Goal: Task Accomplishment & Management: Complete application form

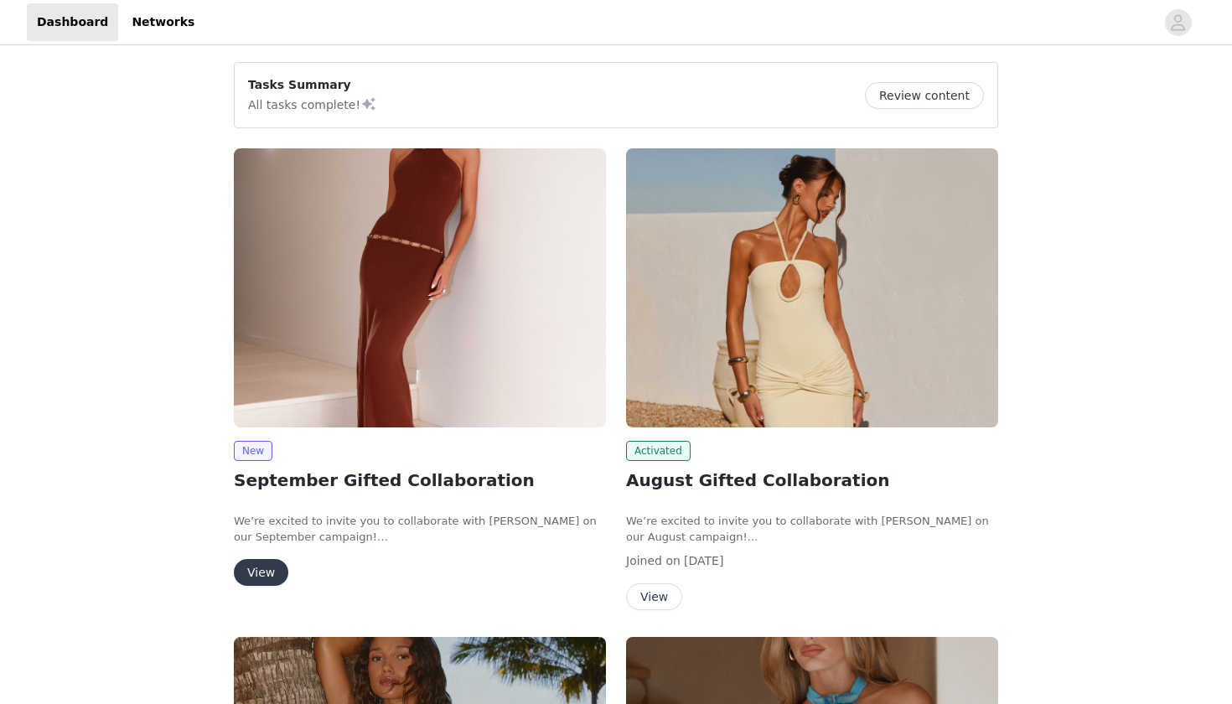
click at [274, 572] on button "View" at bounding box center [261, 572] width 54 height 27
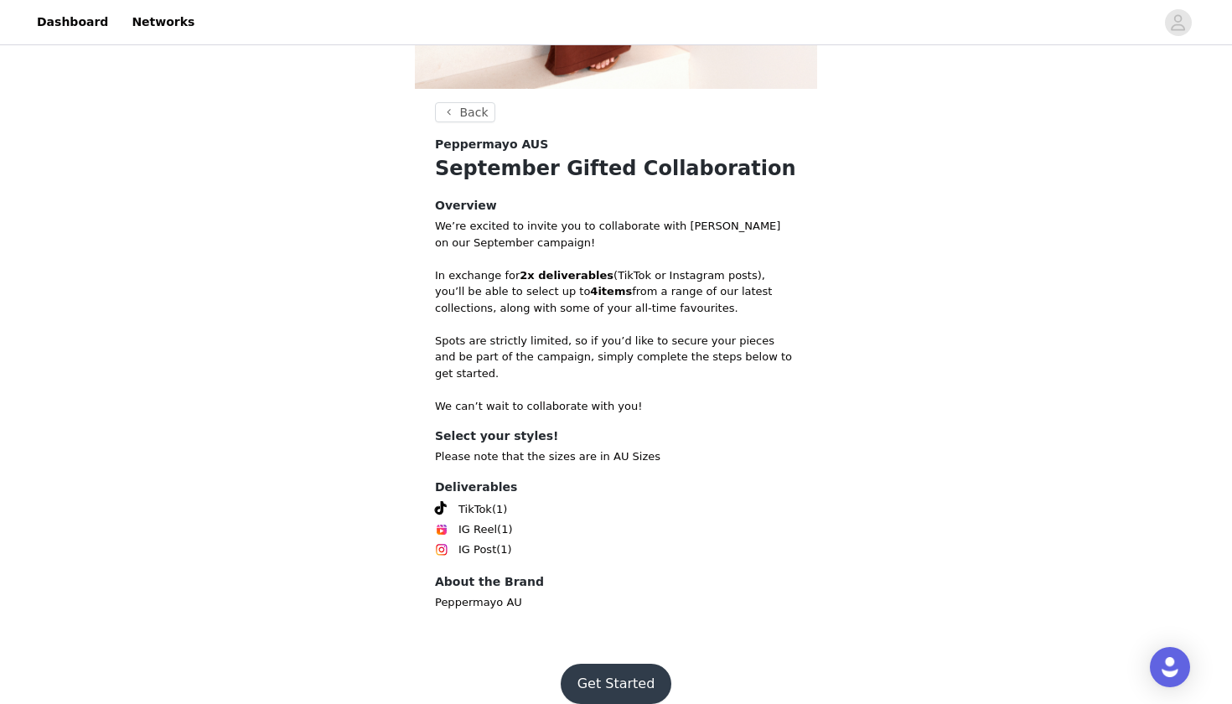
scroll to position [461, 0]
click at [624, 665] on button "Get Started" at bounding box center [616, 685] width 111 height 40
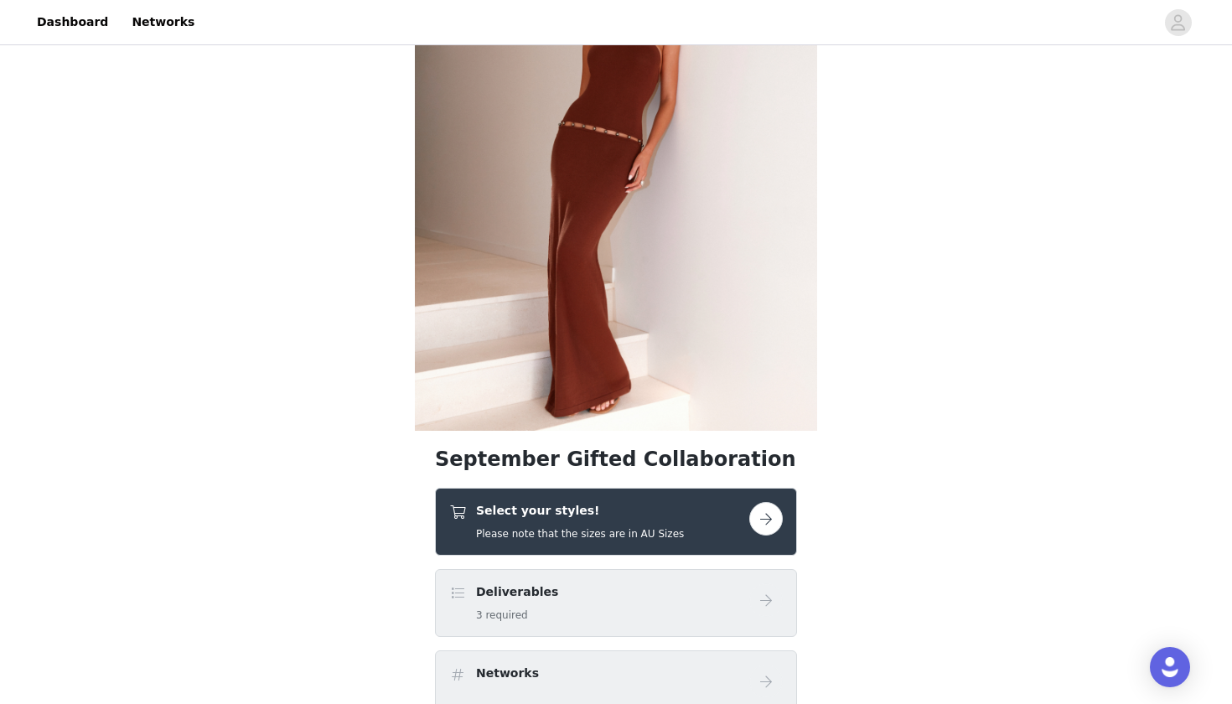
scroll to position [302, 0]
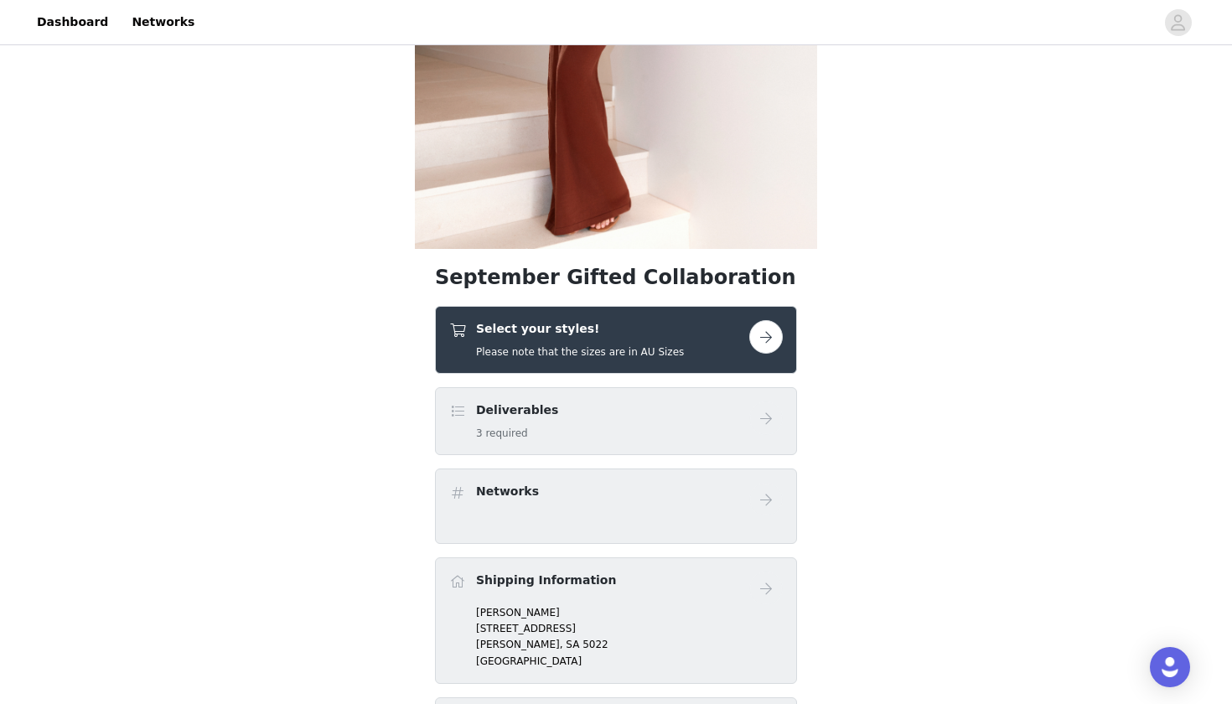
click at [766, 336] on button "button" at bounding box center [766, 337] width 34 height 34
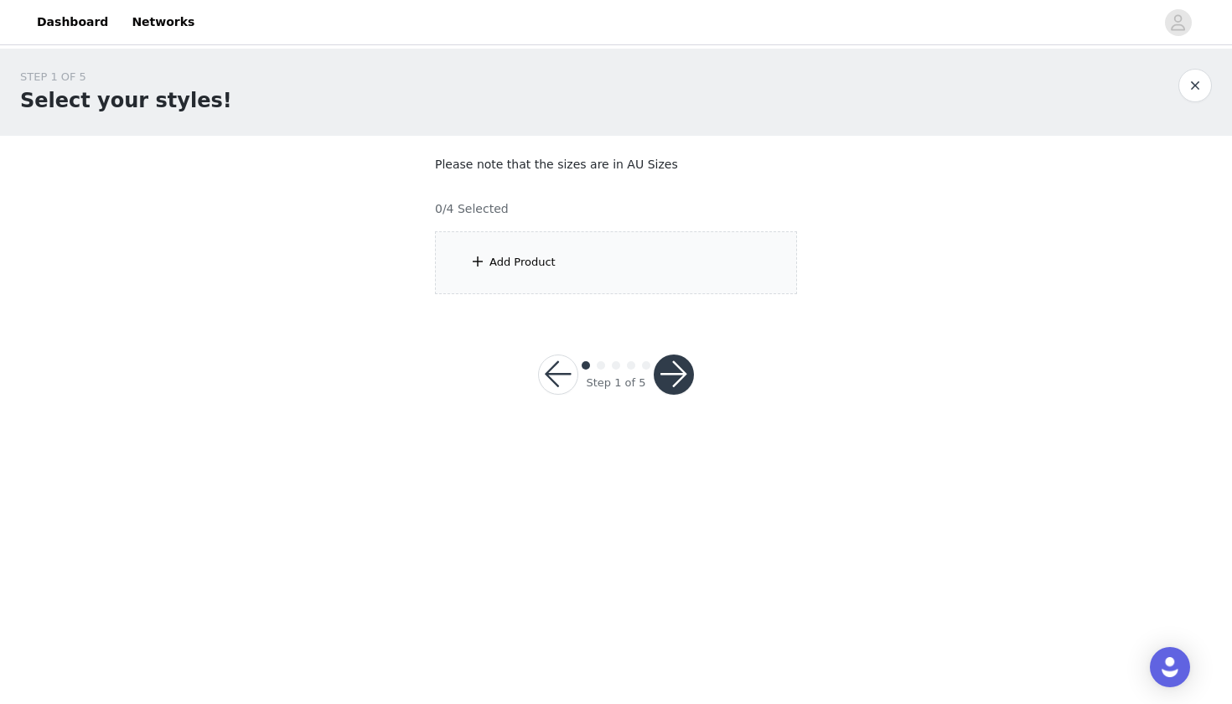
click at [608, 277] on div "Add Product" at bounding box center [616, 262] width 362 height 63
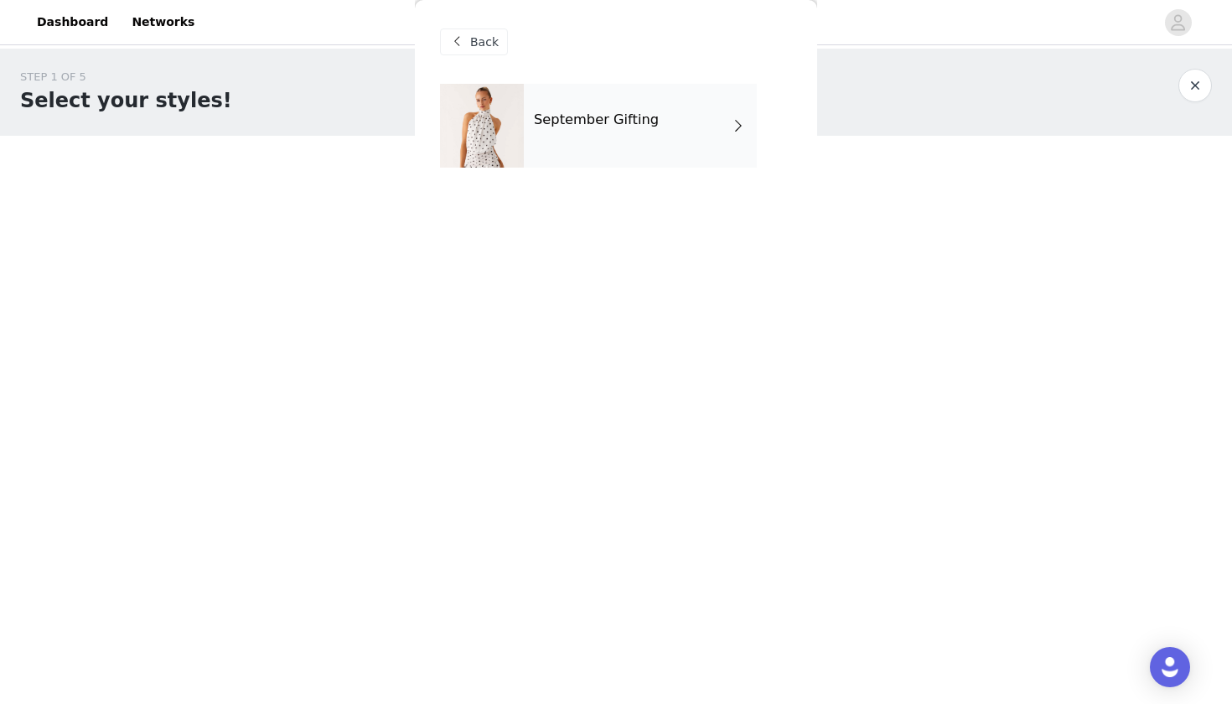
click at [643, 143] on div "September Gifting" at bounding box center [640, 126] width 233 height 84
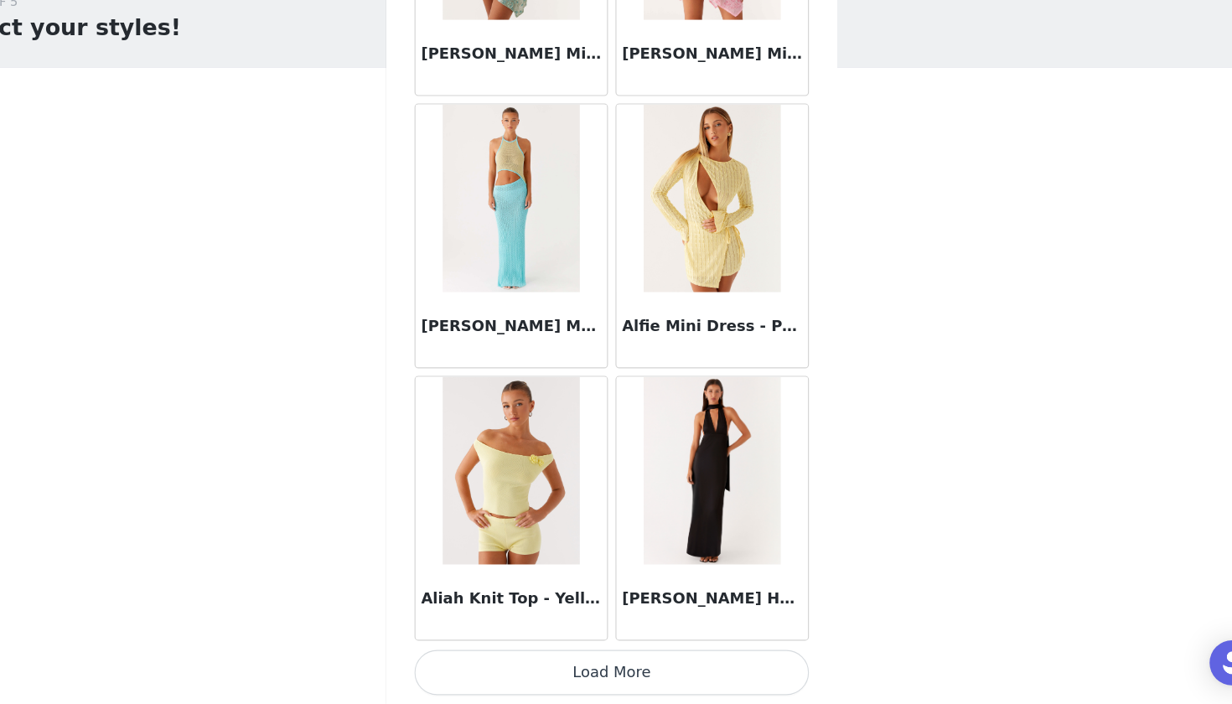
click at [516, 655] on button "Load More" at bounding box center [616, 675] width 352 height 40
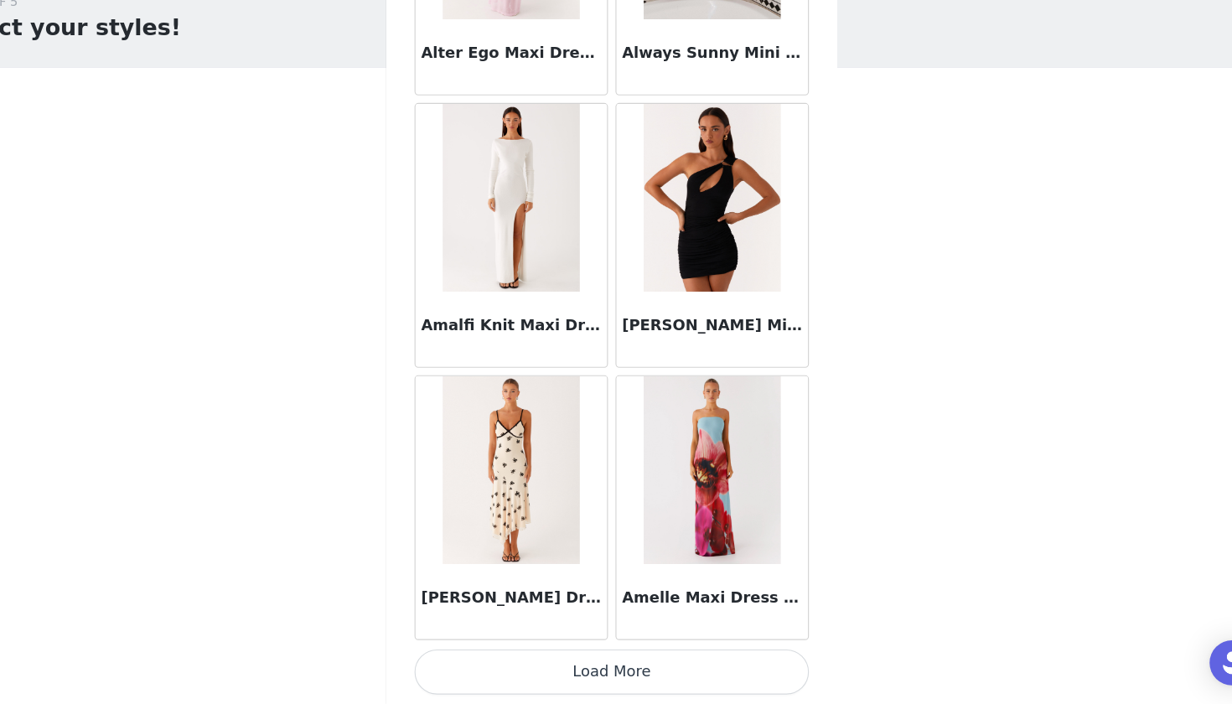
scroll to position [4290, 0]
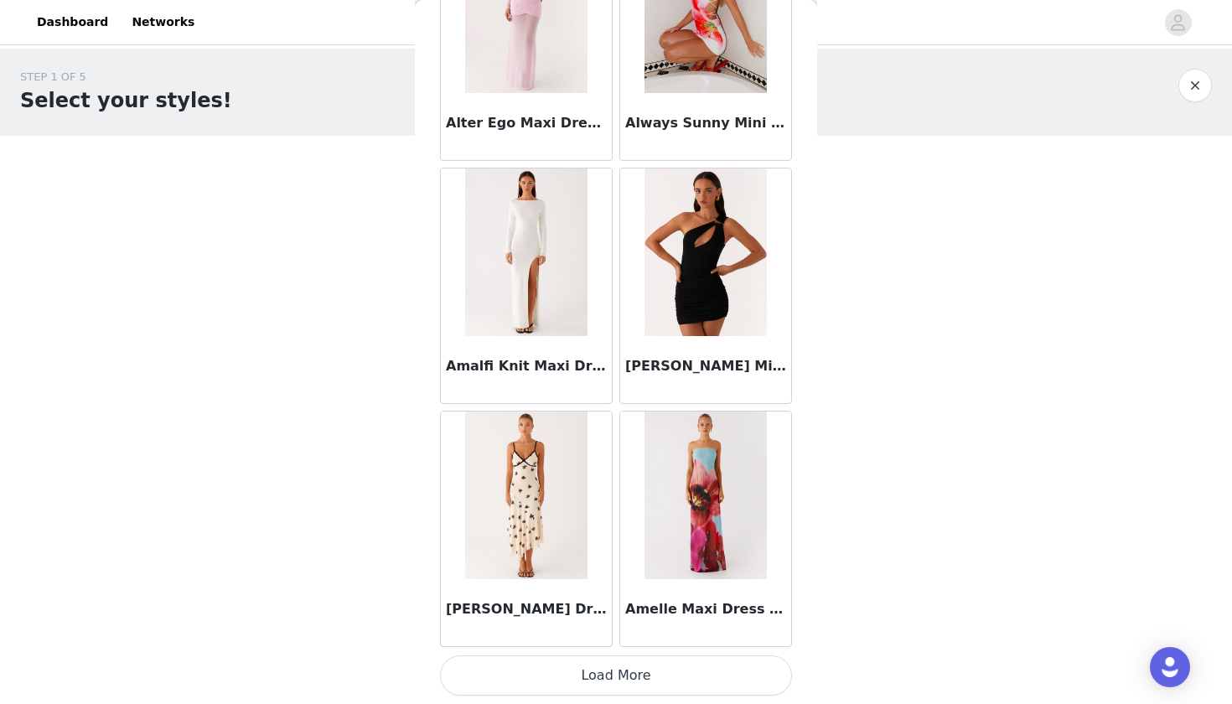
click at [587, 666] on button "Load More" at bounding box center [616, 675] width 352 height 40
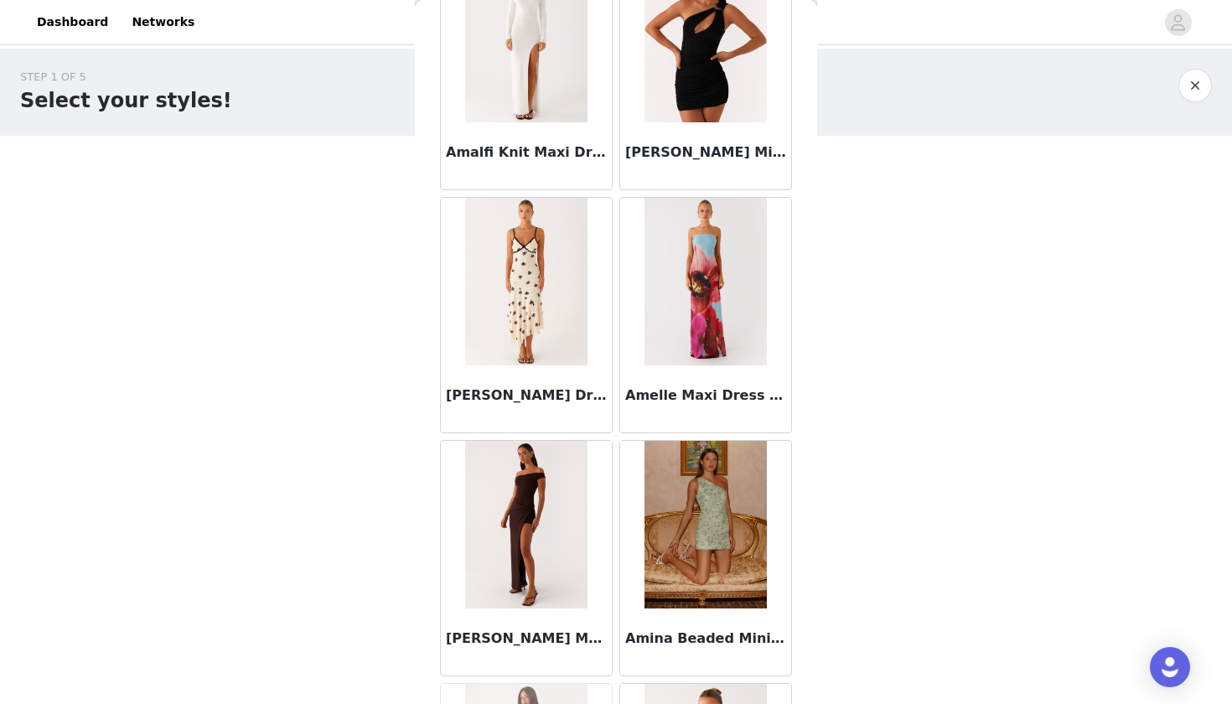
scroll to position [4508, 0]
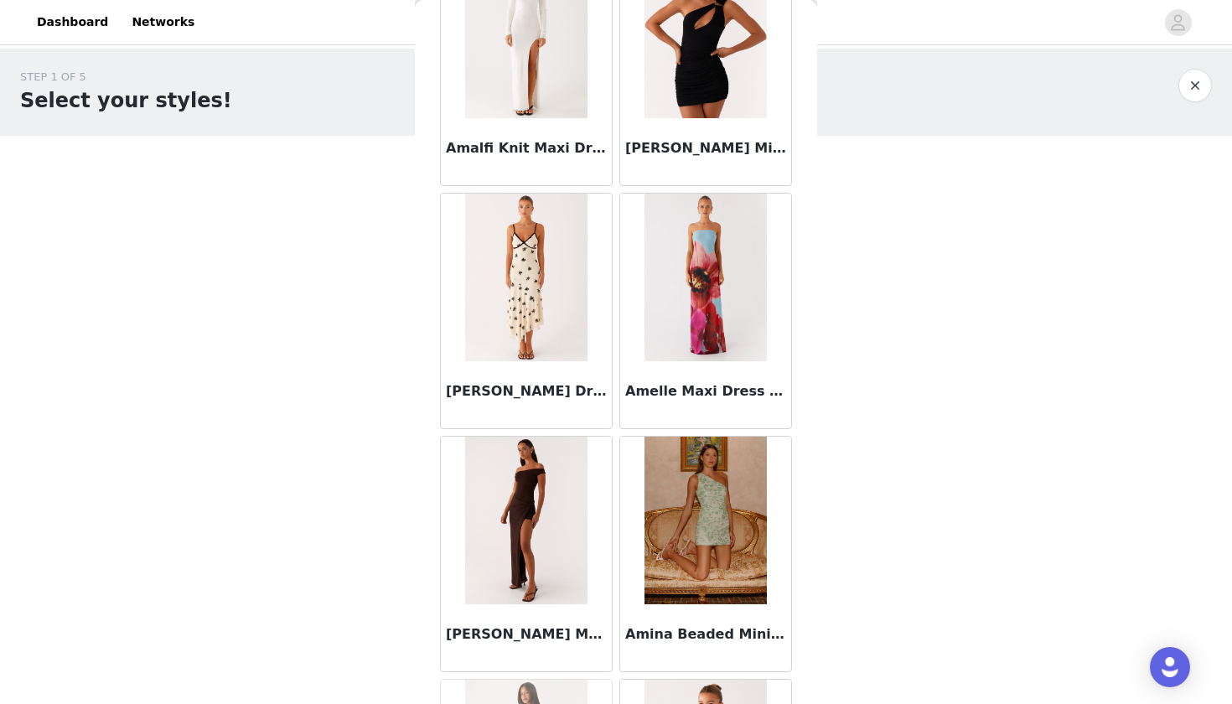
click at [551, 333] on img at bounding box center [525, 278] width 121 height 168
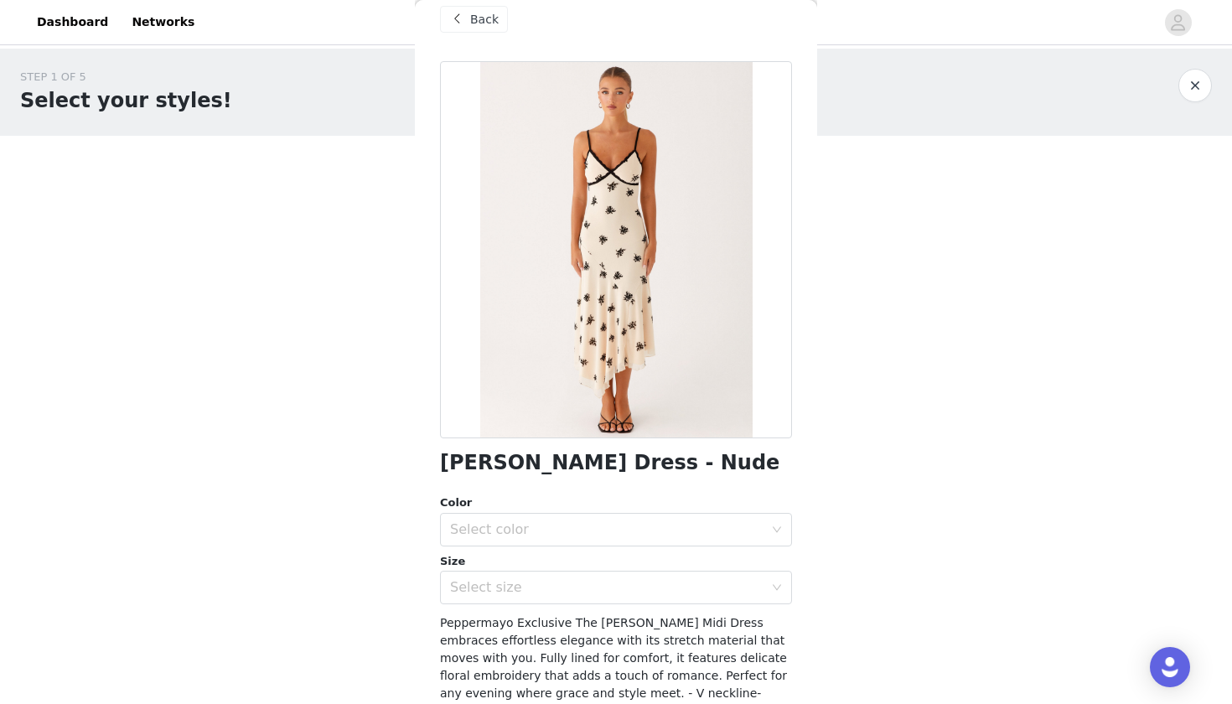
scroll to position [26, 0]
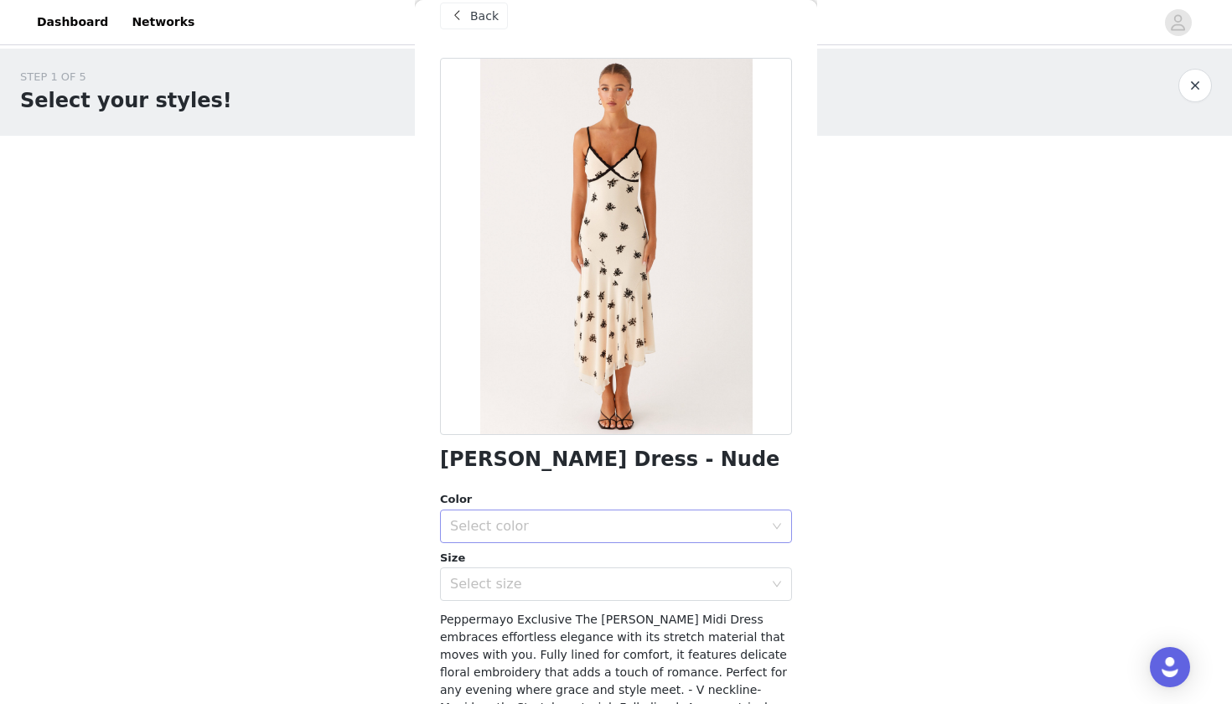
click at [518, 523] on div "Select color" at bounding box center [606, 526] width 313 height 17
click at [507, 564] on li "Nude" at bounding box center [616, 562] width 352 height 27
click at [498, 598] on div "Select size" at bounding box center [610, 584] width 321 height 32
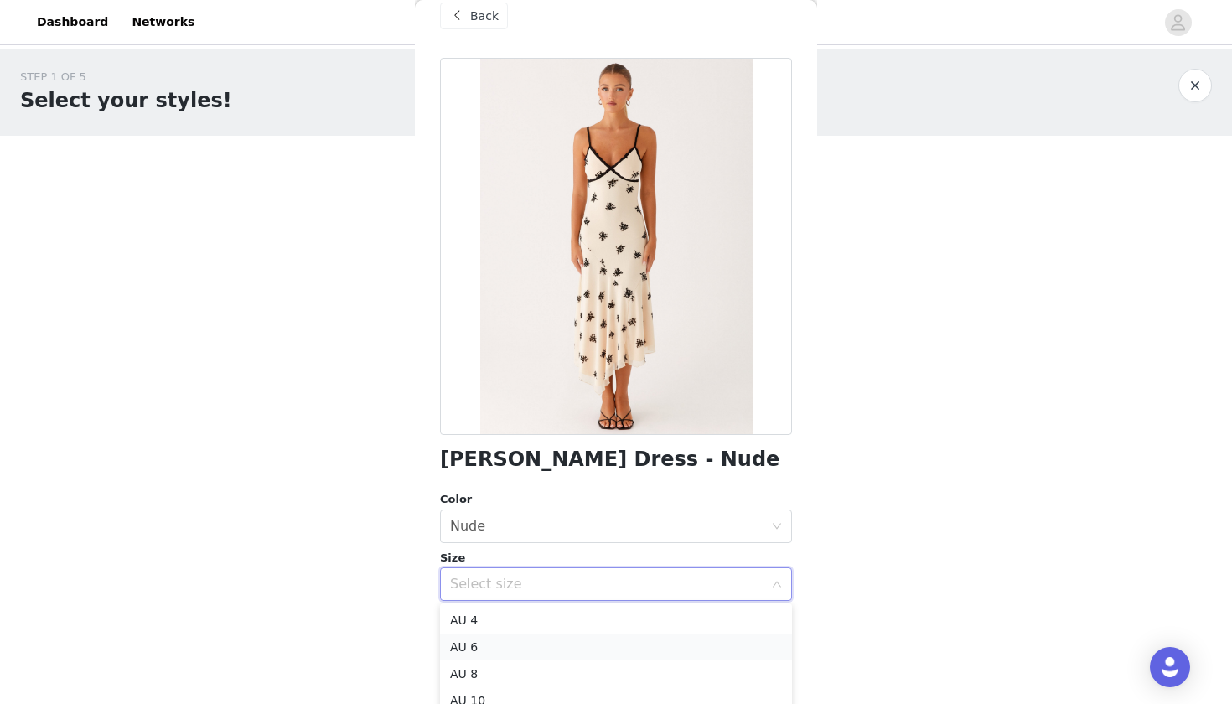
click at [486, 644] on li "AU 6" at bounding box center [616, 646] width 352 height 27
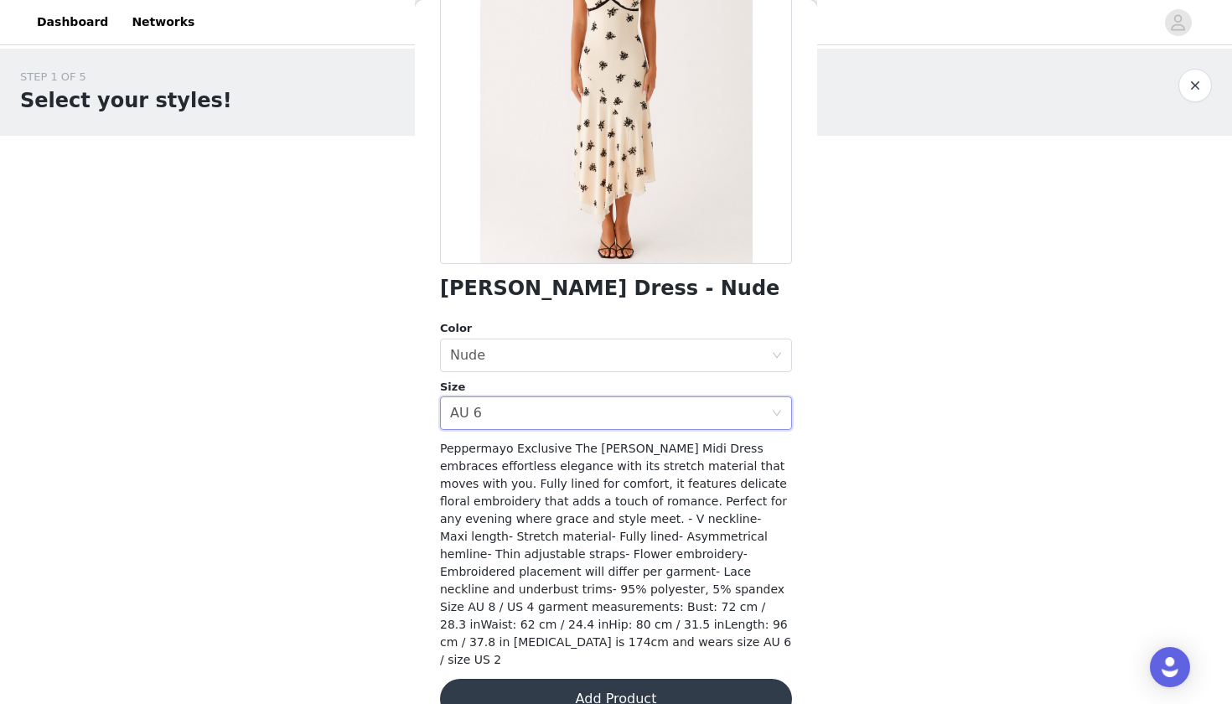
scroll to position [196, 0]
click at [542, 680] on button "Add Product" at bounding box center [616, 700] width 352 height 40
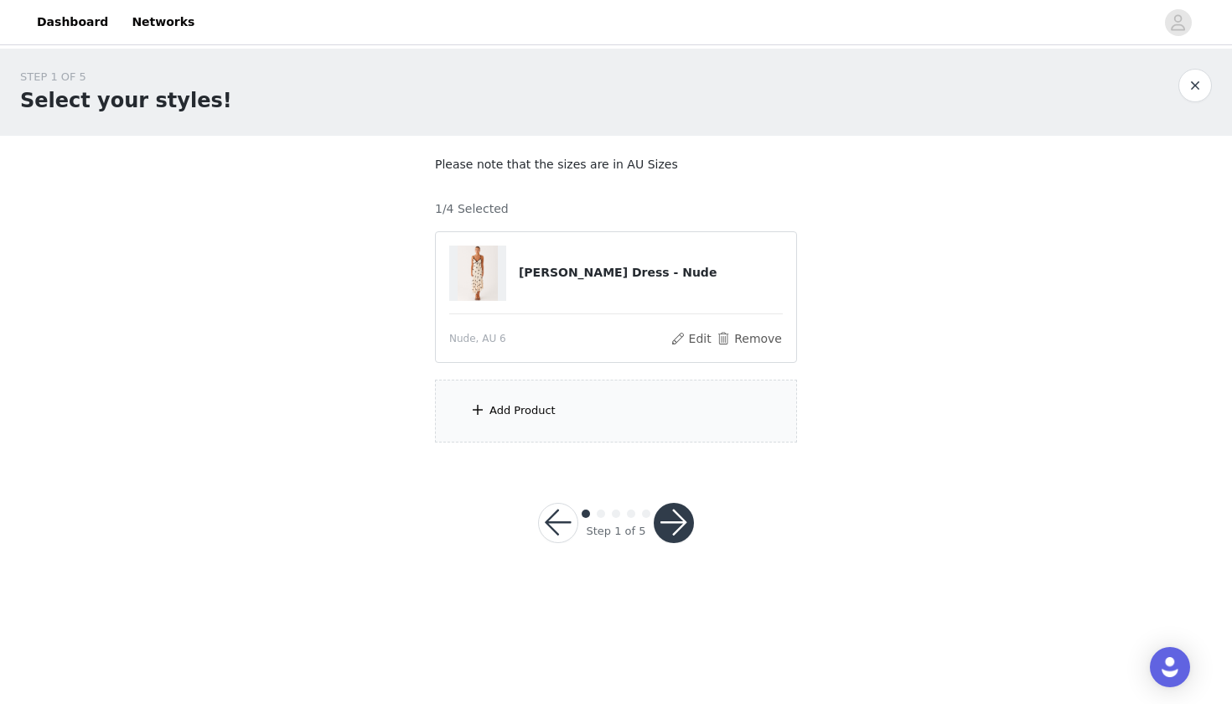
click at [537, 392] on div "Add Product" at bounding box center [616, 411] width 362 height 63
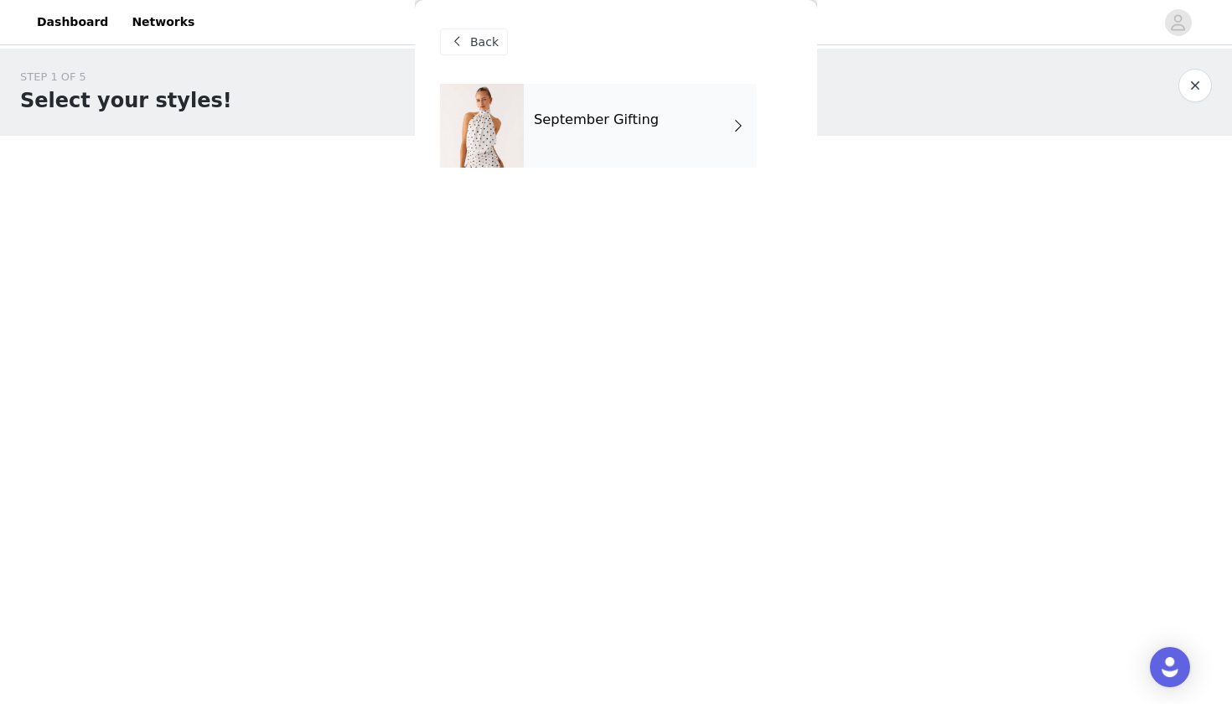
click at [659, 139] on div "September Gifting" at bounding box center [640, 126] width 233 height 84
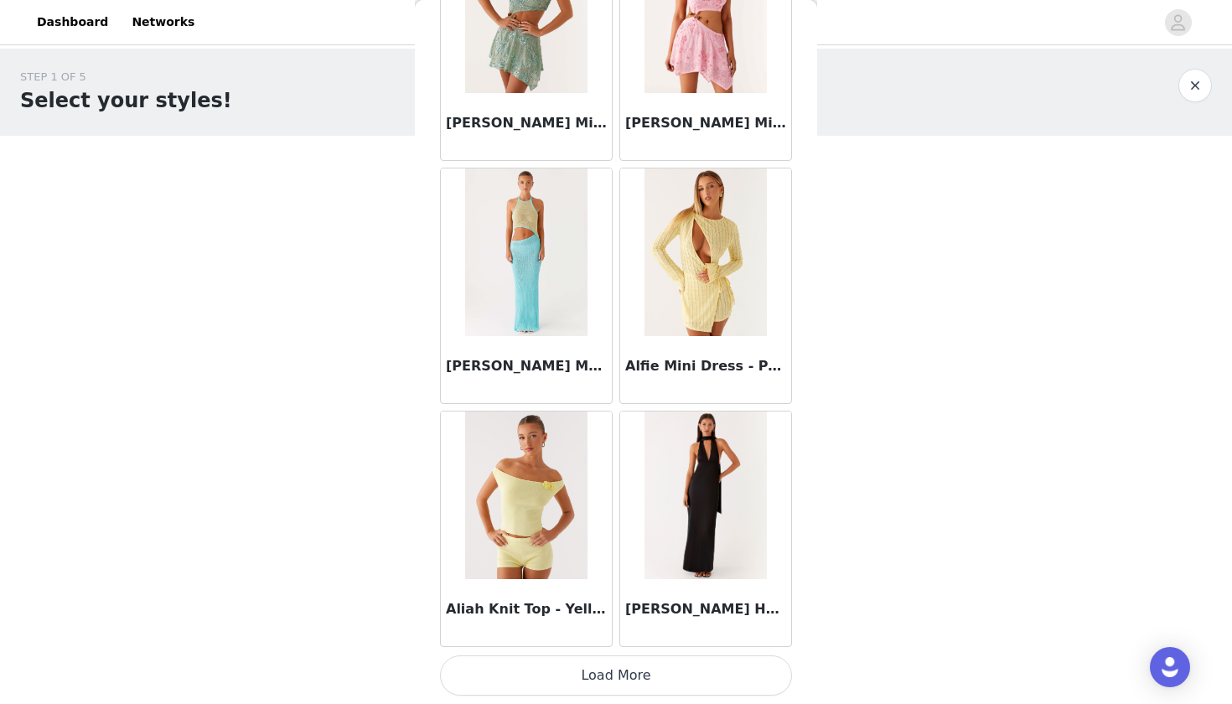
scroll to position [0, 0]
click at [533, 658] on button "Load More" at bounding box center [616, 675] width 352 height 40
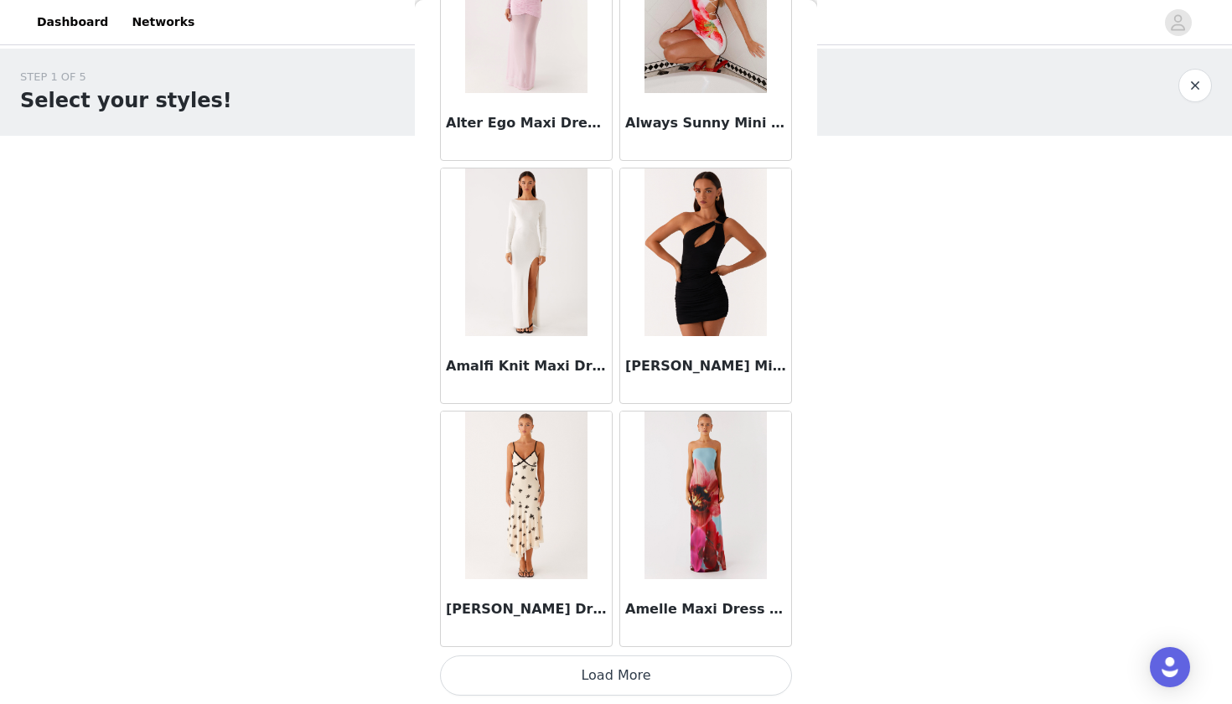
click at [545, 664] on button "Load More" at bounding box center [616, 675] width 352 height 40
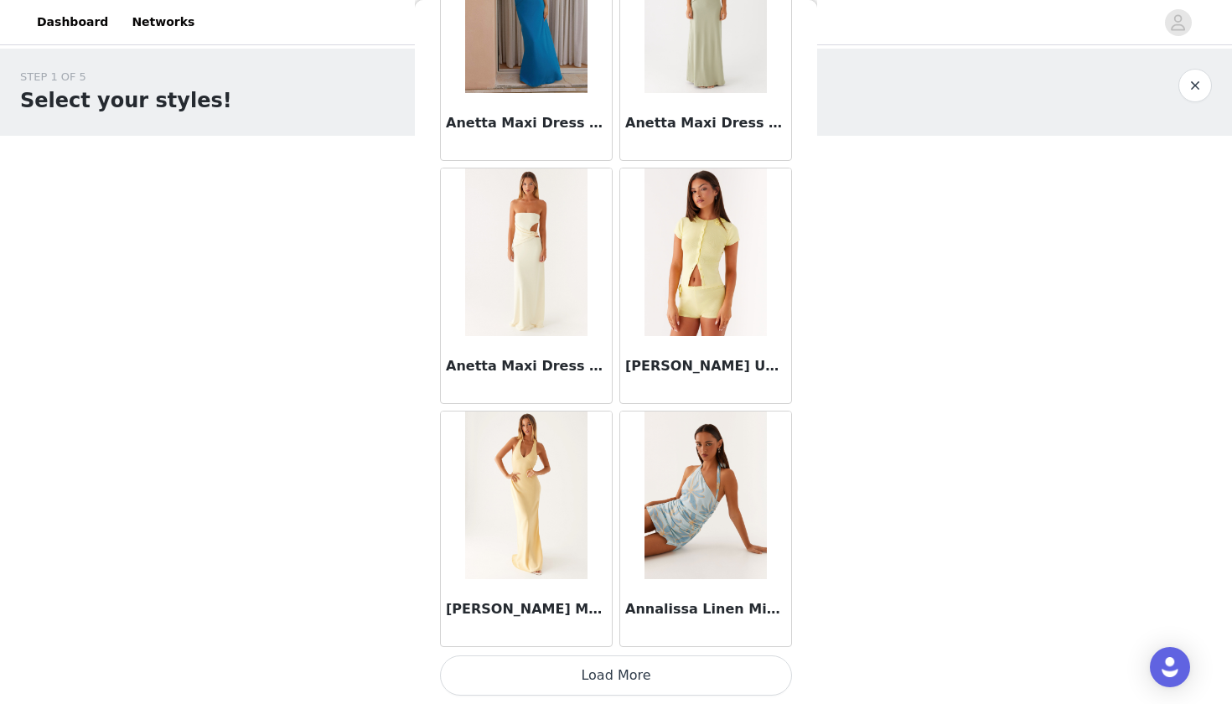
scroll to position [6720, 0]
click at [569, 665] on button "Load More" at bounding box center [616, 675] width 352 height 40
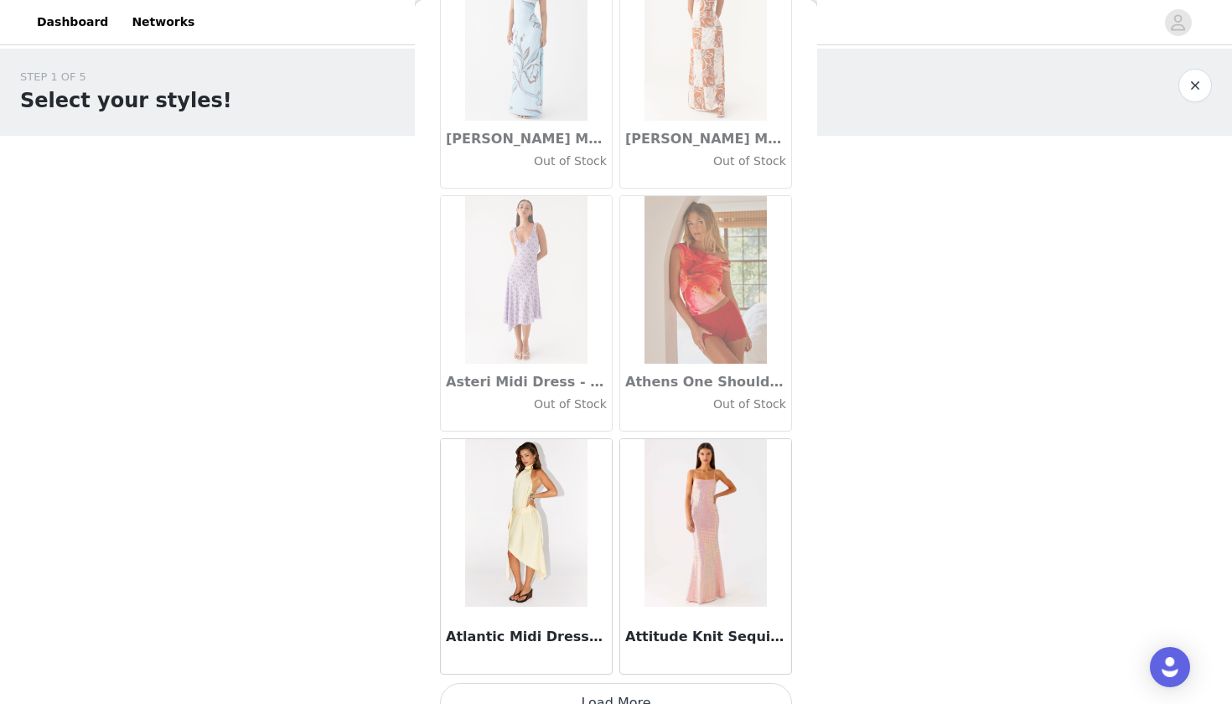
scroll to position [9128, 0]
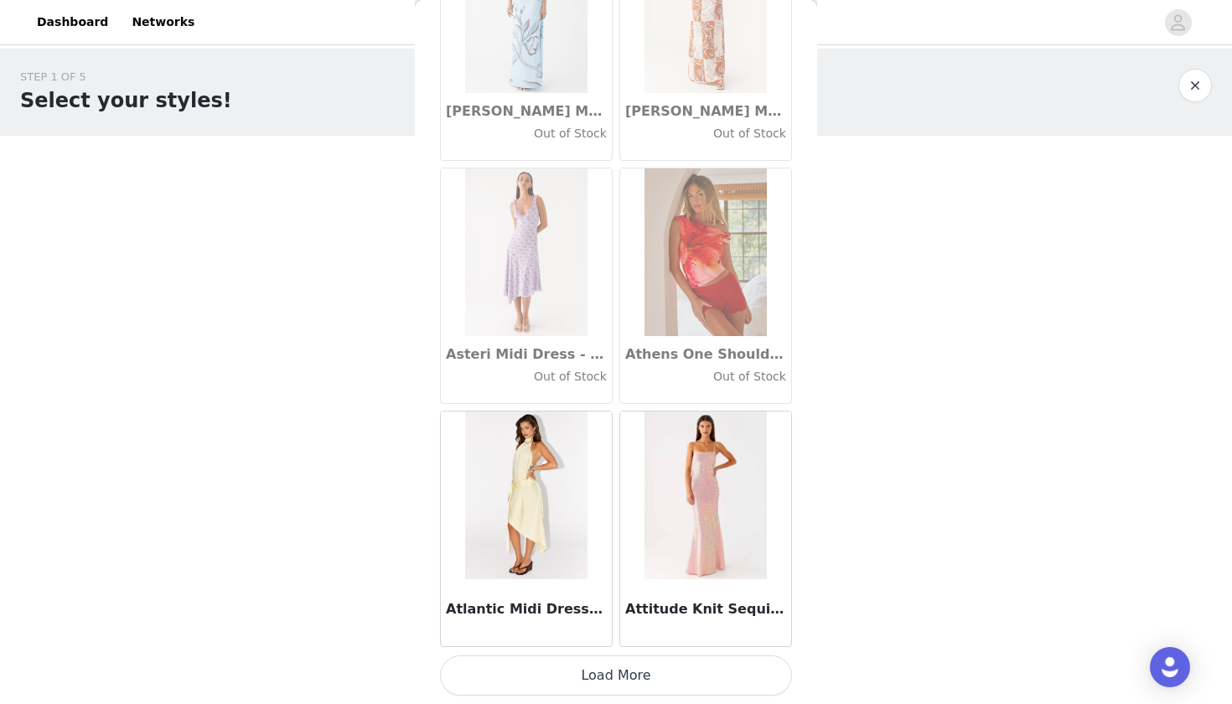
click at [582, 686] on button "Load More" at bounding box center [616, 675] width 352 height 40
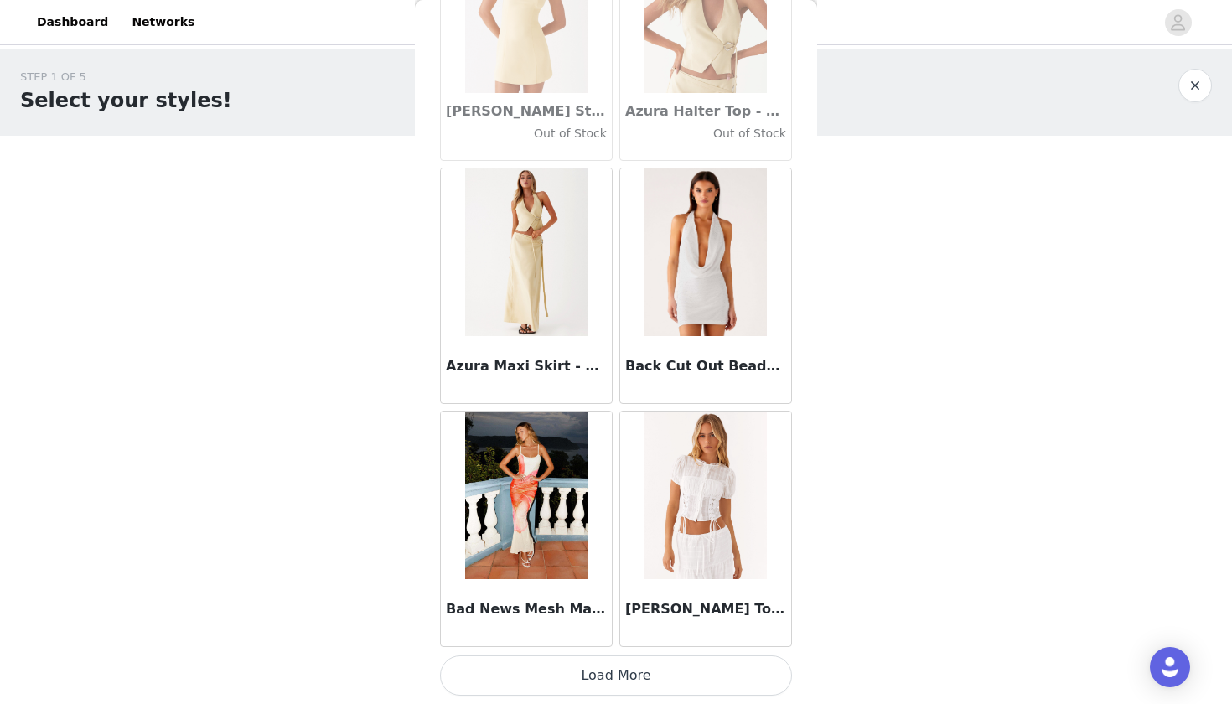
scroll to position [11580, 0]
click at [544, 681] on button "Load More" at bounding box center [616, 675] width 352 height 40
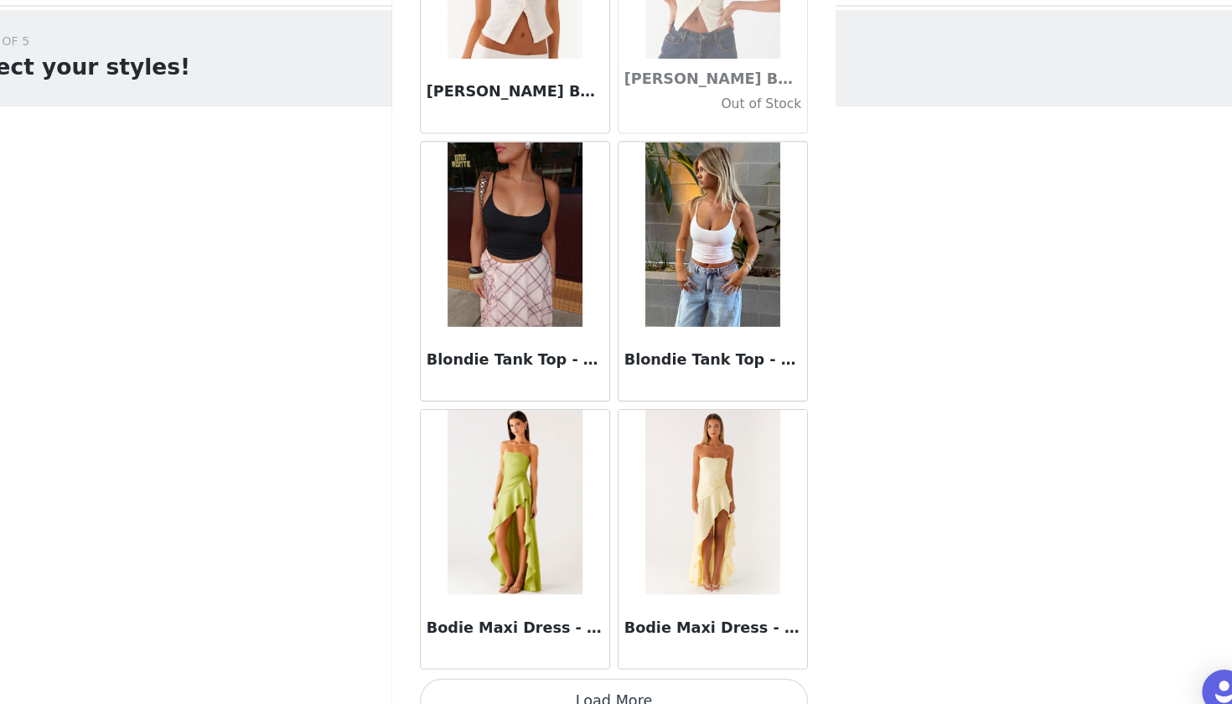
scroll to position [14010, 0]
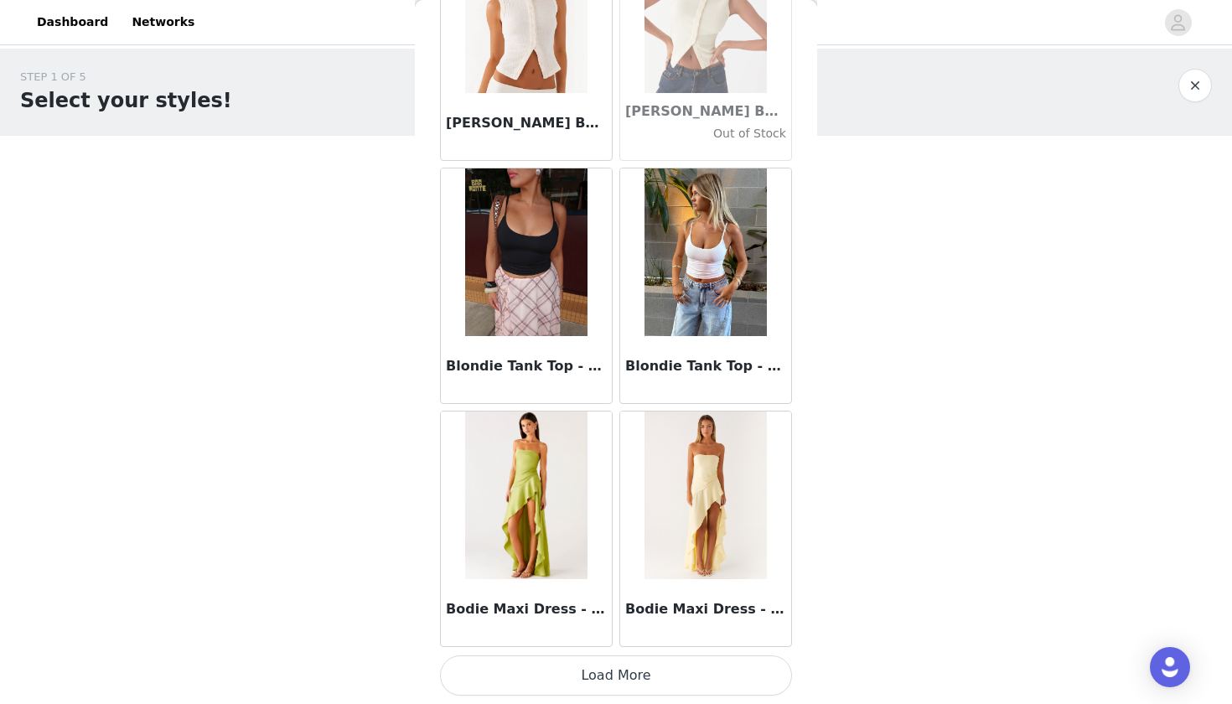
click at [610, 667] on button "Load More" at bounding box center [616, 675] width 352 height 40
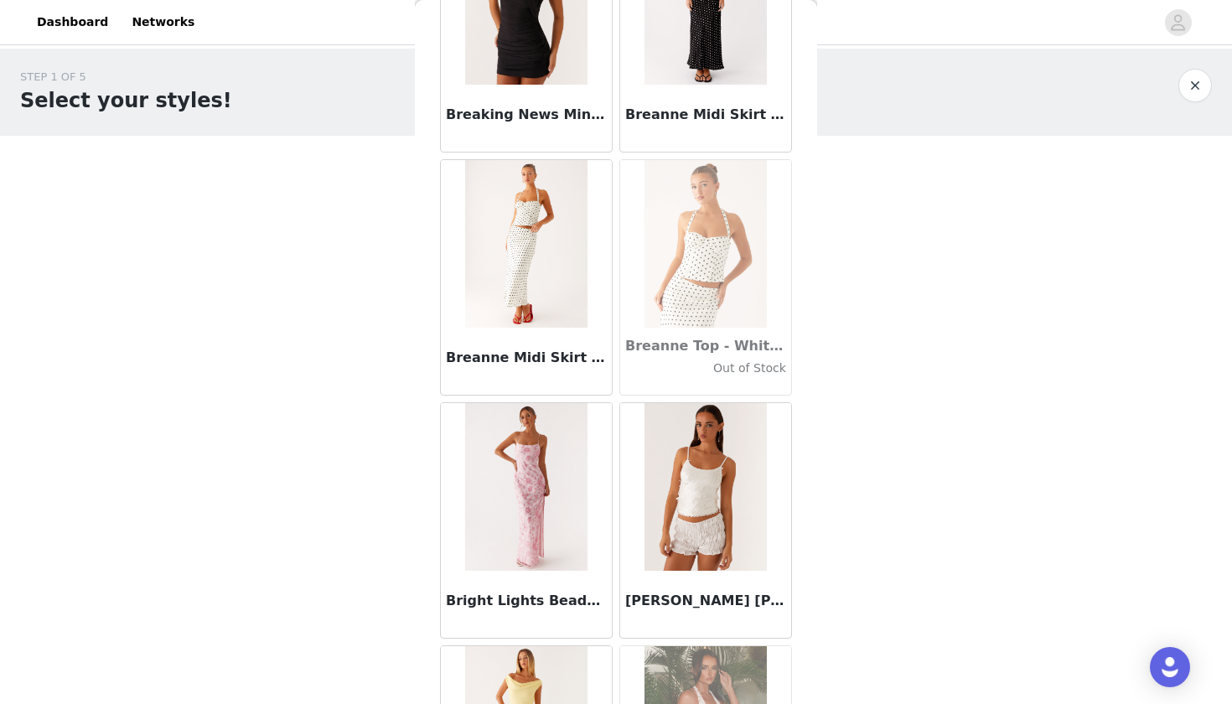
scroll to position [15234, 0]
click at [547, 285] on img at bounding box center [525, 243] width 121 height 168
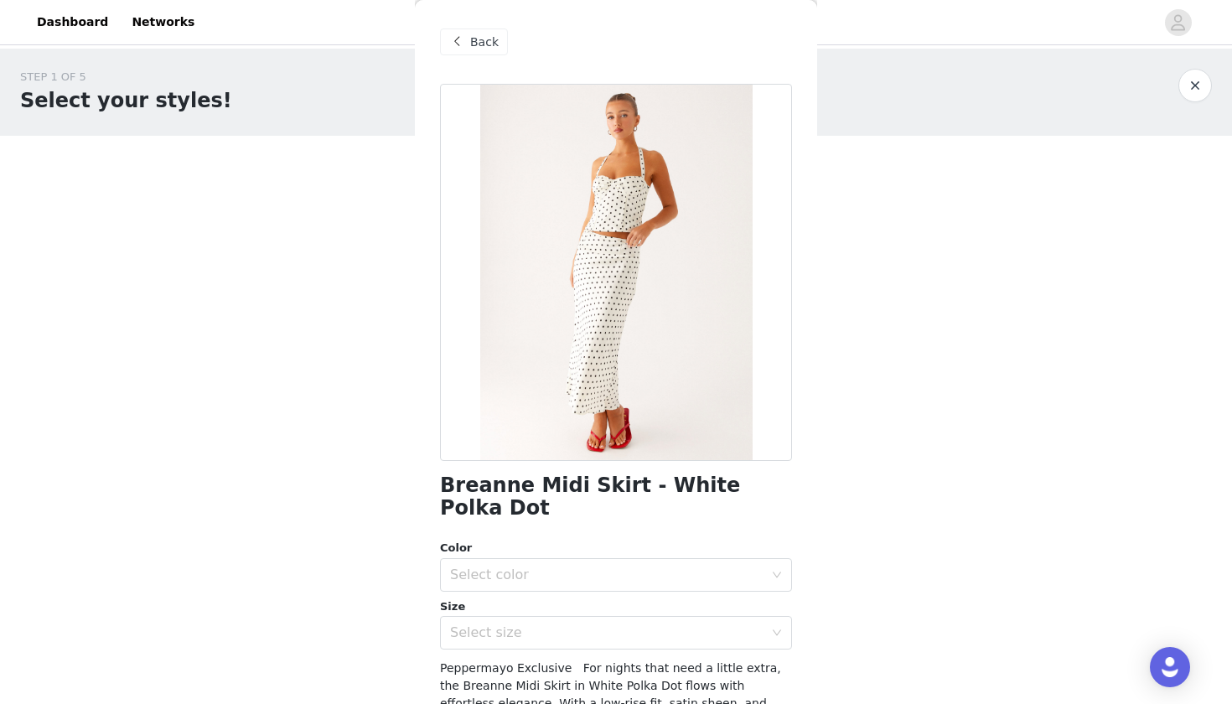
scroll to position [0, 0]
click at [485, 51] on div "Back" at bounding box center [474, 41] width 68 height 27
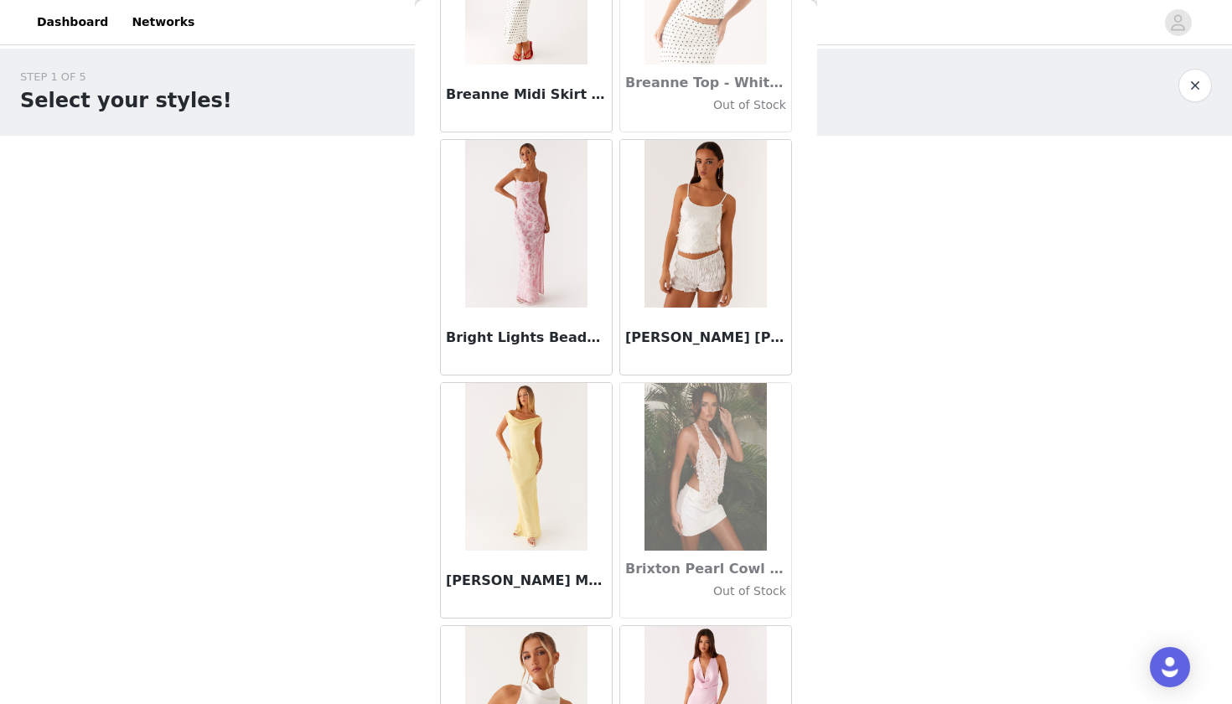
scroll to position [15493, 0]
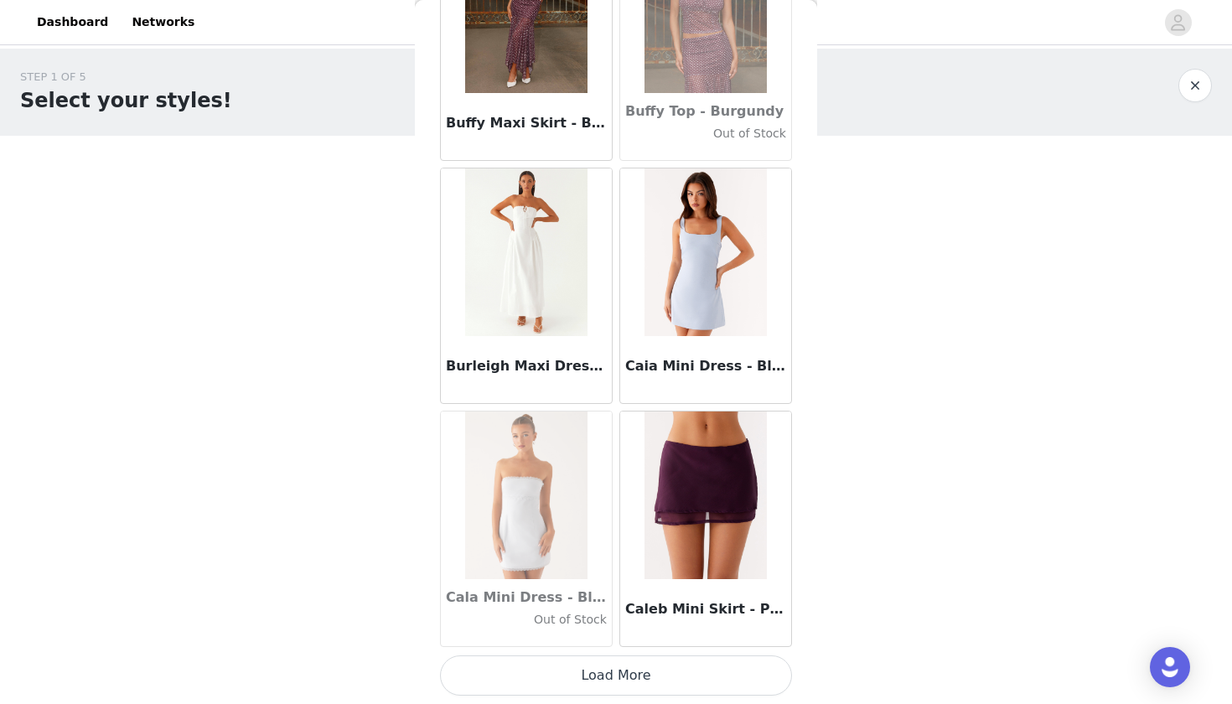
click at [597, 678] on button "Load More" at bounding box center [616, 675] width 352 height 40
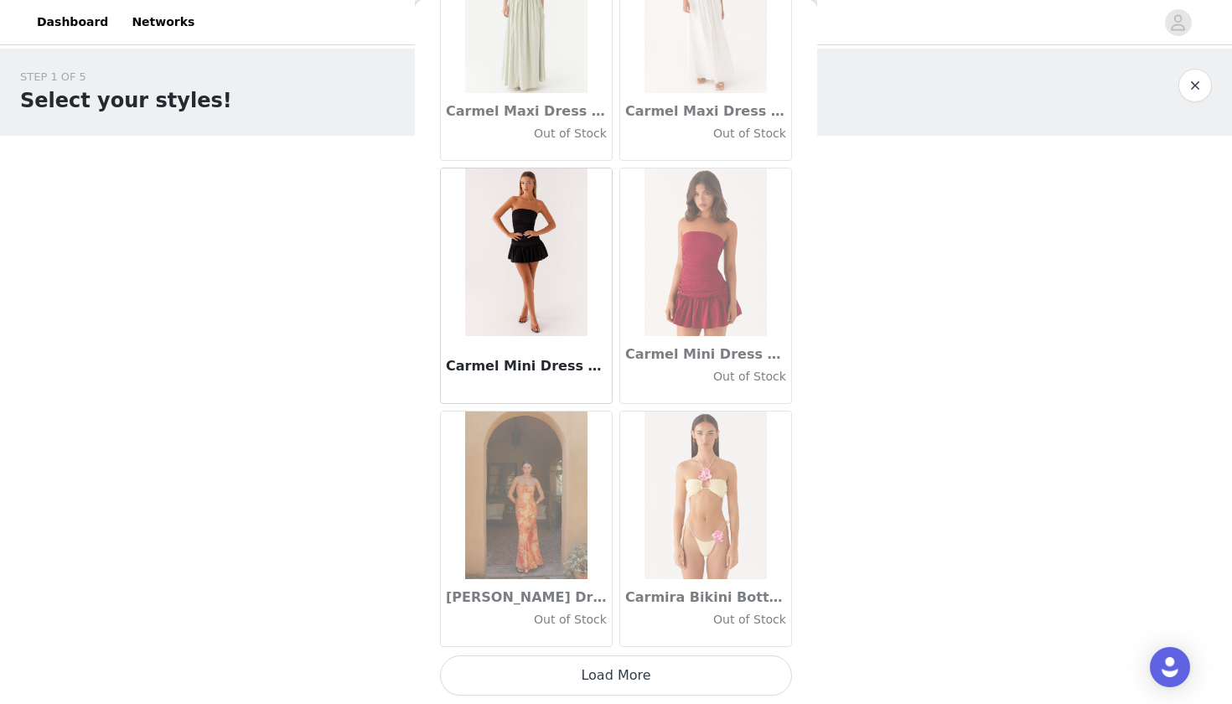
scroll to position [18870, 0]
click at [568, 688] on button "Load More" at bounding box center [616, 675] width 352 height 40
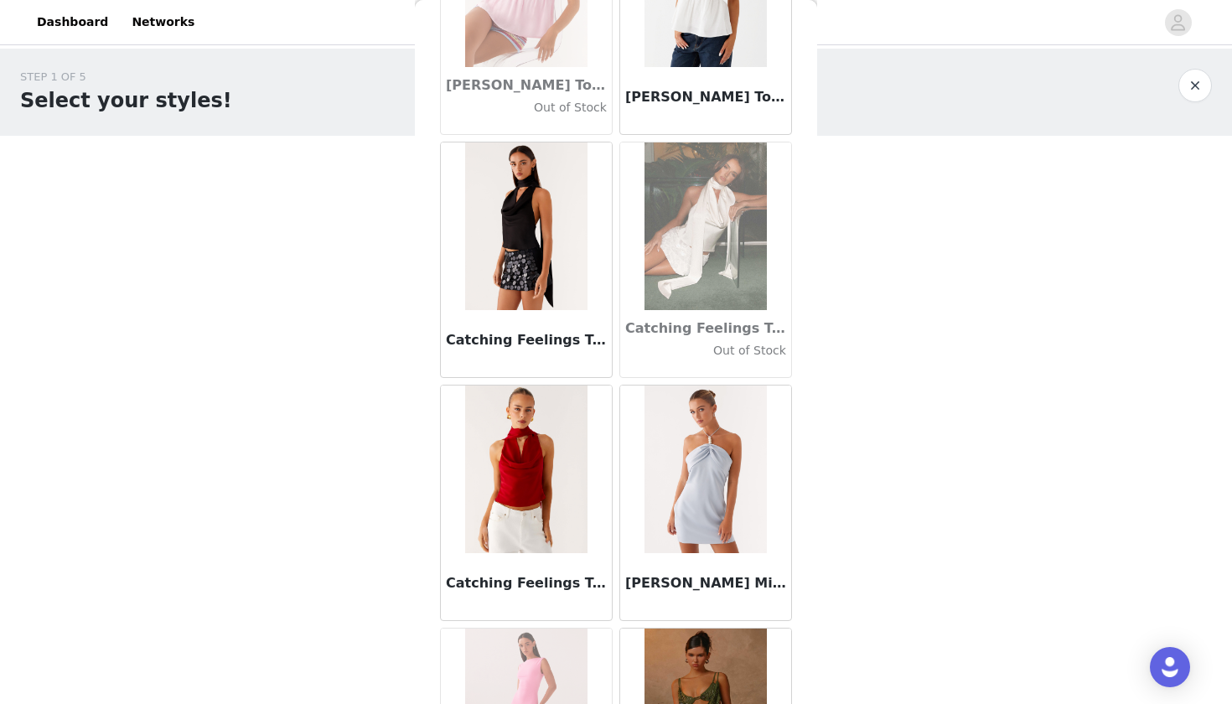
scroll to position [19923, 0]
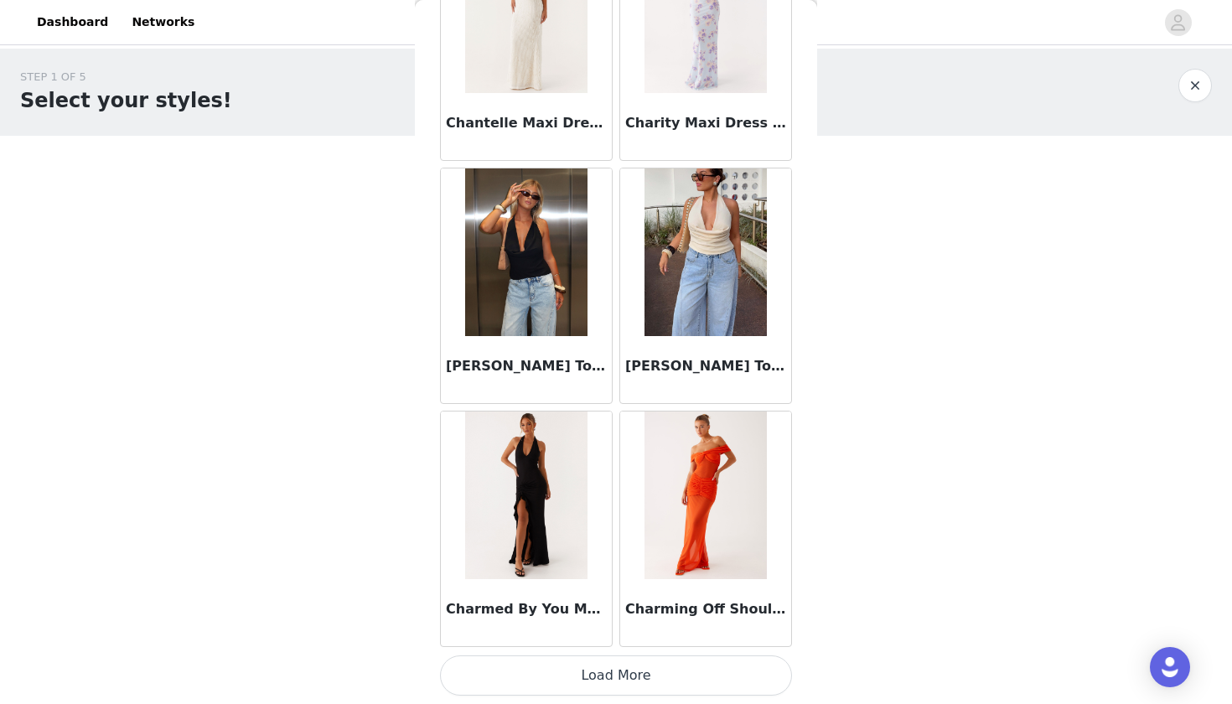
click at [566, 685] on button "Load More" at bounding box center [616, 675] width 352 height 40
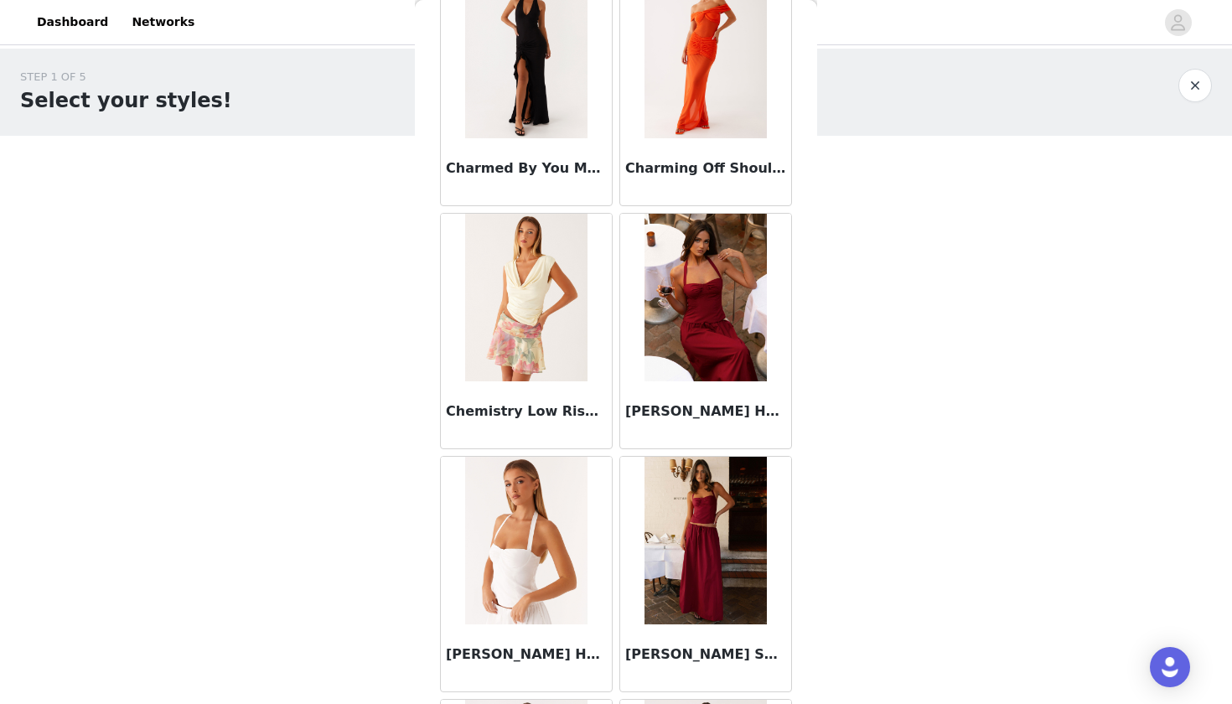
scroll to position [21747, 0]
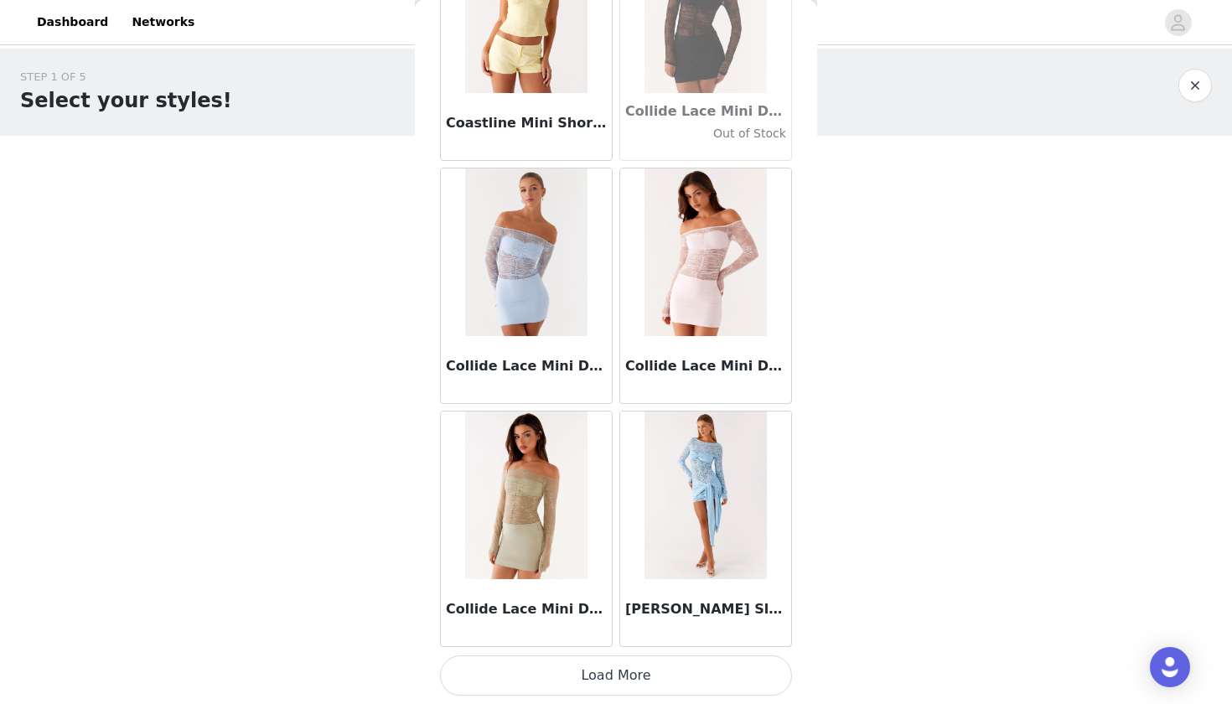
click at [566, 670] on button "Load More" at bounding box center [616, 675] width 352 height 40
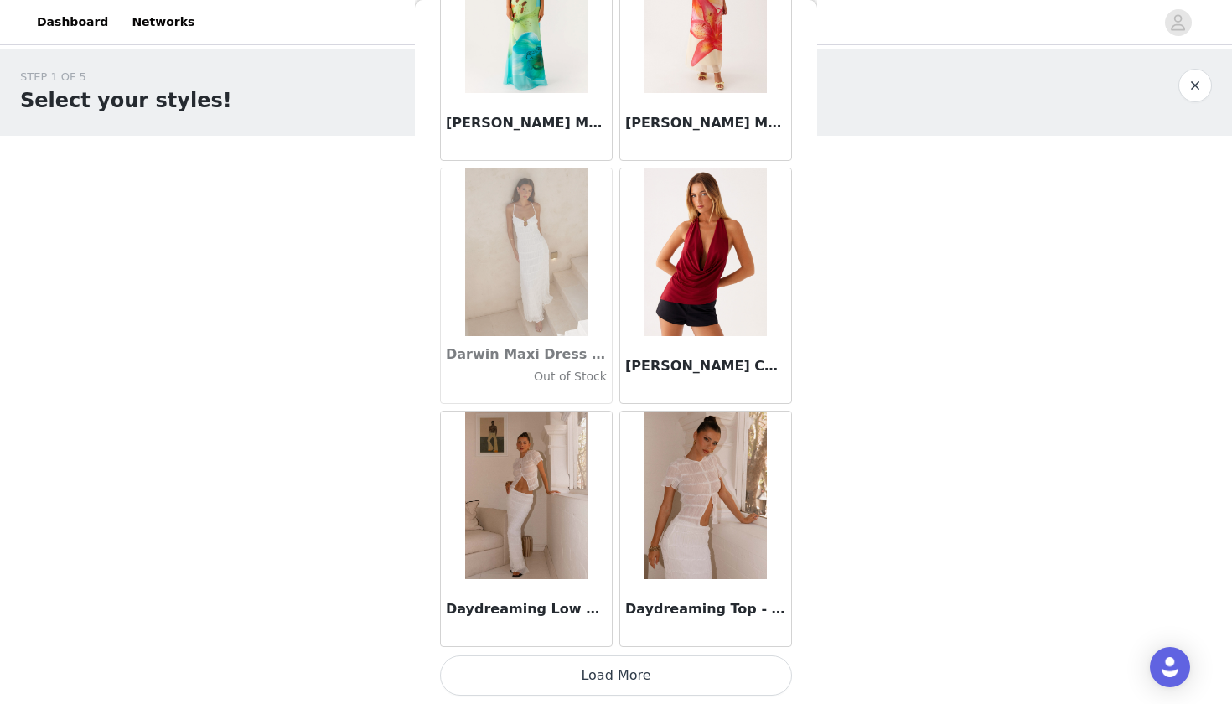
scroll to position [0, 0]
click at [609, 655] on button "Load More" at bounding box center [616, 675] width 352 height 40
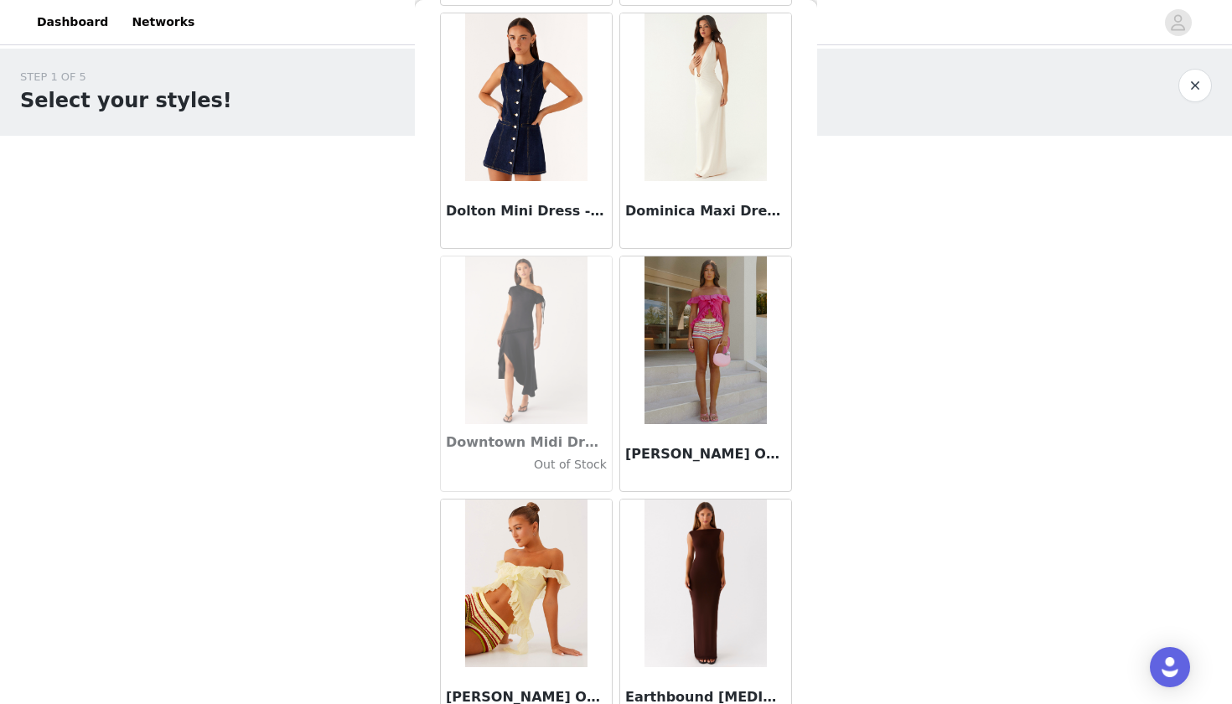
scroll to position [28573, 0]
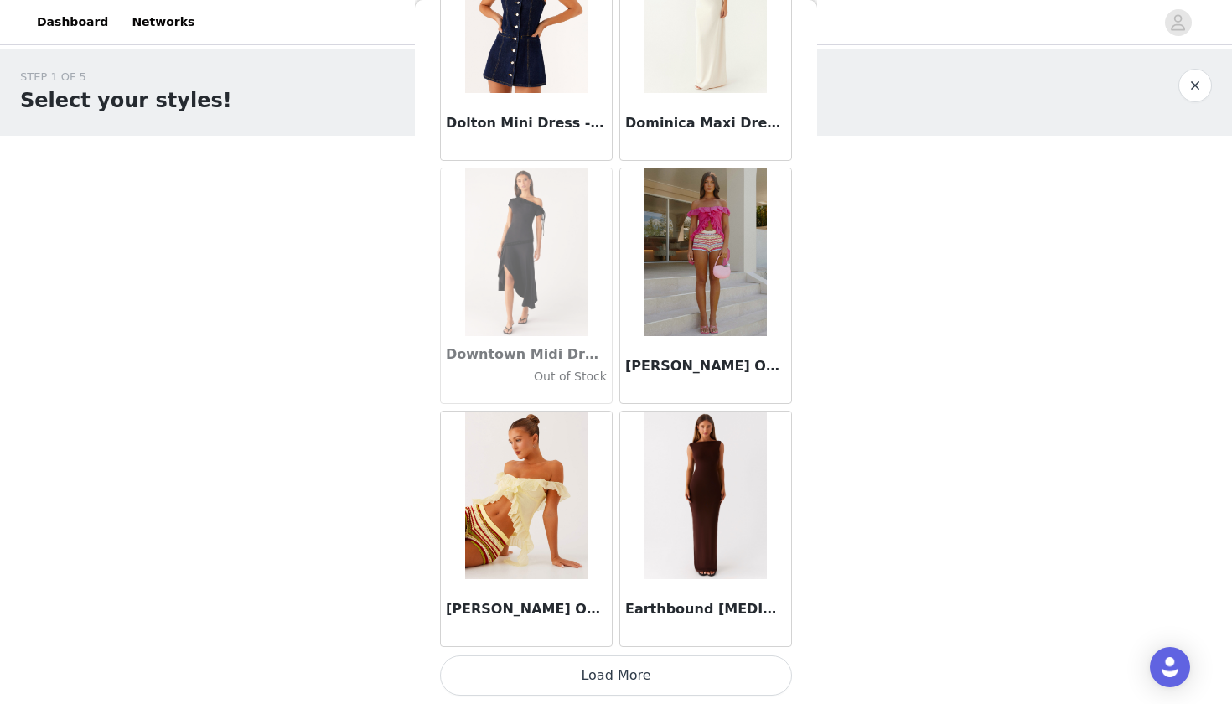
click at [609, 666] on button "Load More" at bounding box center [616, 675] width 352 height 40
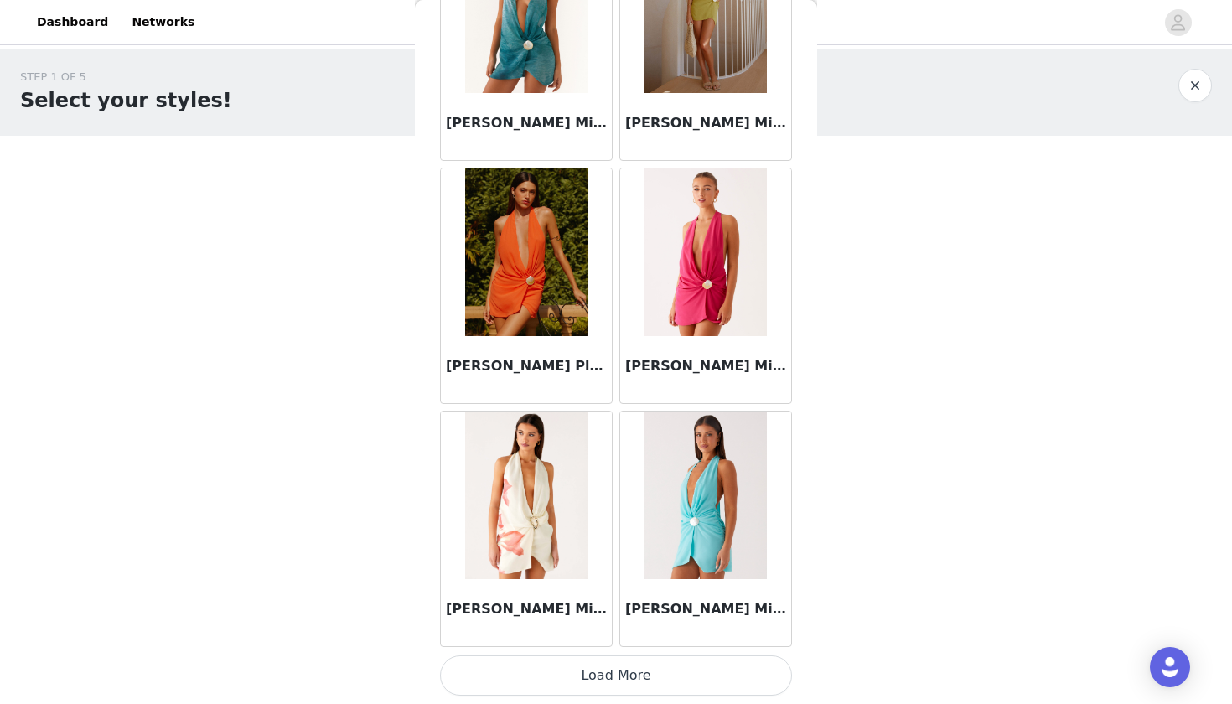
scroll to position [31020, 0]
click at [606, 678] on button "Load More" at bounding box center [616, 675] width 352 height 40
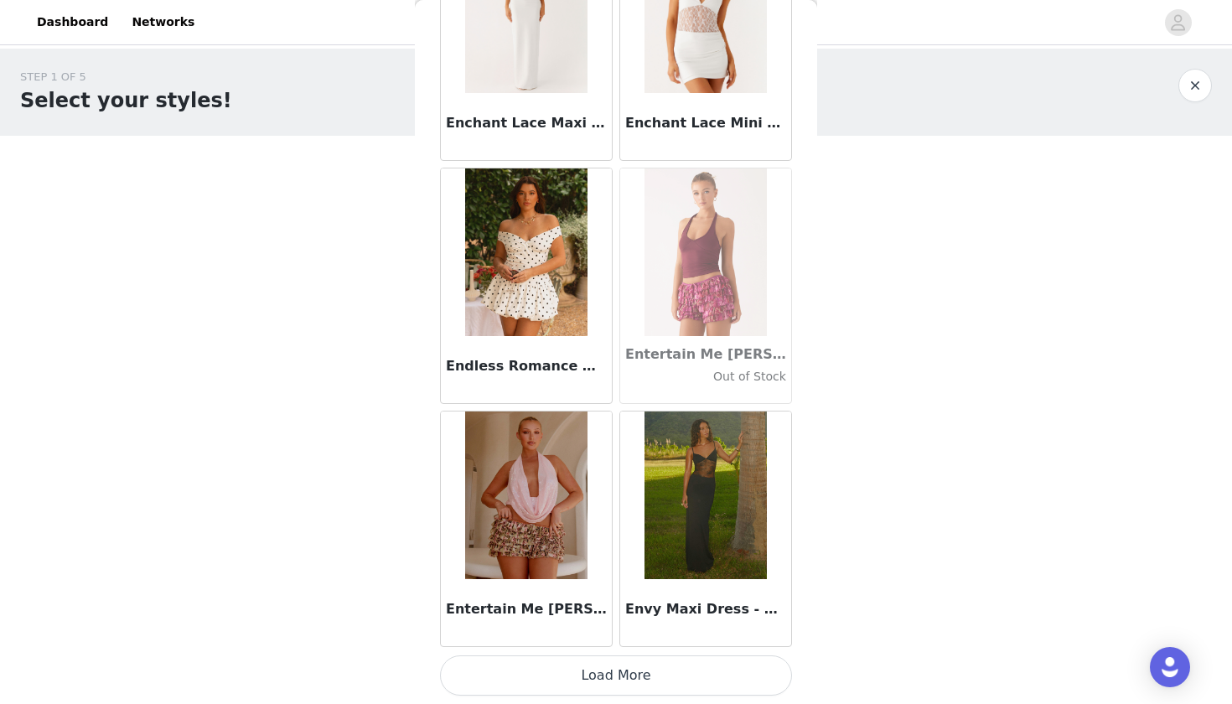
scroll to position [0, 0]
click at [585, 676] on button "Load More" at bounding box center [616, 675] width 352 height 40
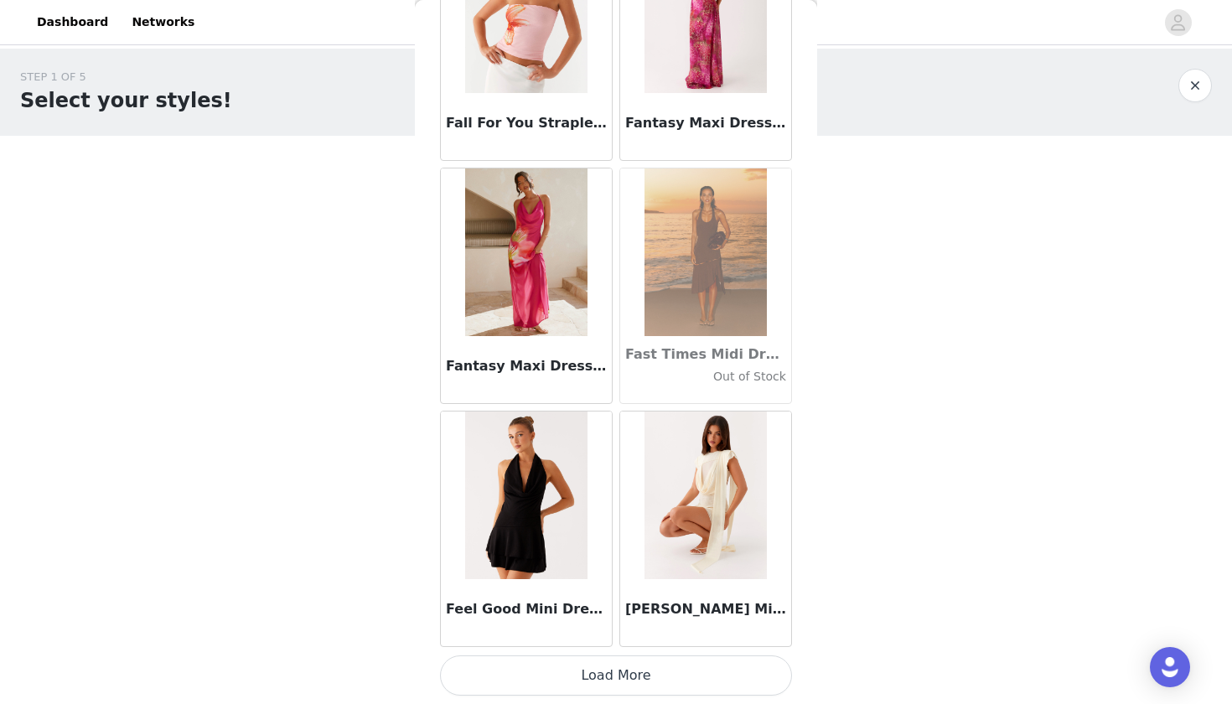
scroll to position [35880, 0]
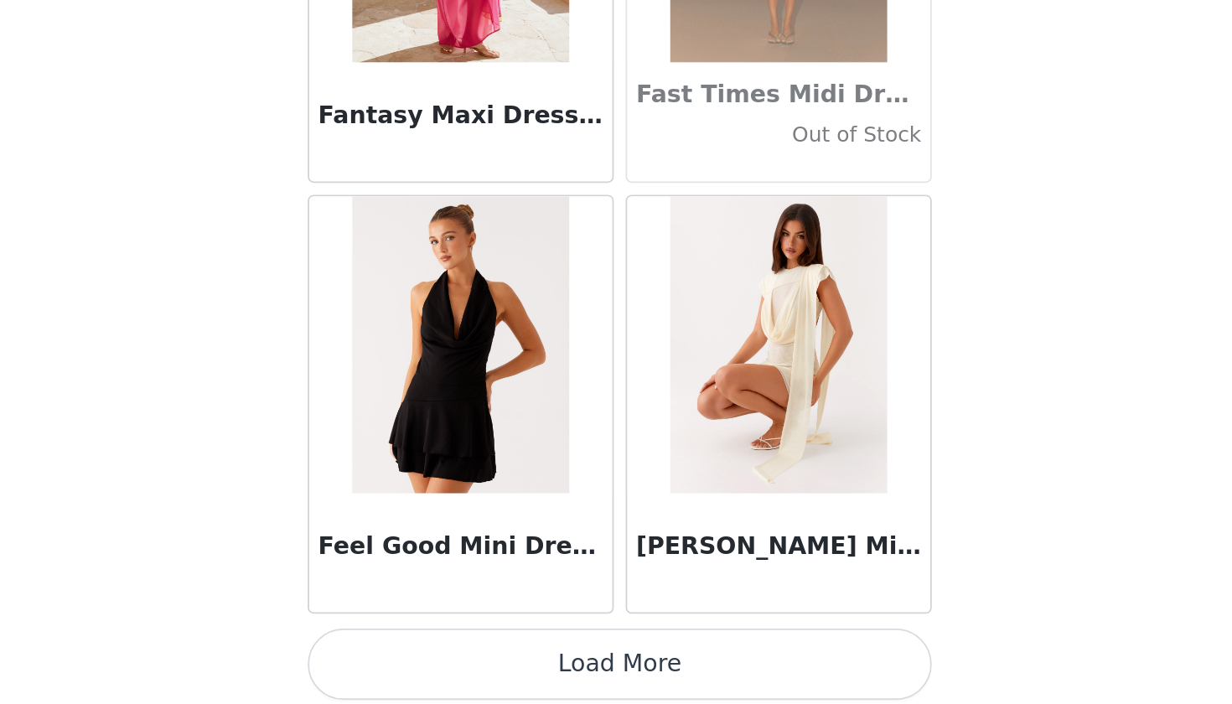
click at [440, 655] on button "Load More" at bounding box center [616, 675] width 352 height 40
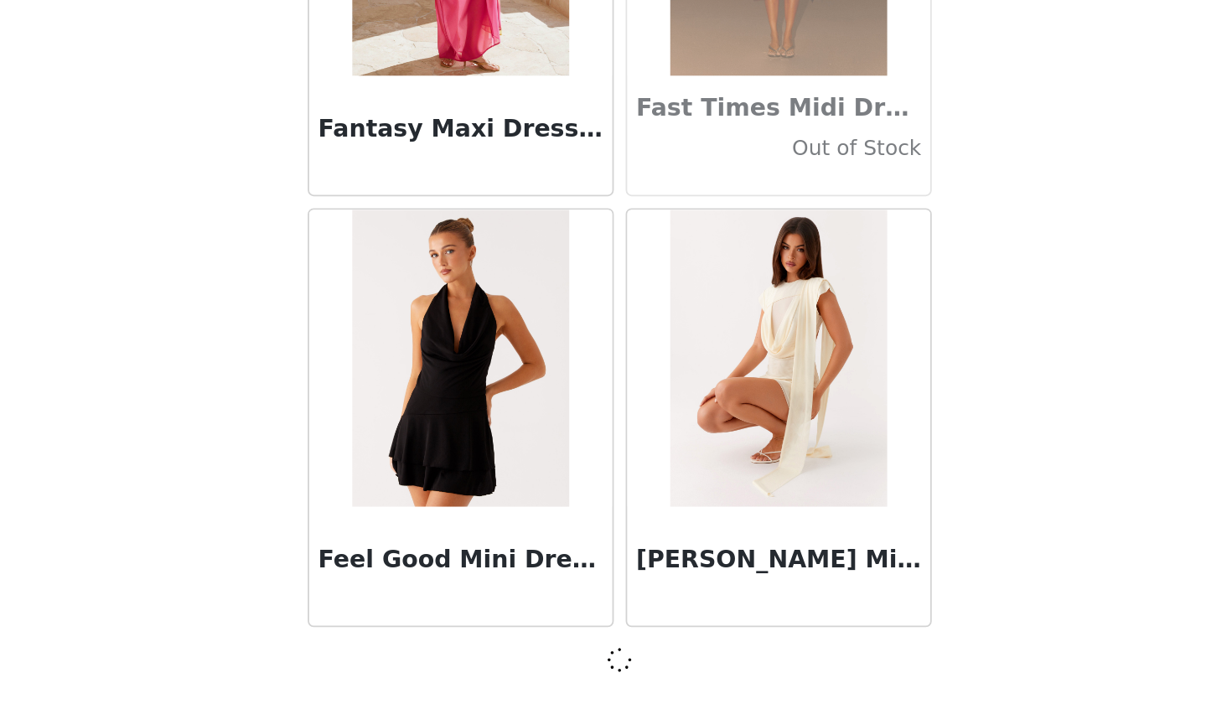
scroll to position [35872, 0]
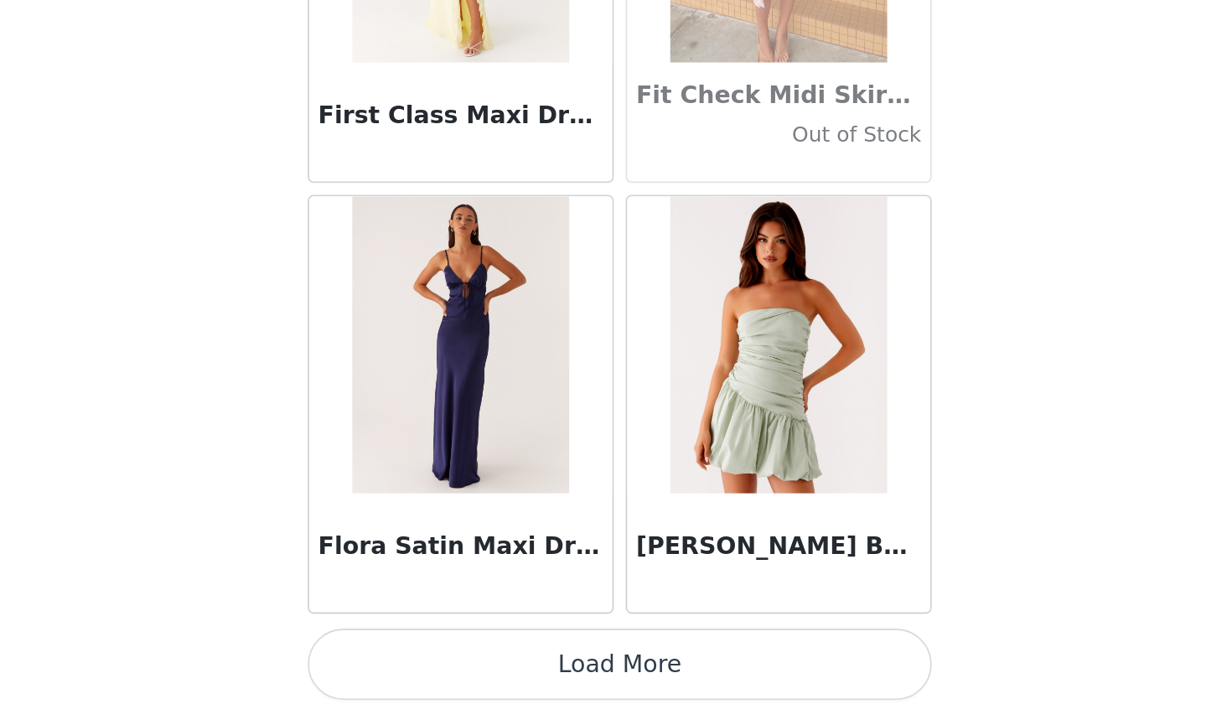
click at [440, 655] on button "Load More" at bounding box center [616, 675] width 352 height 40
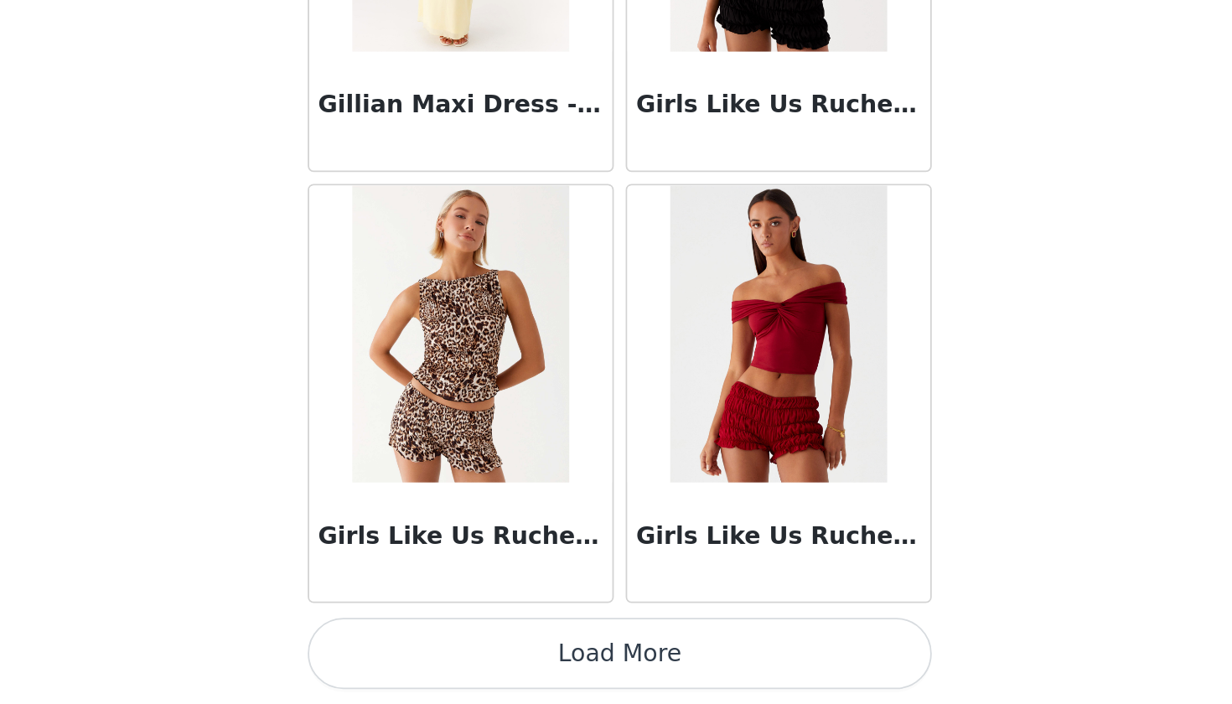
scroll to position [0, 0]
click at [440, 655] on button "Load More" at bounding box center [616, 675] width 352 height 40
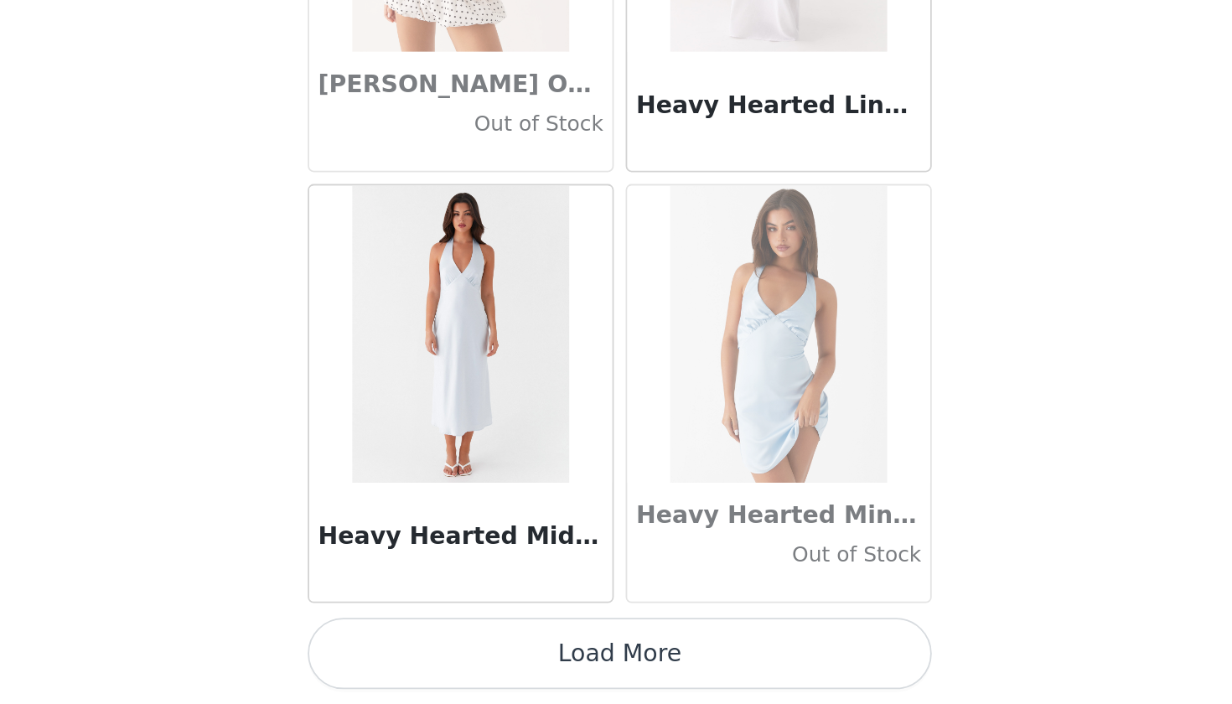
click at [440, 655] on button "Load More" at bounding box center [616, 675] width 352 height 40
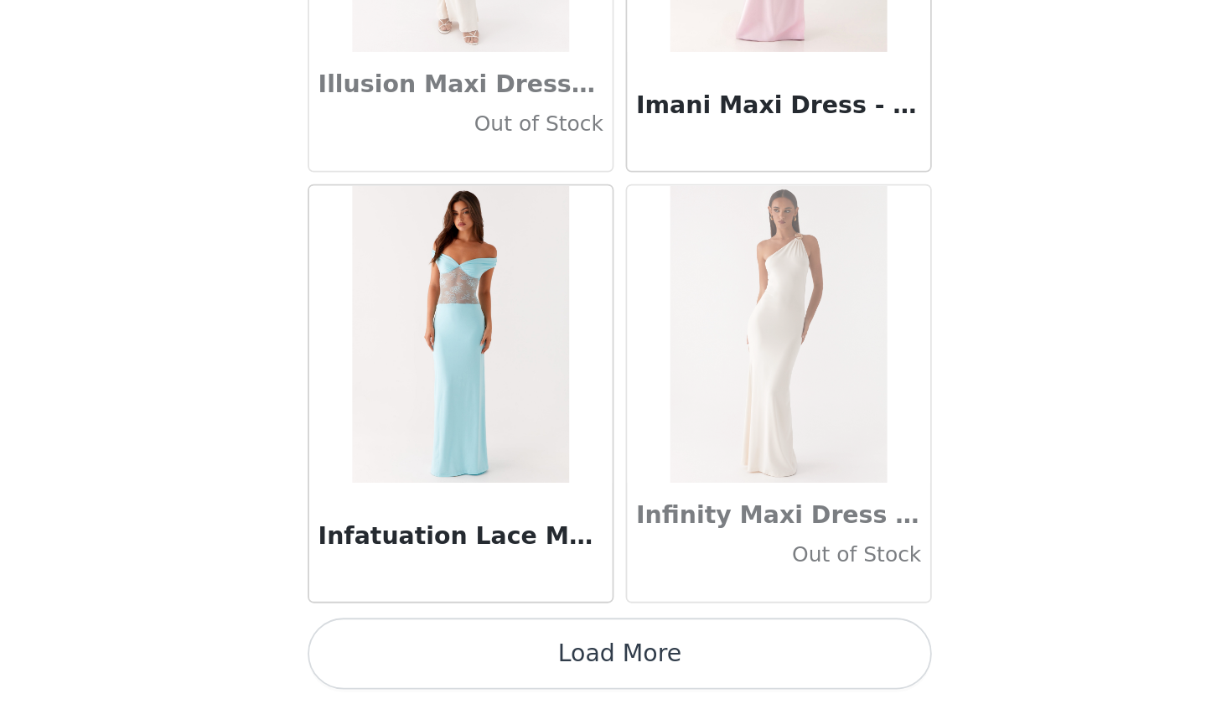
click at [440, 655] on button "Load More" at bounding box center [616, 675] width 352 height 40
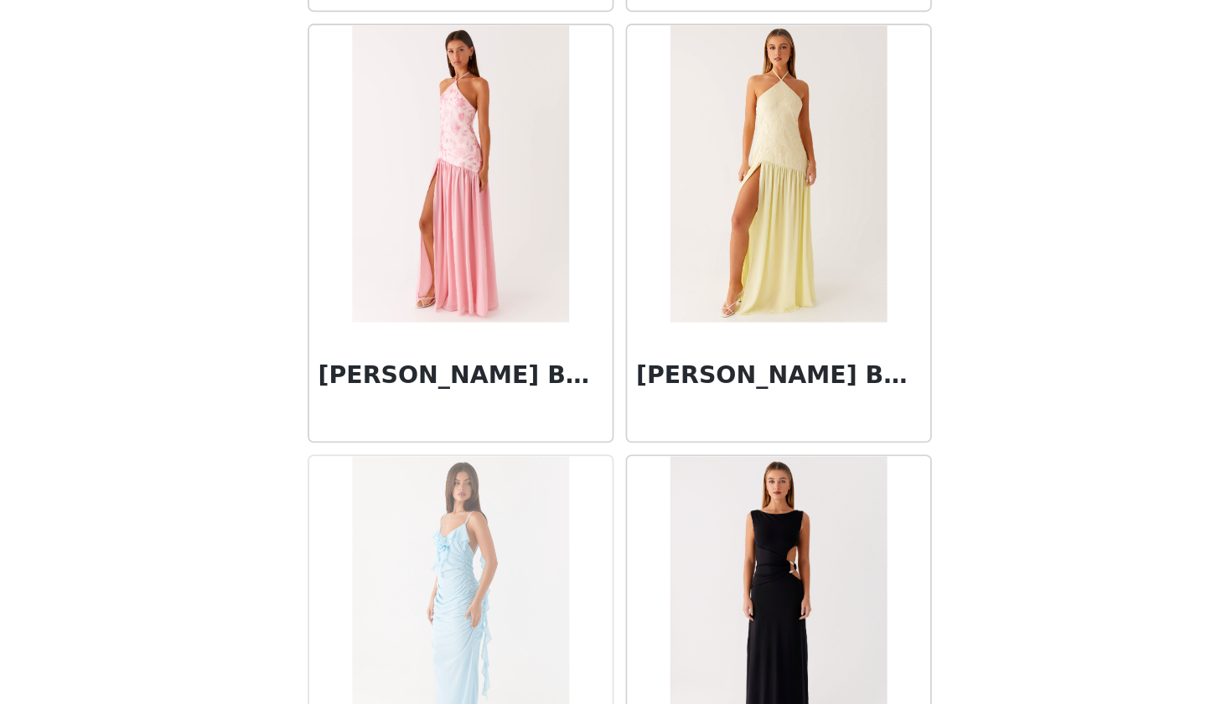
scroll to position [47164, 0]
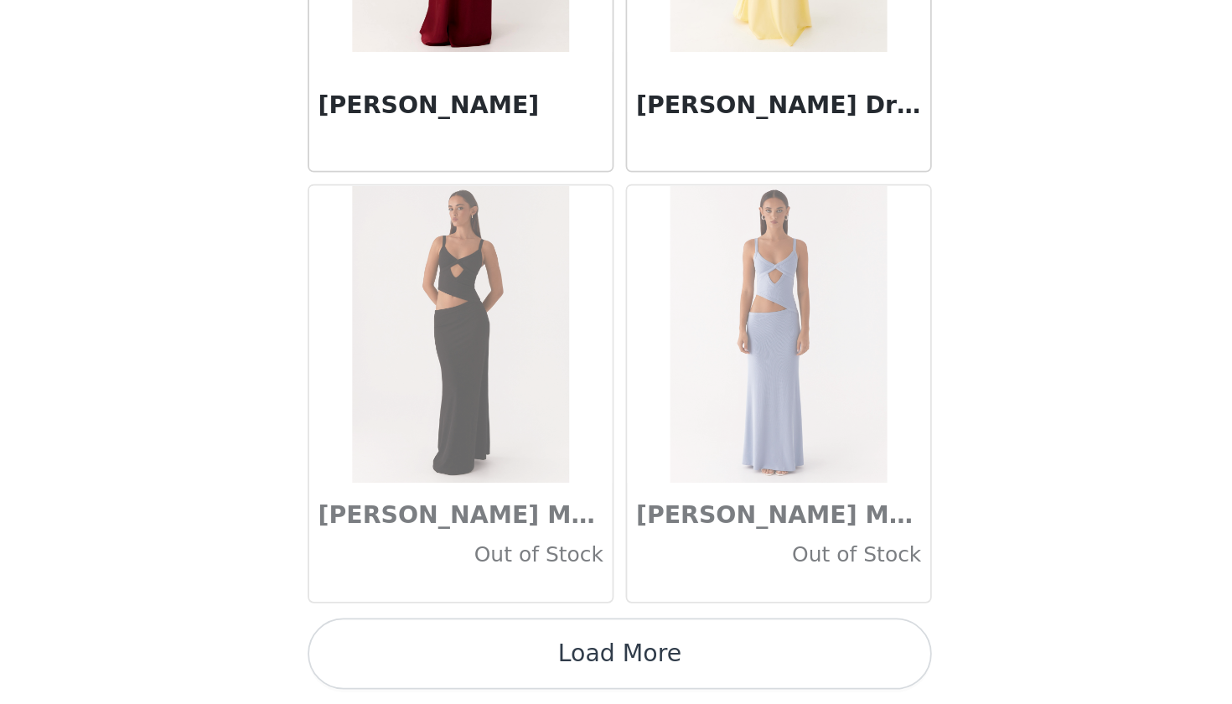
click at [440, 655] on button "Load More" at bounding box center [616, 675] width 352 height 40
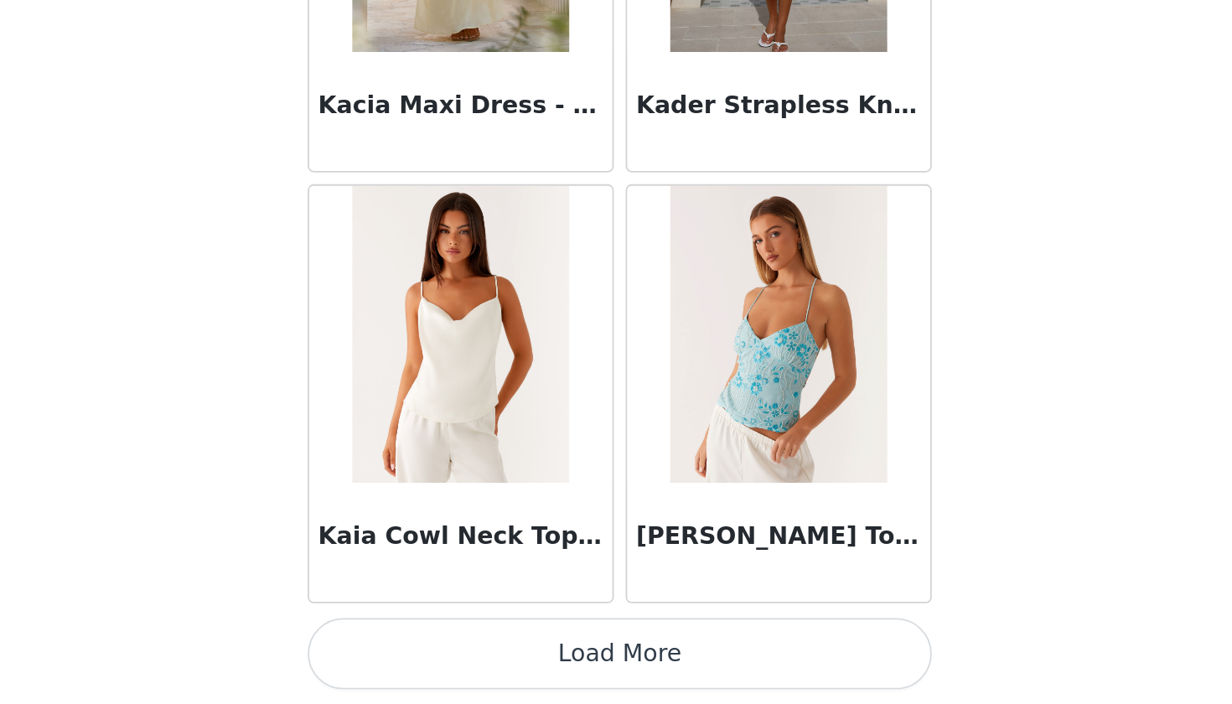
scroll to position [50460, 0]
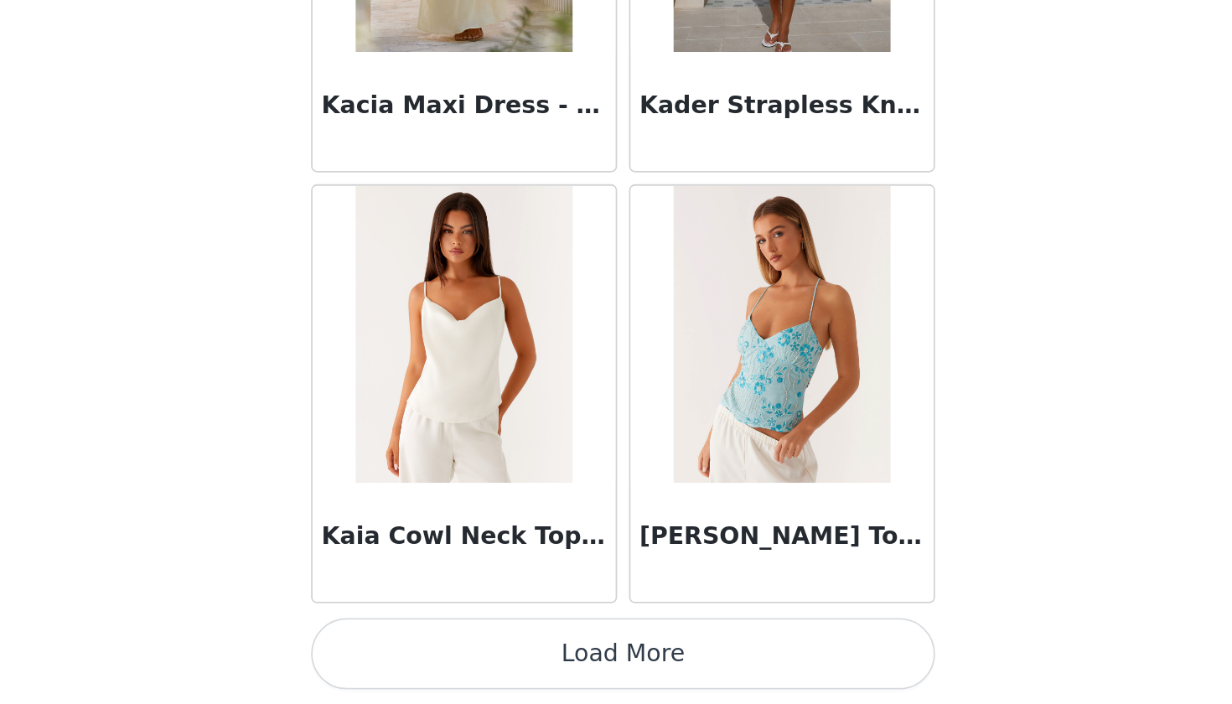
click at [440, 655] on button "Load More" at bounding box center [616, 675] width 352 height 40
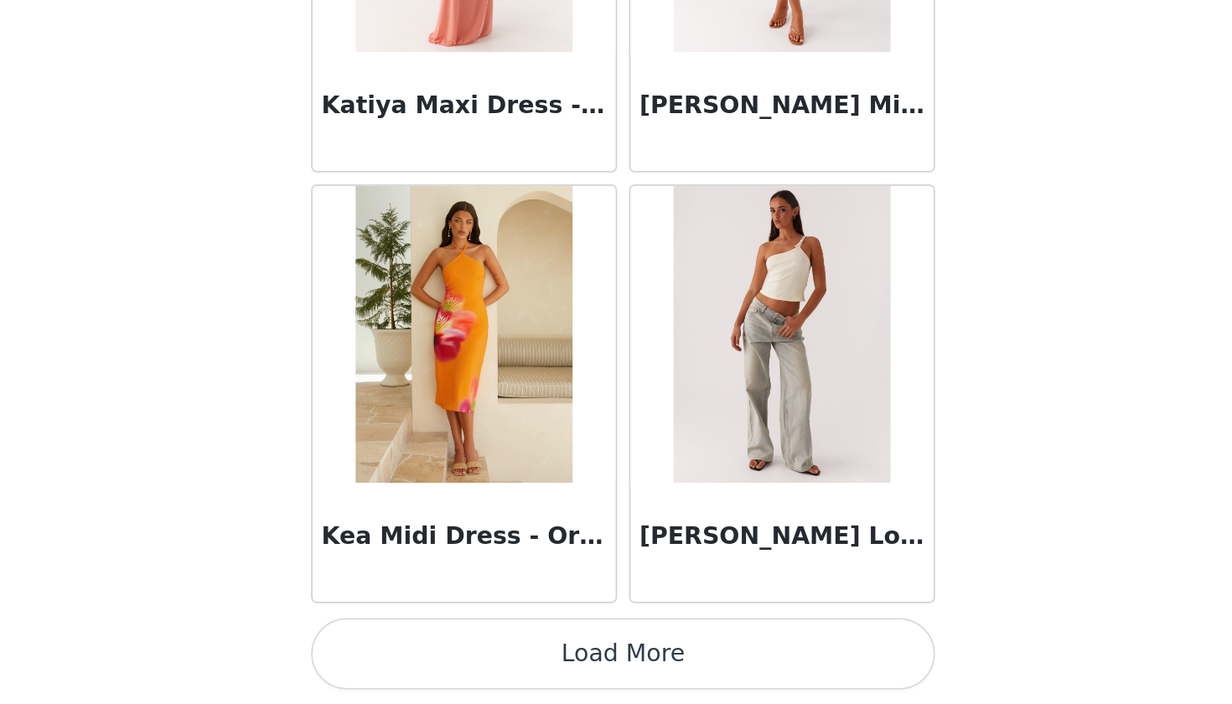
scroll to position [0, 0]
click at [440, 655] on button "Load More" at bounding box center [616, 675] width 352 height 40
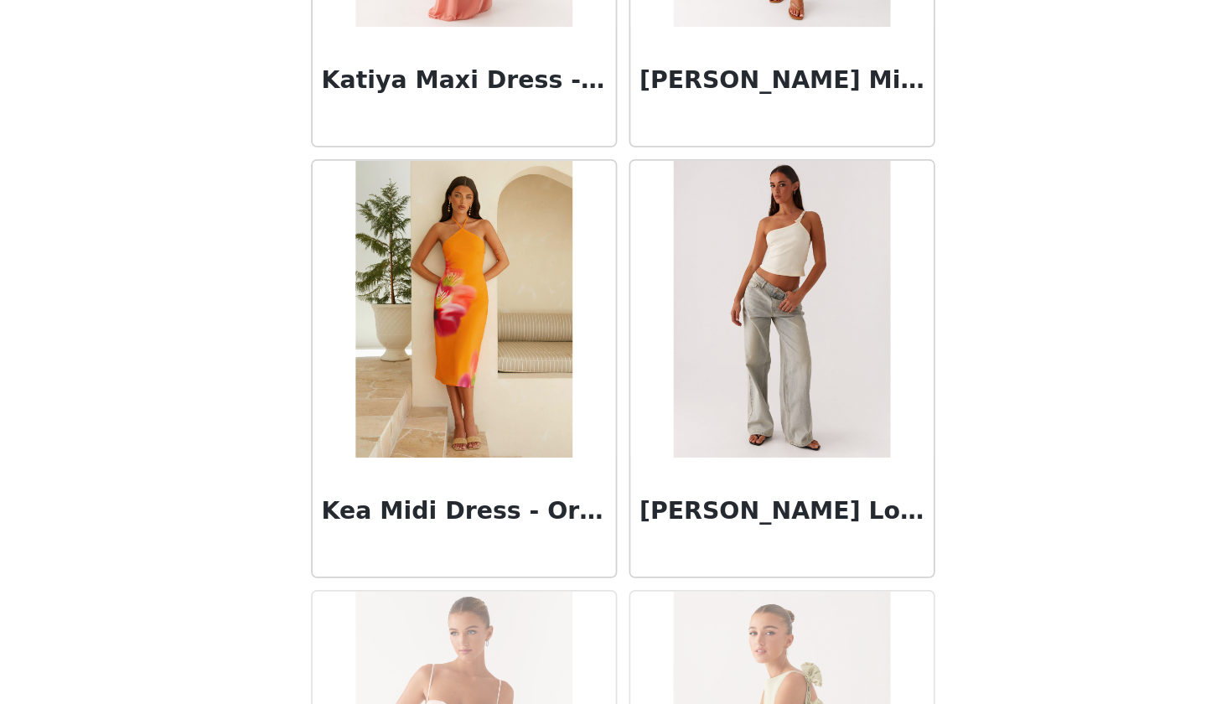
scroll to position [52908, 0]
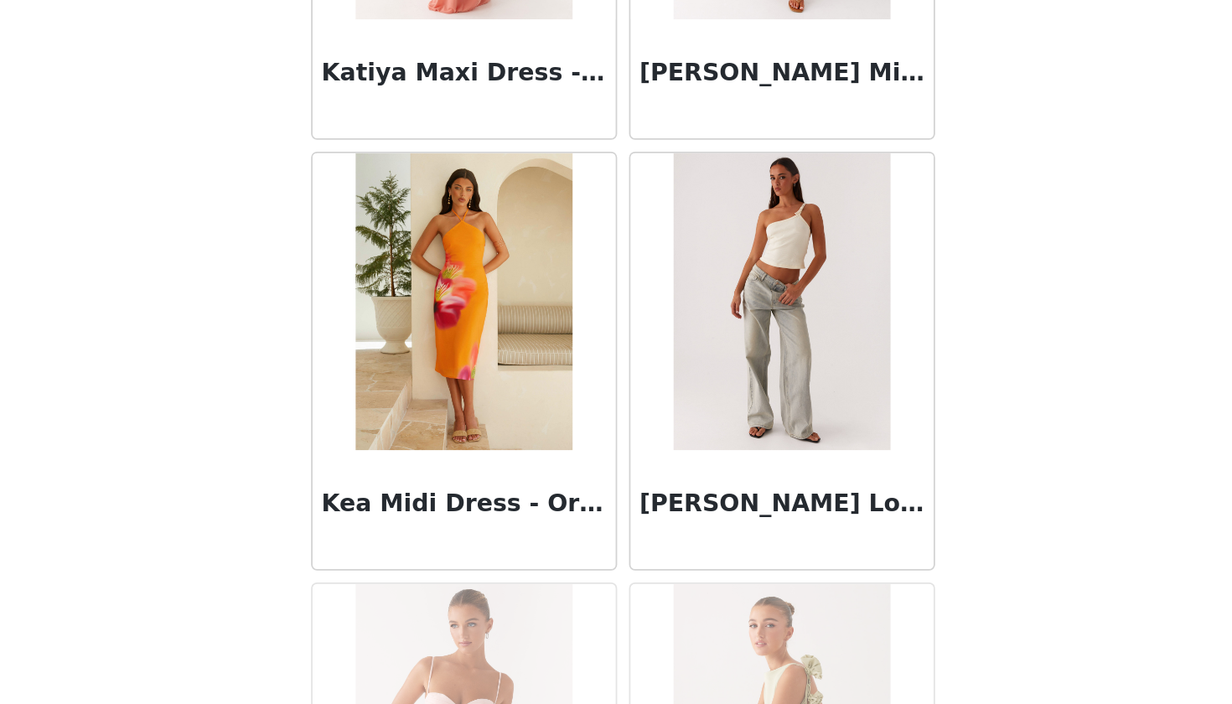
click at [620, 561] on div "[PERSON_NAME] Low Rise Denim Jeans - Vintage" at bounding box center [705, 594] width 171 height 67
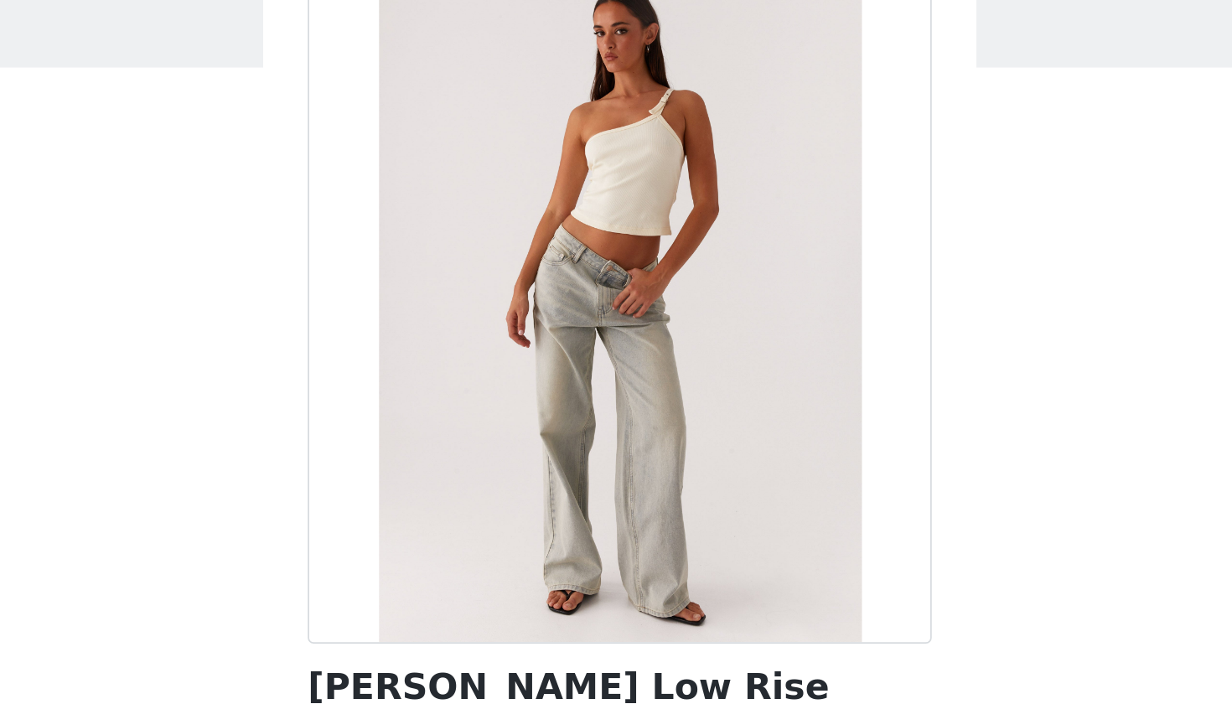
scroll to position [108, 0]
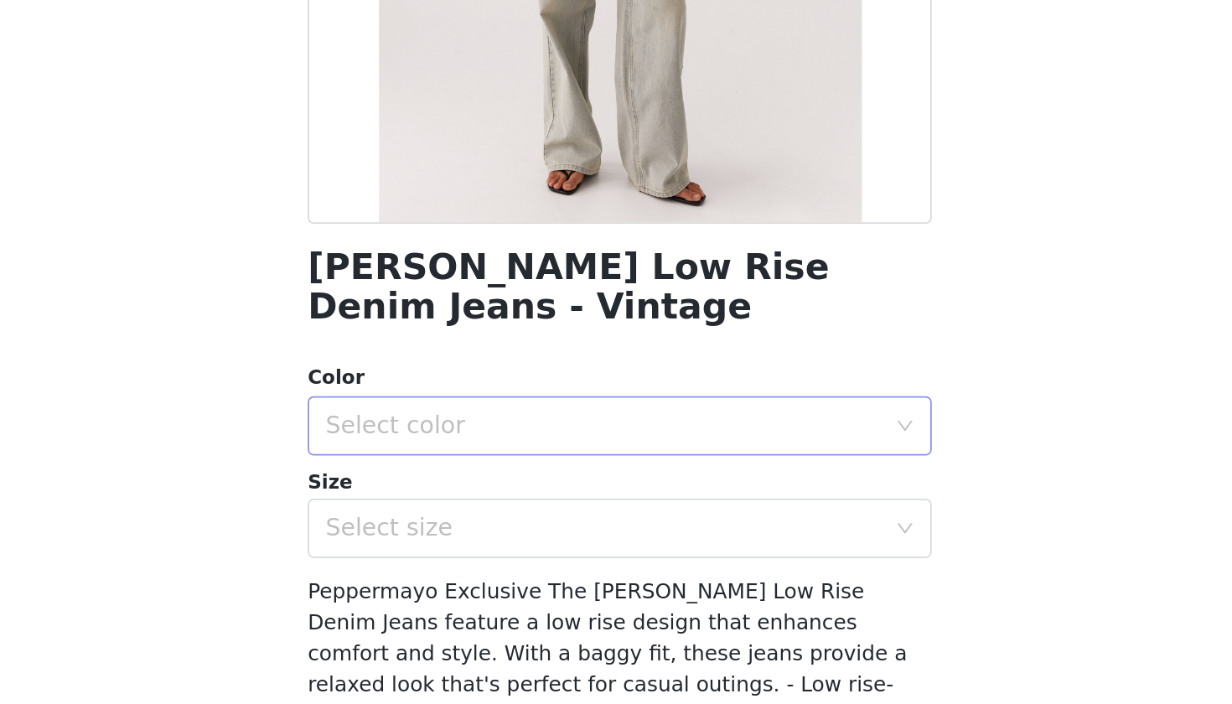
click at [450, 458] on div "Select color" at bounding box center [606, 466] width 313 height 17
click at [440, 489] on li "Vintage" at bounding box center [616, 502] width 352 height 27
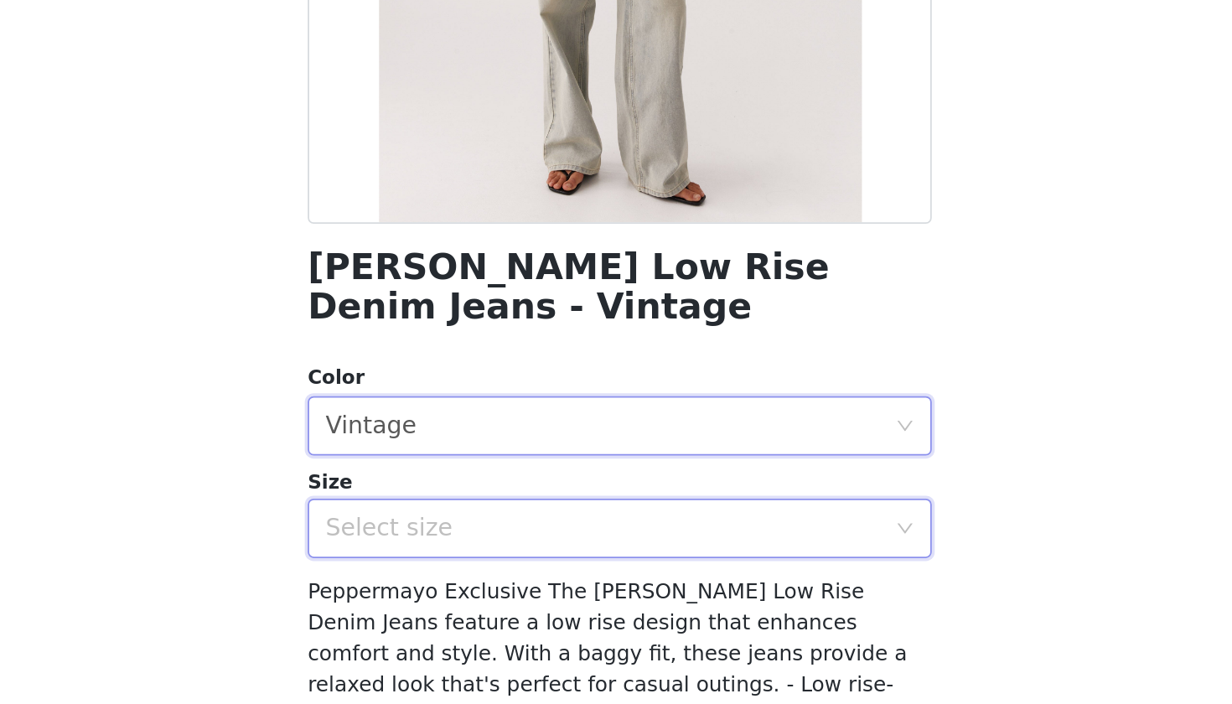
click at [450, 509] on div "Select size" at bounding box center [610, 525] width 321 height 32
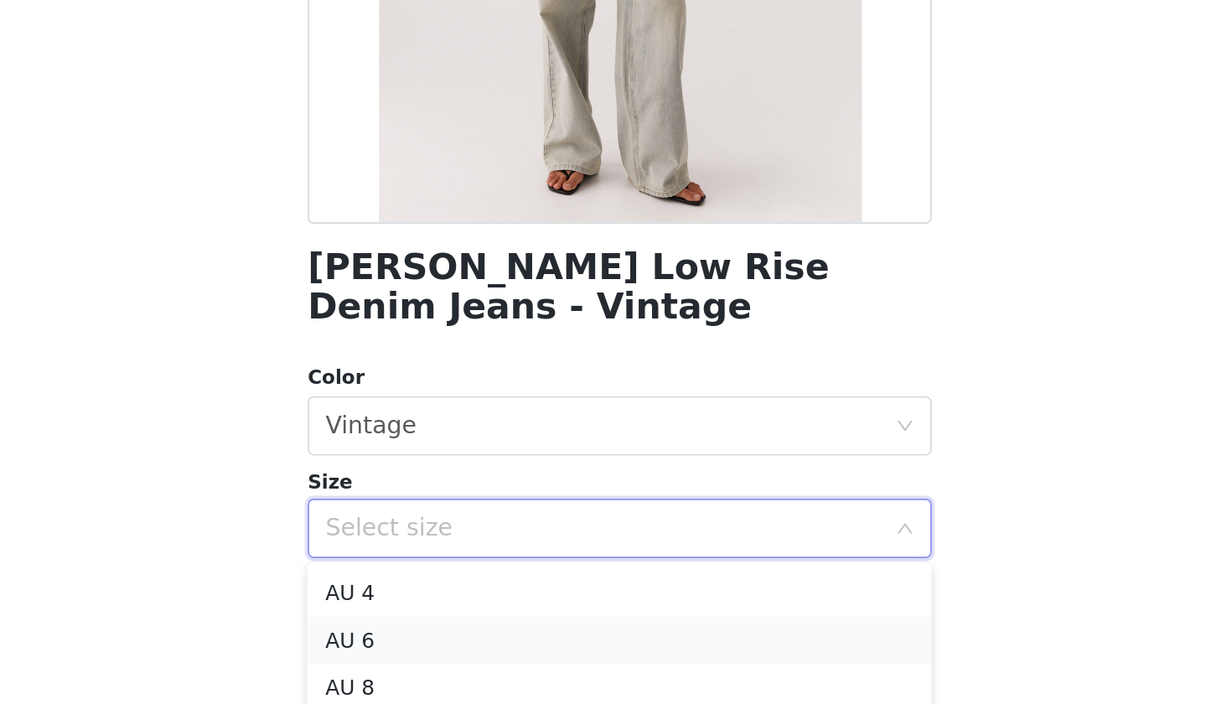
click at [440, 574] on li "AU 6" at bounding box center [616, 587] width 352 height 27
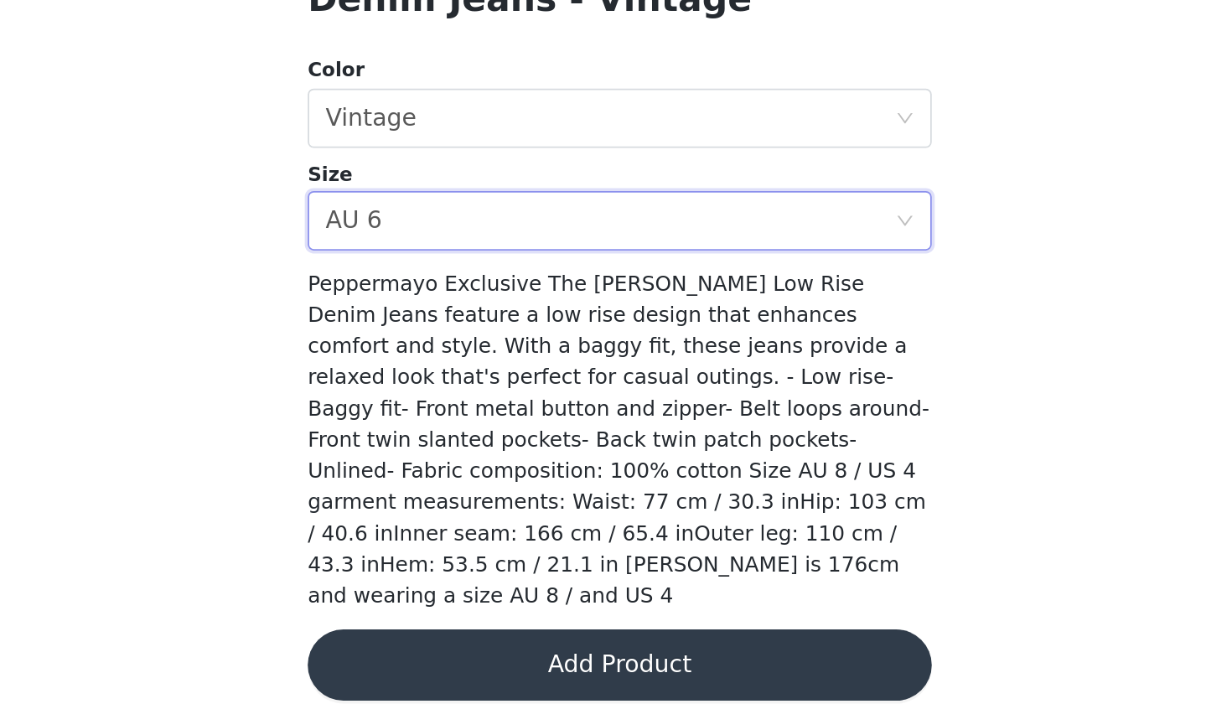
scroll to position [0, 0]
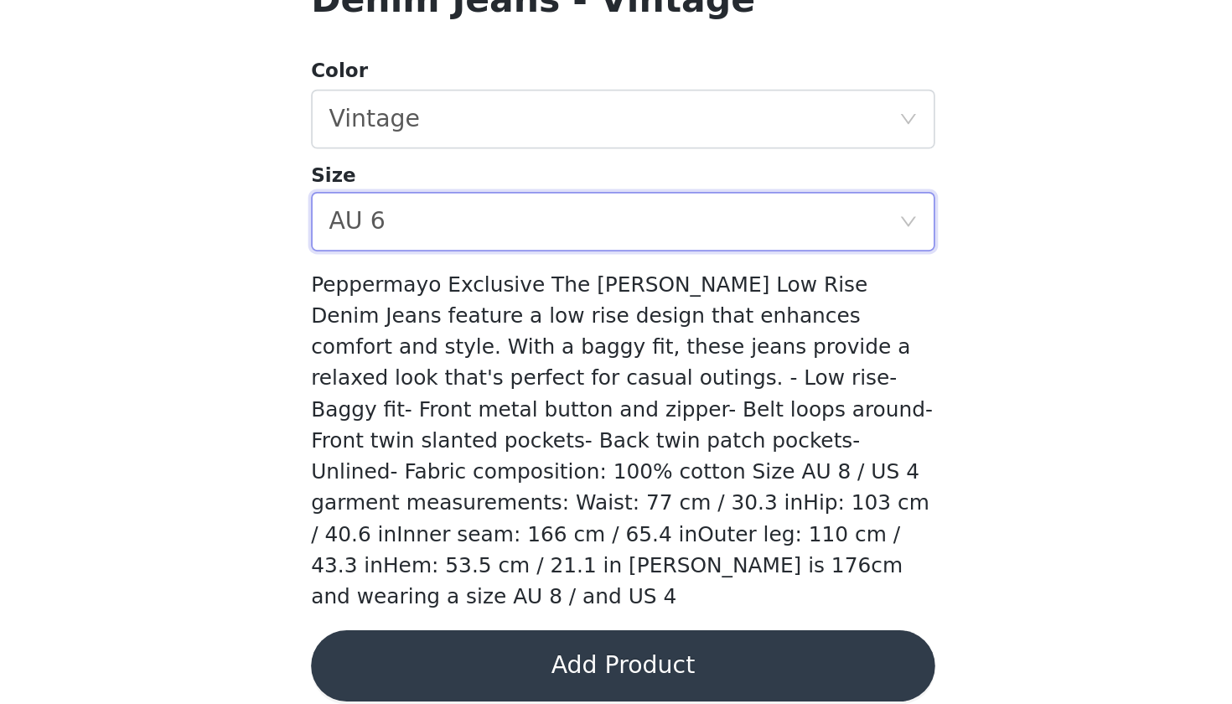
click at [440, 662] on button "Add Product" at bounding box center [616, 682] width 352 height 40
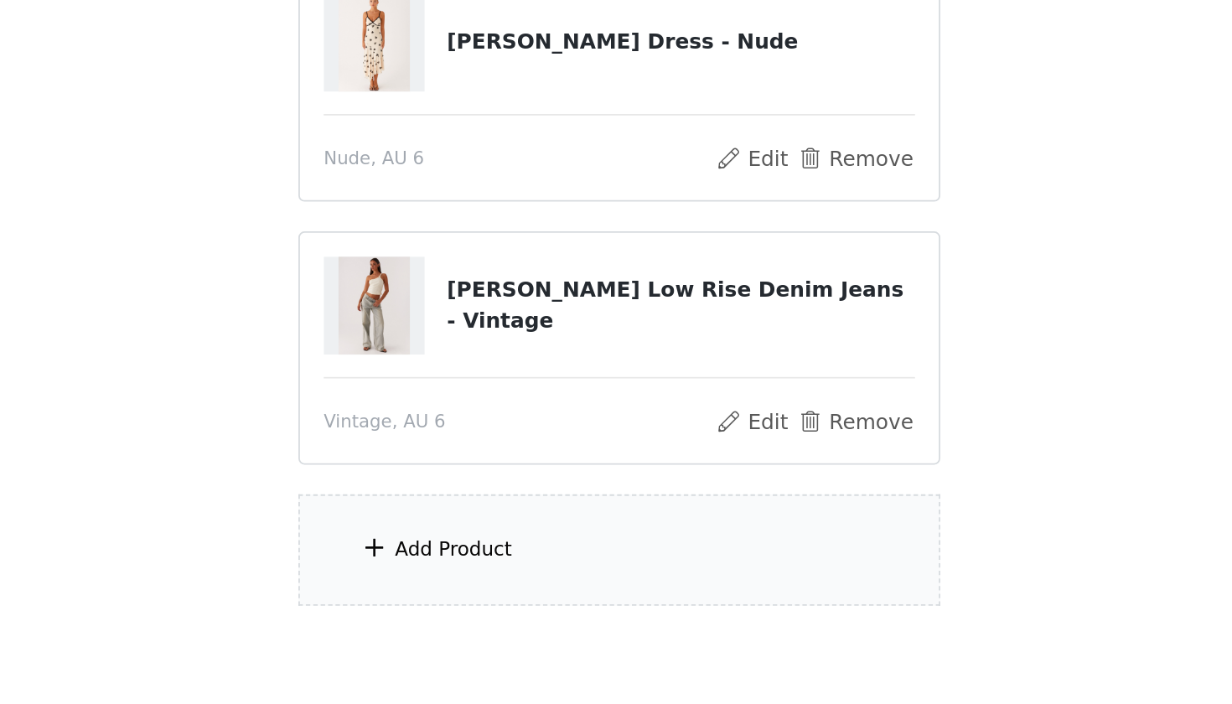
click at [435, 528] on div "Add Product" at bounding box center [616, 559] width 362 height 63
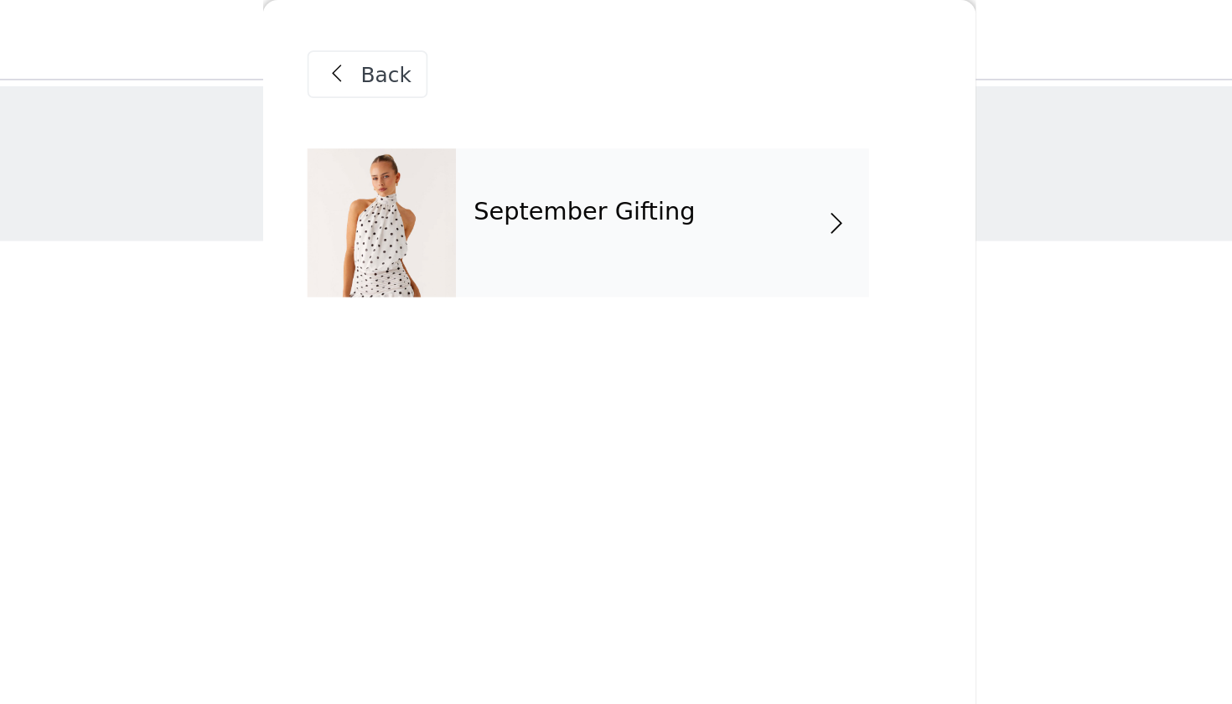
click at [524, 126] on div "September Gifting" at bounding box center [640, 126] width 233 height 84
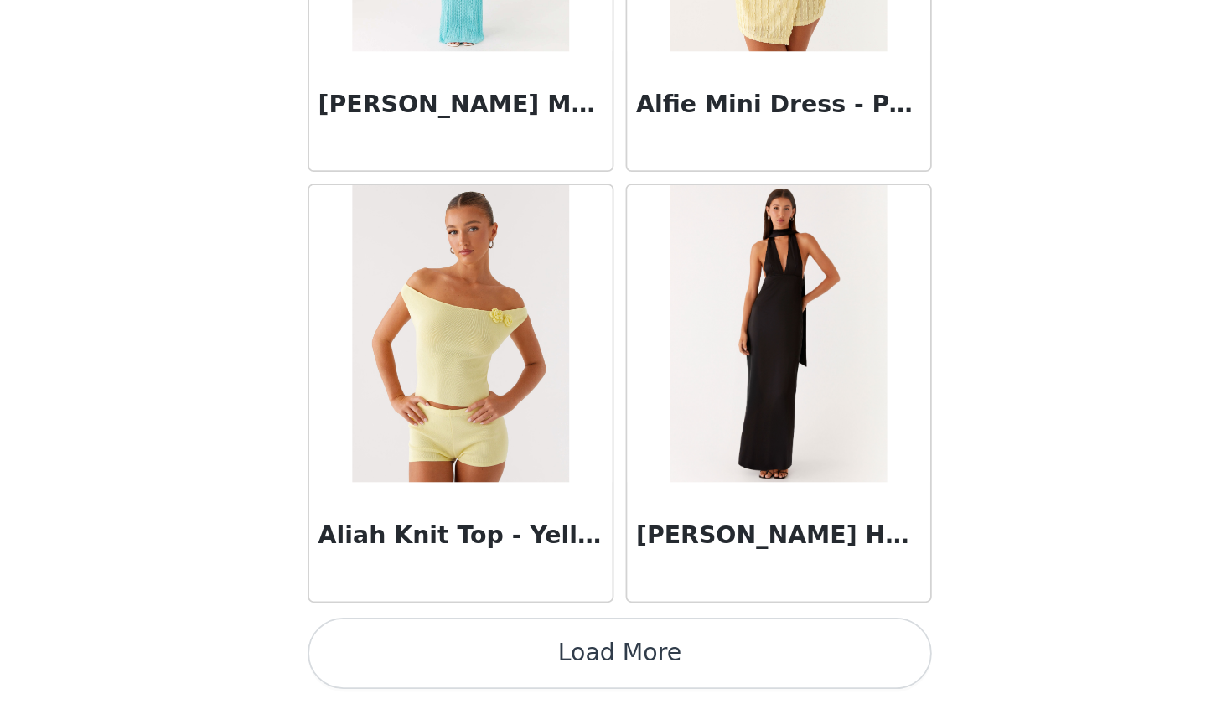
scroll to position [27, 0]
click at [440, 655] on button "Load More" at bounding box center [616, 675] width 352 height 40
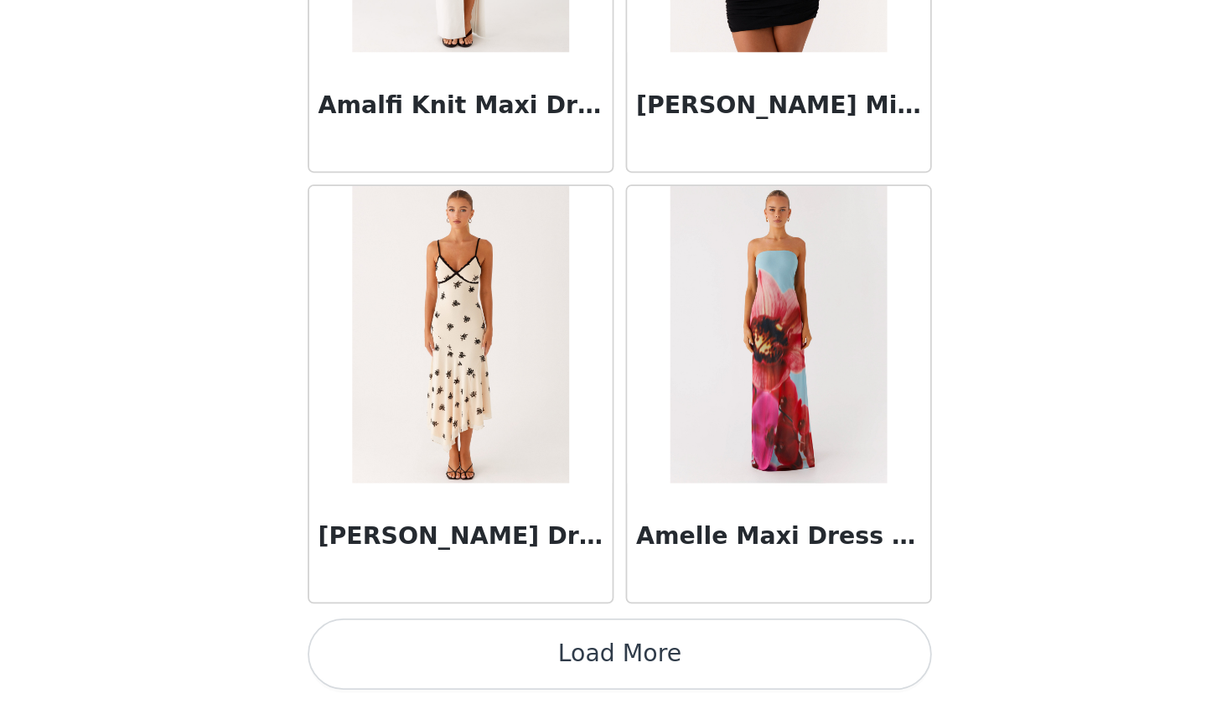
click at [440, 655] on button "Load More" at bounding box center [616, 675] width 352 height 40
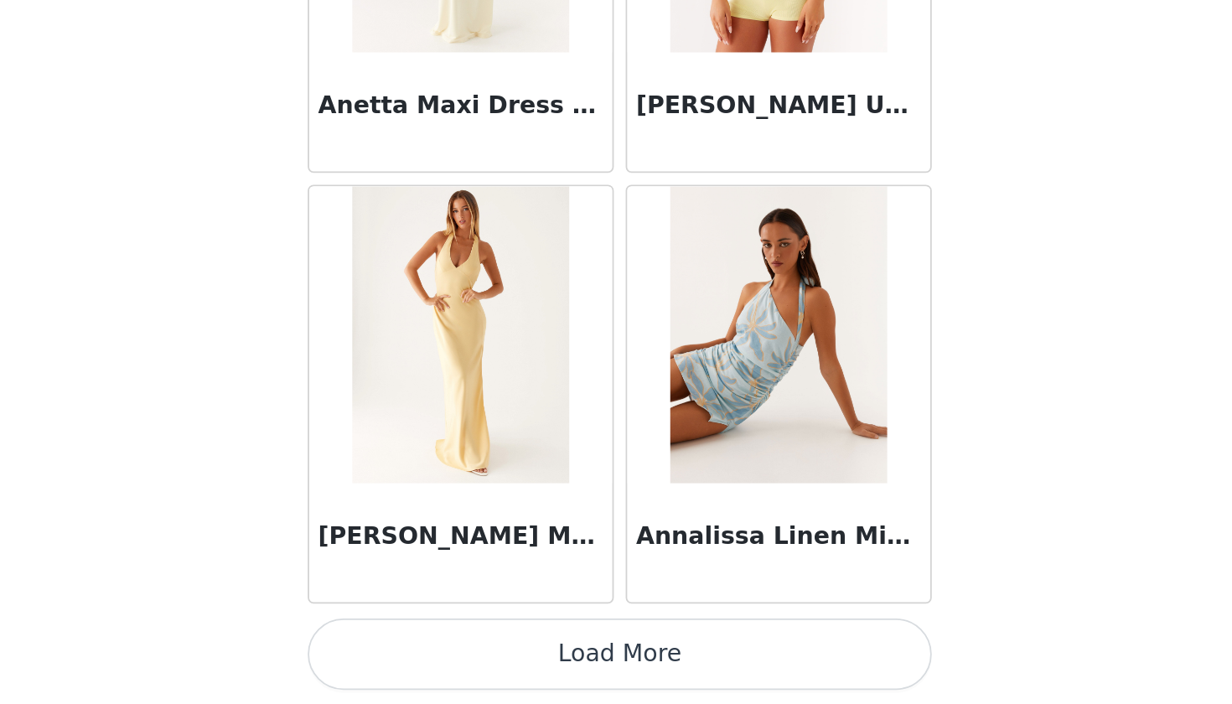
click at [440, 655] on button "Load More" at bounding box center [616, 675] width 352 height 40
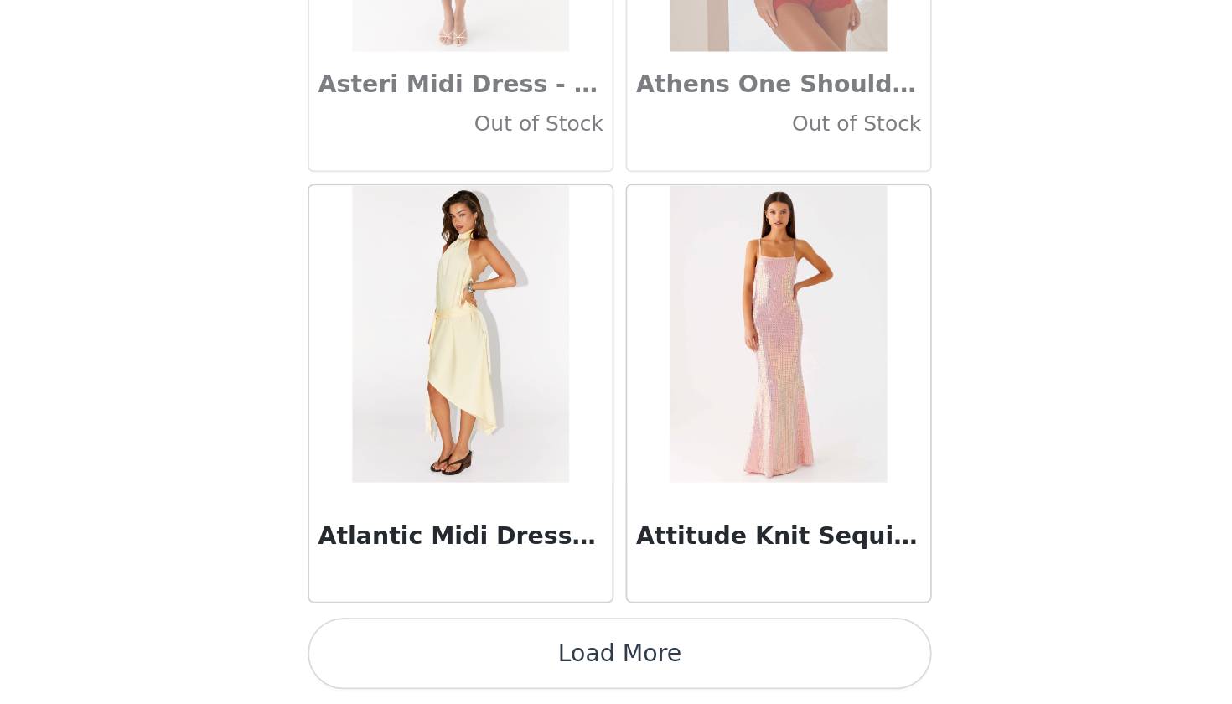
scroll to position [27, 0]
click at [440, 655] on button "Load More" at bounding box center [616, 675] width 352 height 40
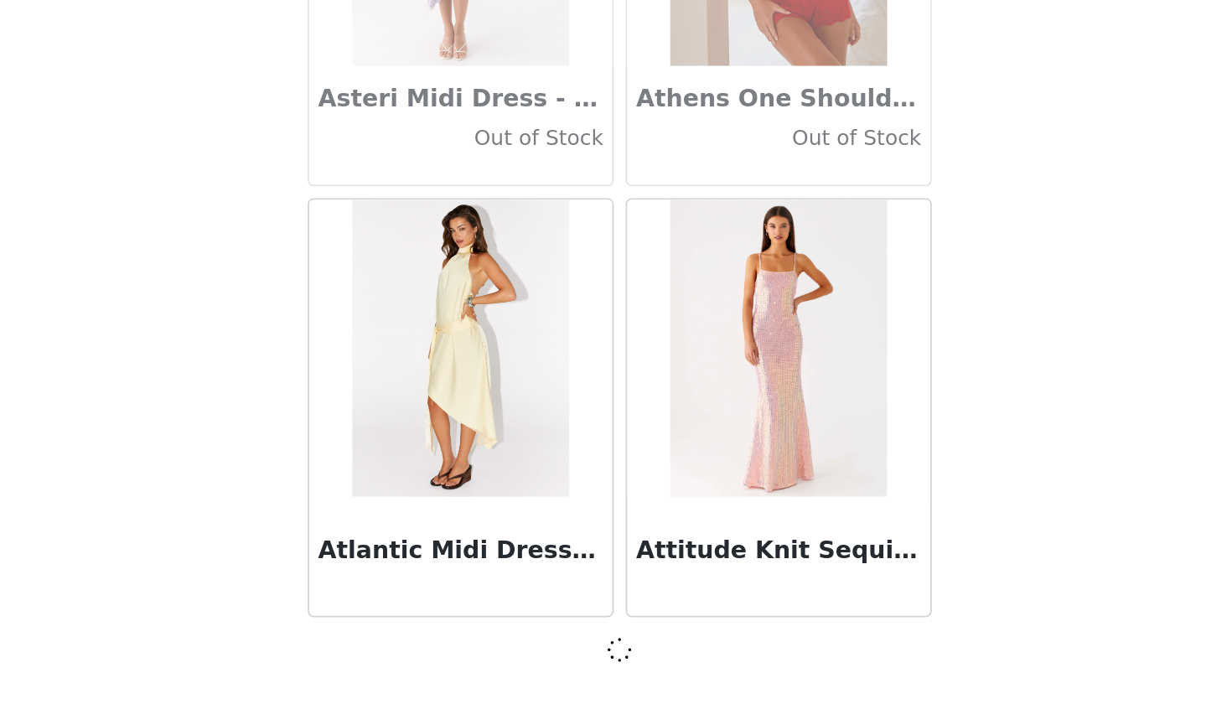
scroll to position [9143, 0]
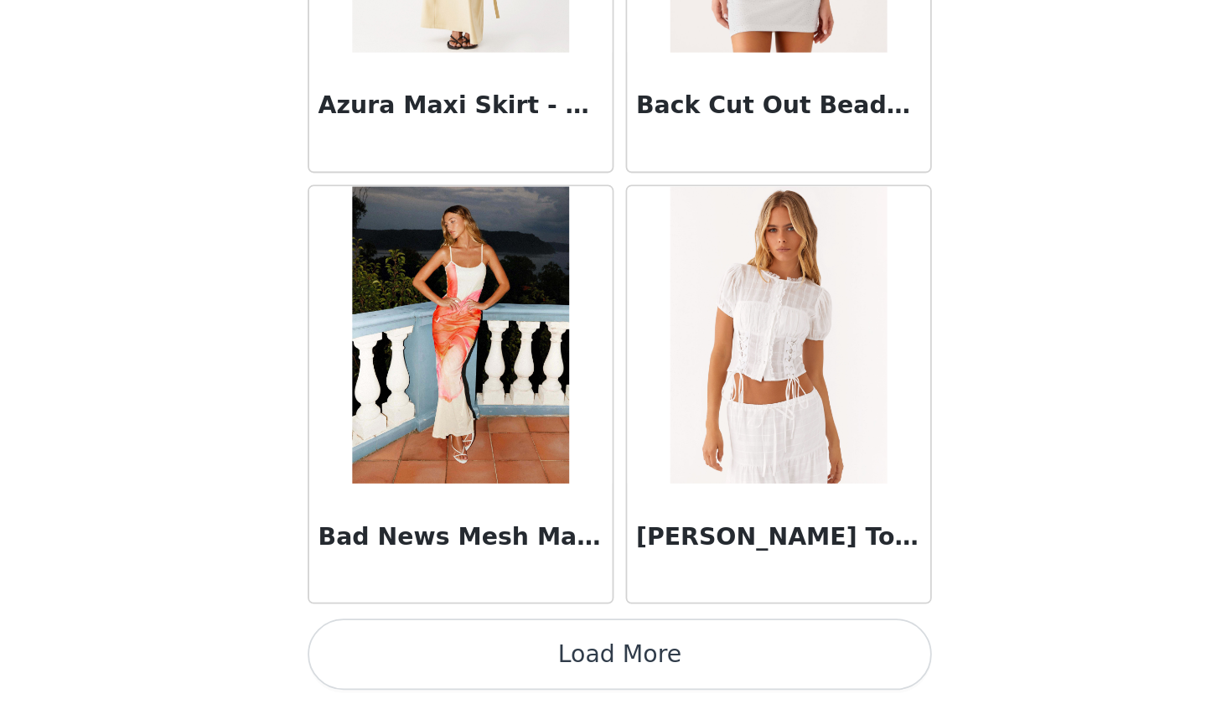
click at [440, 655] on button "Load More" at bounding box center [616, 675] width 352 height 40
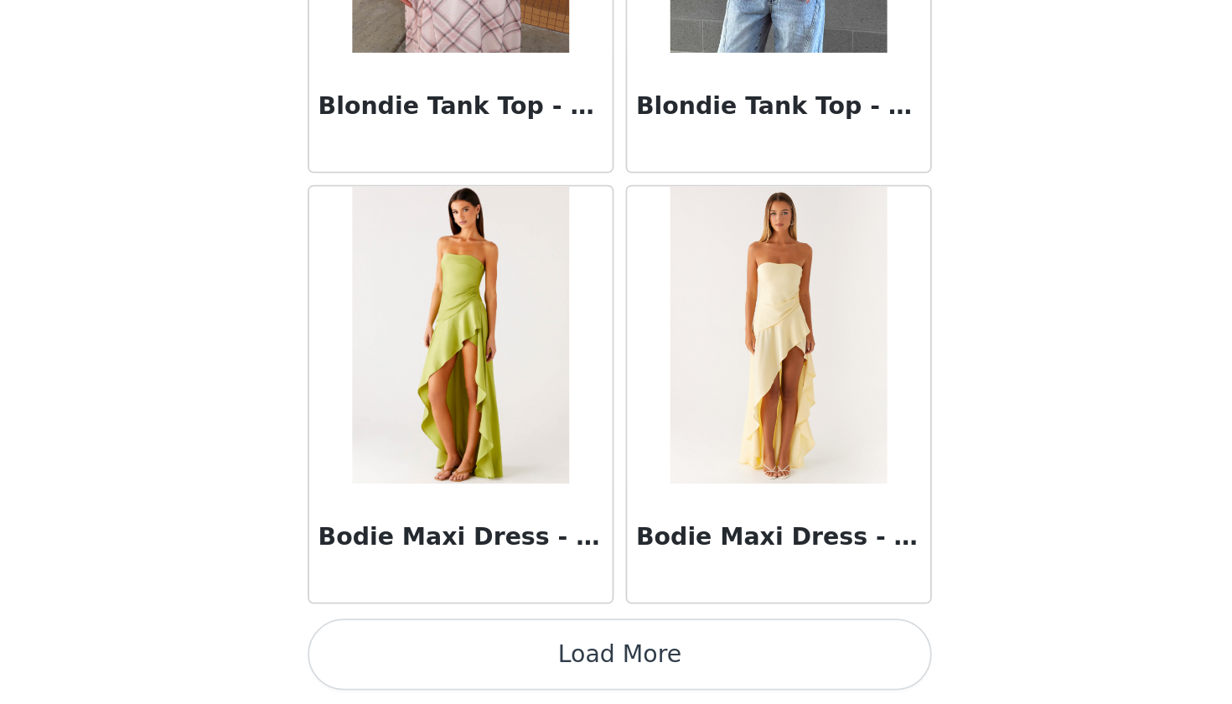
click at [440, 655] on button "Load More" at bounding box center [616, 675] width 352 height 40
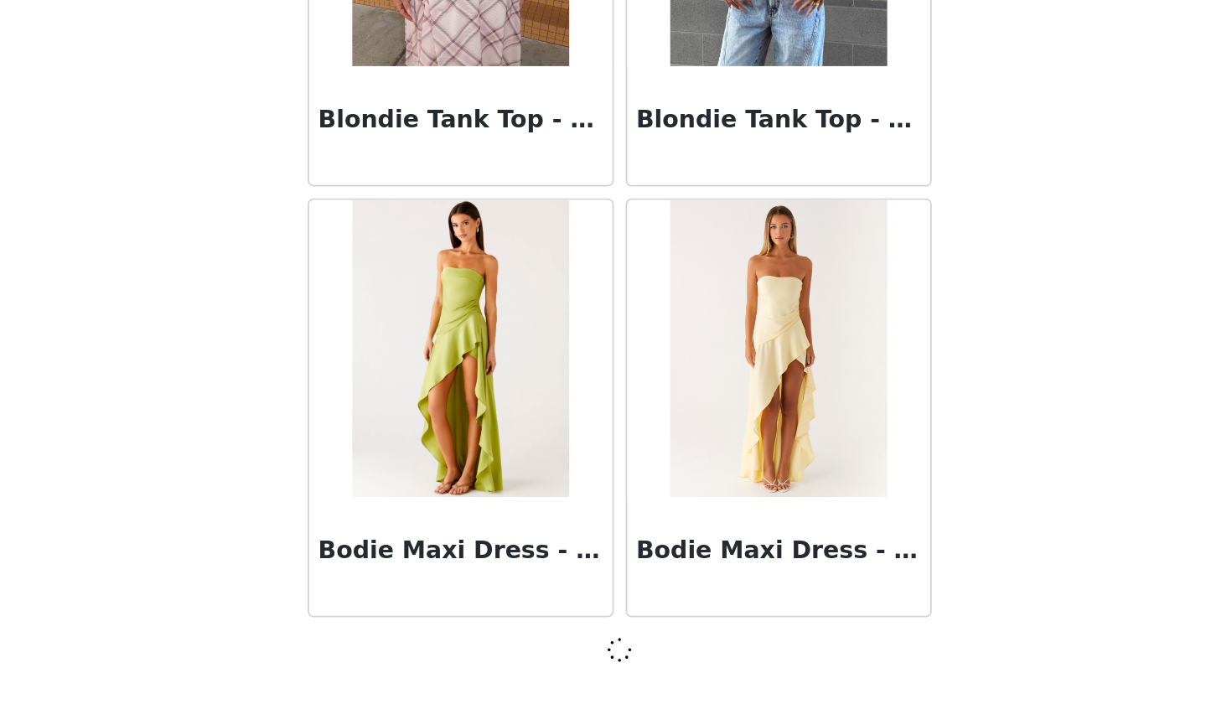
scroll to position [14002, 0]
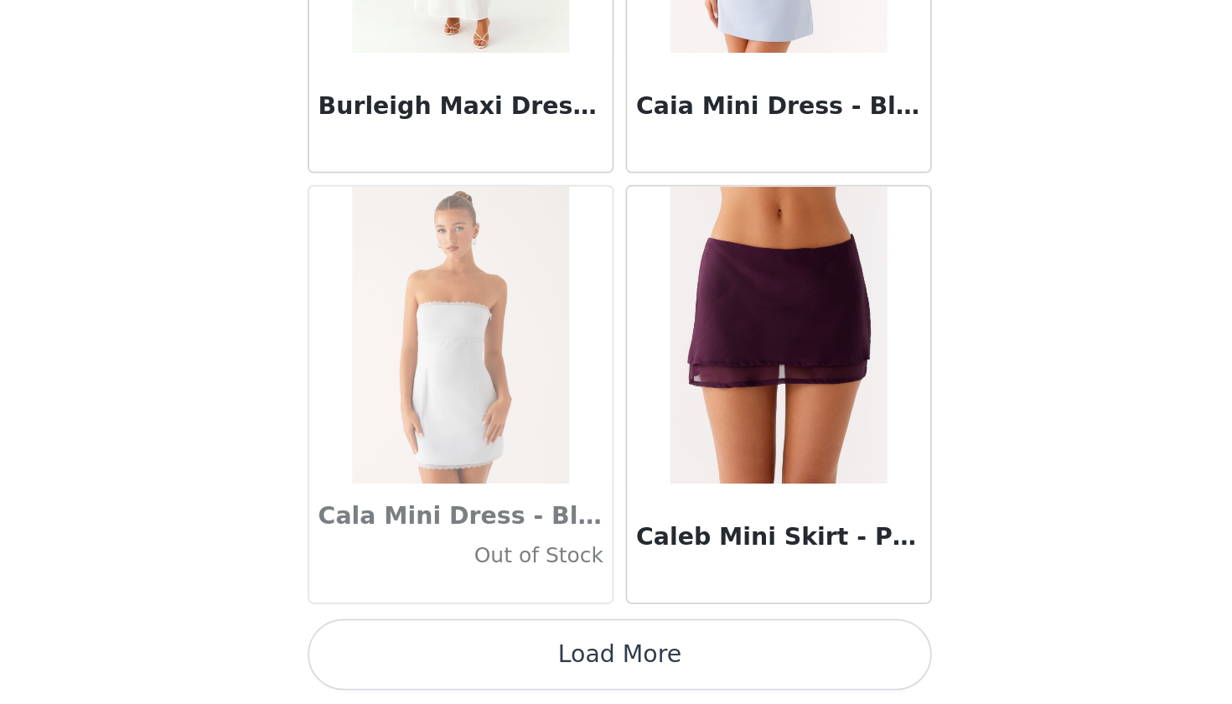
click at [440, 655] on button "Load More" at bounding box center [616, 675] width 352 height 40
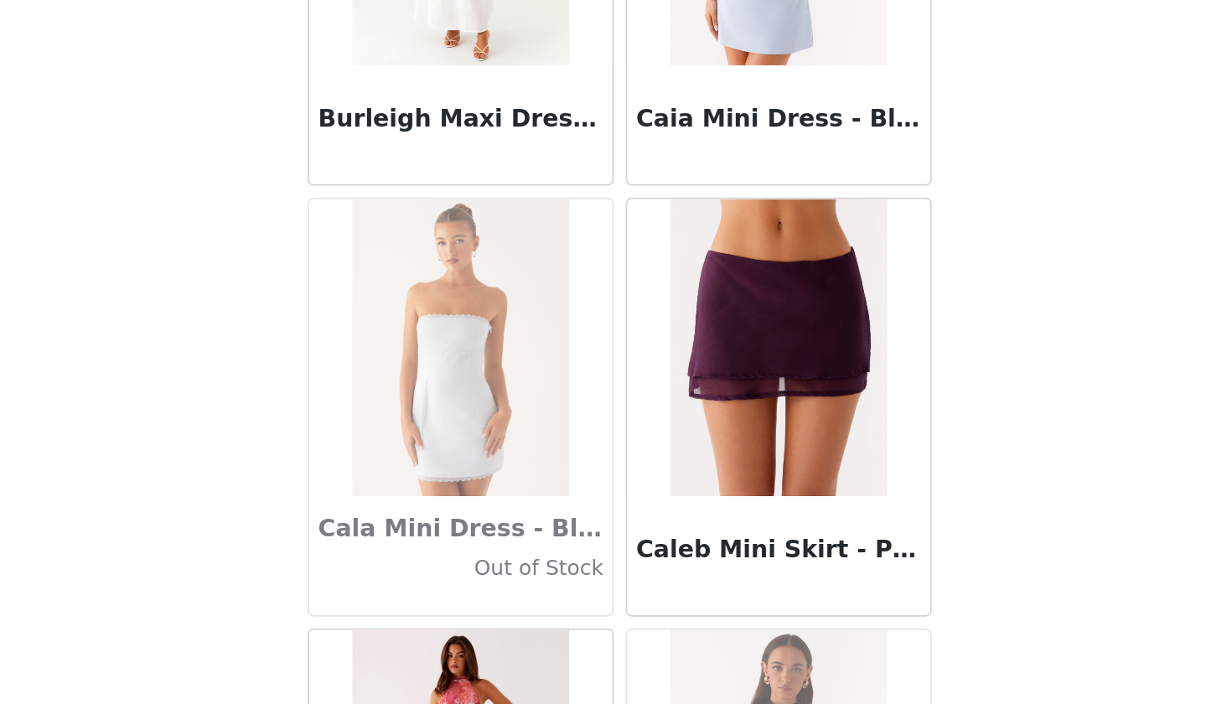
scroll to position [27, 0]
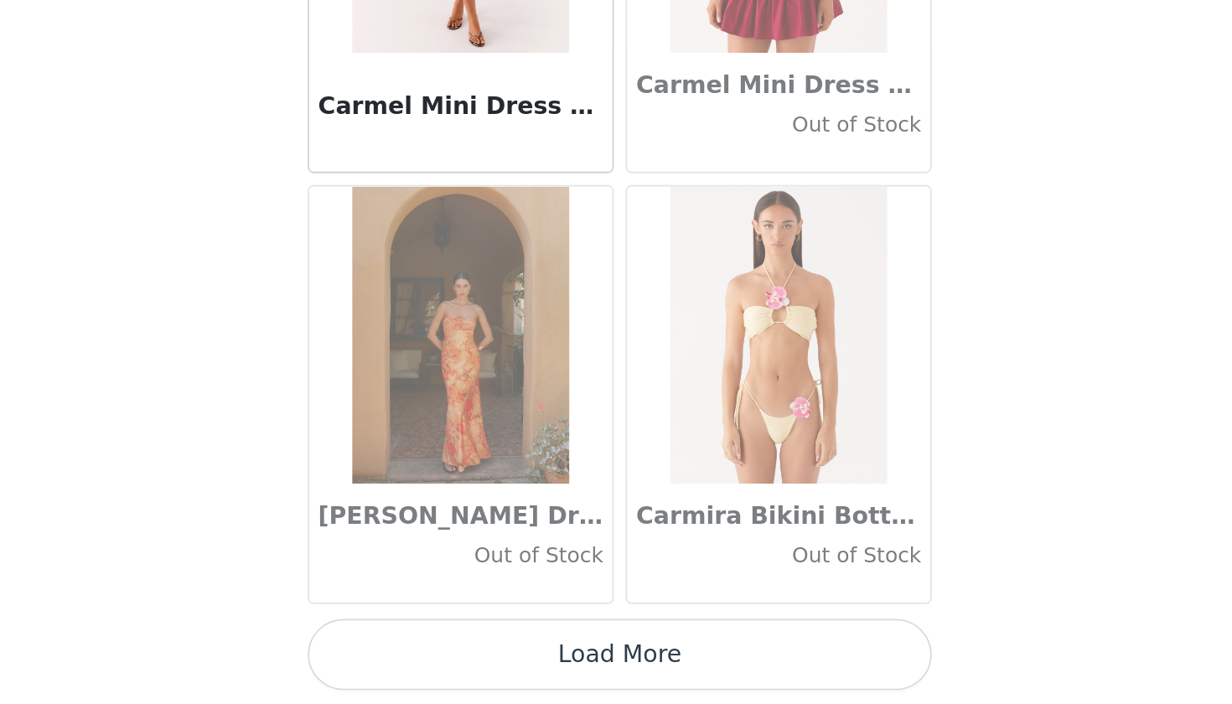
click at [440, 655] on button "Load More" at bounding box center [616, 675] width 352 height 40
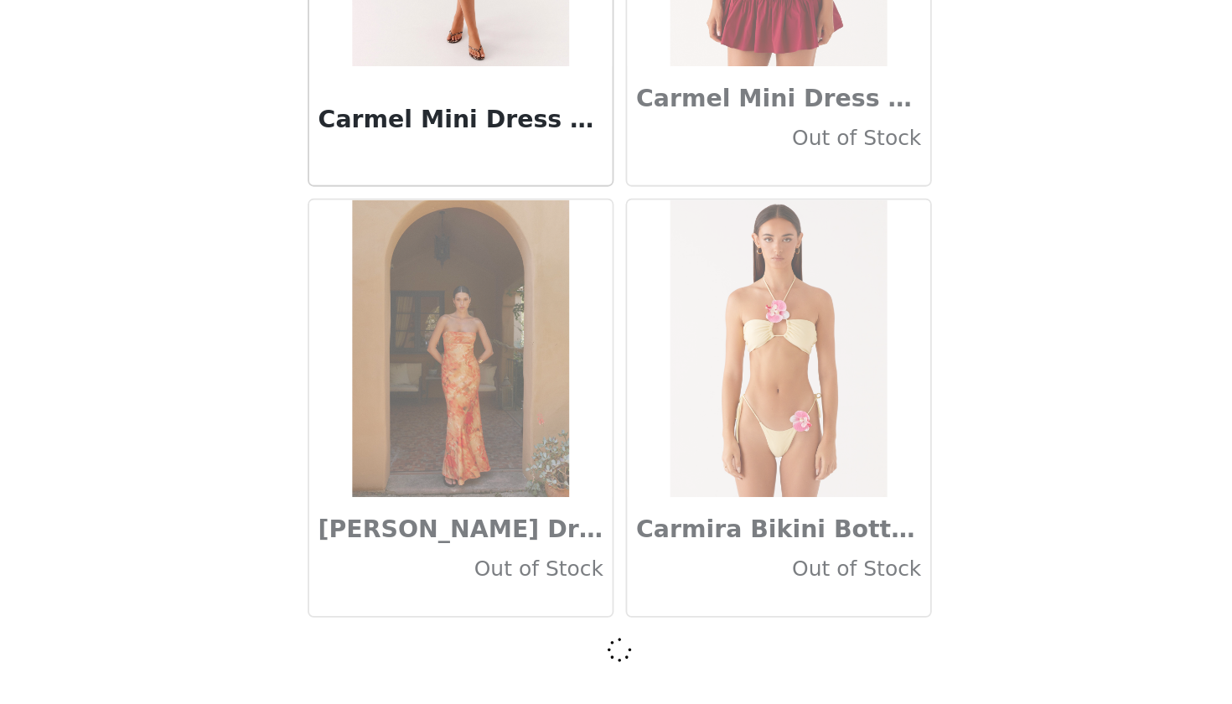
scroll to position [18862, 0]
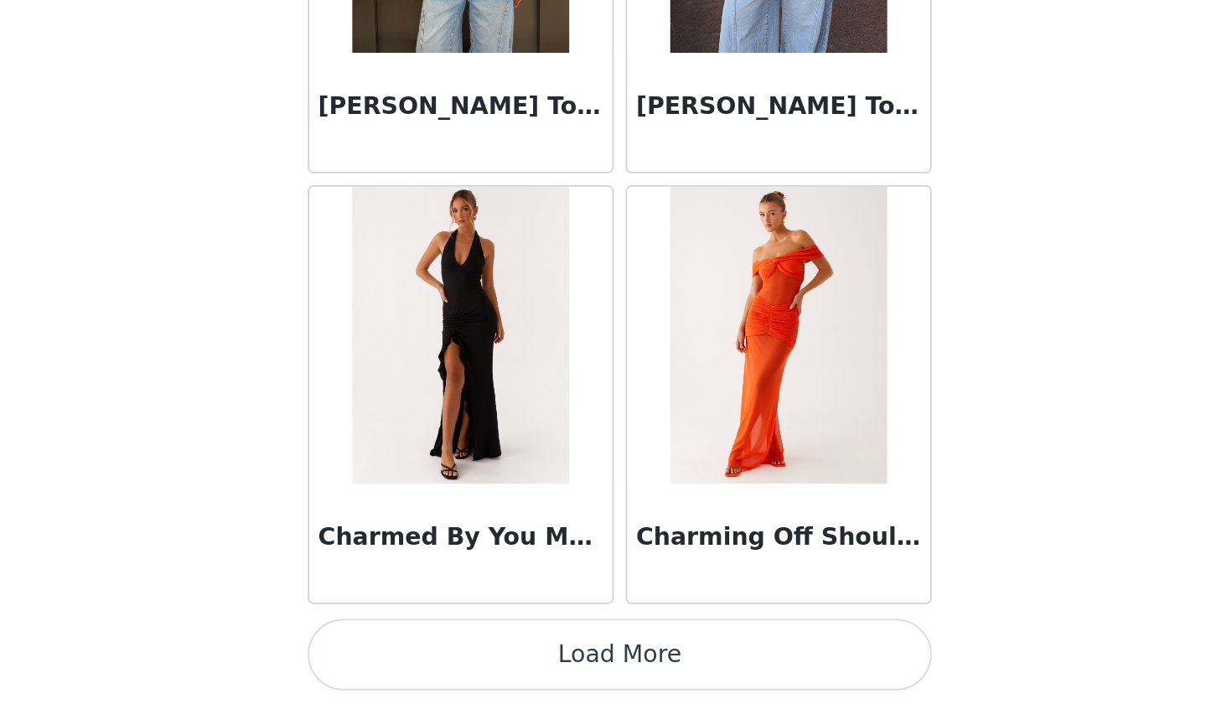
click at [440, 655] on button "Load More" at bounding box center [616, 675] width 352 height 40
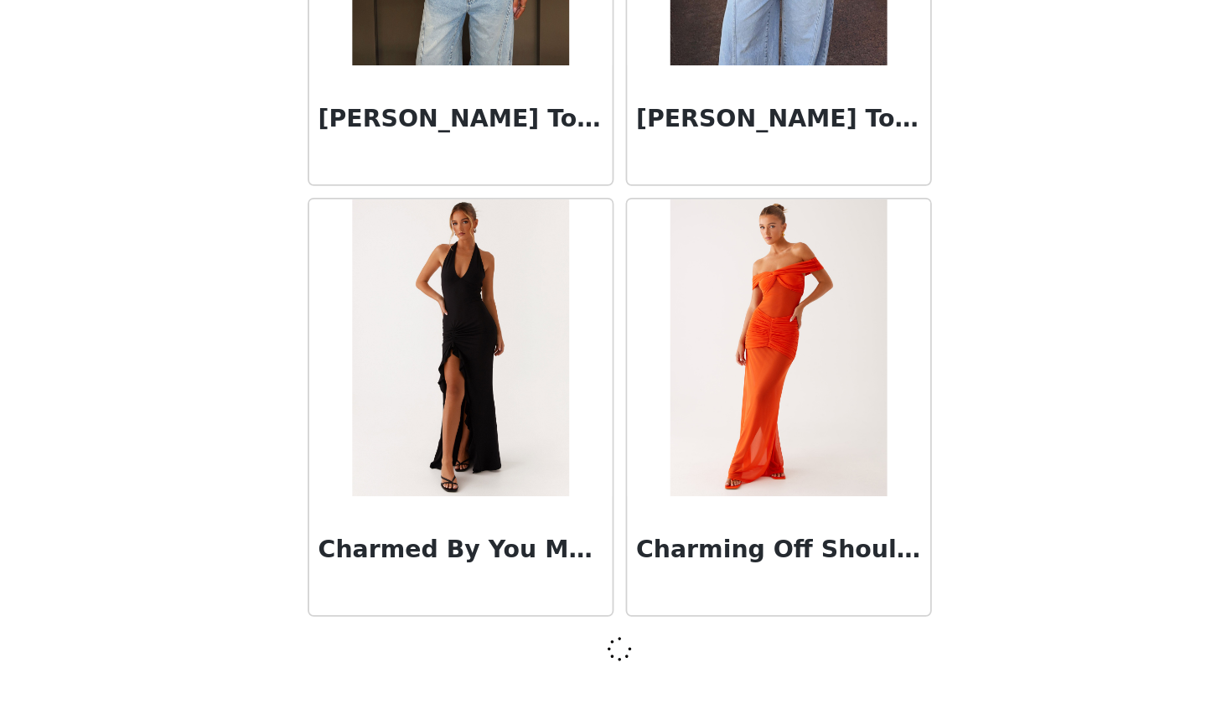
scroll to position [21292, 0]
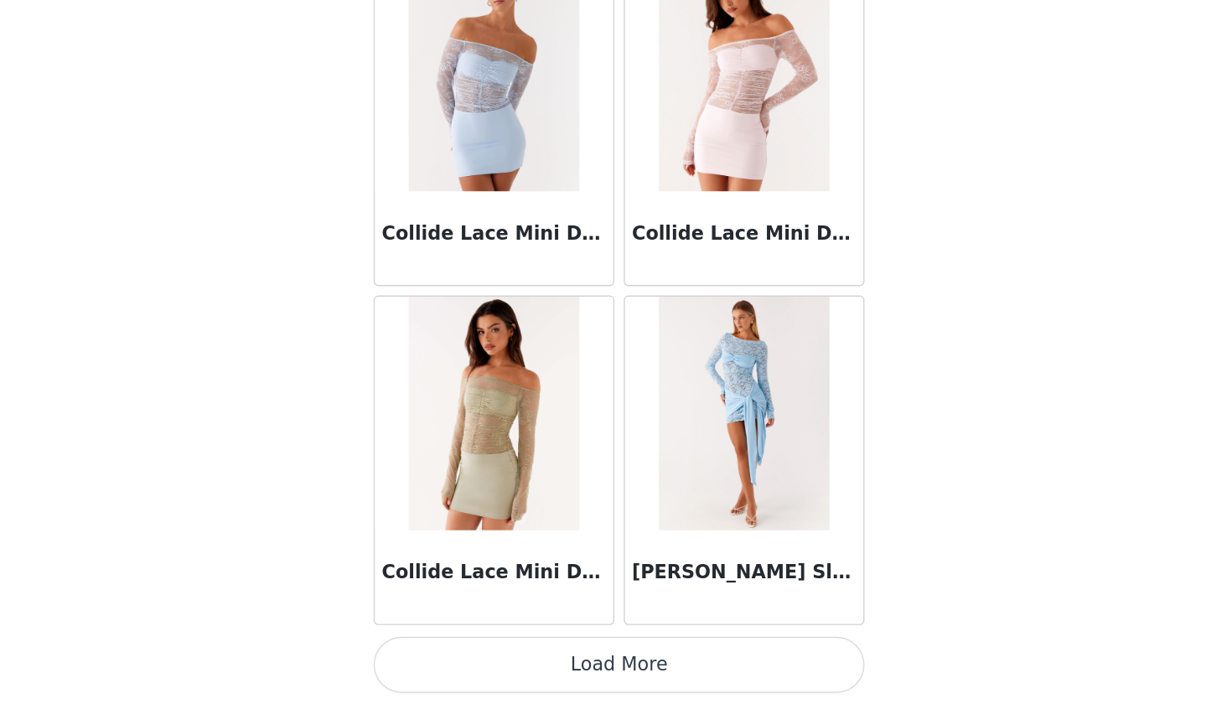
click at [440, 655] on button "Load More" at bounding box center [616, 675] width 352 height 40
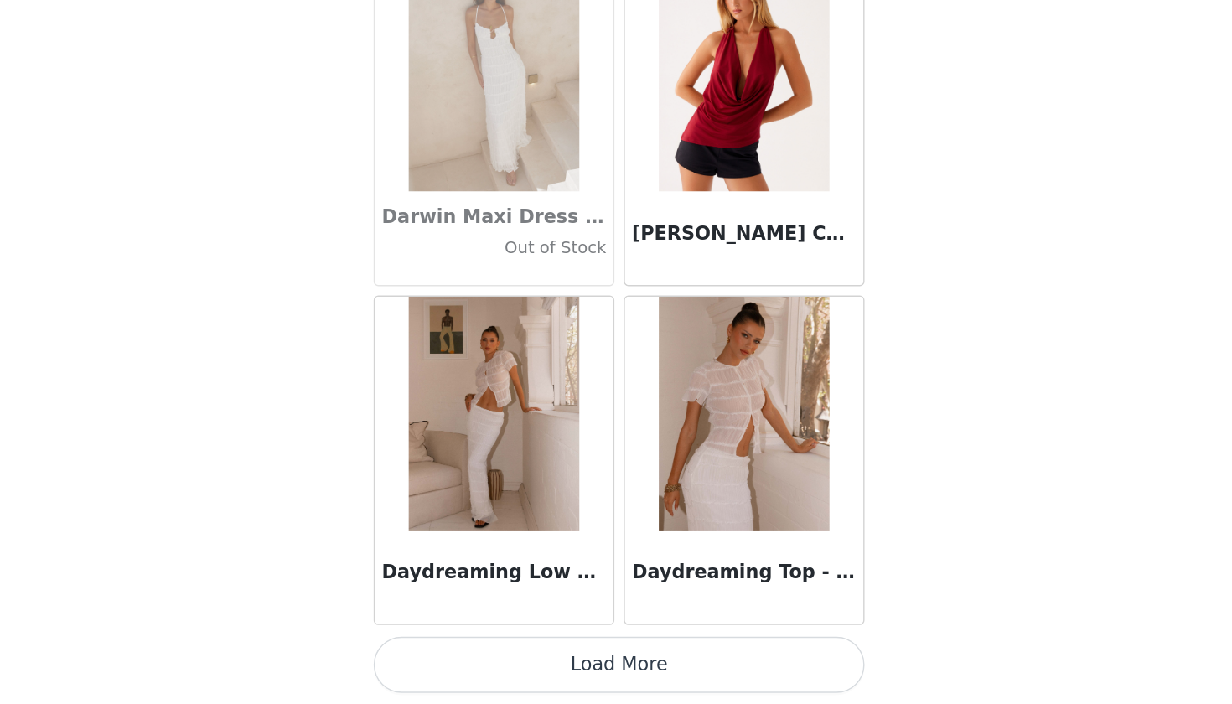
click at [442, 655] on button "Load More" at bounding box center [616, 675] width 352 height 40
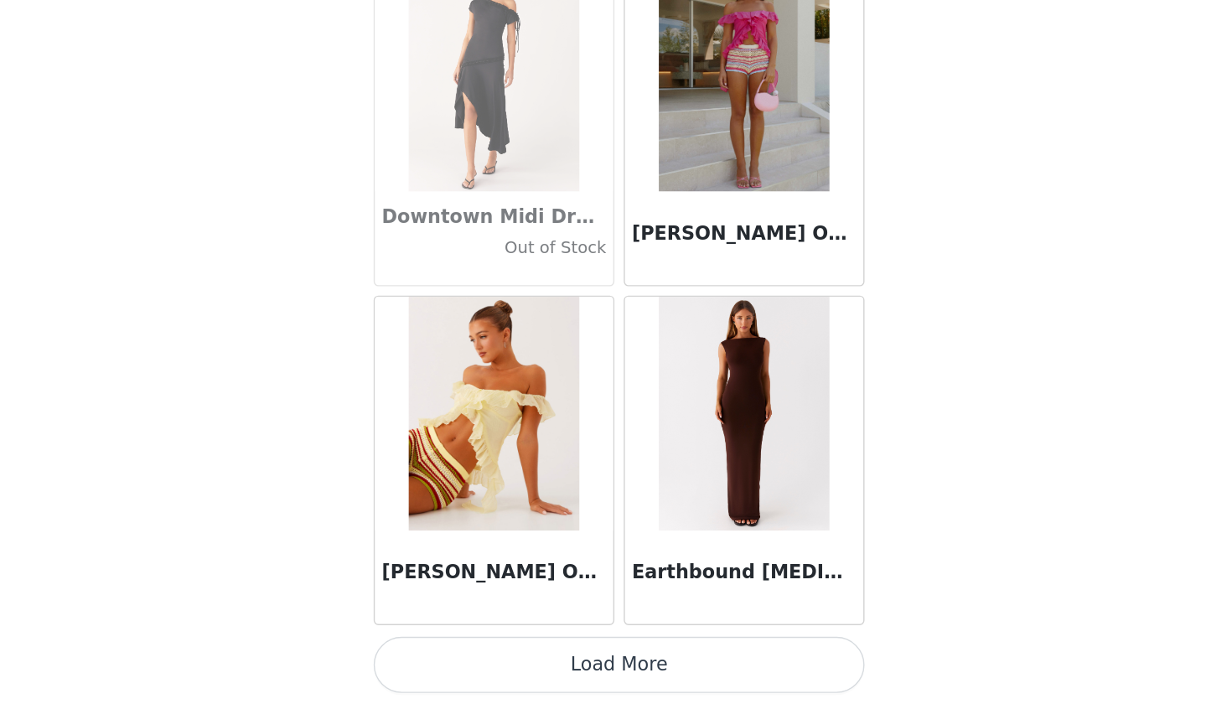
click at [440, 655] on button "Load More" at bounding box center [616, 675] width 352 height 40
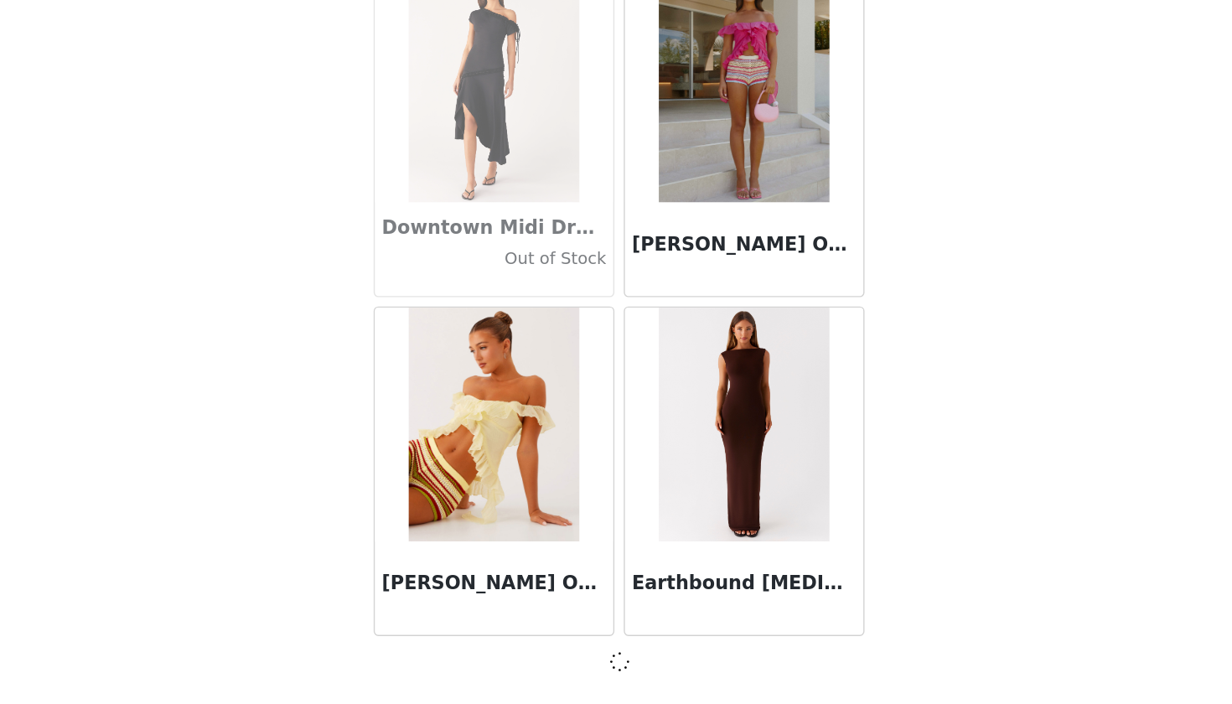
scroll to position [28582, 0]
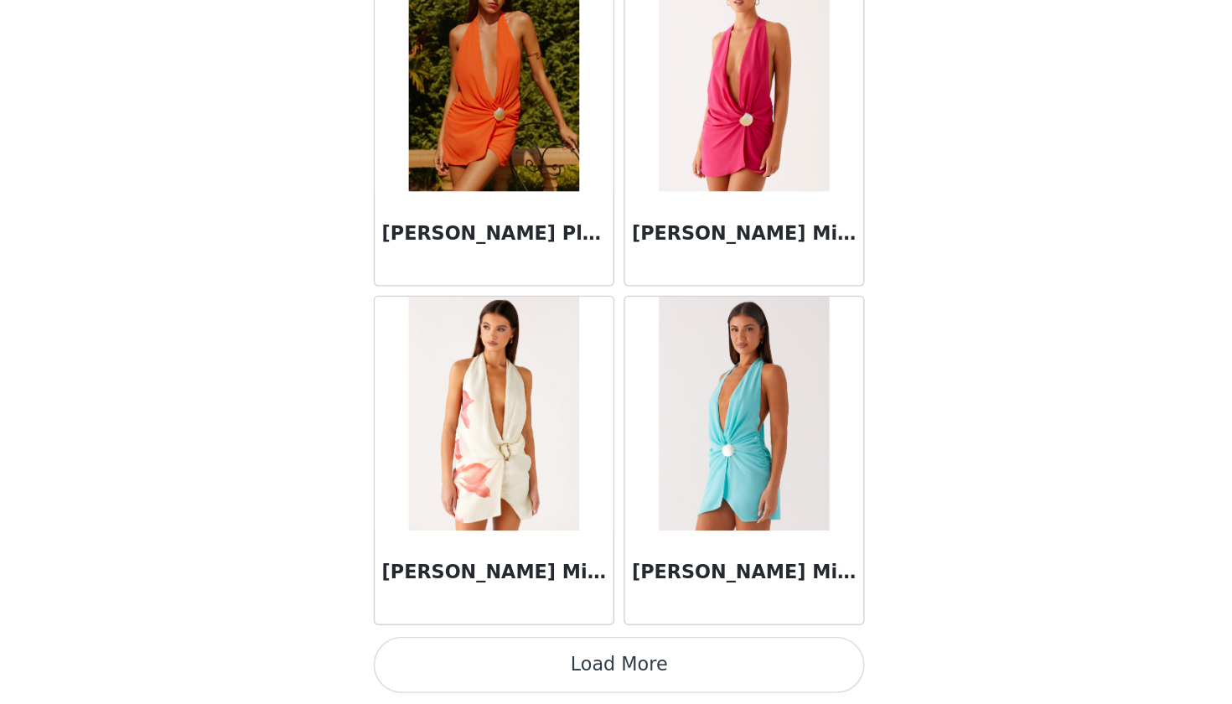
click at [441, 655] on button "Load More" at bounding box center [616, 675] width 352 height 40
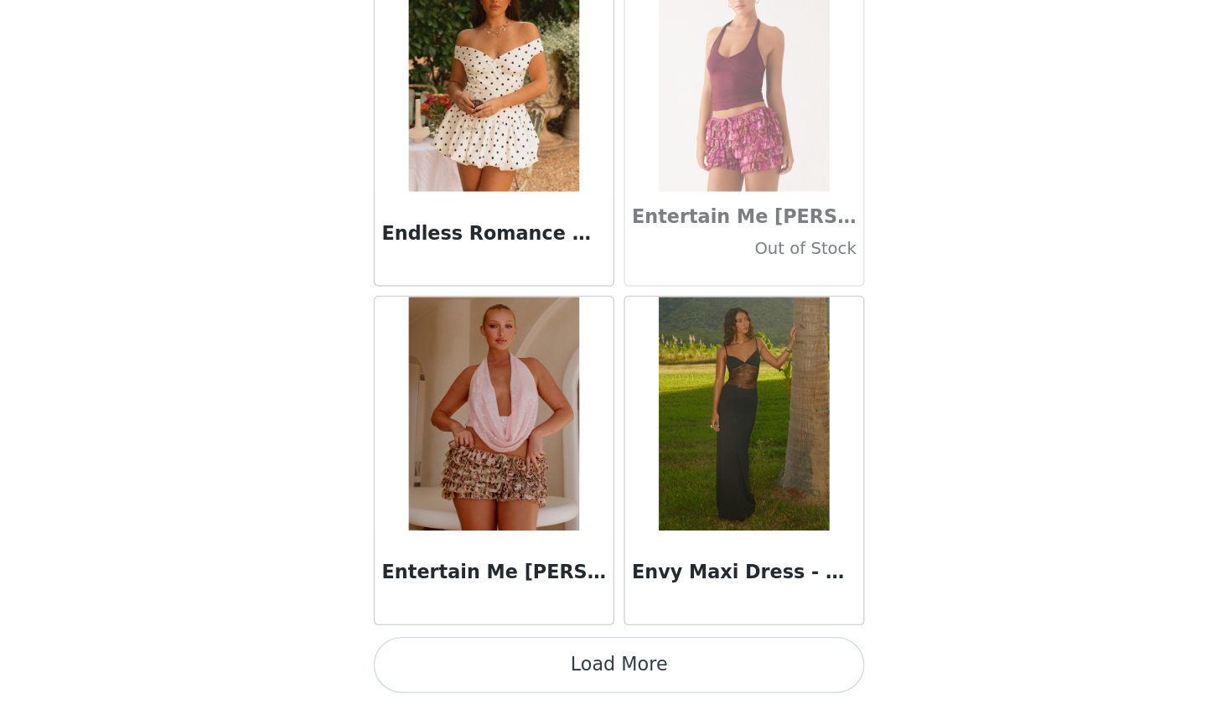
click at [440, 655] on button "Load More" at bounding box center [616, 675] width 352 height 40
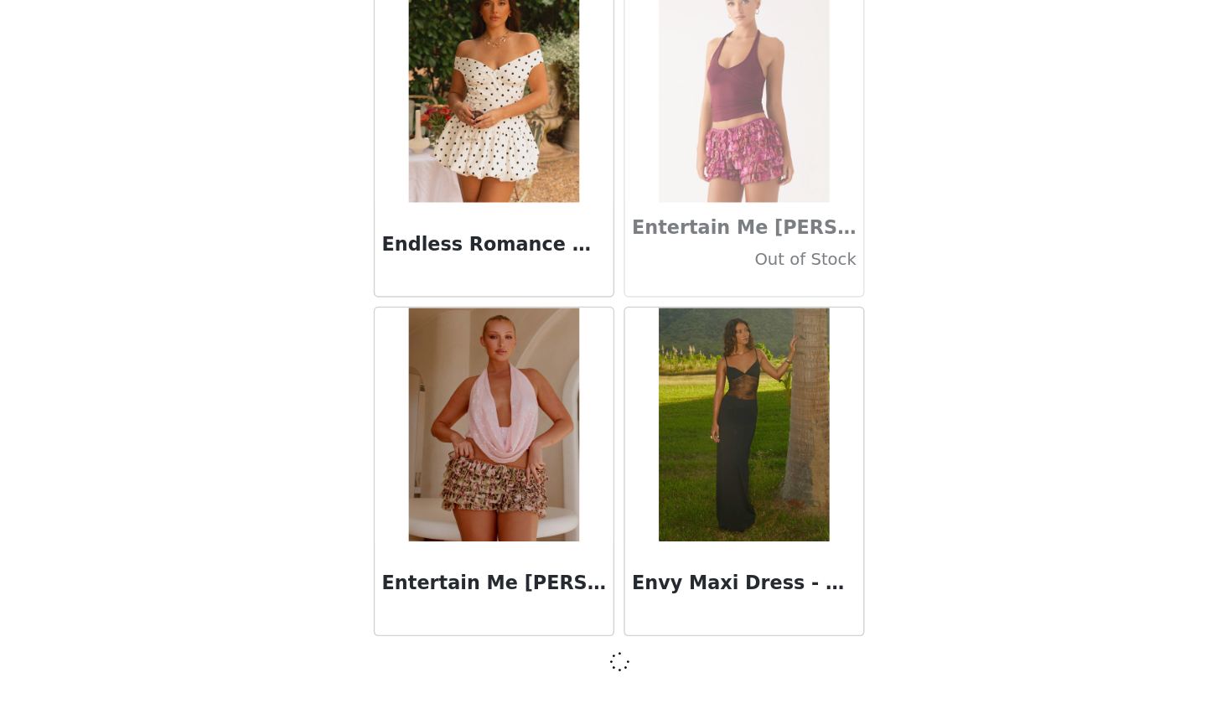
scroll to position [33442, 0]
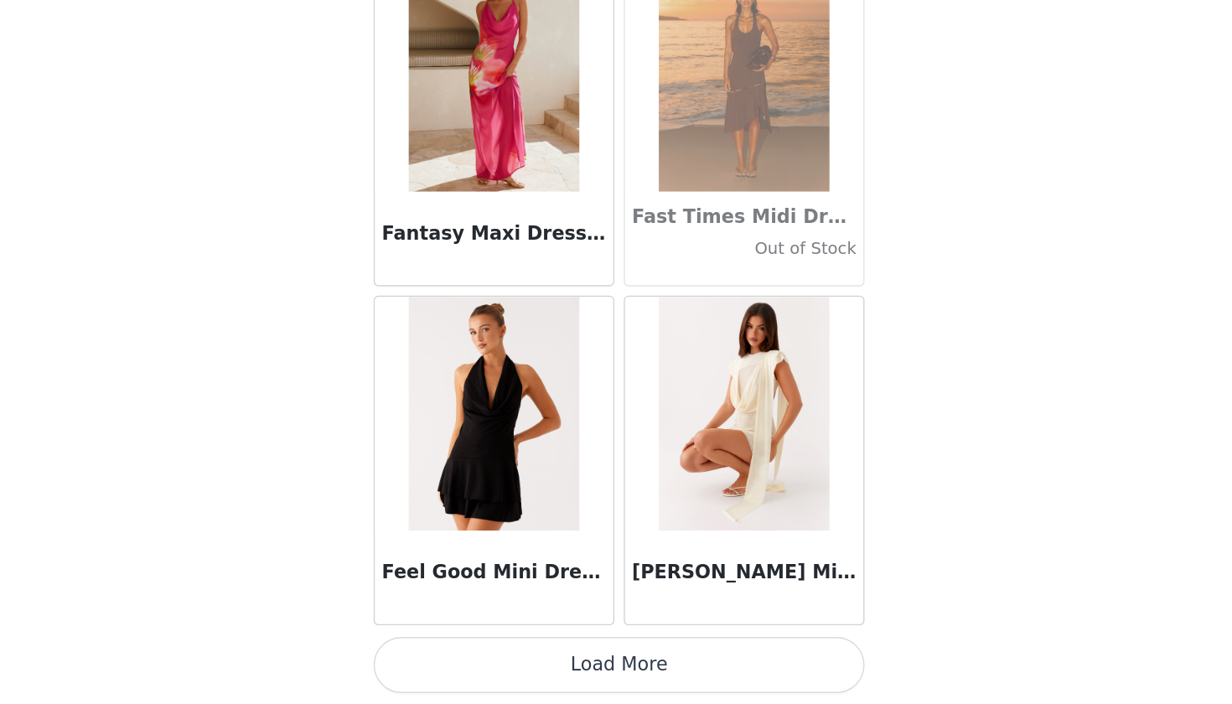
click at [441, 655] on button "Load More" at bounding box center [616, 675] width 352 height 40
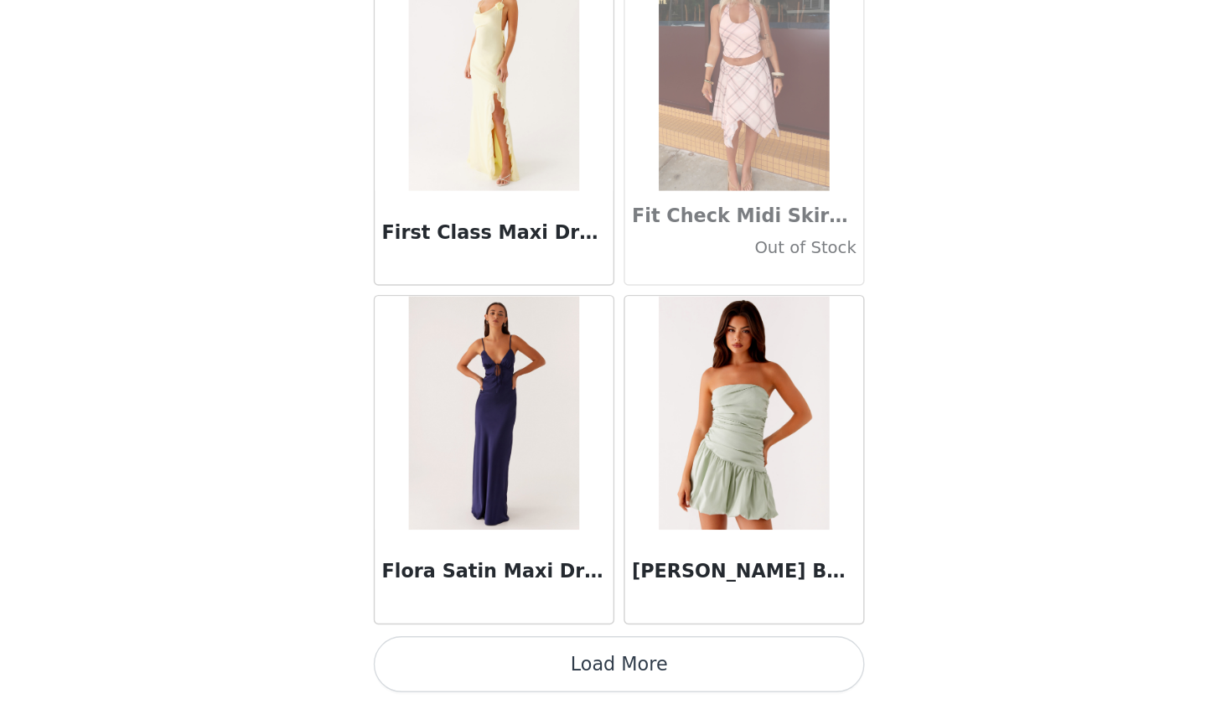
scroll to position [27, 0]
click at [444, 655] on button "Load More" at bounding box center [616, 675] width 352 height 40
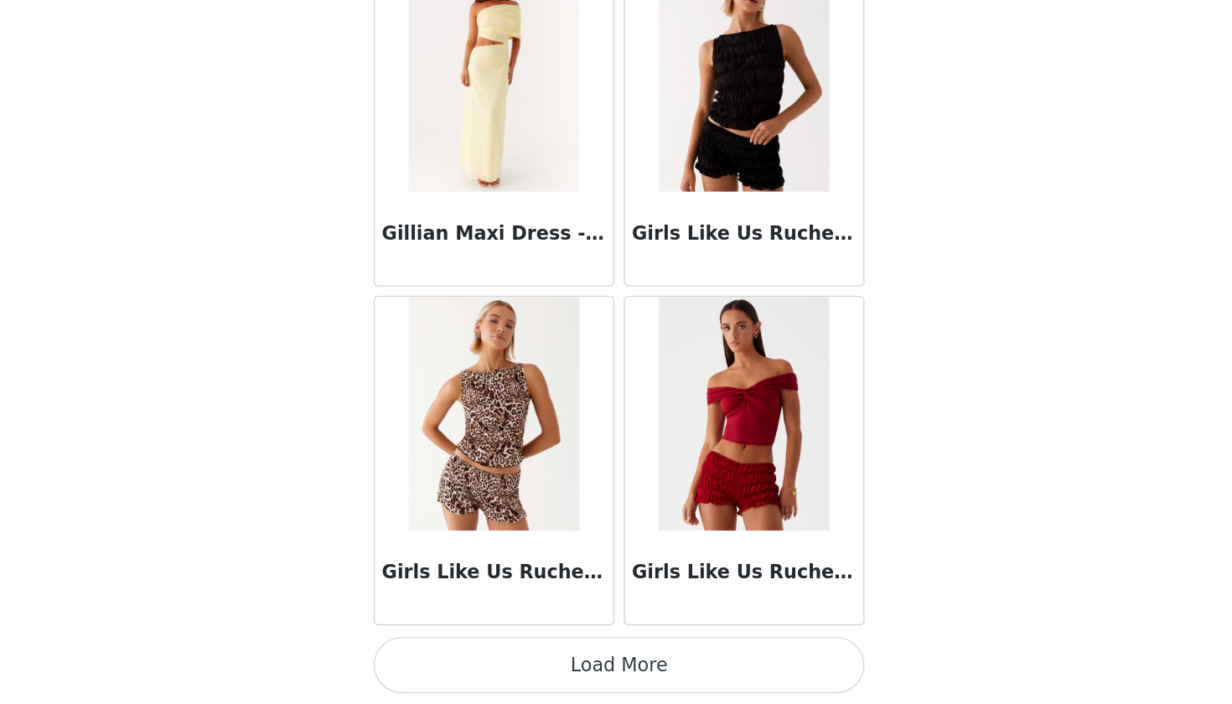
click at [440, 655] on button "Load More" at bounding box center [616, 675] width 352 height 40
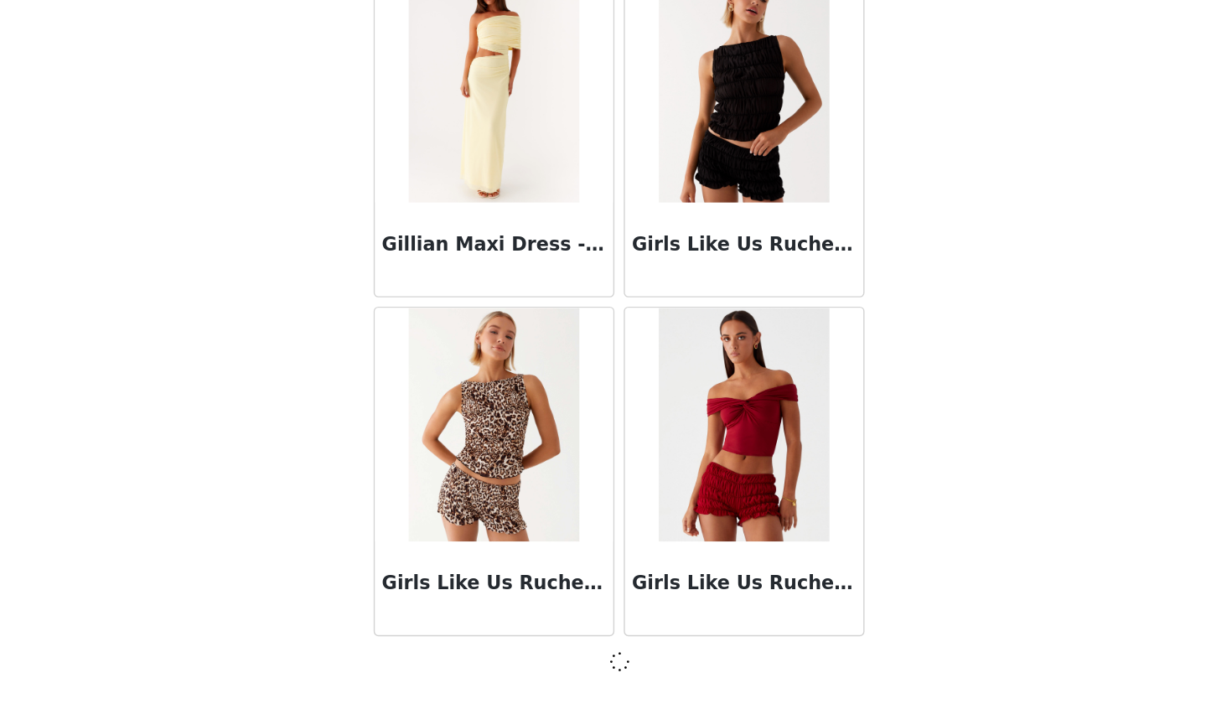
scroll to position [40732, 0]
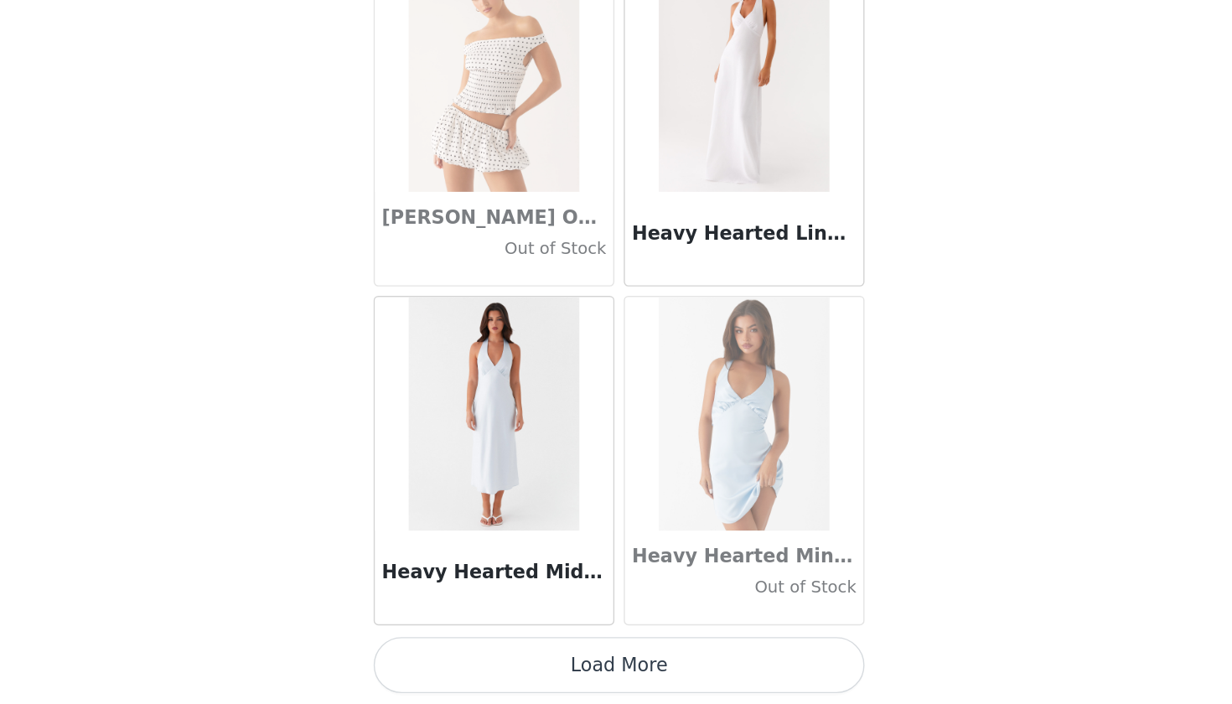
click at [440, 655] on button "Load More" at bounding box center [616, 675] width 352 height 40
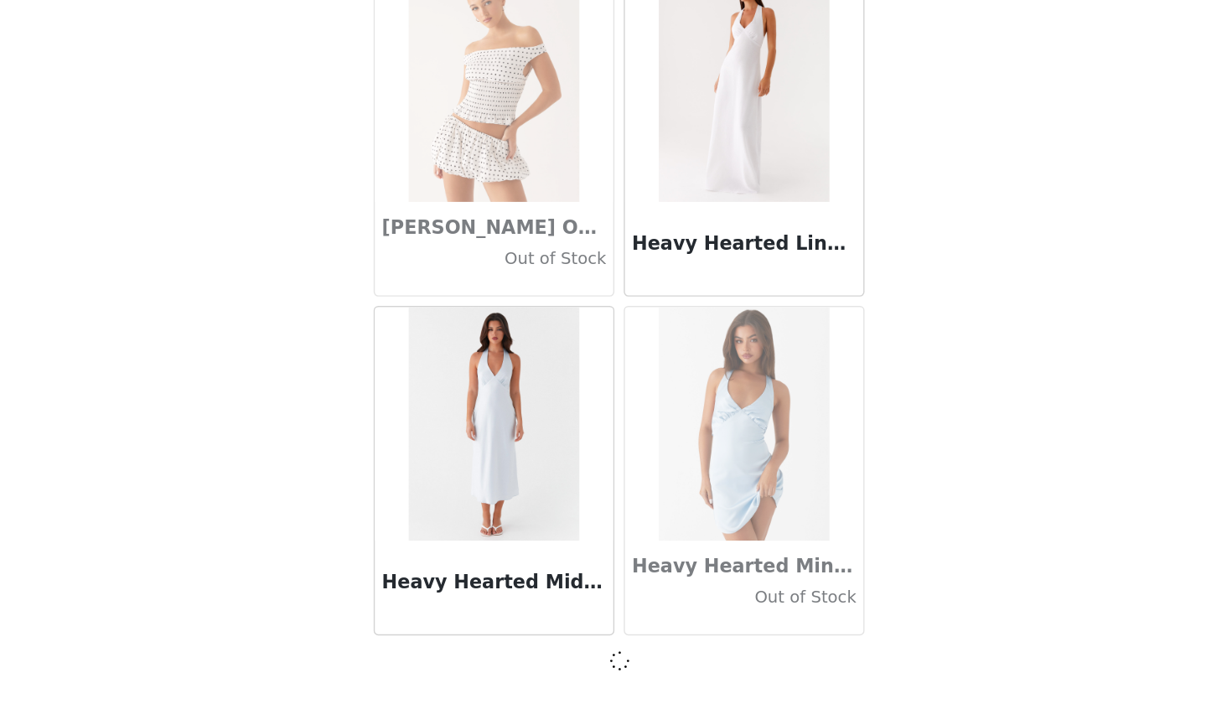
scroll to position [43162, 0]
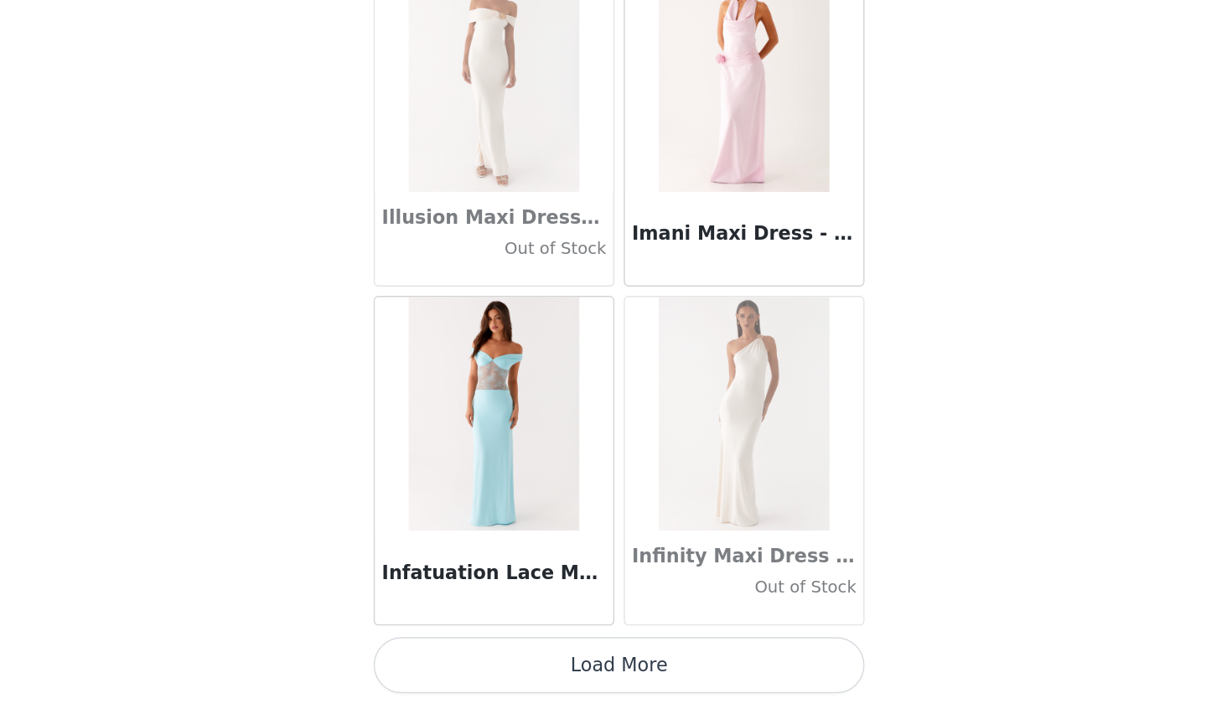
click at [441, 655] on button "Load More" at bounding box center [616, 675] width 352 height 40
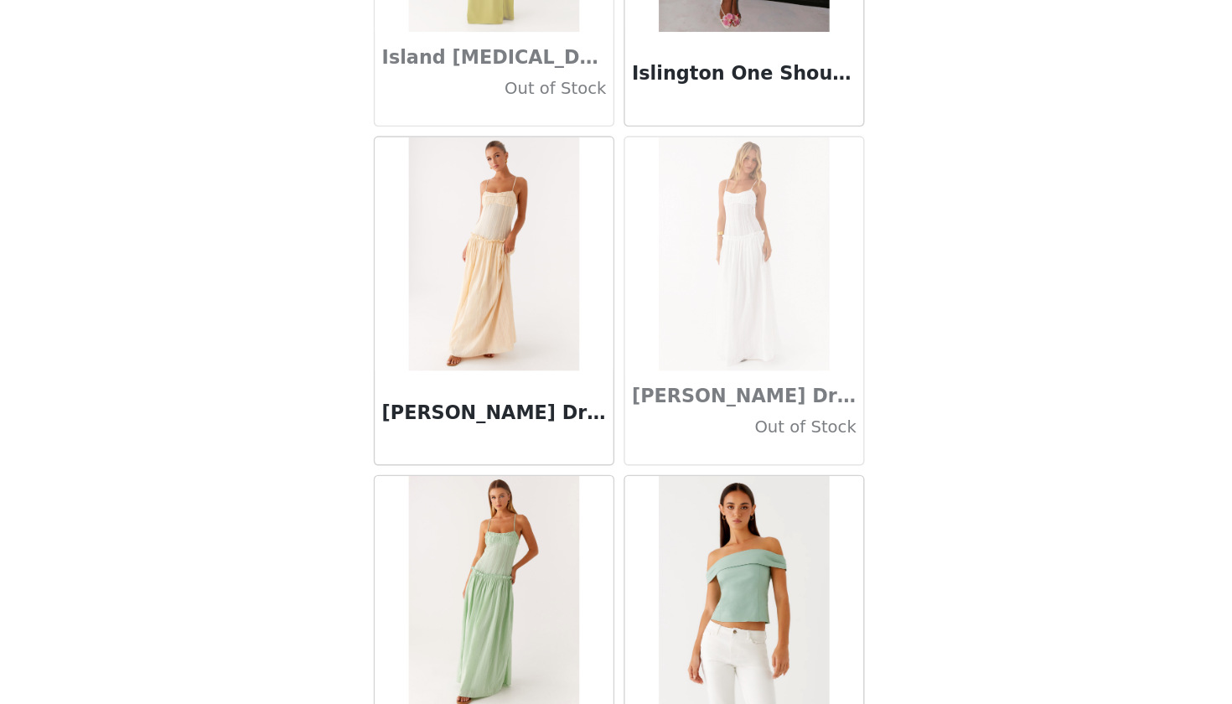
scroll to position [46490, 0]
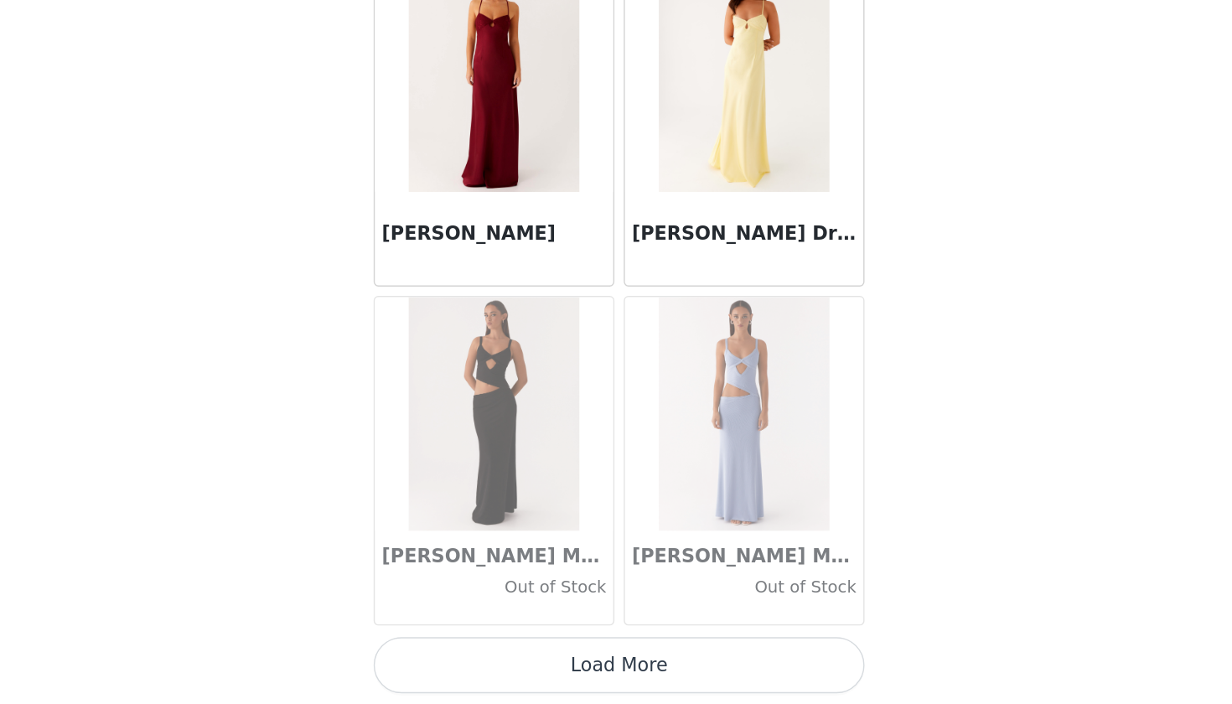
click at [440, 655] on button "Load More" at bounding box center [616, 675] width 352 height 40
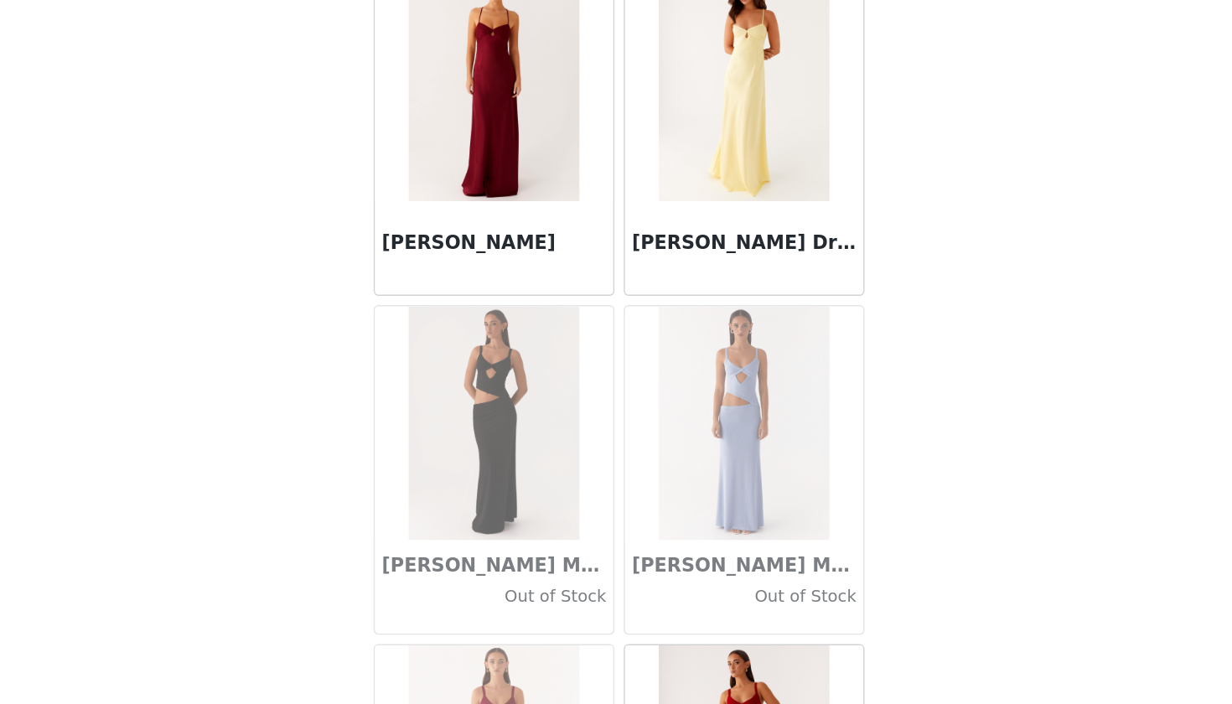
scroll to position [27, 0]
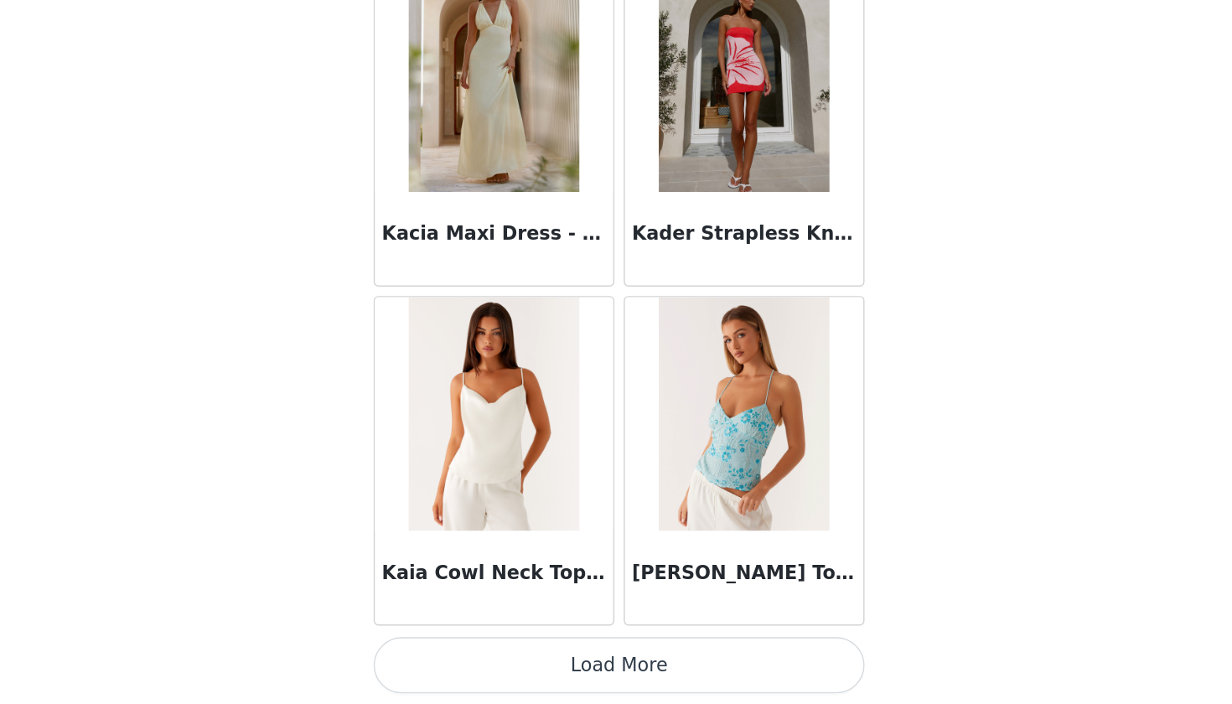
click at [440, 655] on button "Load More" at bounding box center [616, 675] width 352 height 40
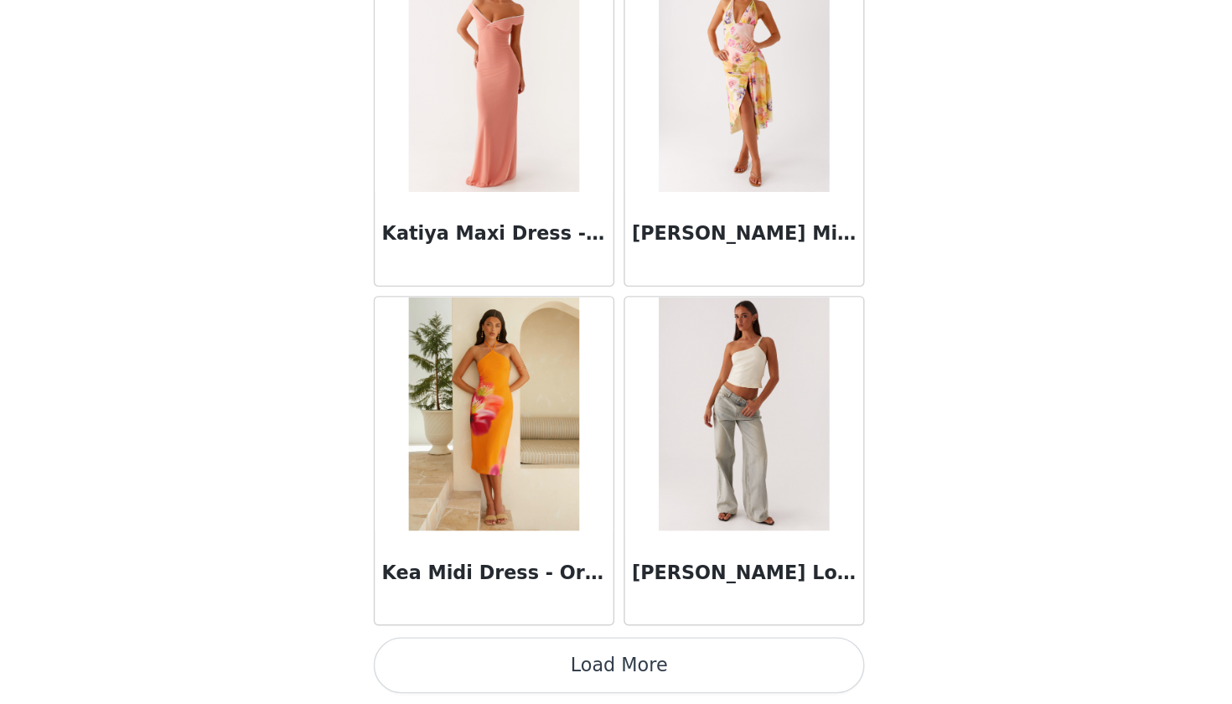
scroll to position [52890, 0]
click at [440, 655] on button "Load More" at bounding box center [616, 675] width 352 height 40
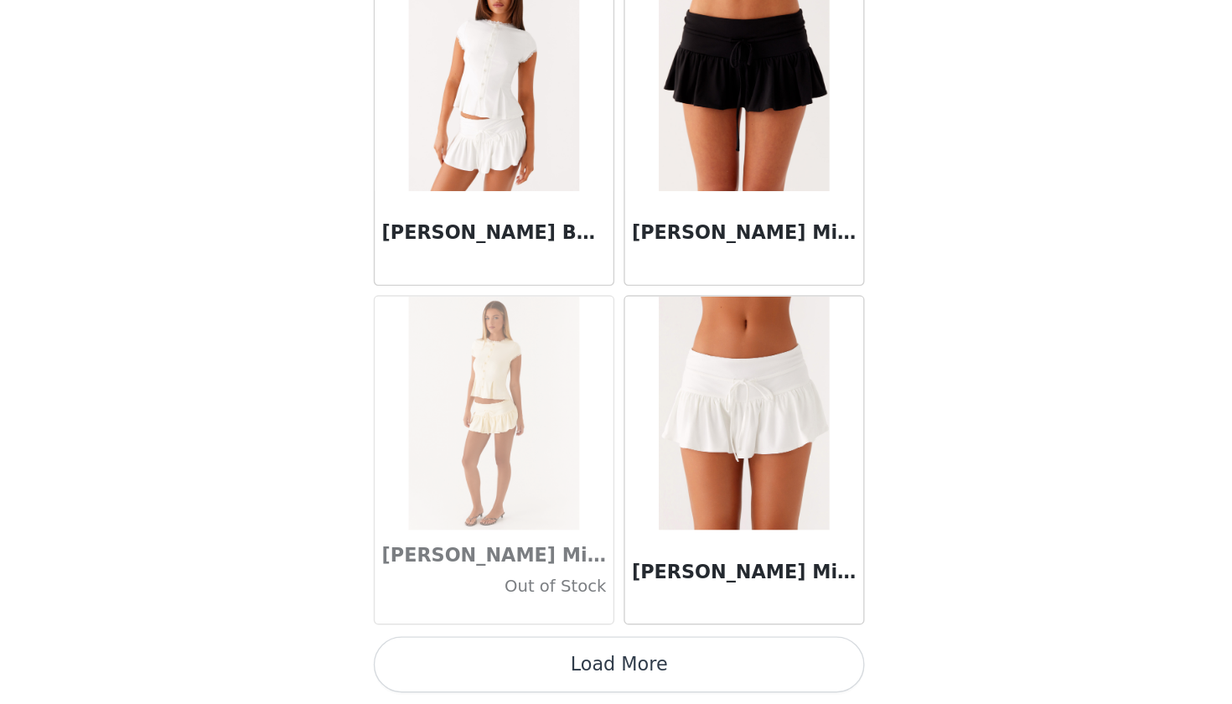
scroll to position [27, 0]
click at [440, 655] on button "Load More" at bounding box center [616, 675] width 352 height 40
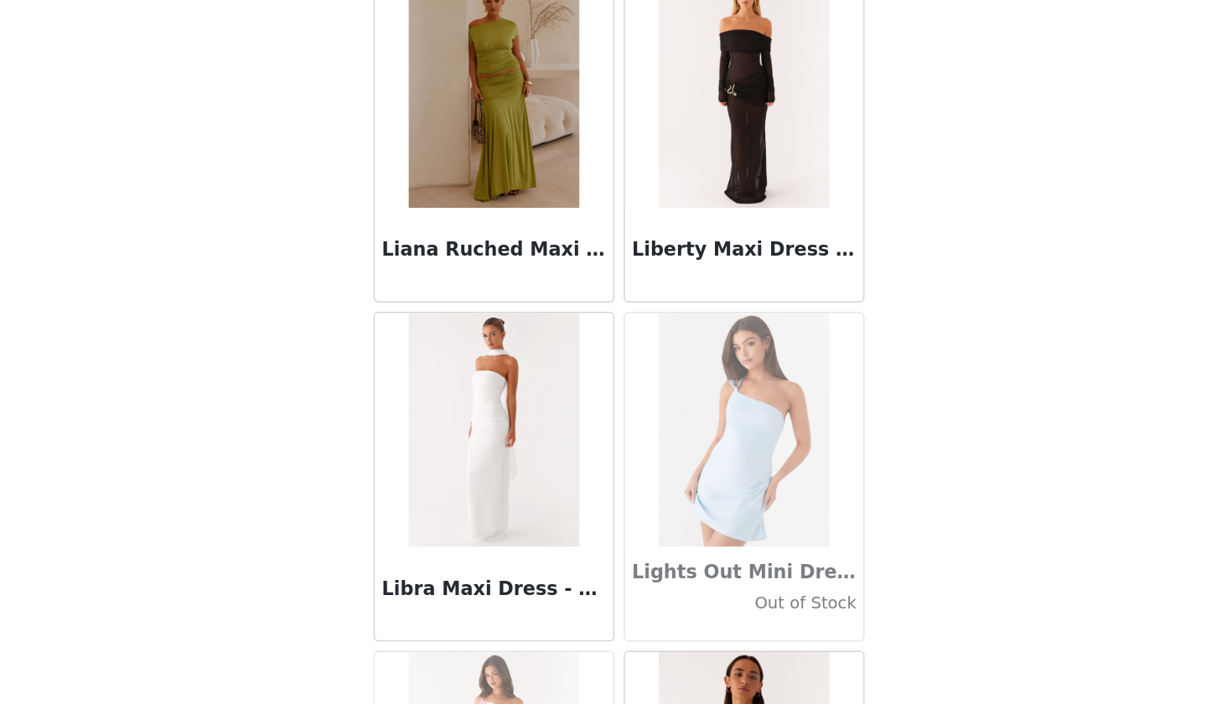
scroll to position [57141, 0]
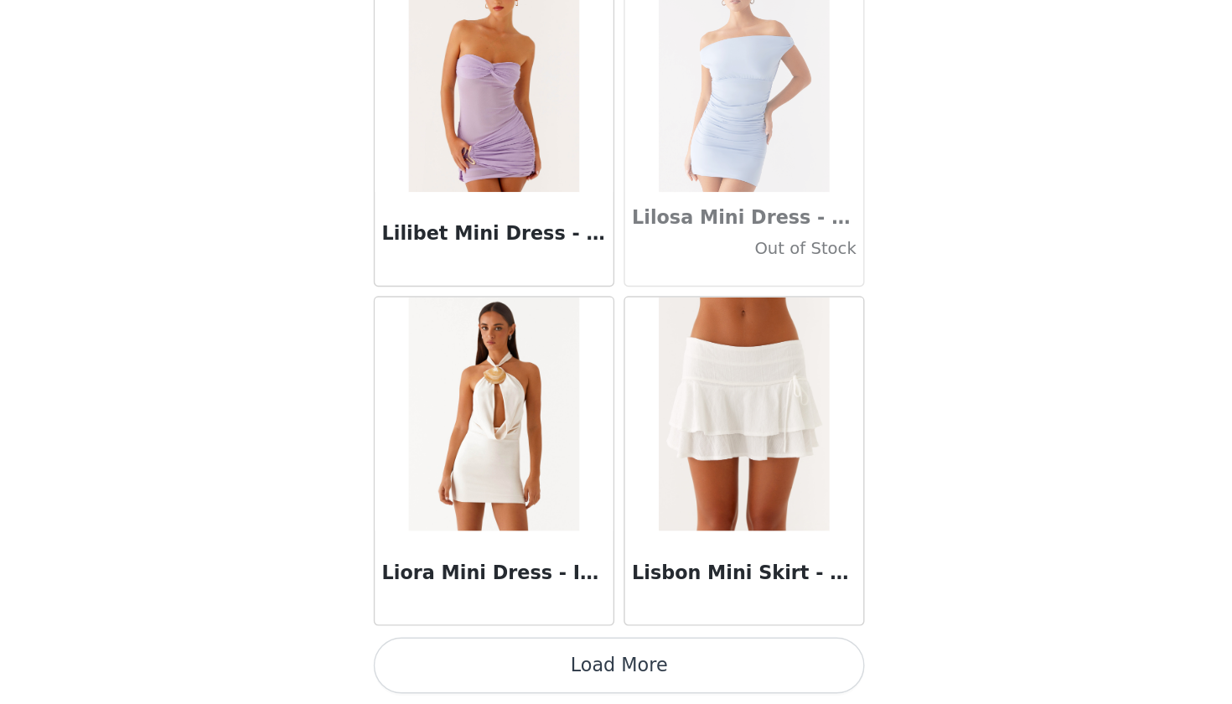
click at [440, 655] on button "Load More" at bounding box center [616, 675] width 352 height 40
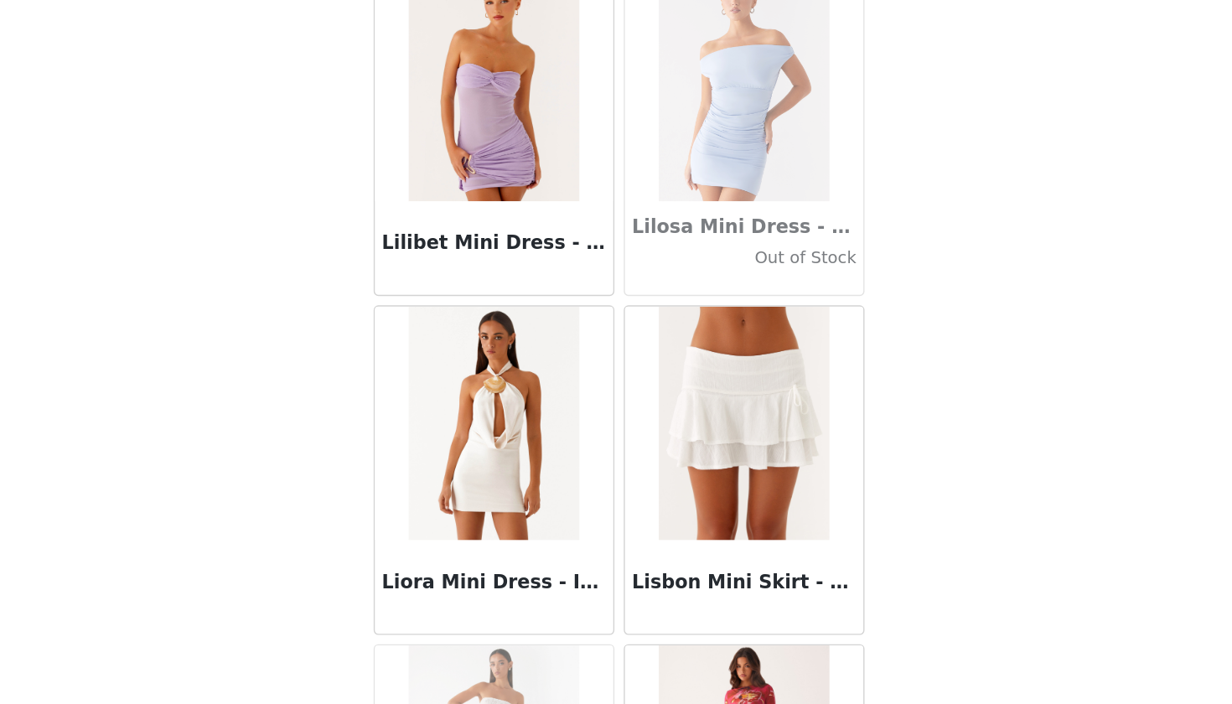
scroll to position [27, 0]
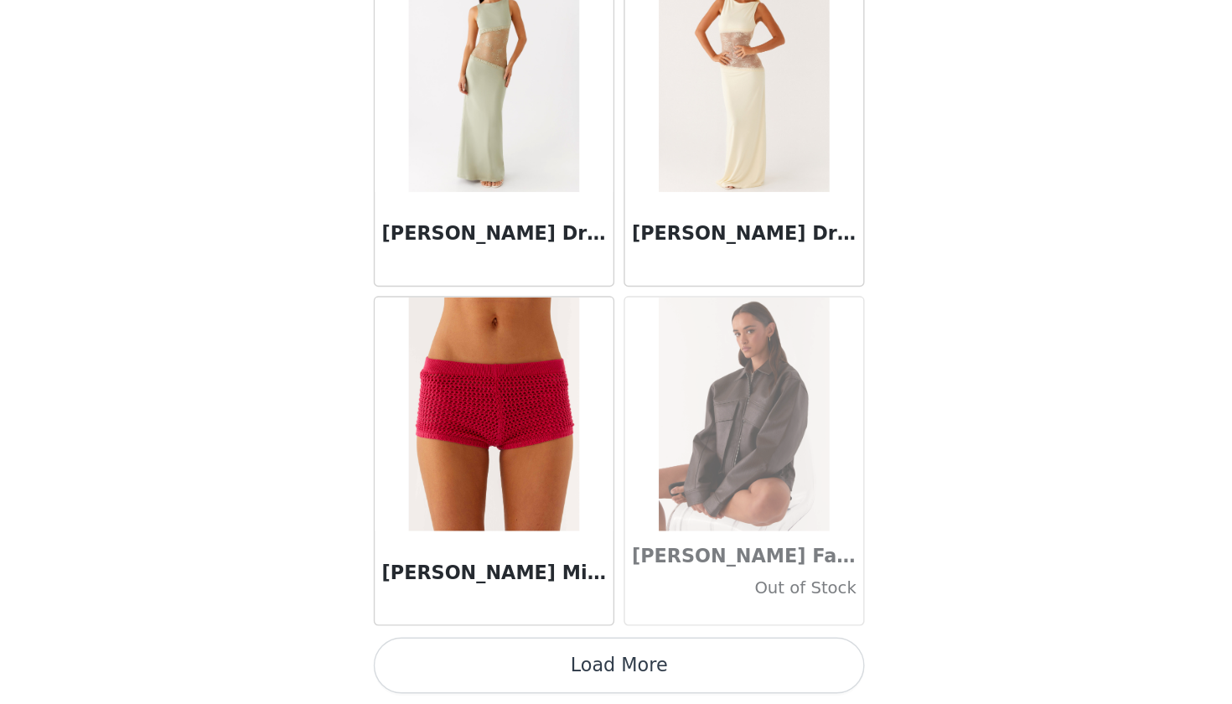
click at [440, 655] on button "Load More" at bounding box center [616, 675] width 352 height 40
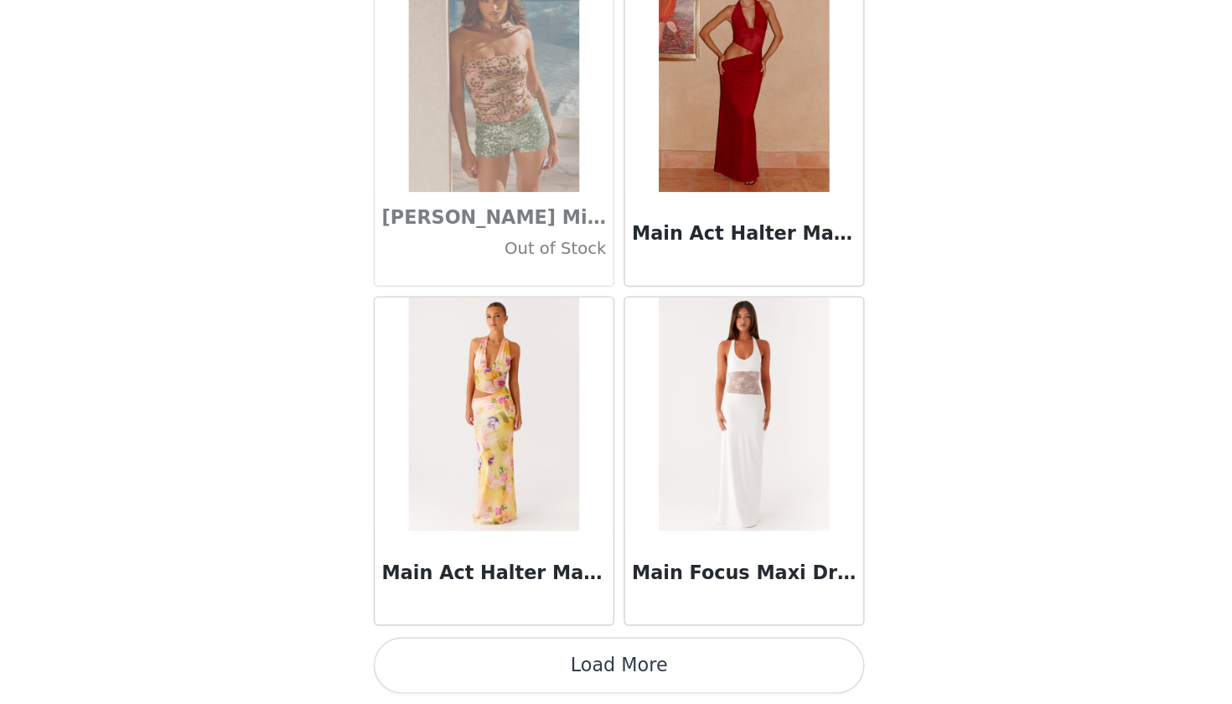
scroll to position [62609, 0]
click at [440, 655] on button "Load More" at bounding box center [616, 675] width 352 height 40
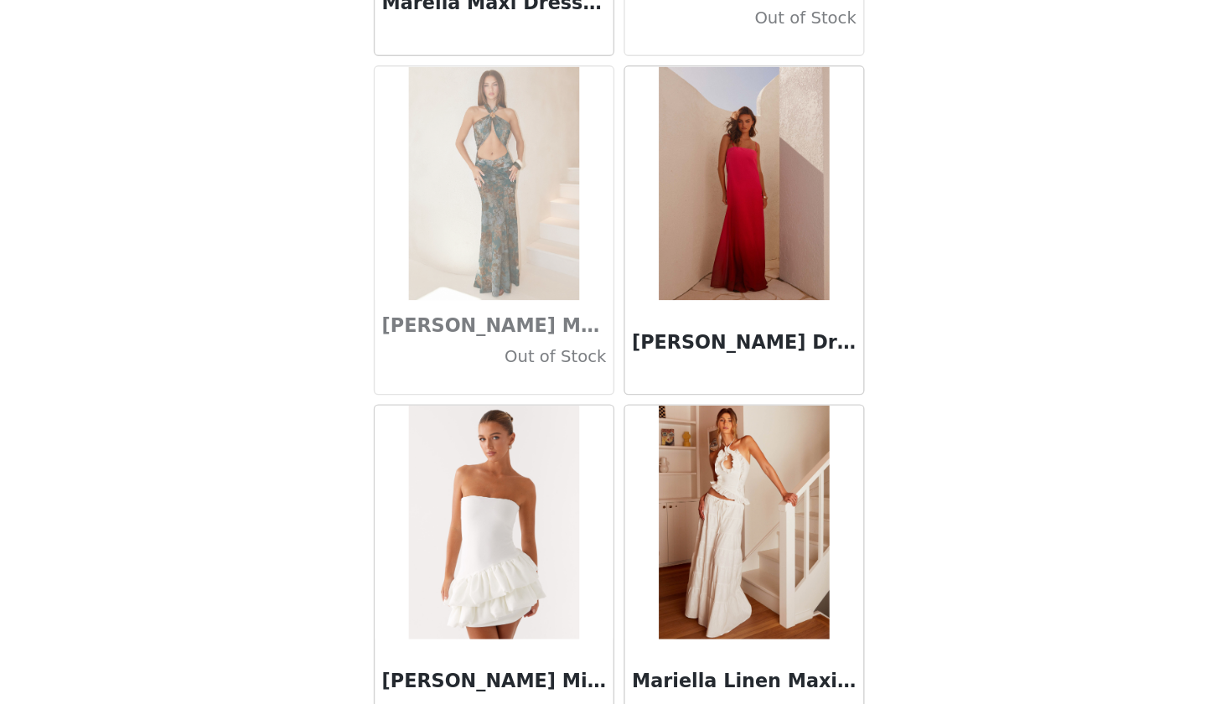
scroll to position [63850, 0]
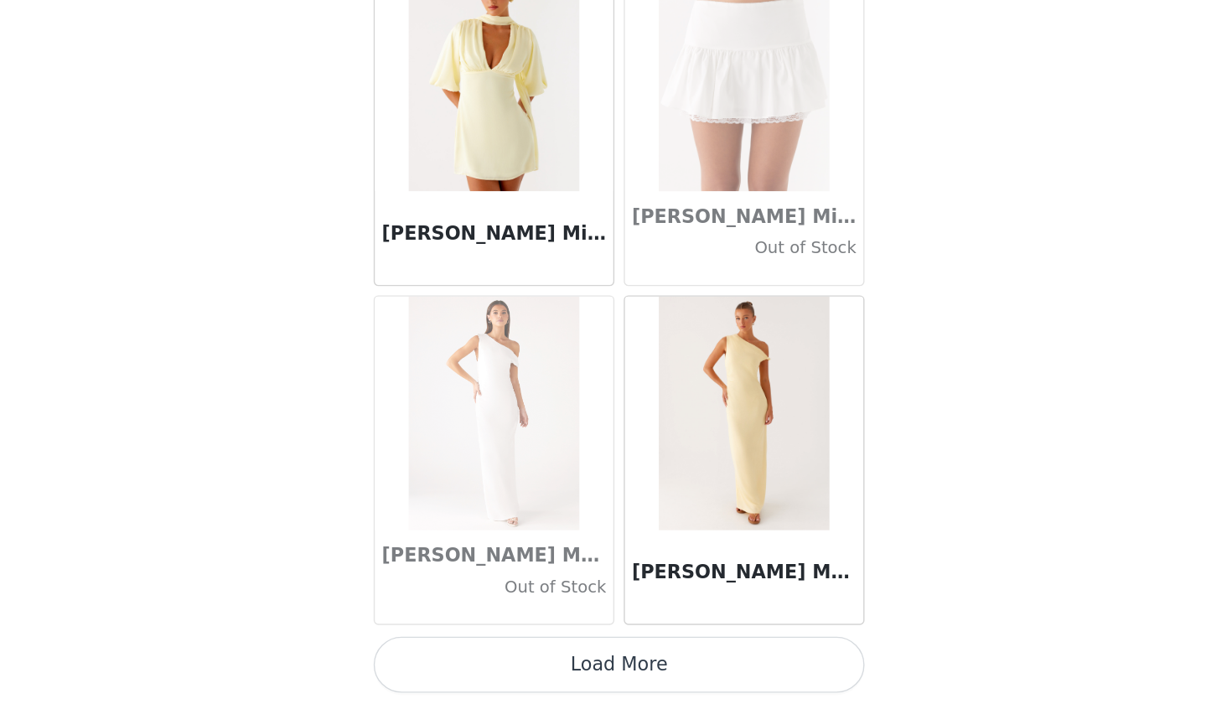
click at [440, 655] on button "Load More" at bounding box center [616, 675] width 352 height 40
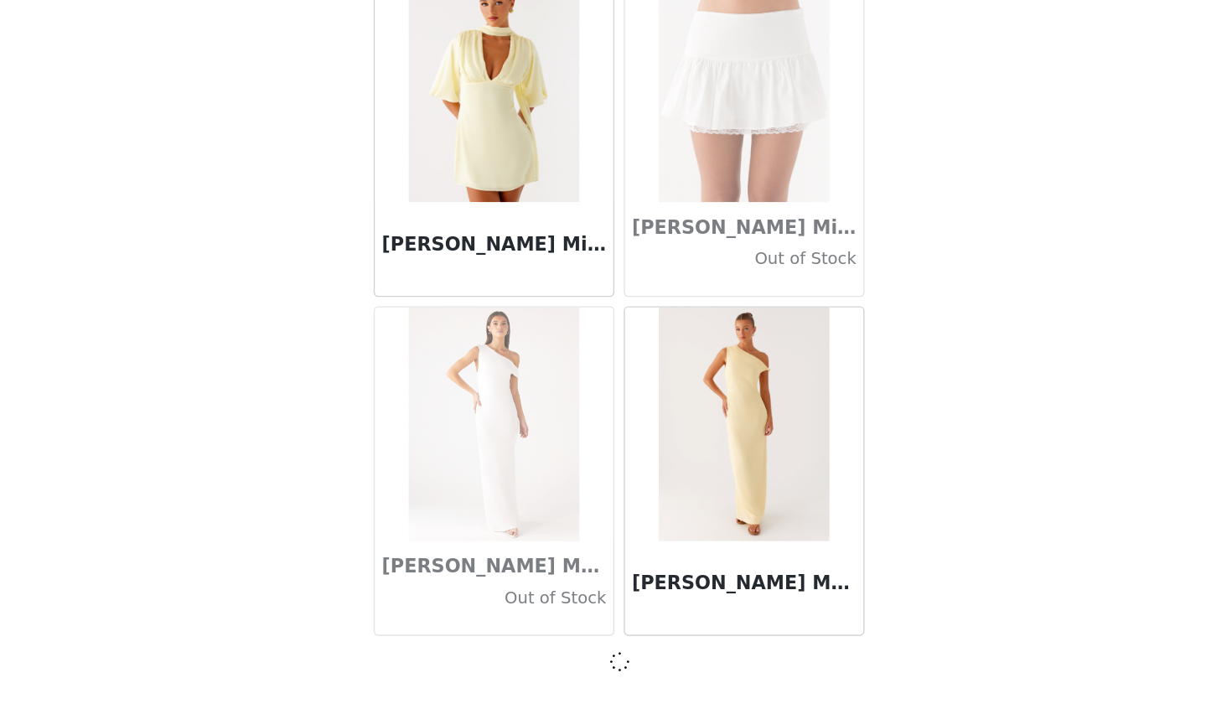
scroll to position [65032, 0]
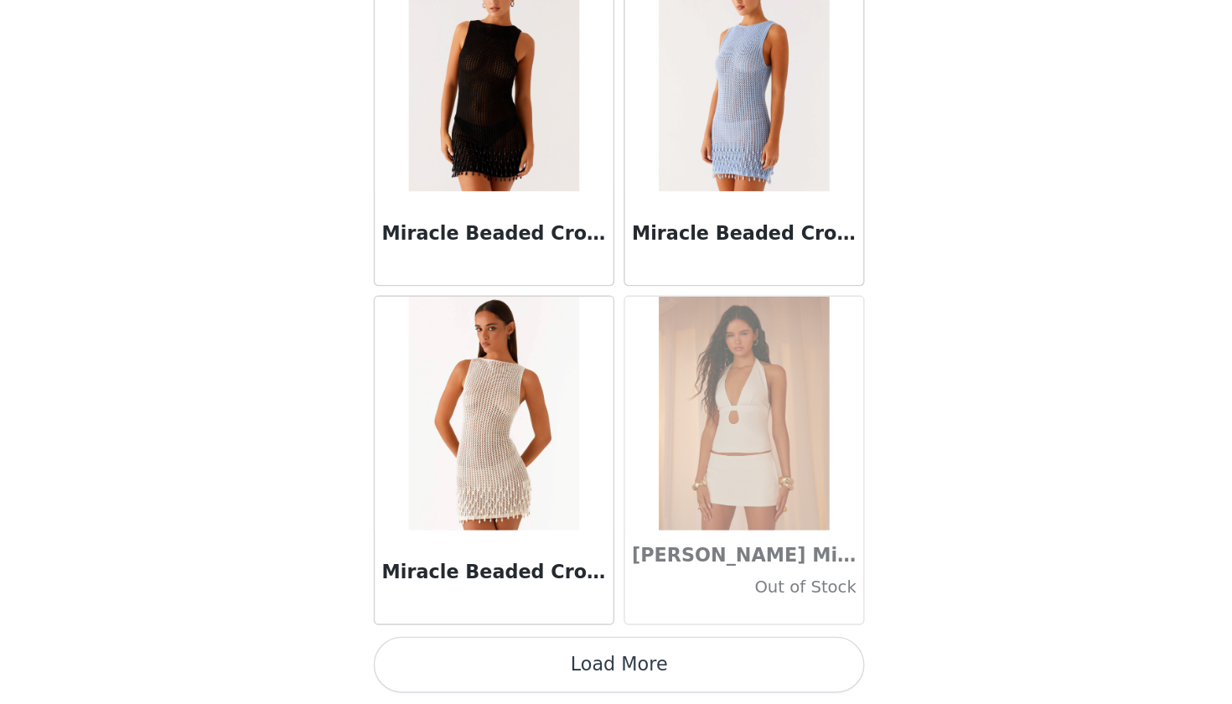
click at [440, 655] on button "Load More" at bounding box center [616, 675] width 352 height 40
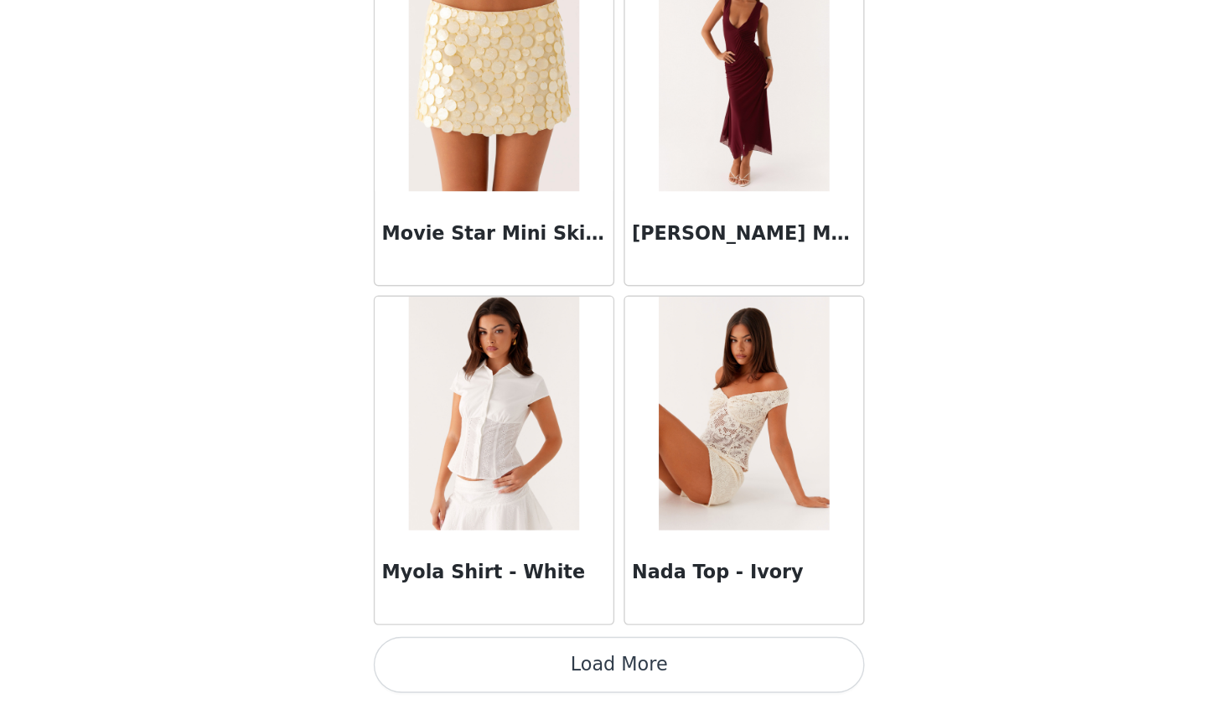
scroll to position [69899, 0]
click at [440, 655] on button "Load More" at bounding box center [616, 675] width 352 height 40
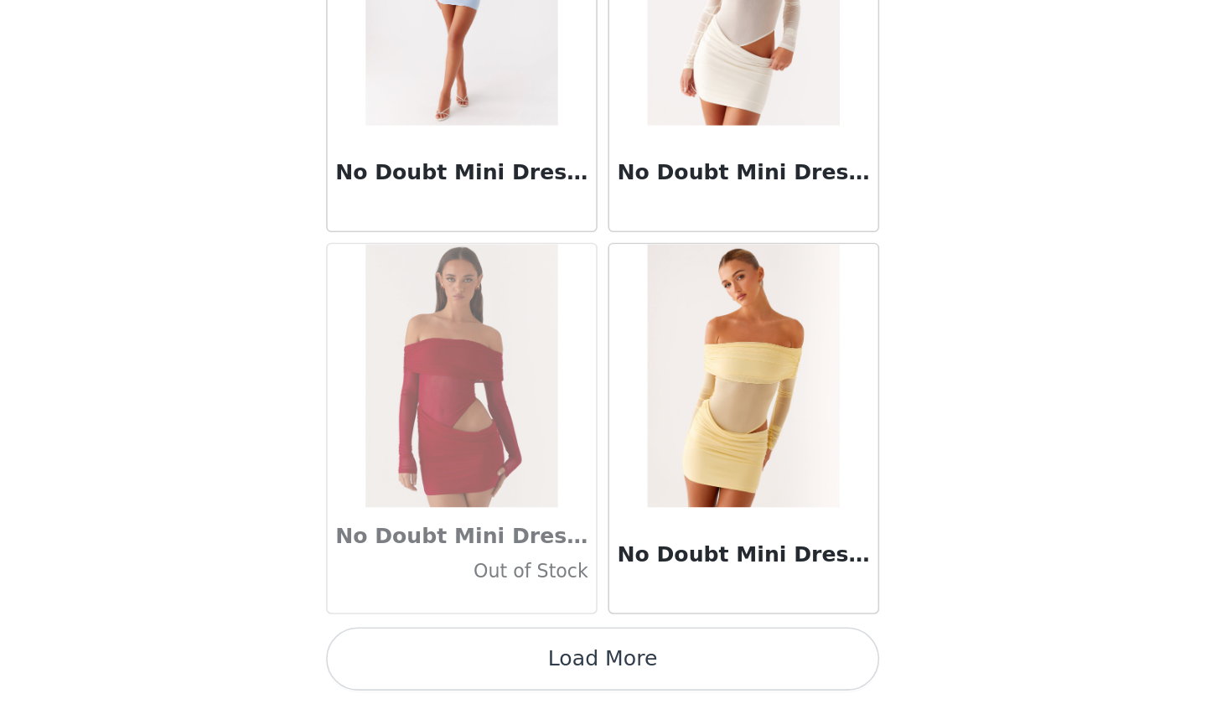
scroll to position [27, 0]
click at [440, 655] on button "Load More" at bounding box center [616, 675] width 352 height 40
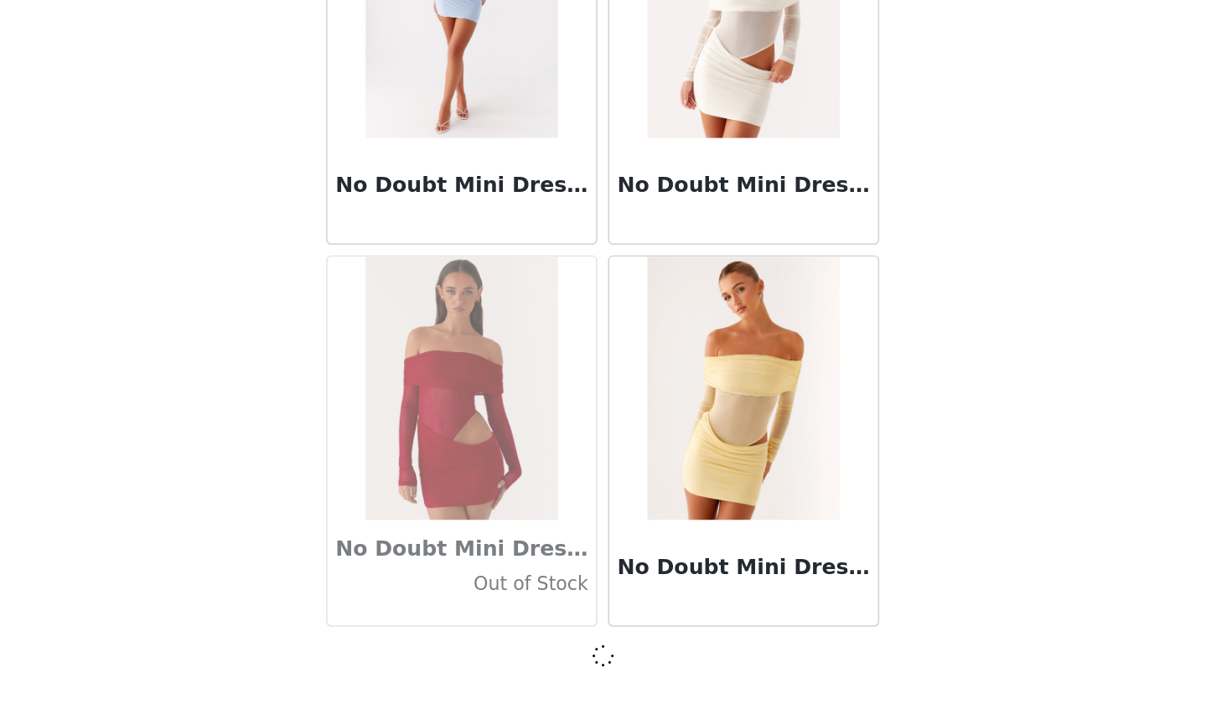
scroll to position [72322, 0]
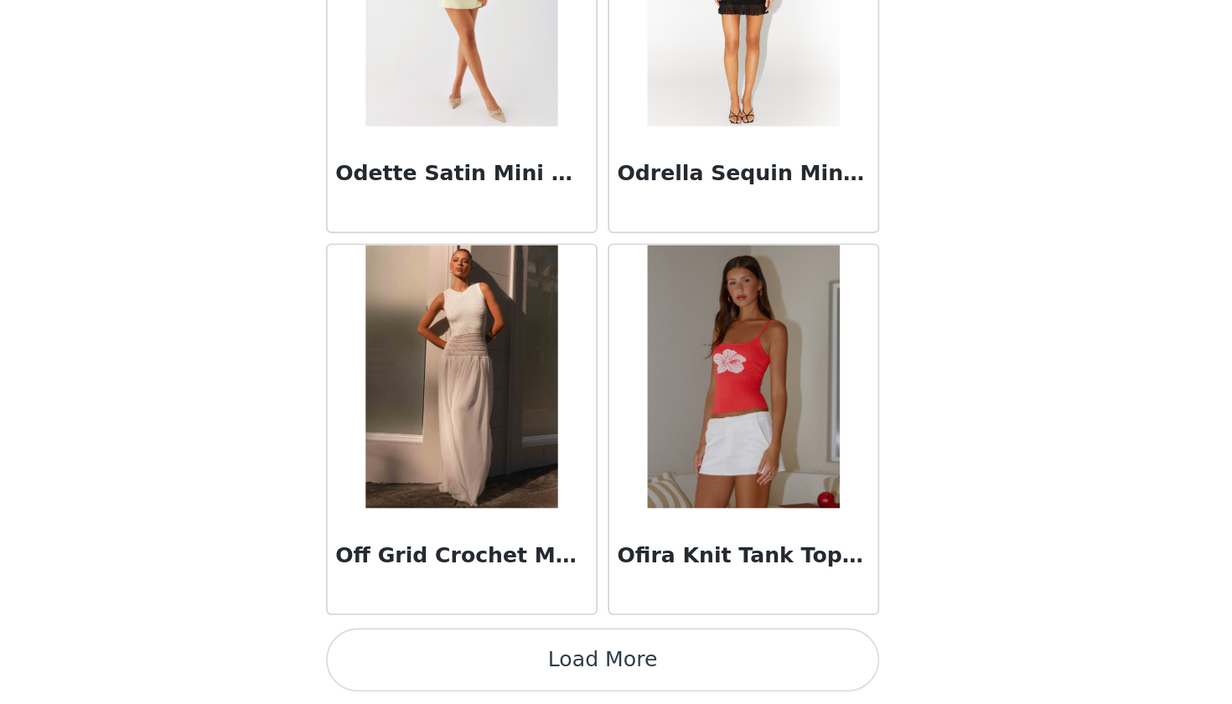
click at [440, 655] on button "Load More" at bounding box center [616, 675] width 352 height 40
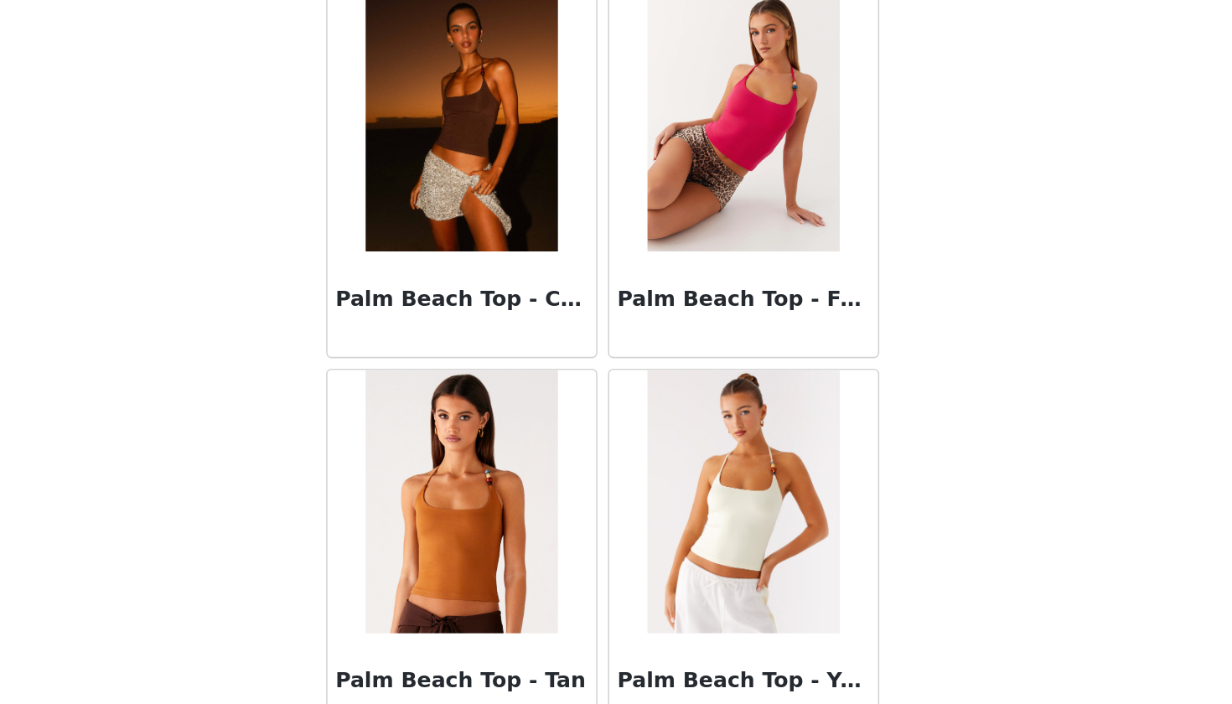
scroll to position [76140, 0]
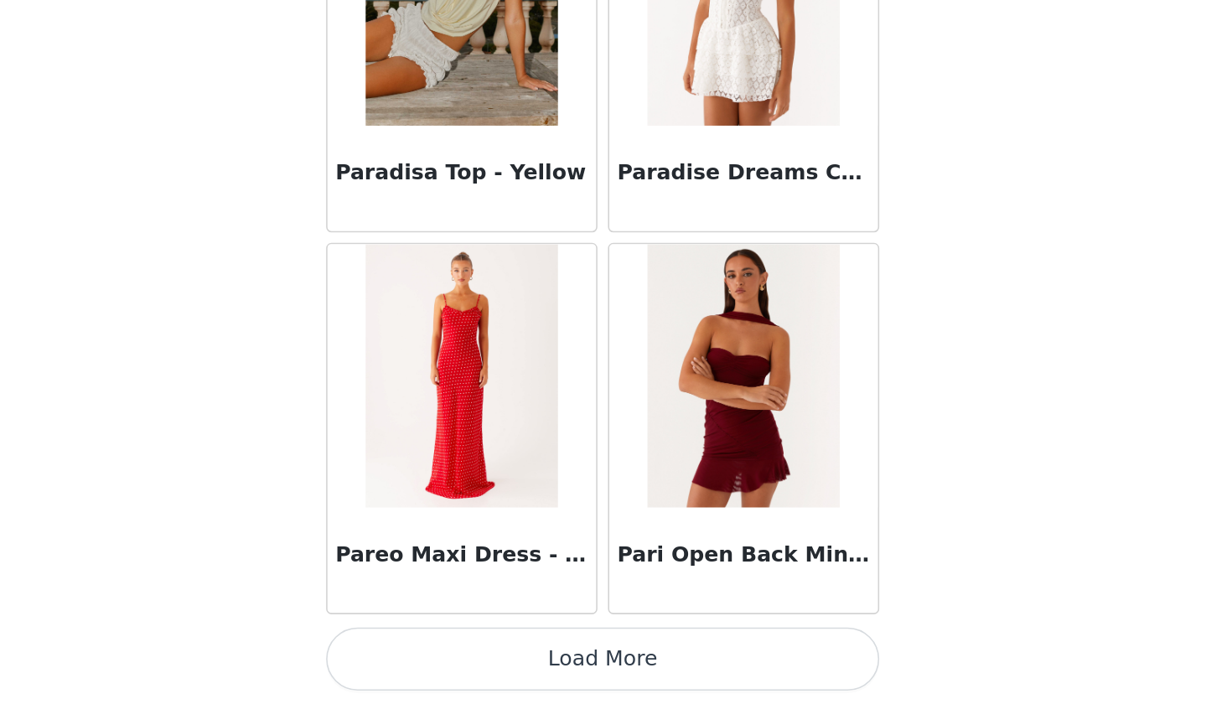
click at [440, 655] on button "Load More" at bounding box center [616, 675] width 352 height 40
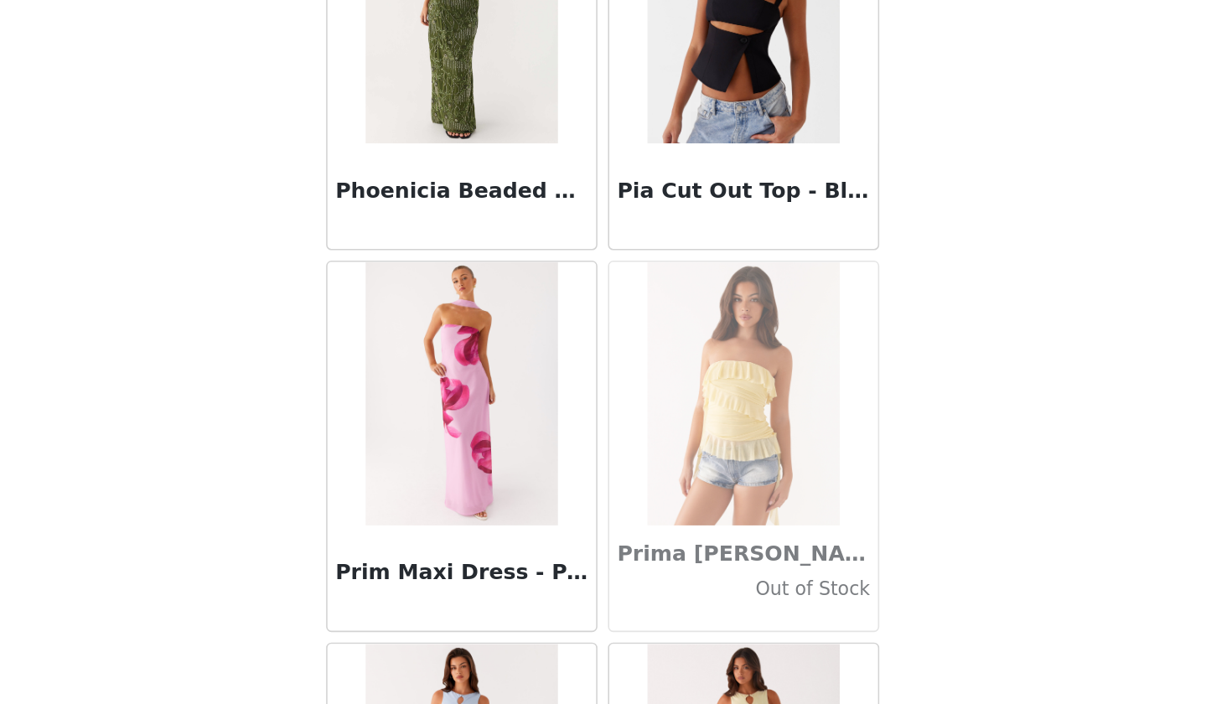
scroll to position [78653, 0]
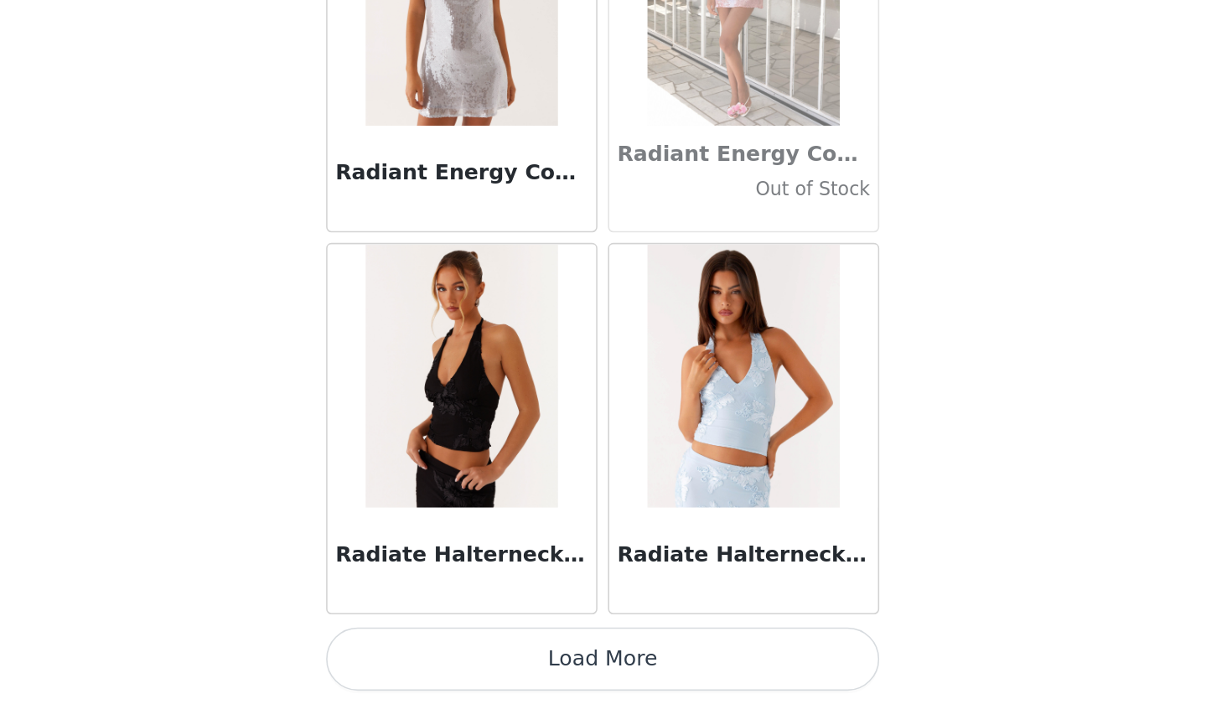
click at [440, 655] on button "Load More" at bounding box center [616, 675] width 352 height 40
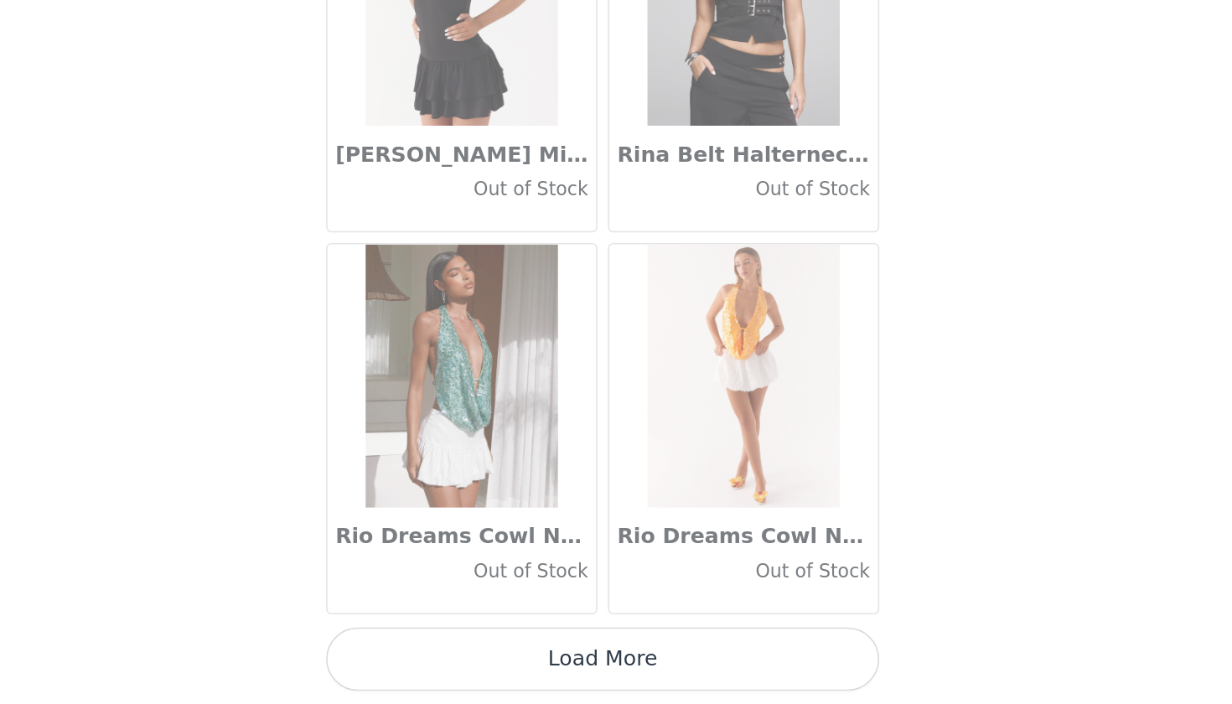
scroll to position [82049, 0]
click at [440, 655] on button "Load More" at bounding box center [616, 675] width 352 height 40
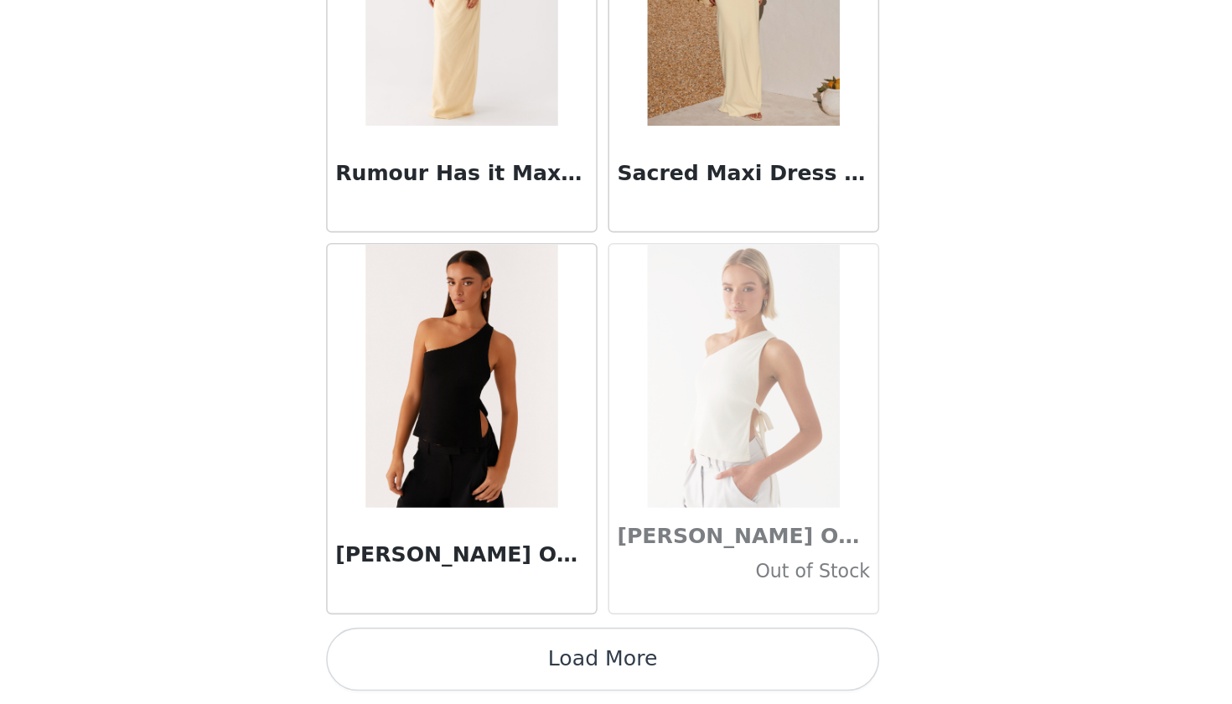
scroll to position [27, 0]
click at [440, 655] on button "Load More" at bounding box center [616, 675] width 352 height 40
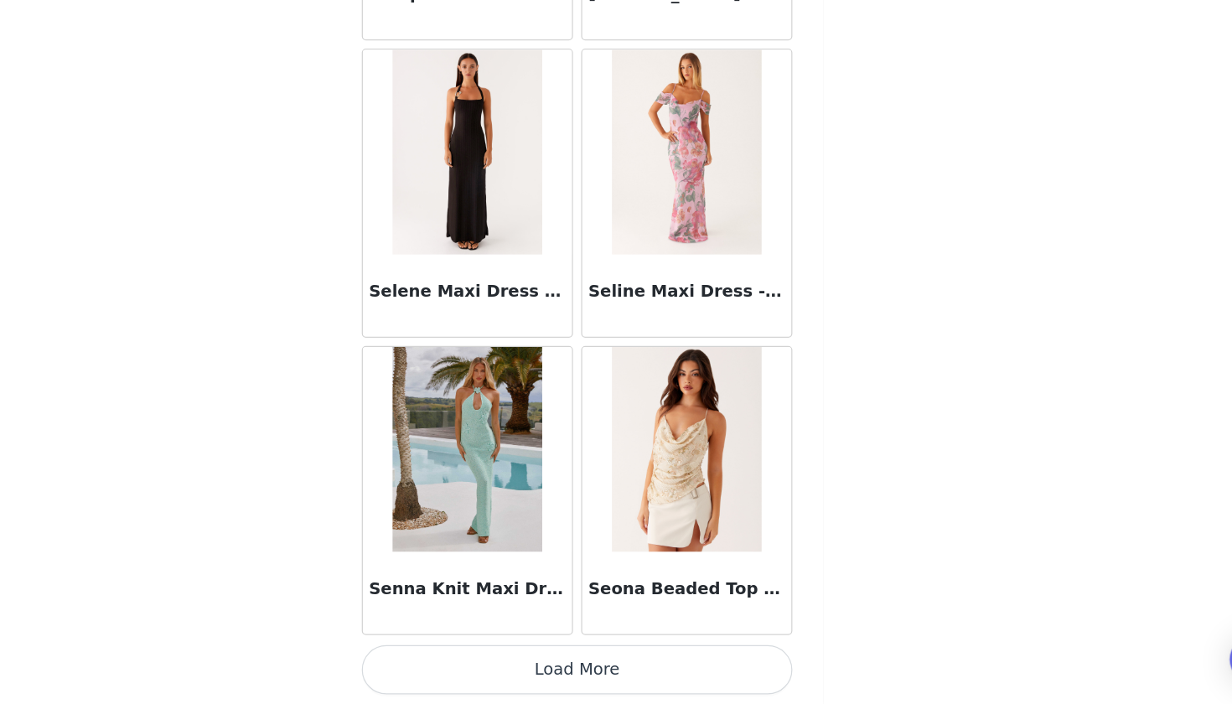
click at [475, 655] on button "Load More" at bounding box center [616, 675] width 352 height 40
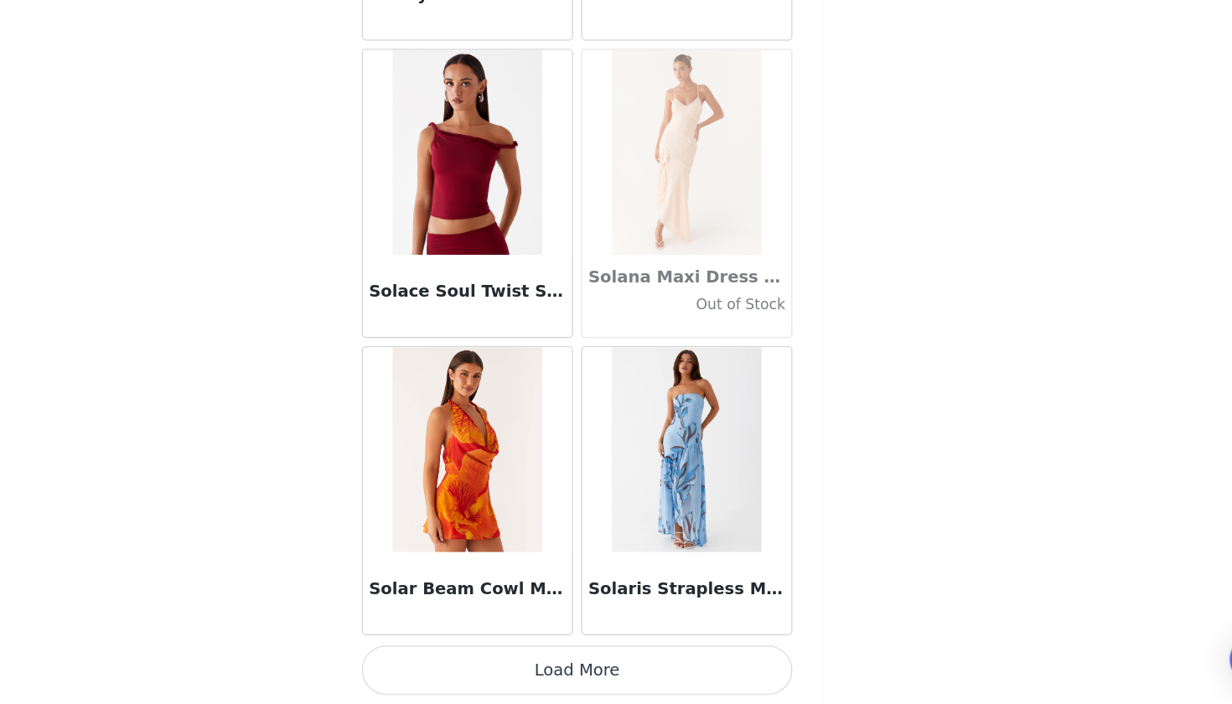
click at [458, 655] on button "Load More" at bounding box center [616, 675] width 352 height 40
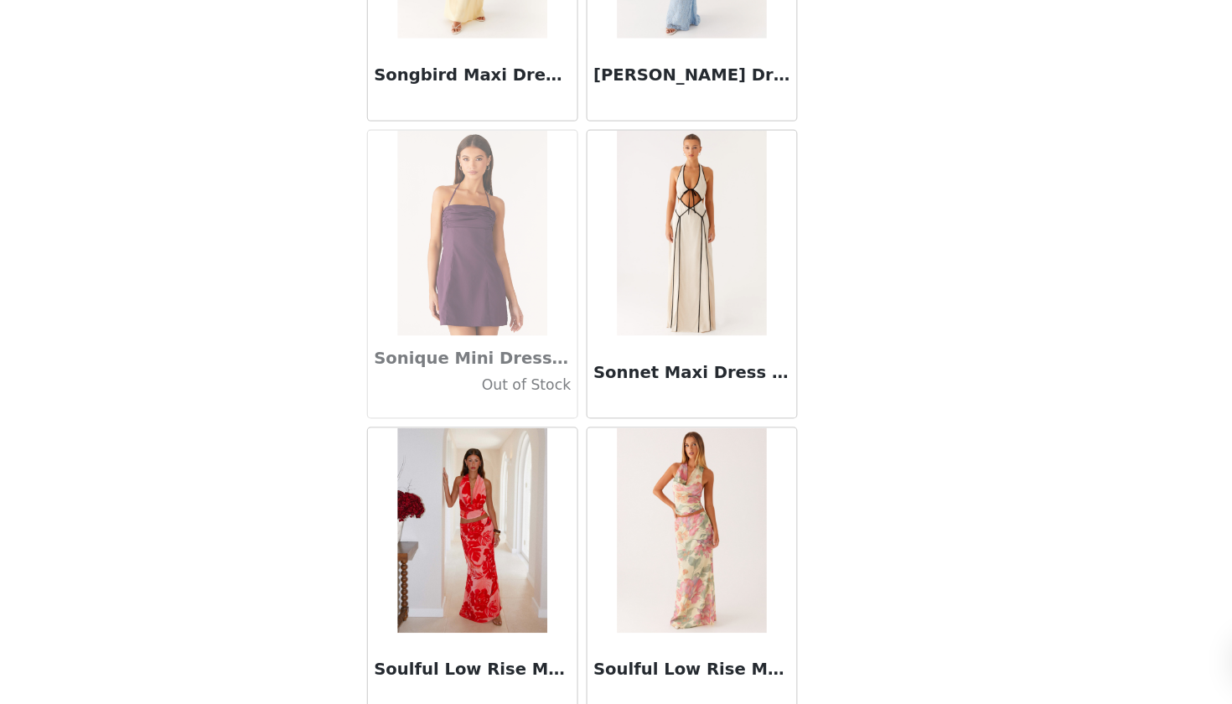
scroll to position [90738, 0]
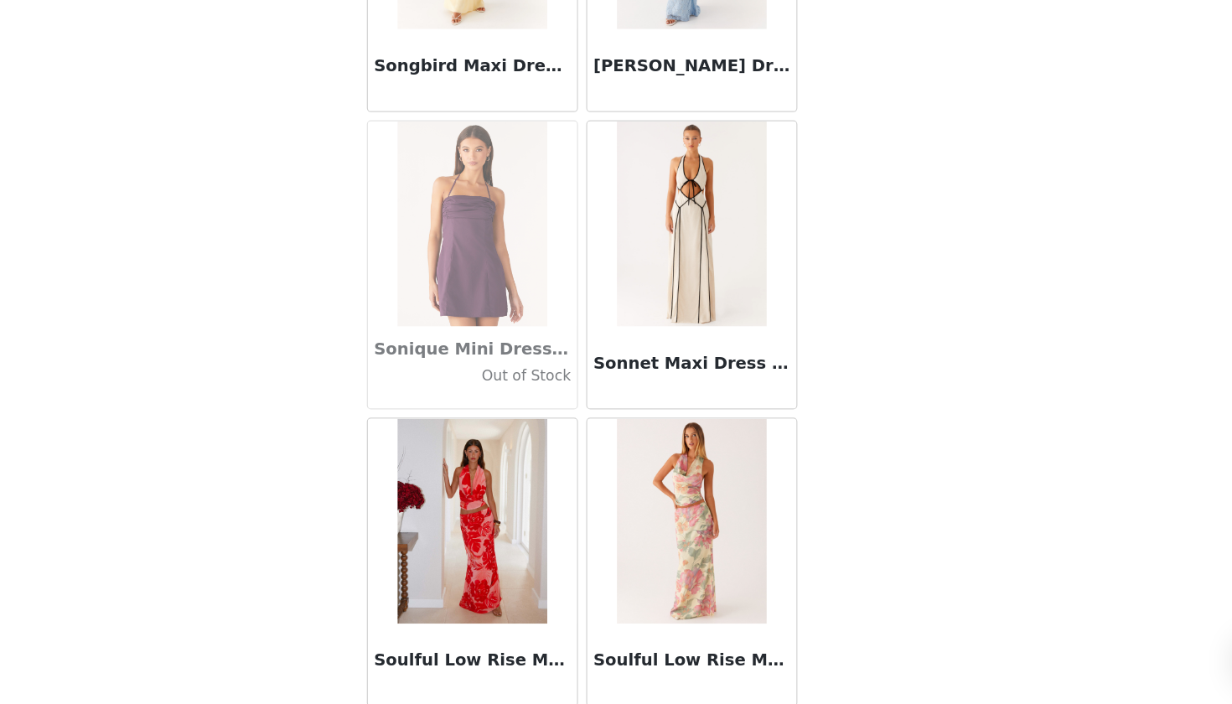
click at [644, 240] on img at bounding box center [704, 311] width 121 height 168
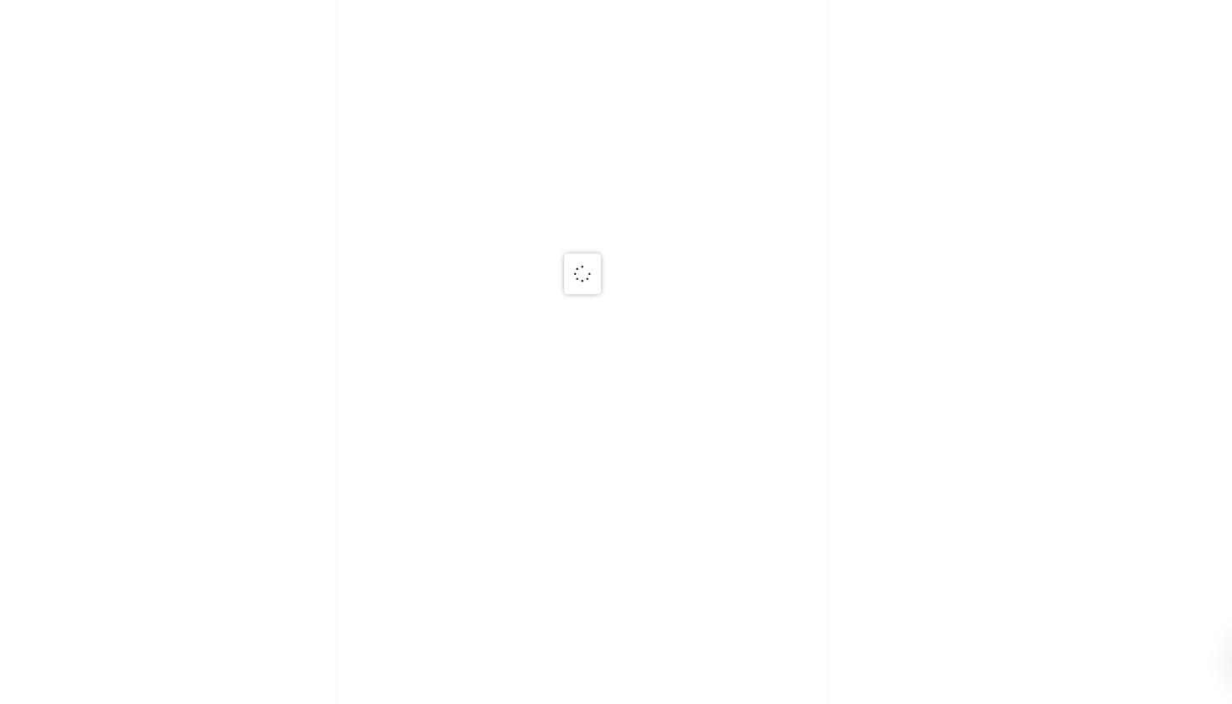
scroll to position [0, 0]
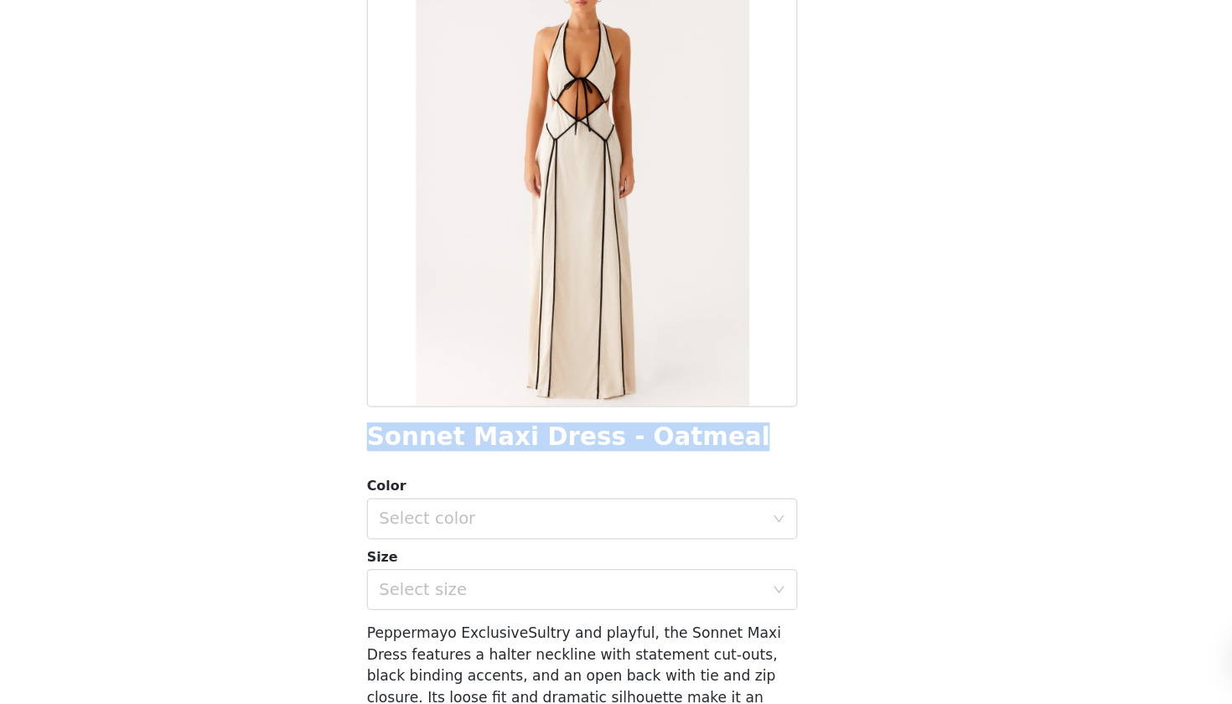
drag, startPoint x: 566, startPoint y: 364, endPoint x: 282, endPoint y: 362, distance: 284.1
click at [415, 361] on div "Back Sonnet Maxi Dress - Oatmeal Color Select color Size Select size Peppermayo…" at bounding box center [616, 352] width 402 height 704
copy h1 "Sonnet Maxi Dress - Oatmeal"
click at [450, 544] on div "Select color" at bounding box center [606, 552] width 313 height 17
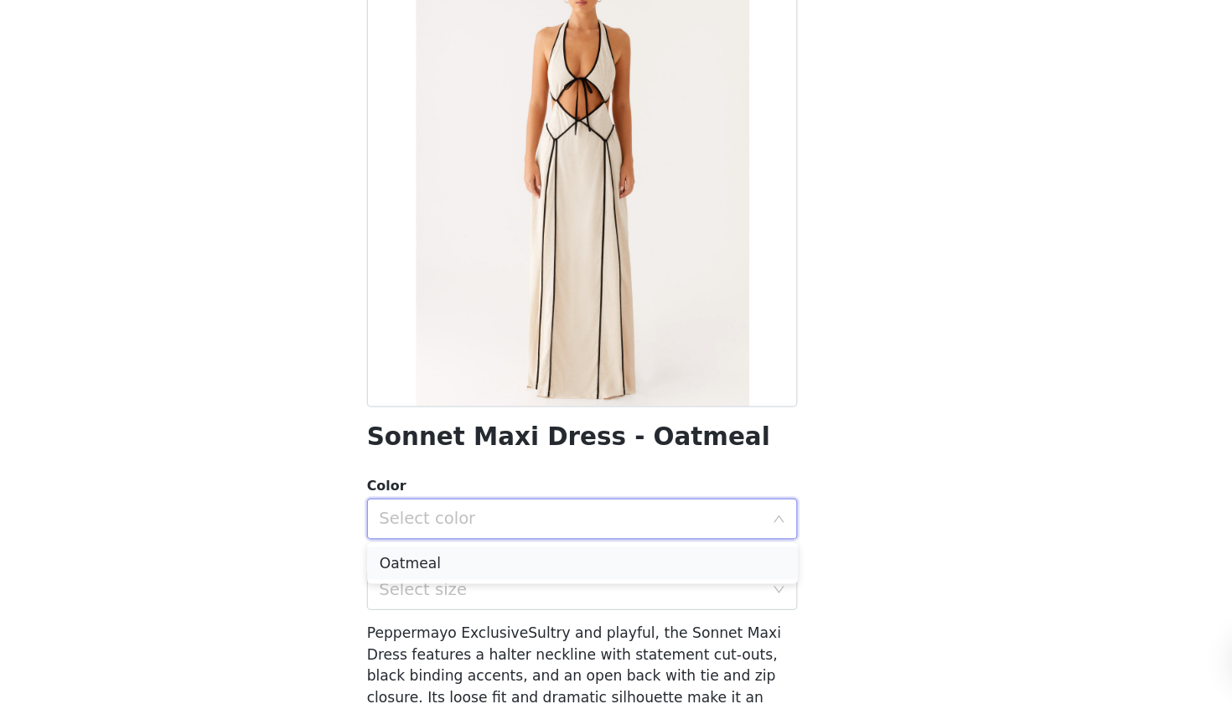
click at [440, 575] on li "Oatmeal" at bounding box center [616, 588] width 352 height 27
click at [450, 602] on div "Select size" at bounding box center [606, 610] width 313 height 17
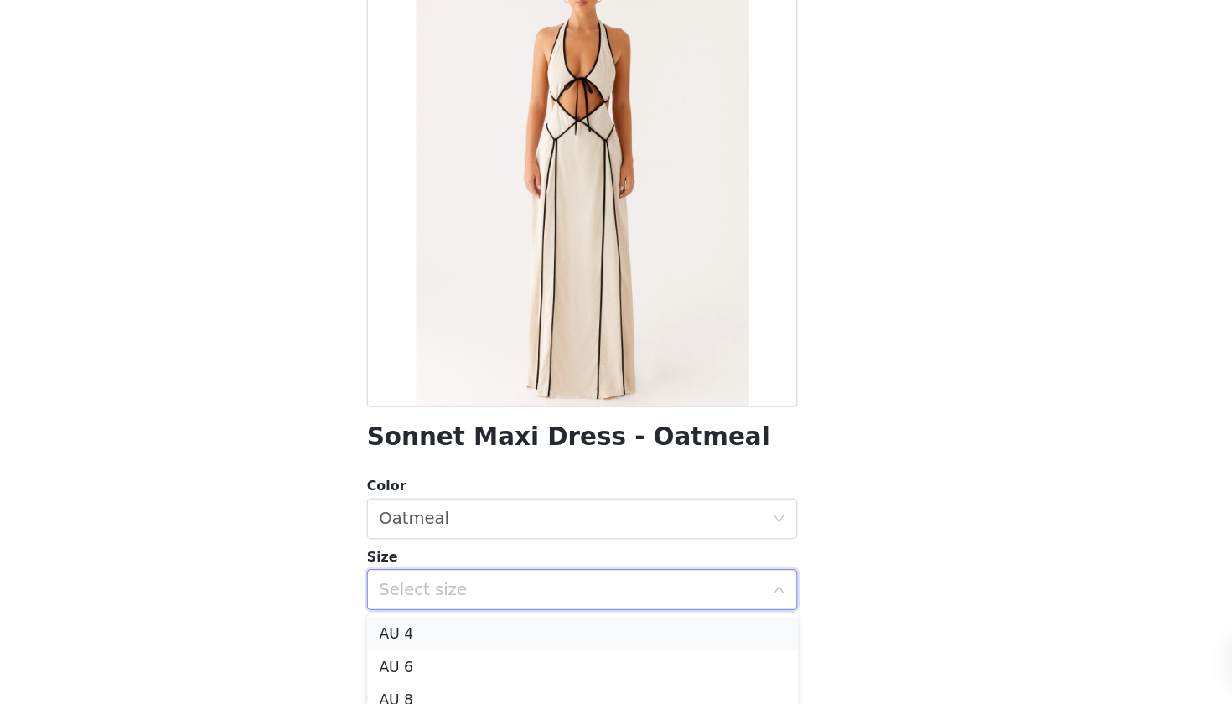
click at [440, 633] on li "AU 4" at bounding box center [616, 646] width 352 height 27
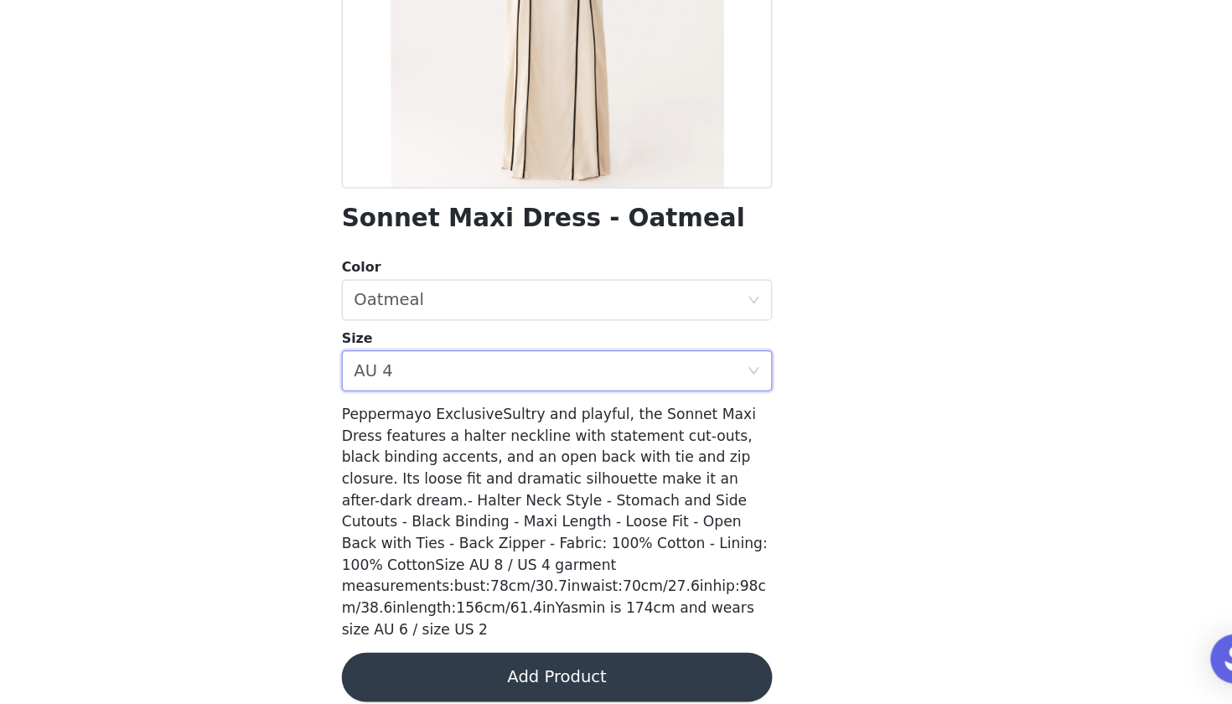
scroll to position [27, 0]
click at [452, 662] on button "Add Product" at bounding box center [616, 682] width 352 height 40
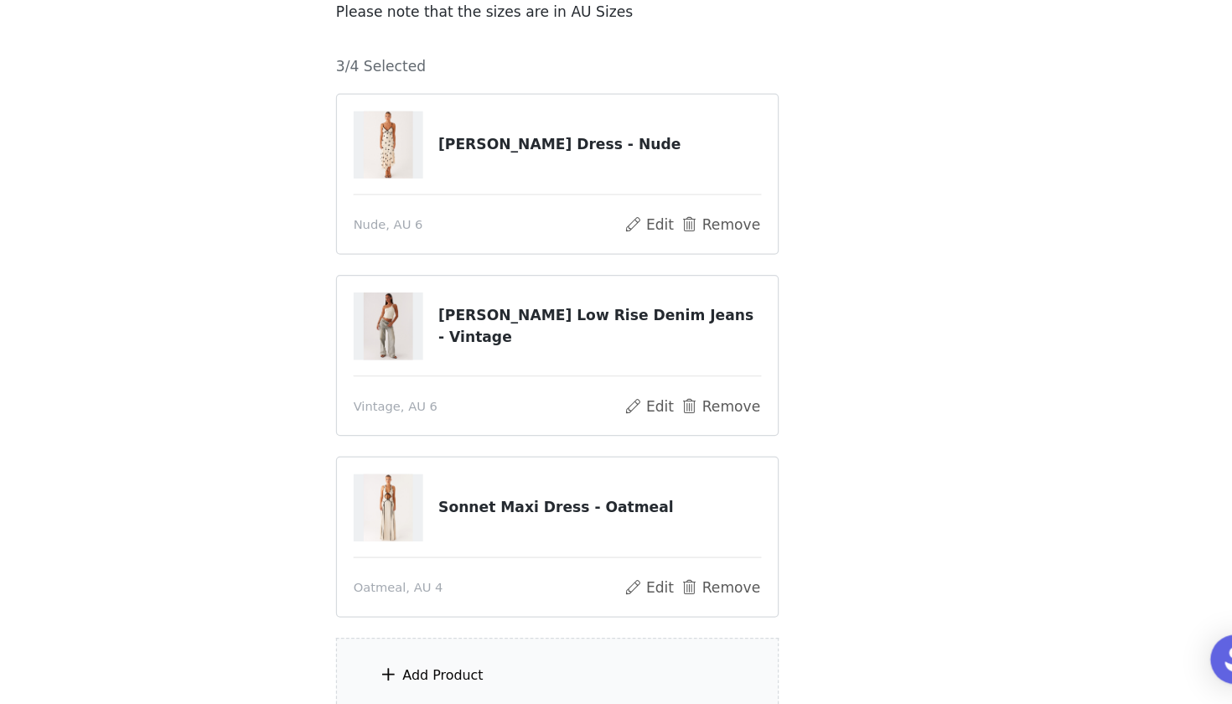
click at [478, 435] on div at bounding box center [615, 435] width 333 height 1
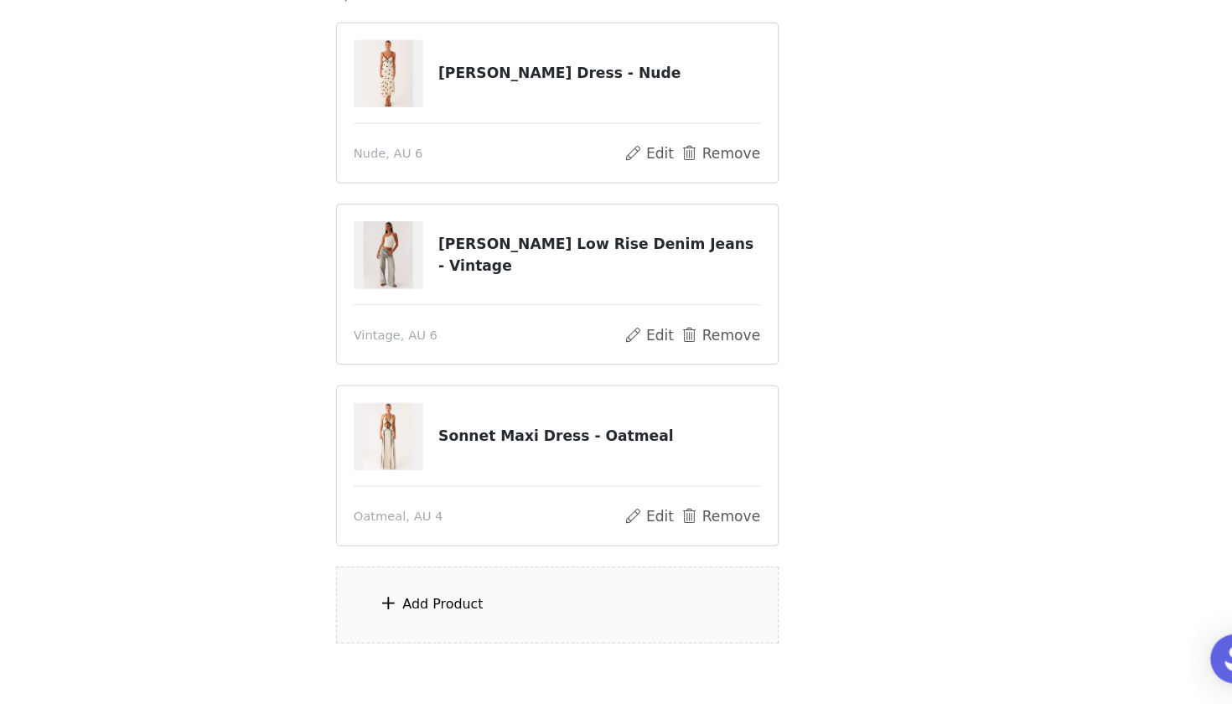
scroll to position [87, 0]
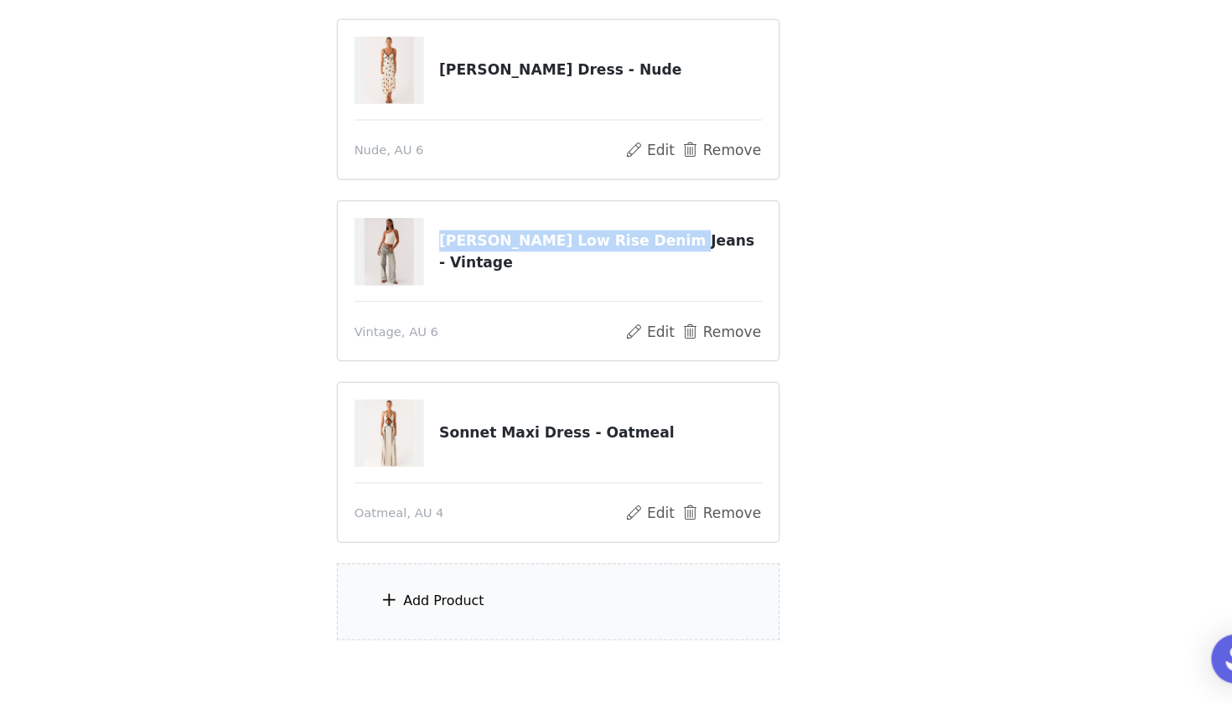
drag, startPoint x: 356, startPoint y: 205, endPoint x: 535, endPoint y: 209, distance: 178.5
click at [535, 307] on div "[PERSON_NAME] Low Rise Denim Jeans - Vintage" at bounding box center [615, 334] width 333 height 55
copy div "[PERSON_NAME] Low Rise Denim Jeans -"
click at [716, 390] on button "Remove" at bounding box center [749, 400] width 67 height 20
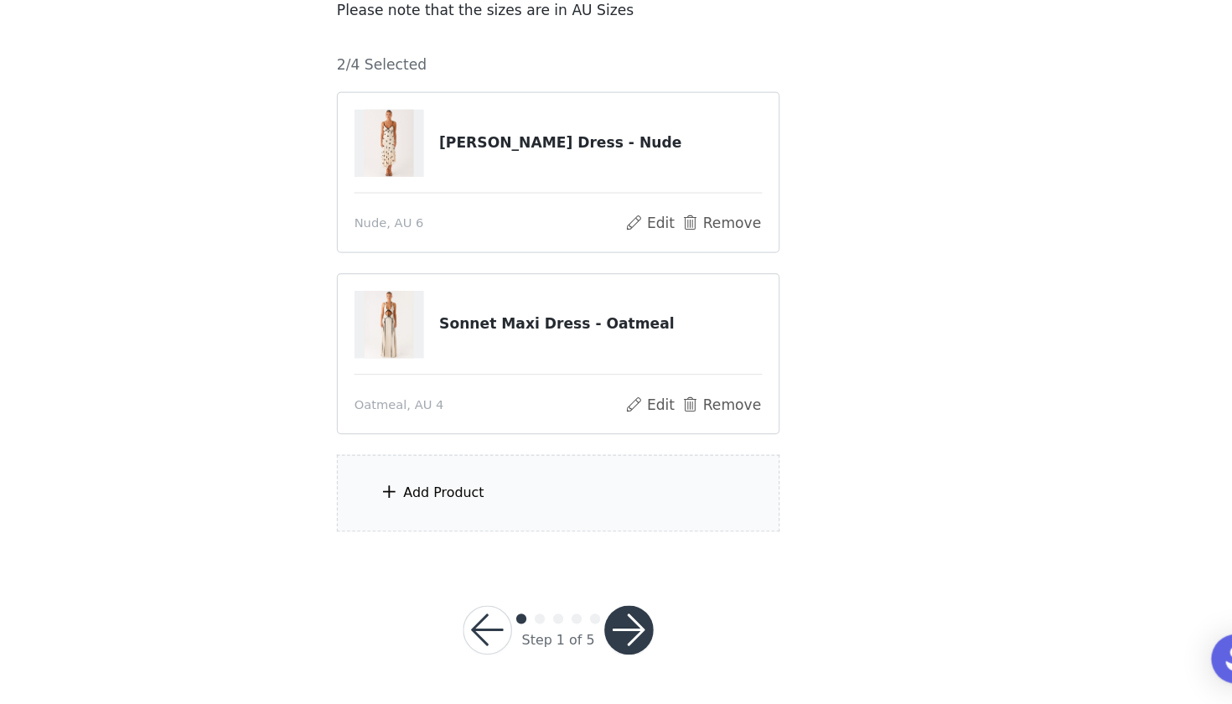
scroll to position [27, 0]
click at [489, 524] on div "Add Product" at bounding box center [522, 532] width 66 height 17
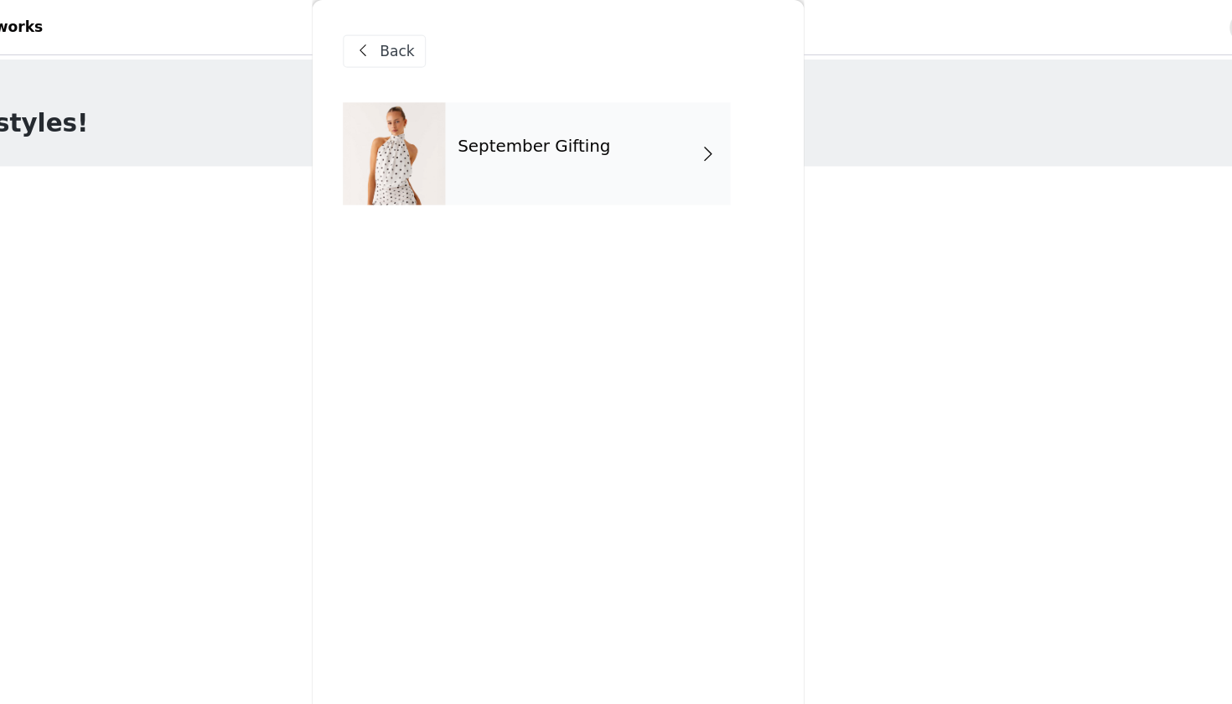
scroll to position [-2, 0]
click at [524, 149] on div "September Gifting" at bounding box center [640, 126] width 233 height 84
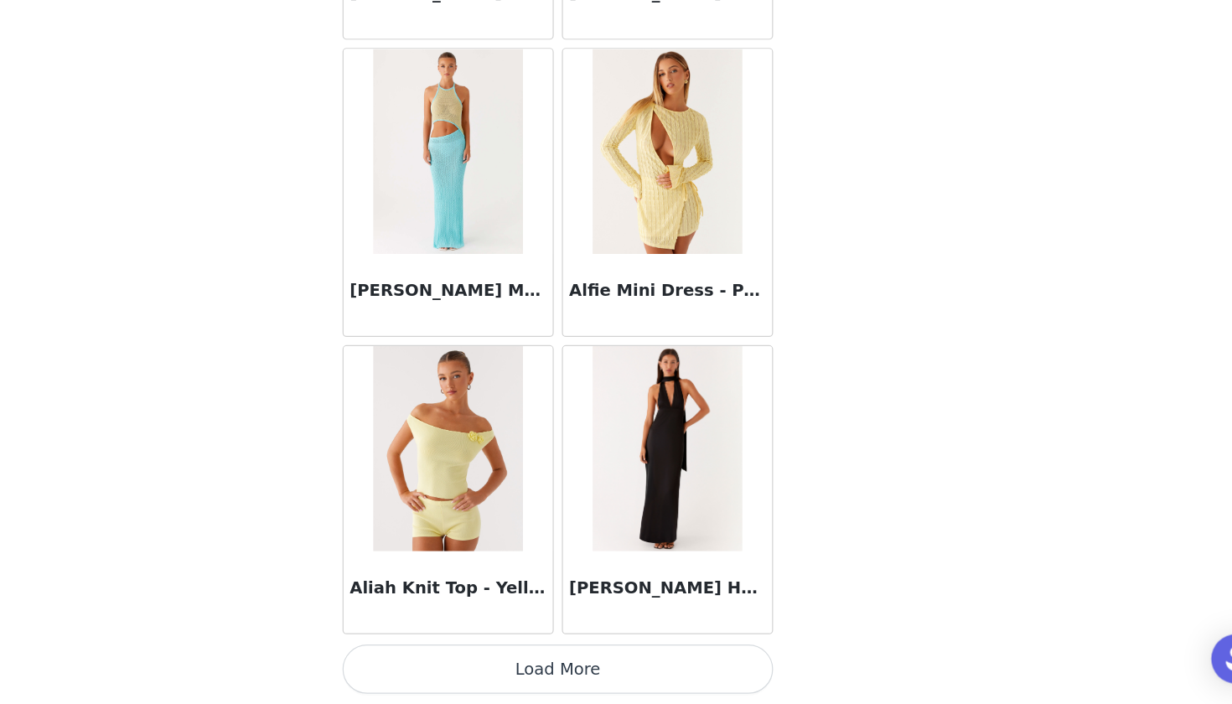
scroll to position [27, 0]
click at [445, 655] on button "Load More" at bounding box center [616, 675] width 352 height 40
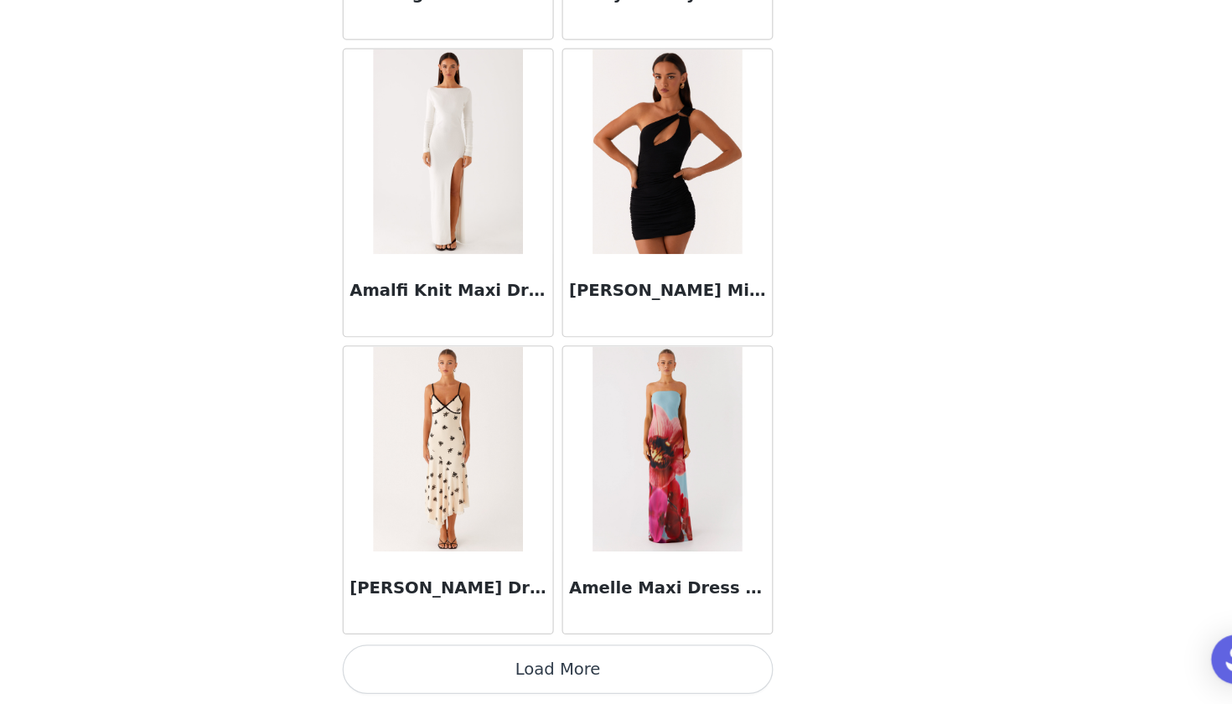
click at [449, 655] on button "Load More" at bounding box center [616, 675] width 352 height 40
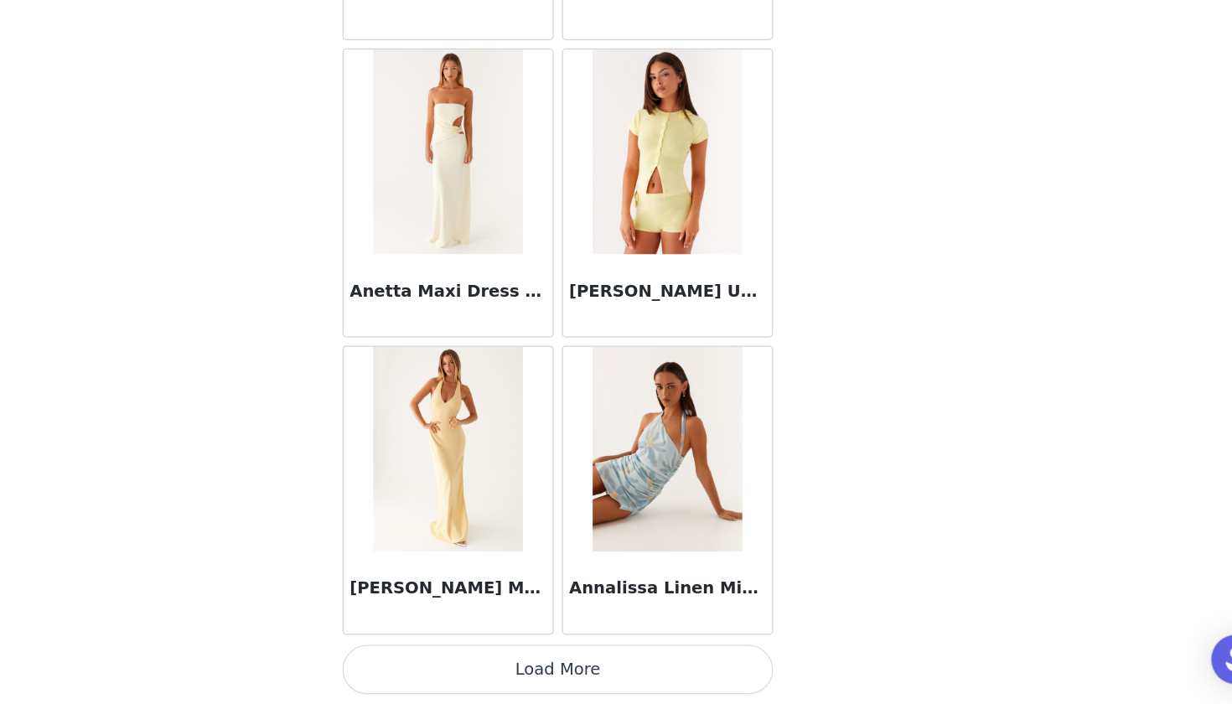
click at [440, 655] on button "Load More" at bounding box center [616, 675] width 352 height 40
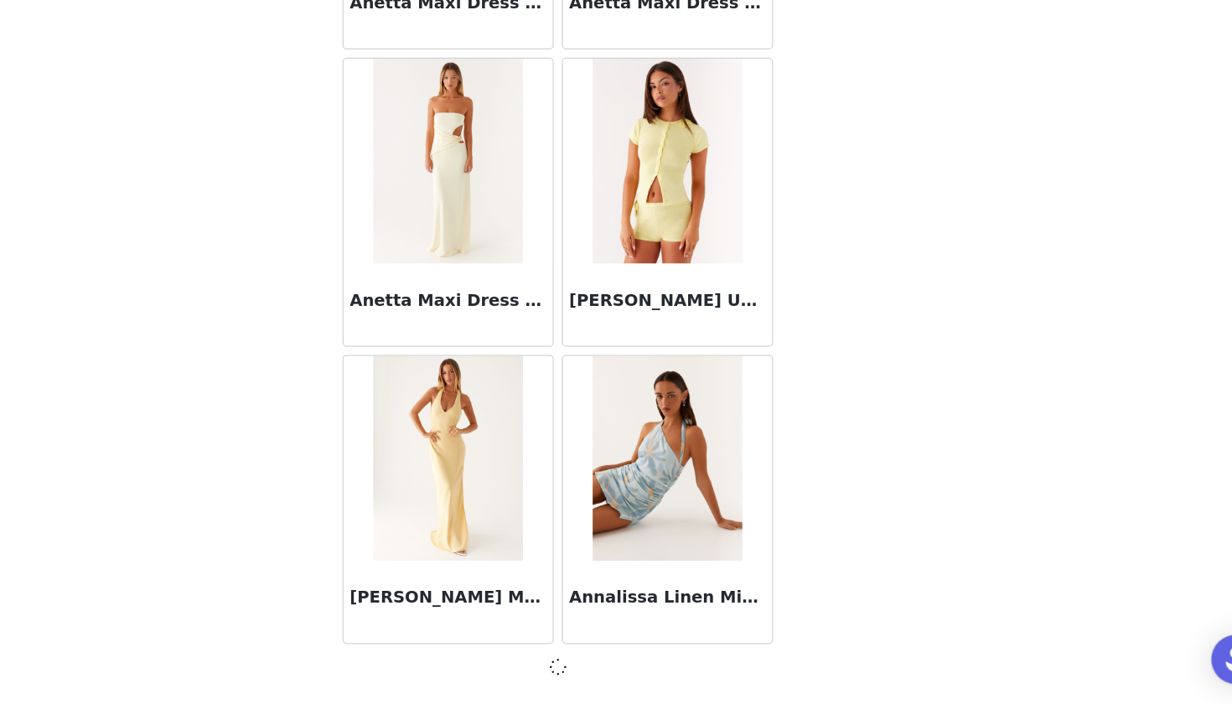
scroll to position [6713, 0]
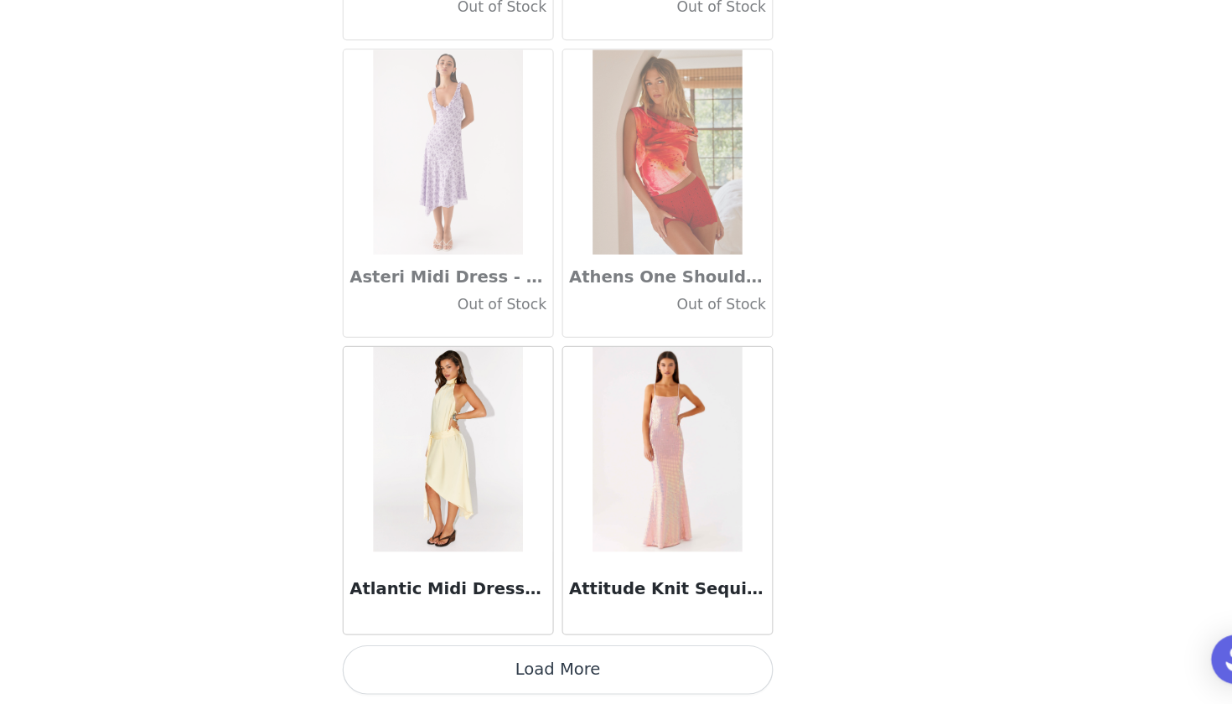
click at [440, 655] on button "Load More" at bounding box center [616, 675] width 352 height 40
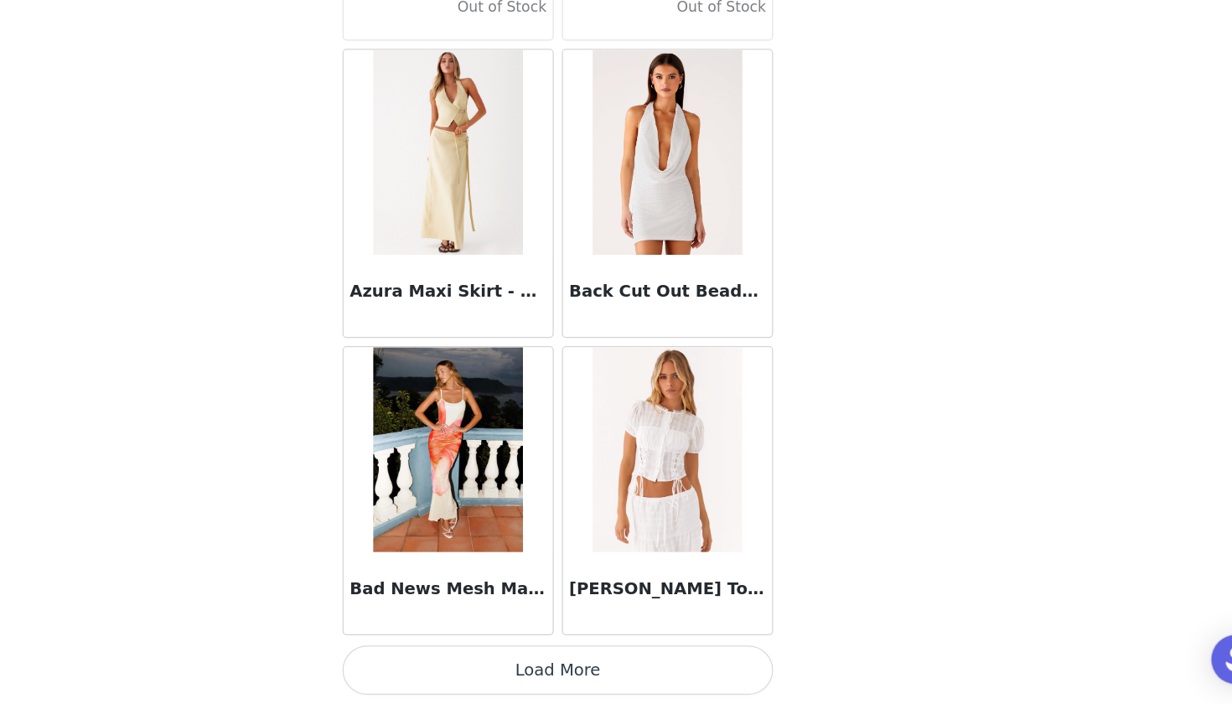
click at [440, 655] on button "Load More" at bounding box center [616, 675] width 352 height 40
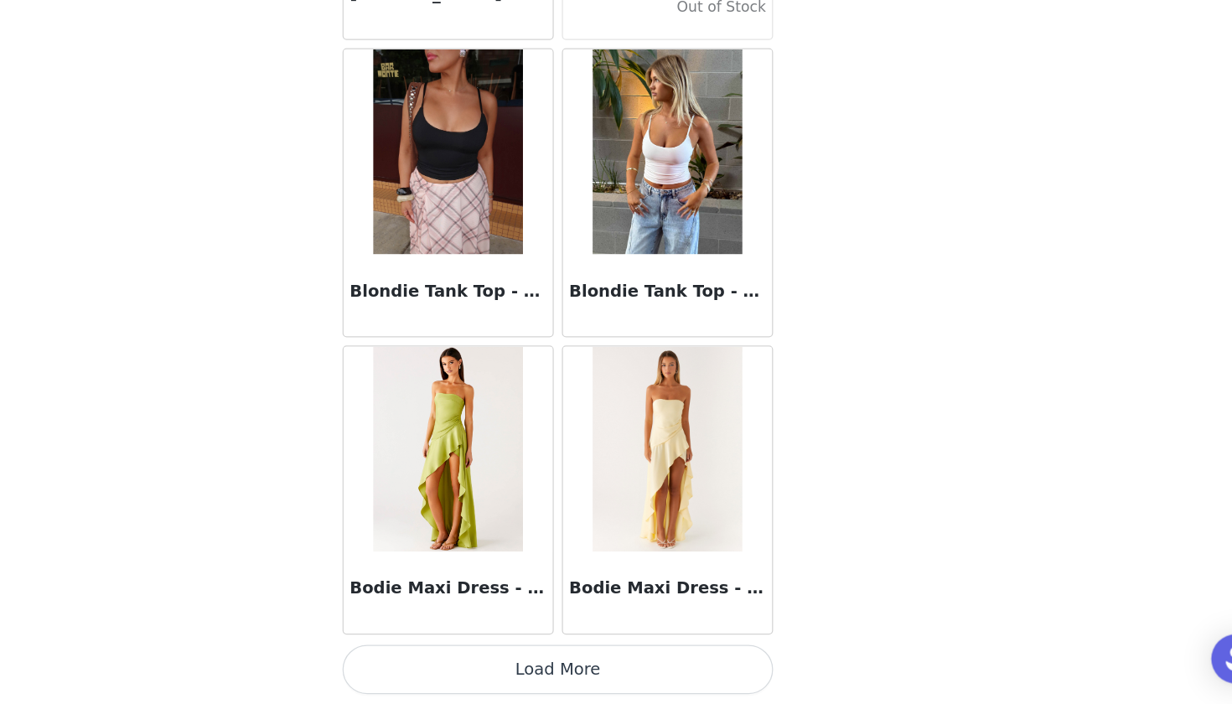
scroll to position [27, 0]
click at [465, 201] on img at bounding box center [525, 252] width 121 height 168
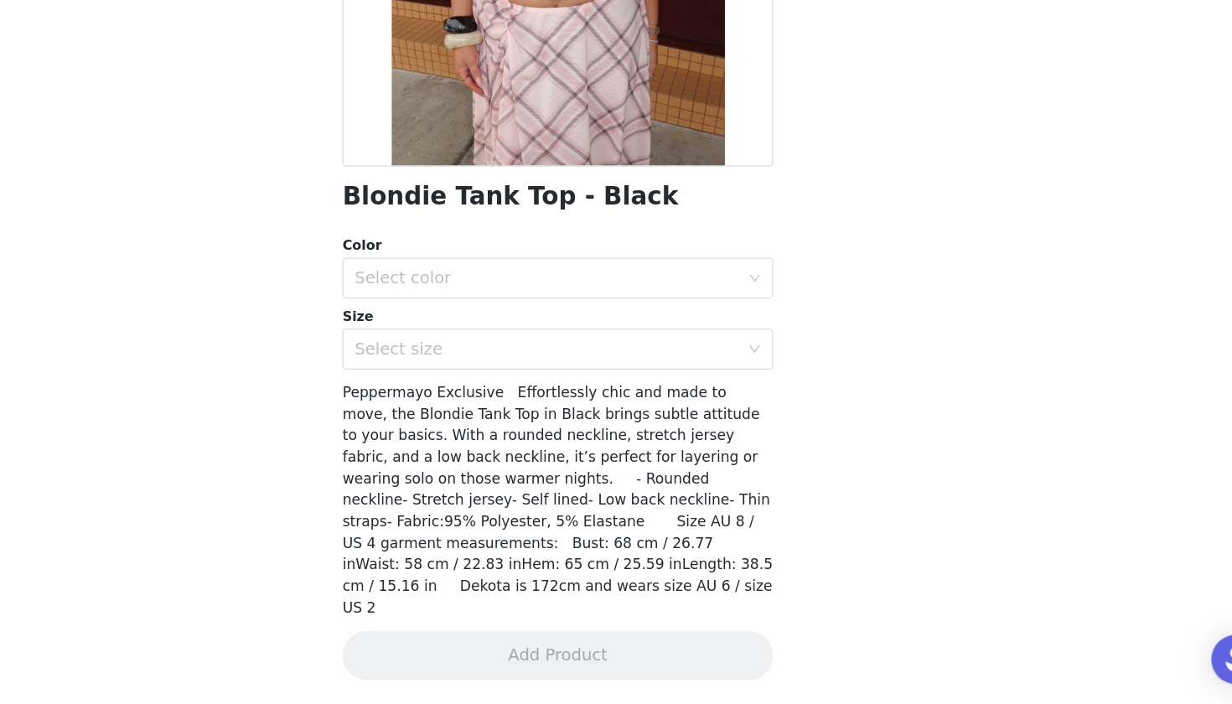
scroll to position [178, 0]
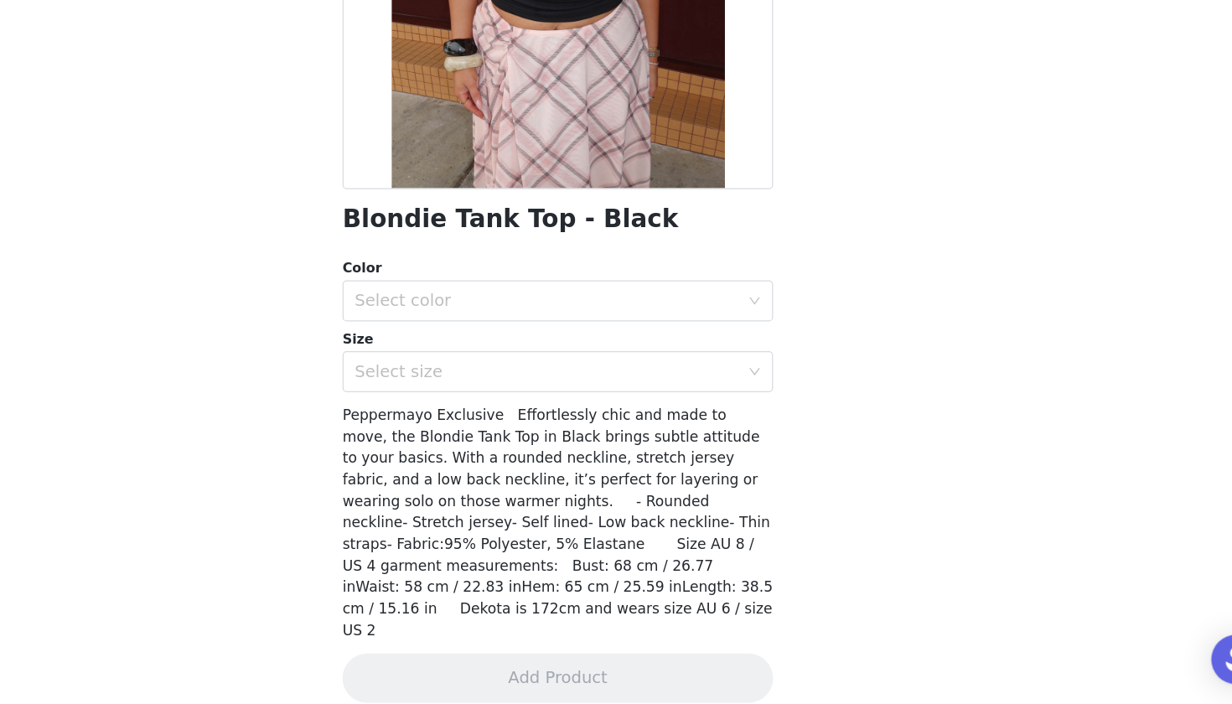
click at [473, 339] on div "Color Select color" at bounding box center [616, 365] width 352 height 52
click at [458, 365] on div "Select color" at bounding box center [606, 373] width 313 height 17
click at [447, 396] on li "Black" at bounding box center [616, 409] width 352 height 27
click at [450, 423] on div "Select size" at bounding box center [606, 431] width 313 height 17
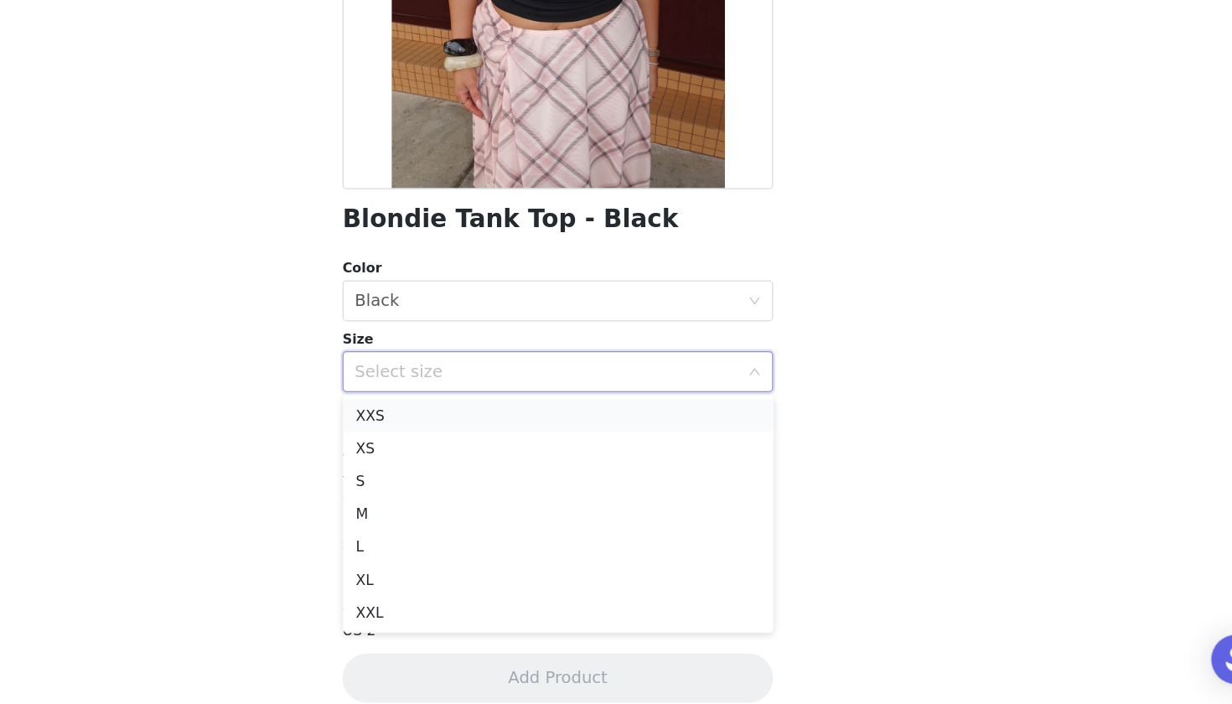
click at [440, 454] on li "XXS" at bounding box center [616, 467] width 352 height 27
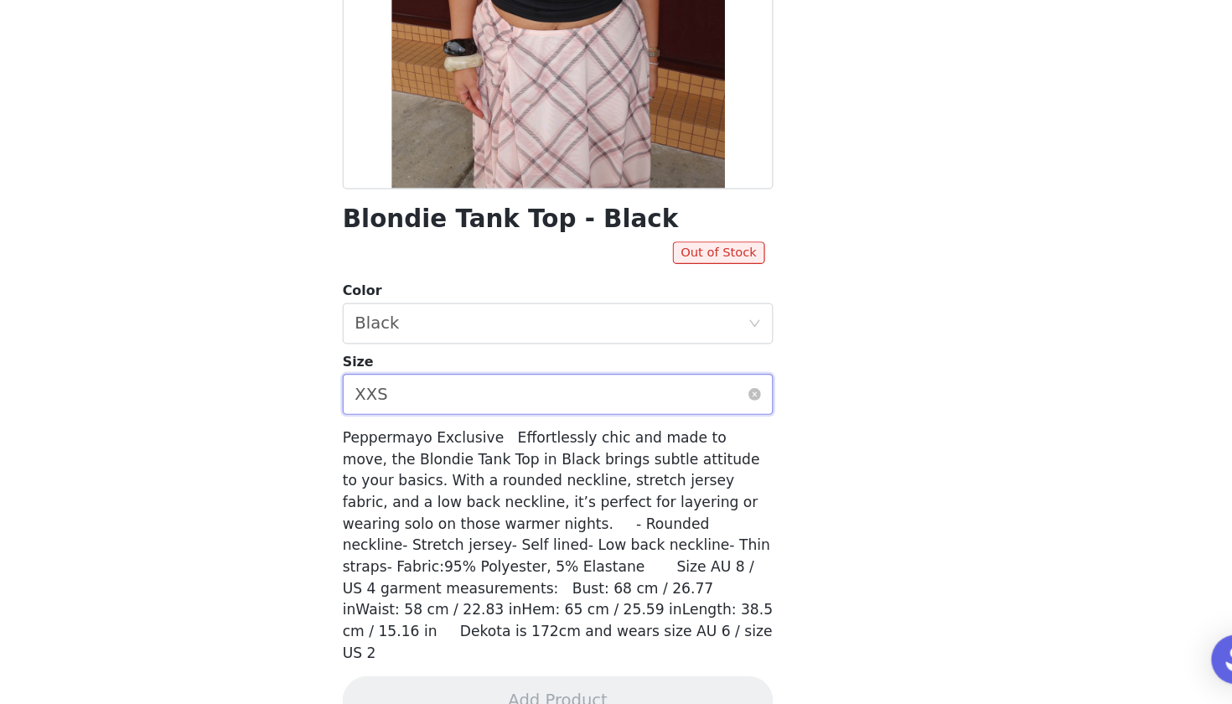
click at [450, 434] on div "Select size XXS" at bounding box center [610, 450] width 321 height 32
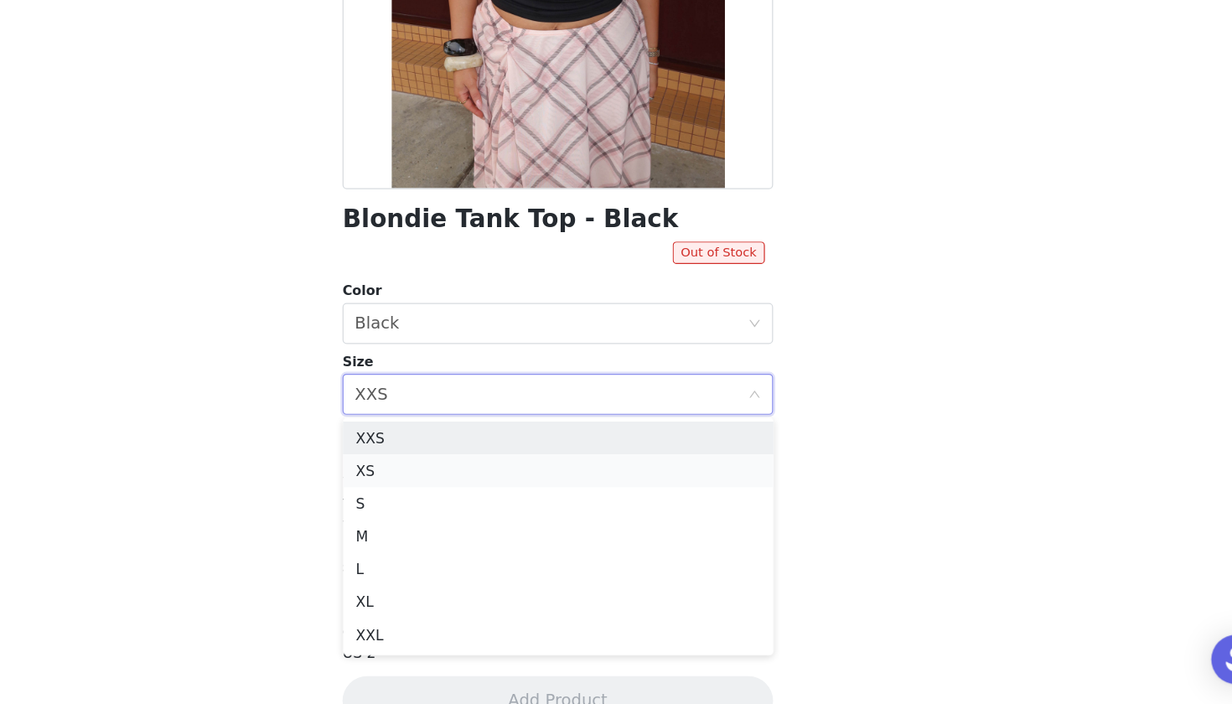
click at [440, 499] on li "XS" at bounding box center [616, 512] width 352 height 27
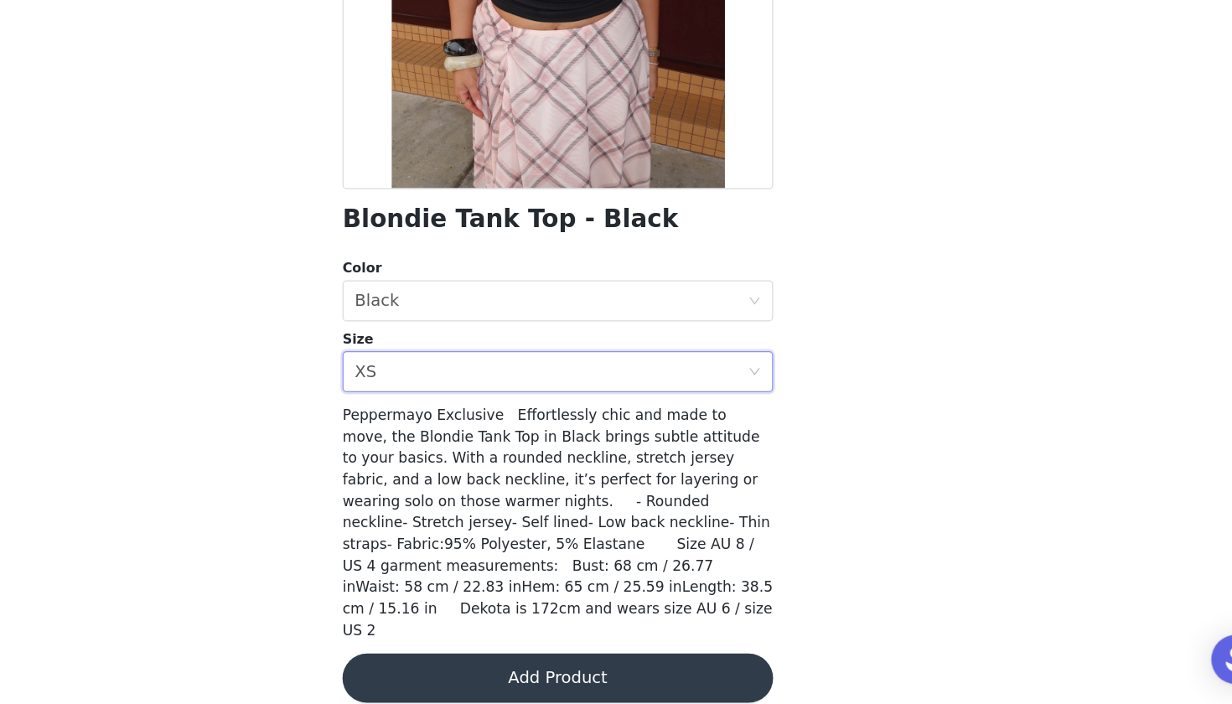
click at [440, 662] on button "Add Product" at bounding box center [616, 682] width 352 height 40
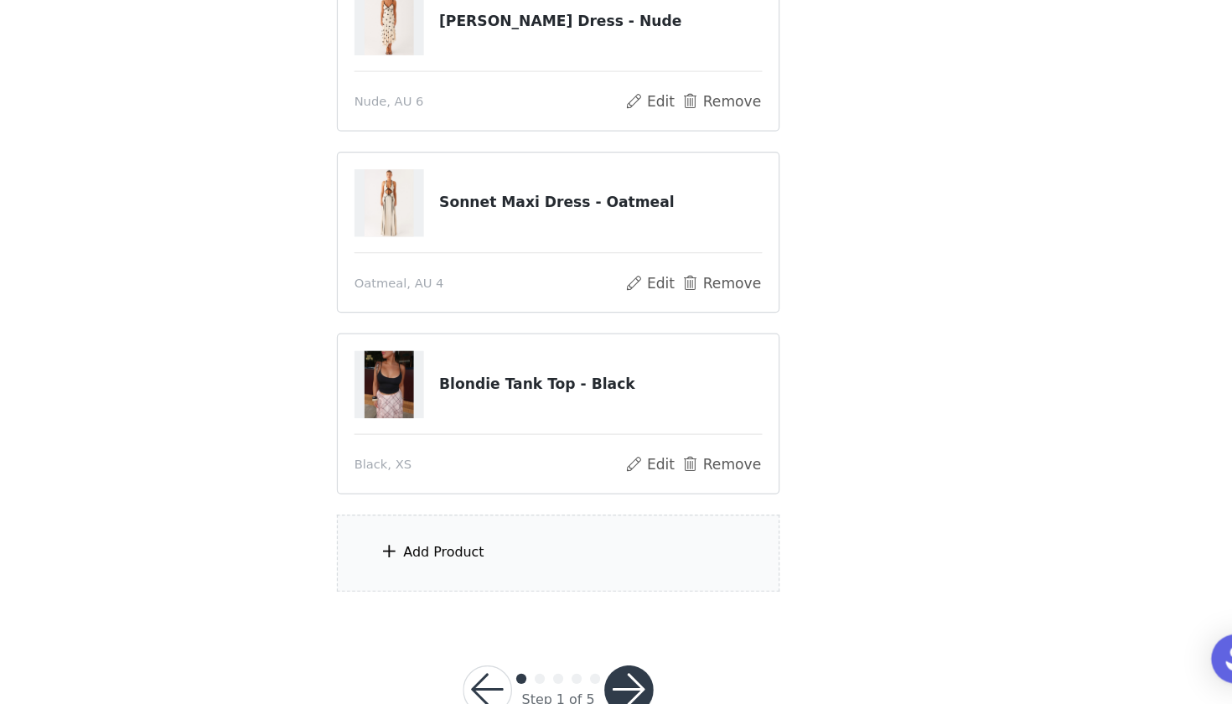
scroll to position [140, 0]
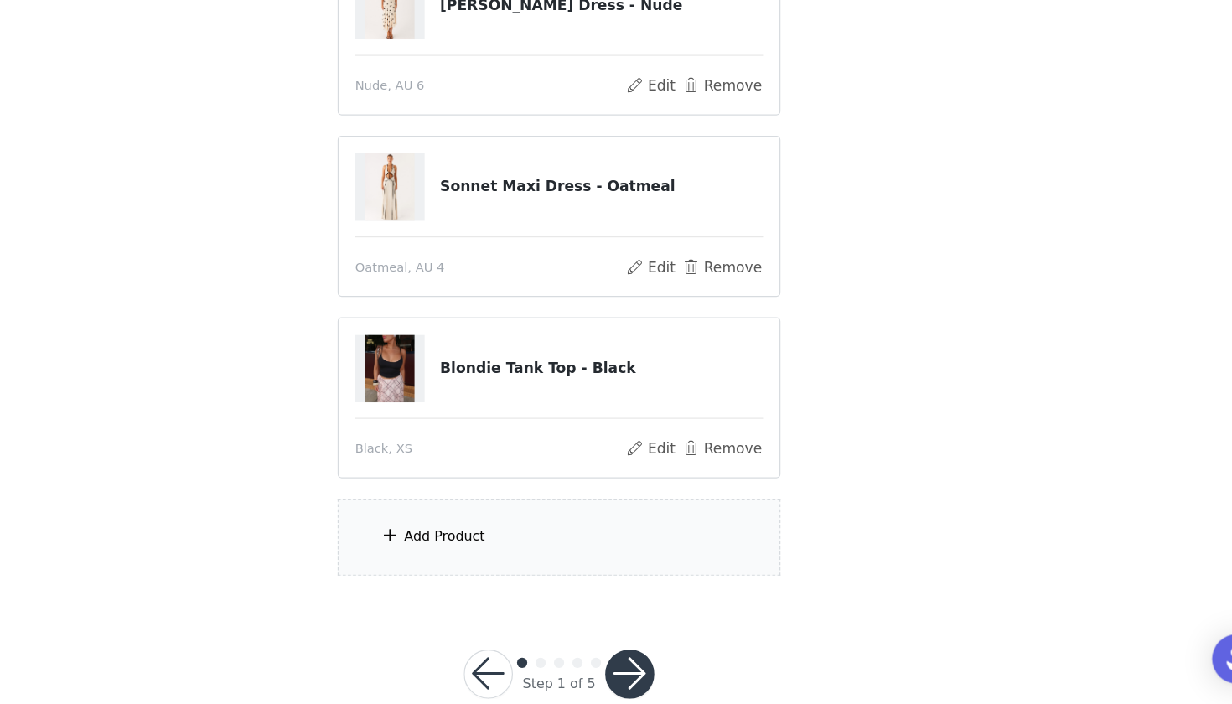
click at [489, 559] on div "Add Product" at bounding box center [522, 567] width 66 height 17
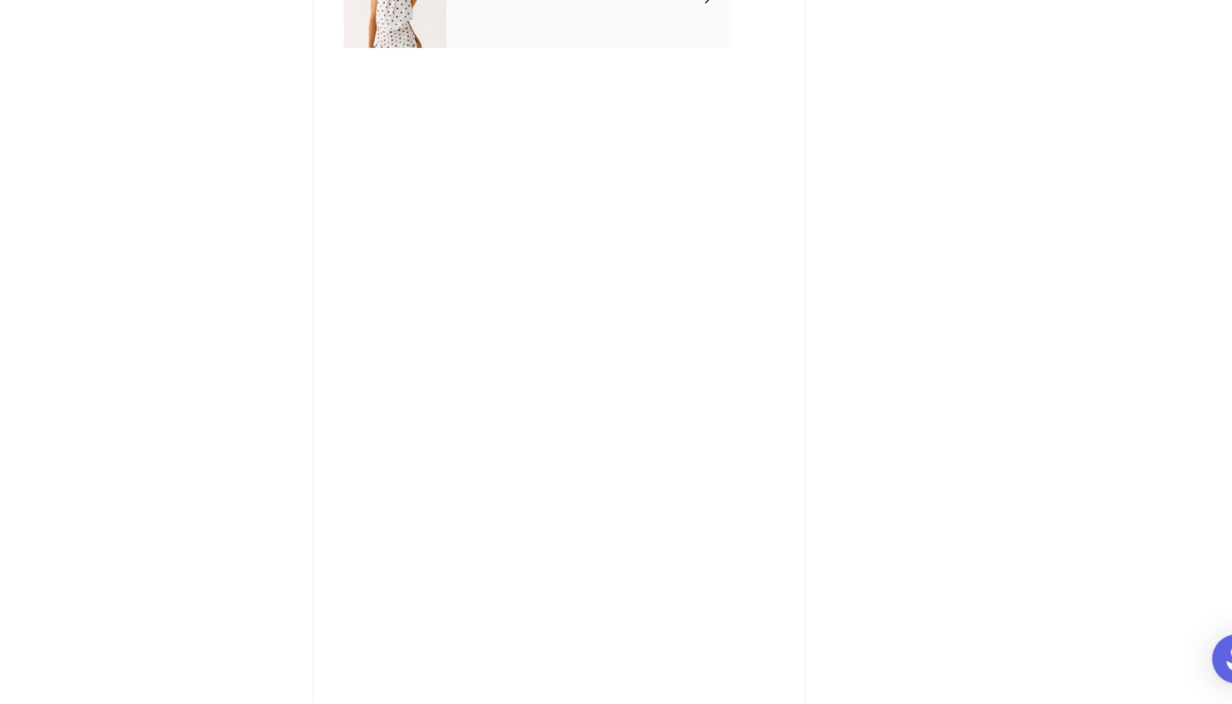
click at [524, 84] on div "September Gifting" at bounding box center [640, 126] width 233 height 84
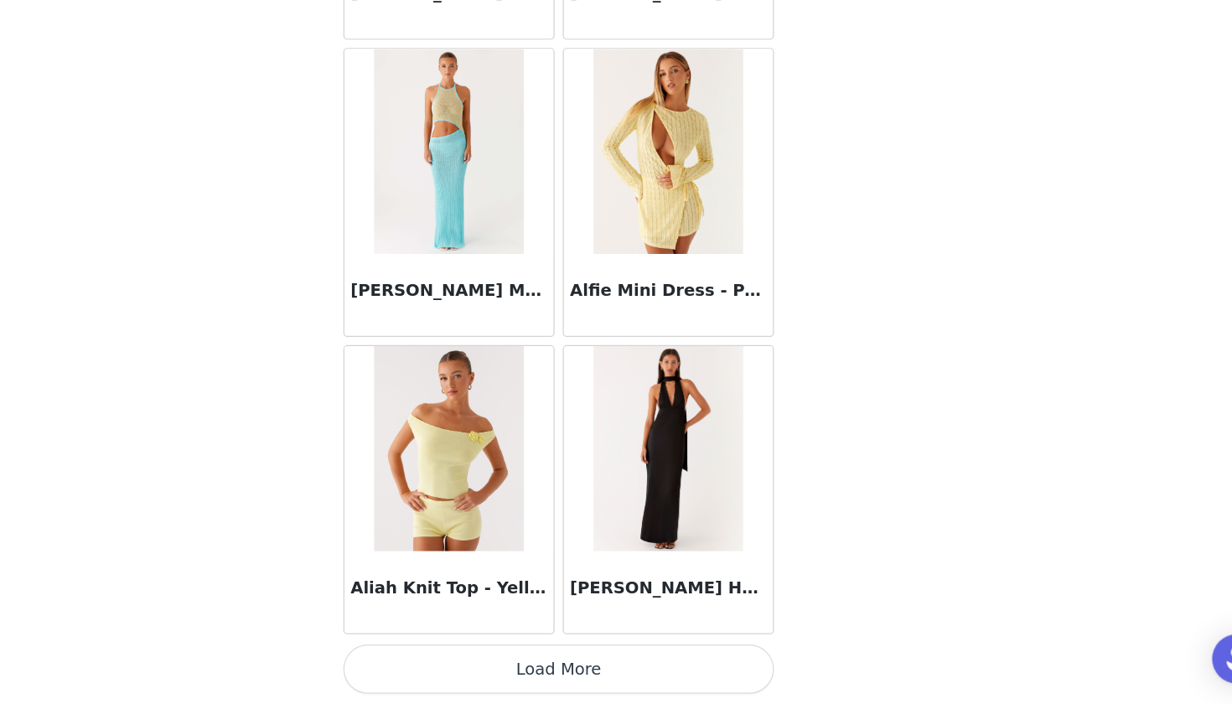
scroll to position [175, 0]
click at [440, 655] on button "Load More" at bounding box center [616, 675] width 352 height 40
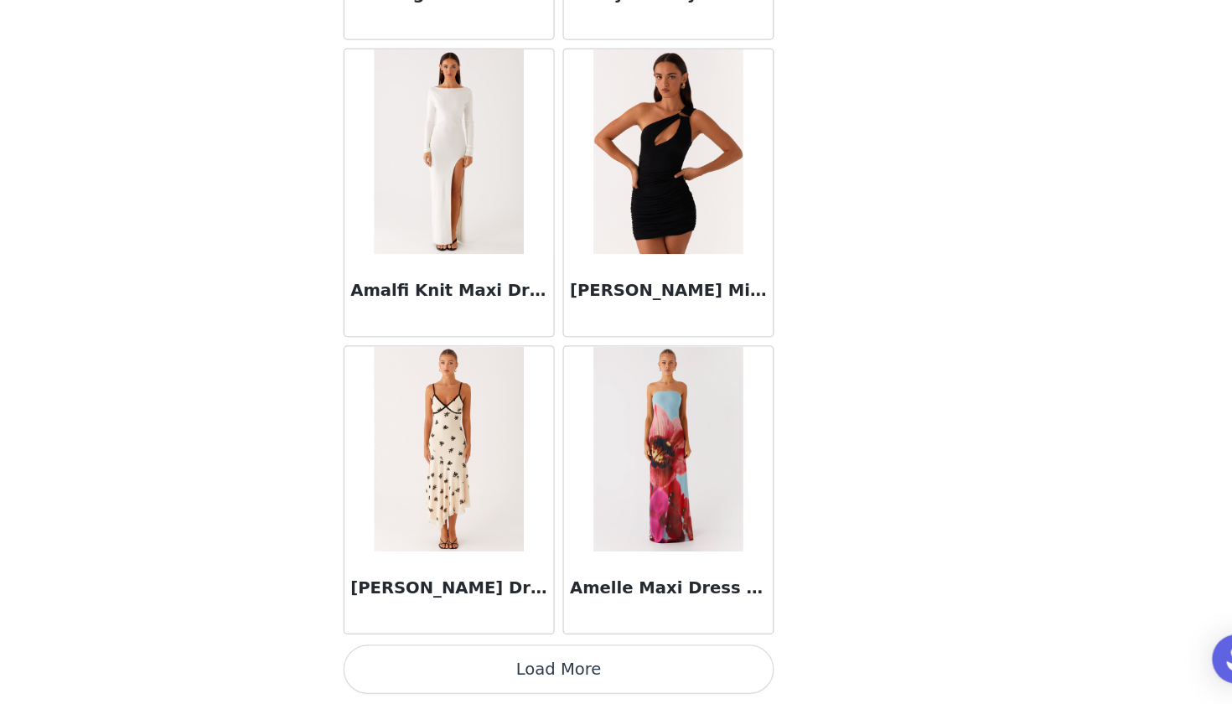
click at [440, 655] on button "Load More" at bounding box center [616, 675] width 352 height 40
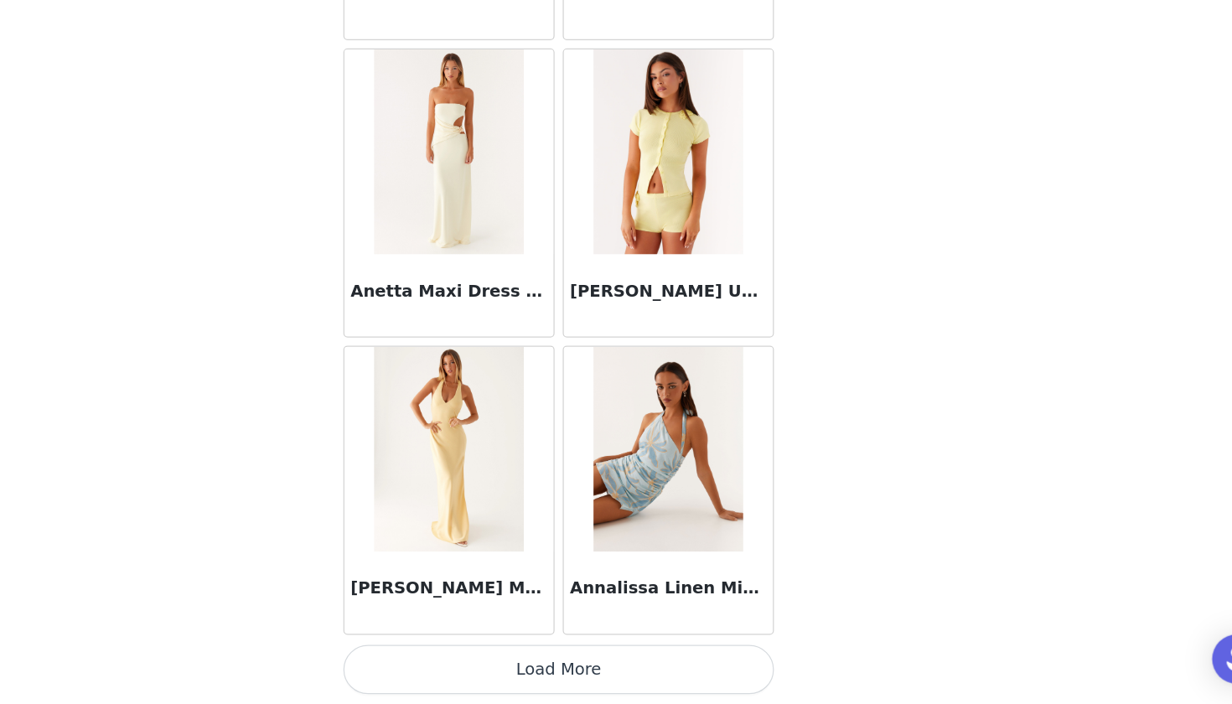
click at [440, 655] on button "Load More" at bounding box center [616, 675] width 352 height 40
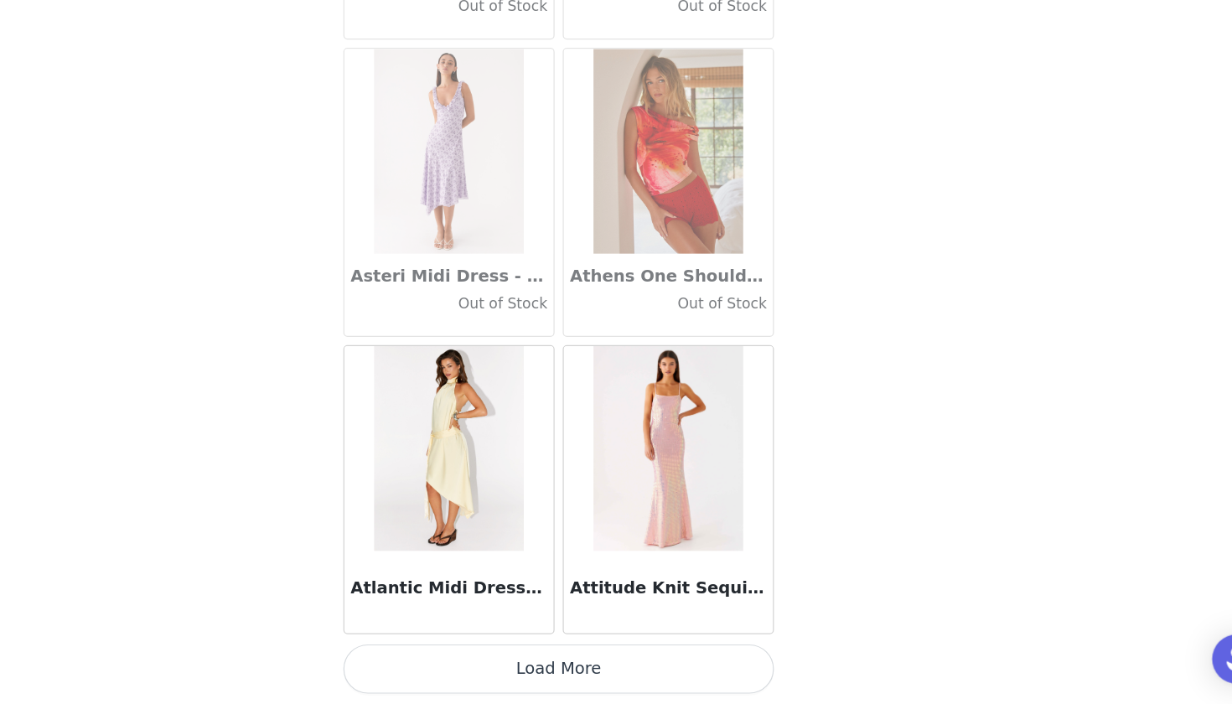
click at [440, 655] on button "Load More" at bounding box center [616, 675] width 352 height 40
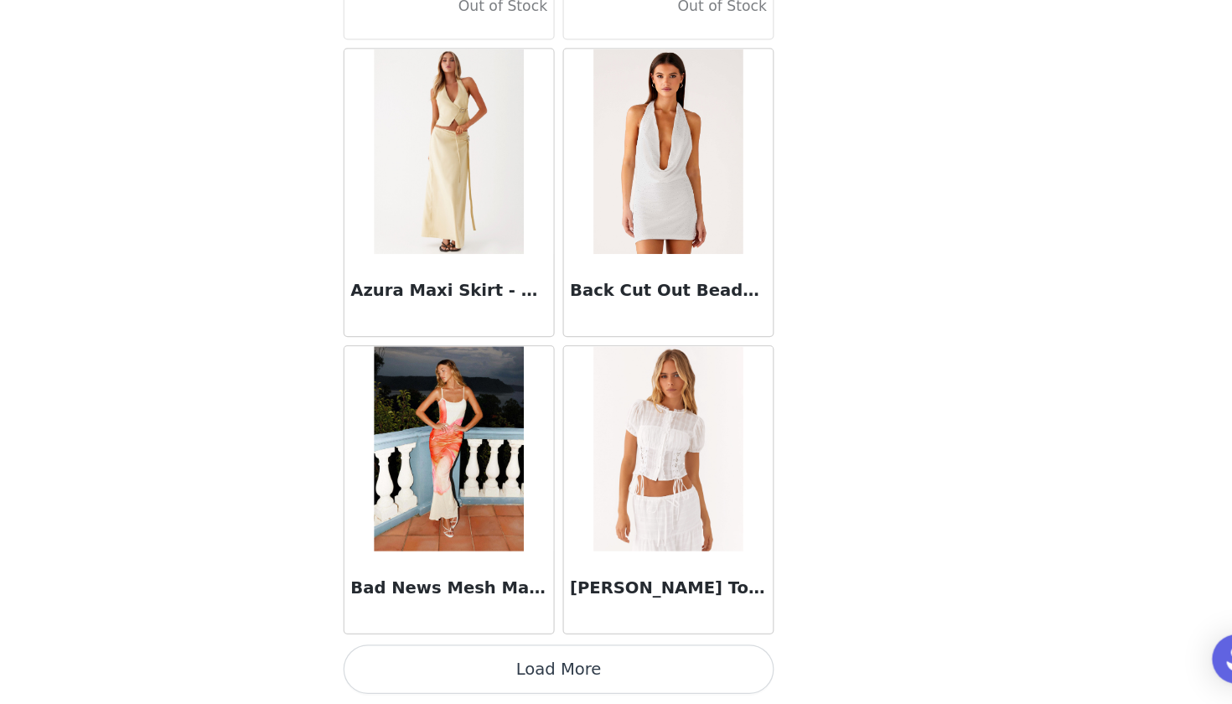
click at [440, 655] on button "Load More" at bounding box center [616, 675] width 352 height 40
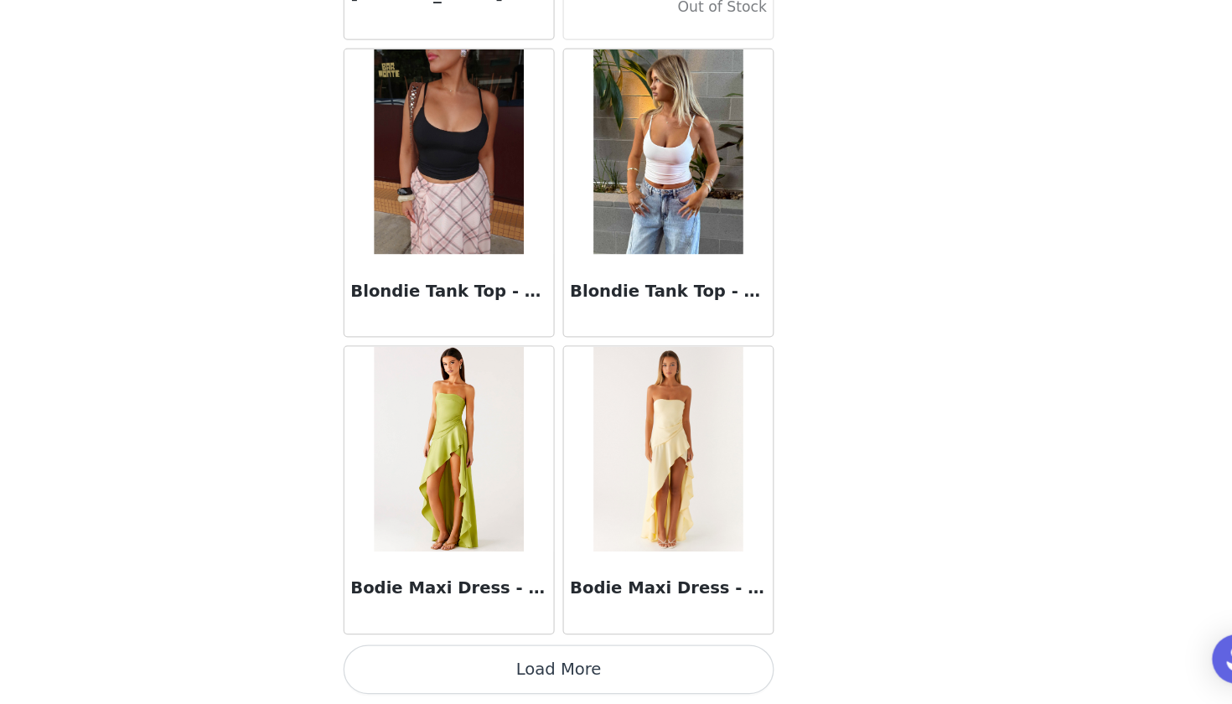
click at [440, 655] on button "Load More" at bounding box center [616, 675] width 352 height 40
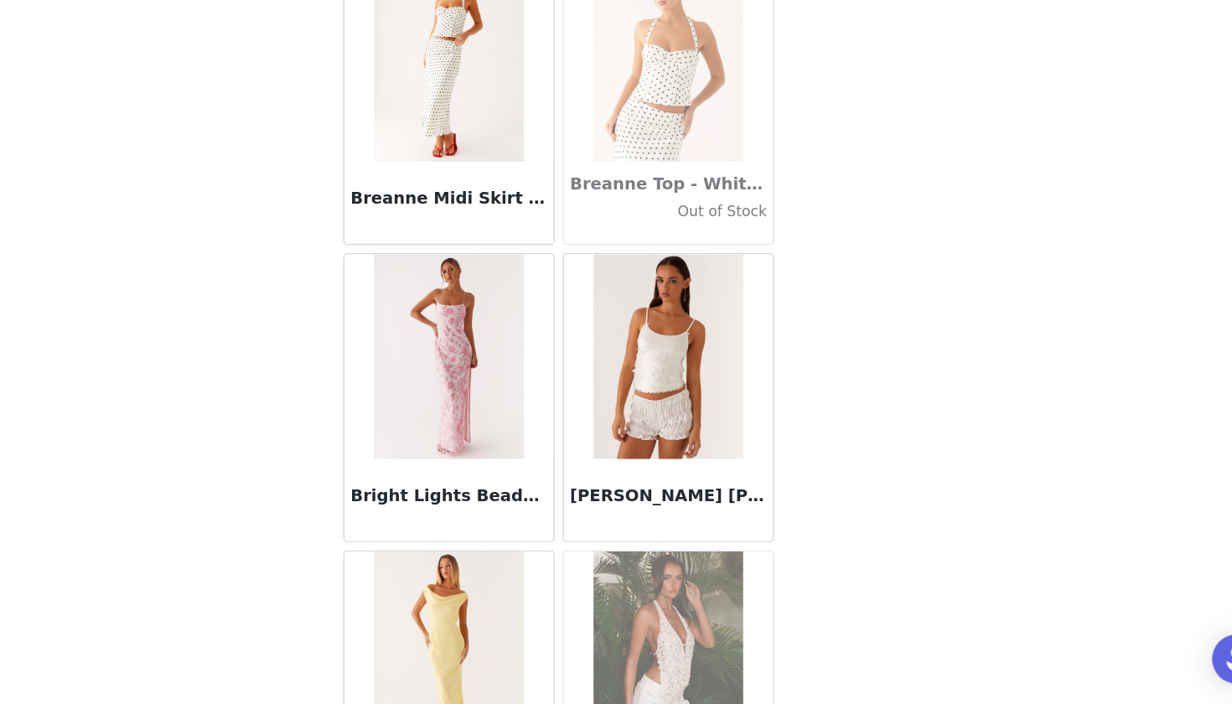
scroll to position [15237, 0]
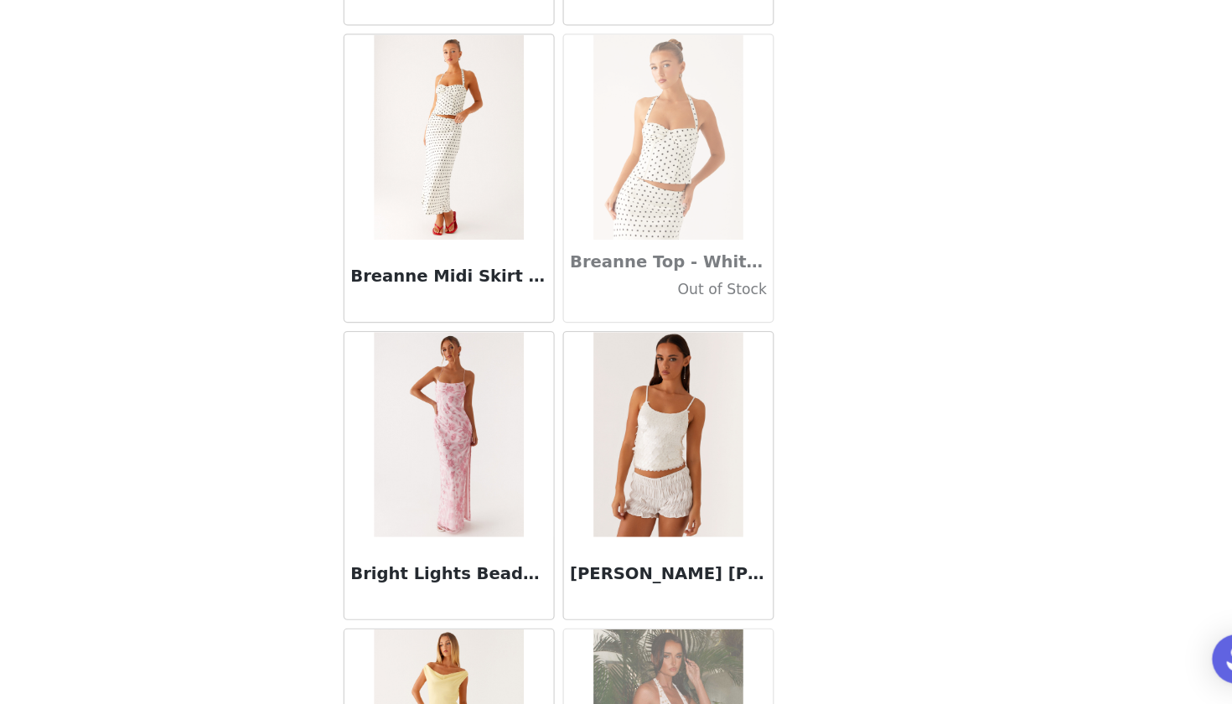
click at [465, 161] on img at bounding box center [525, 241] width 121 height 168
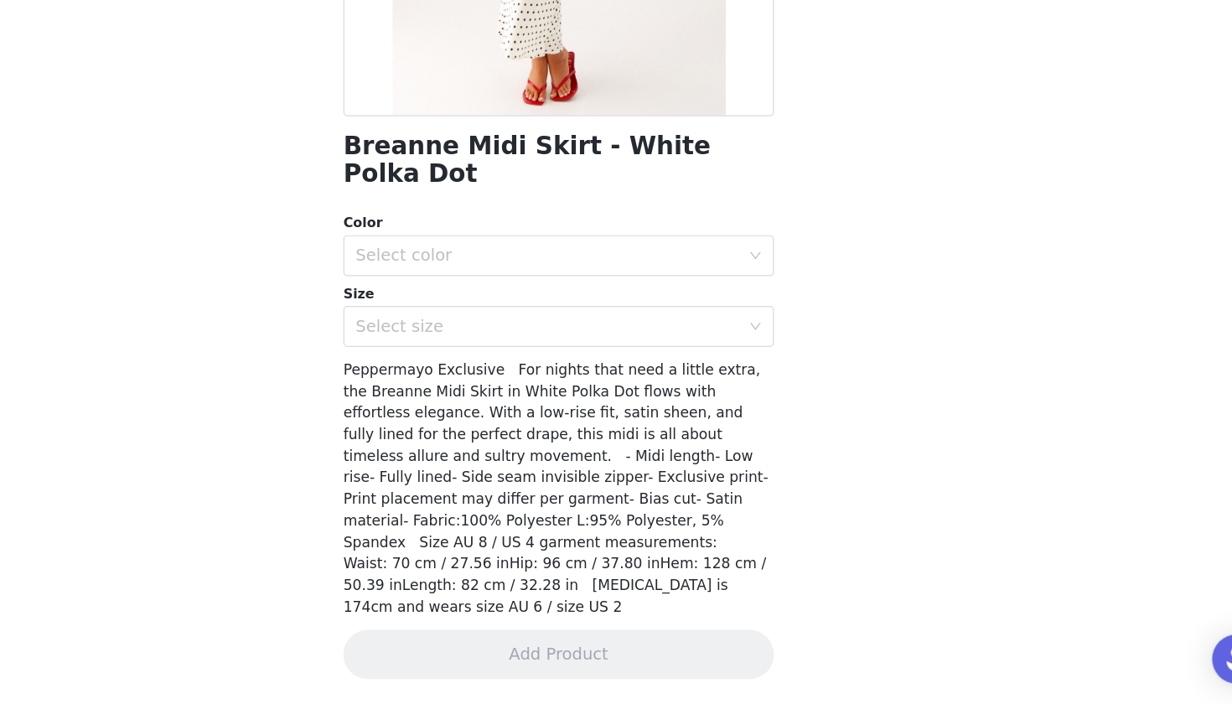
scroll to position [196, 0]
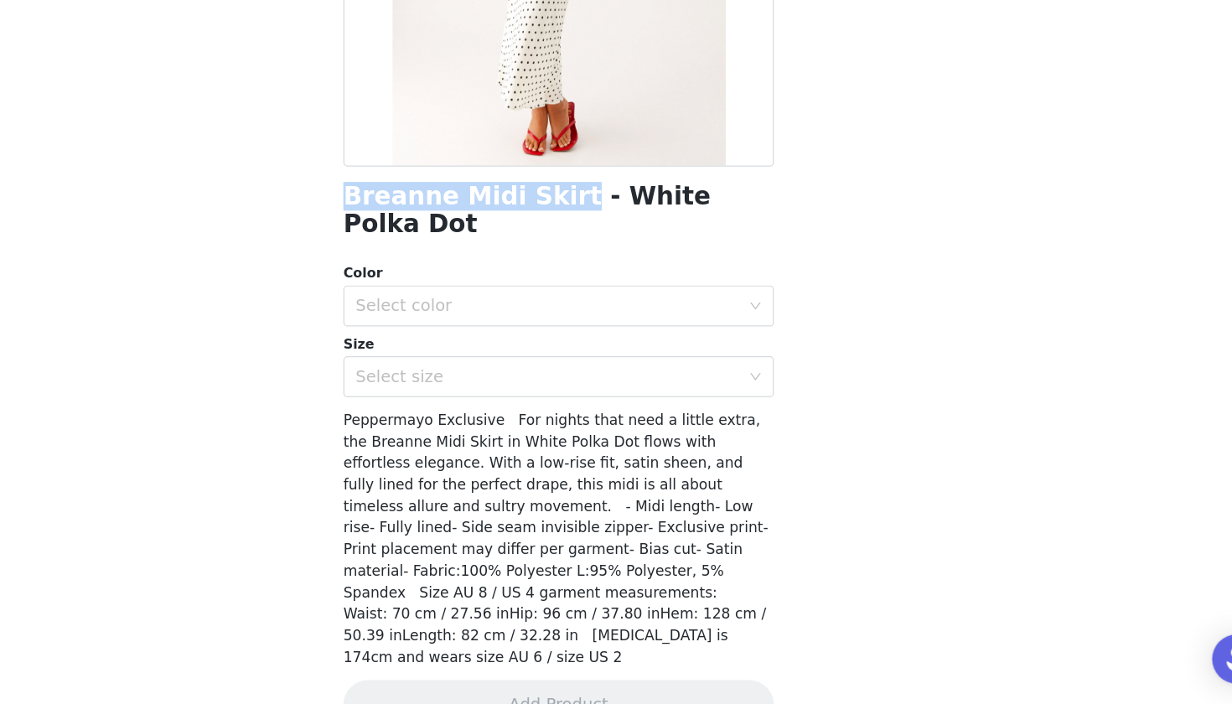
drag, startPoint x: 281, startPoint y: 166, endPoint x: 446, endPoint y: 172, distance: 165.2
click at [446, 172] on div "Back Breanne Midi Skirt - White Polka Dot Color Select color Size Select size P…" at bounding box center [616, 352] width 402 height 704
copy h1 "Breanne Midi Skirt"
click at [509, 370] on div "Select color" at bounding box center [606, 378] width 313 height 17
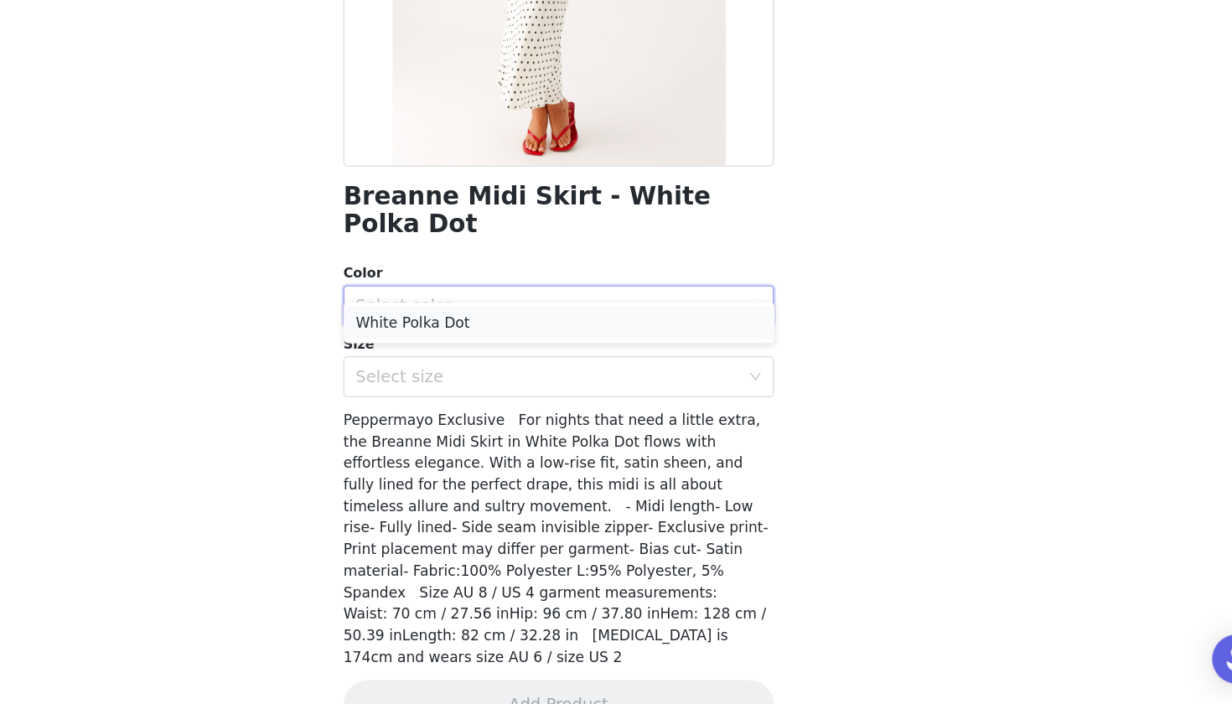
click at [463, 379] on li "White Polka Dot" at bounding box center [616, 392] width 352 height 27
click at [454, 428] on div "Select size" at bounding box center [606, 436] width 313 height 17
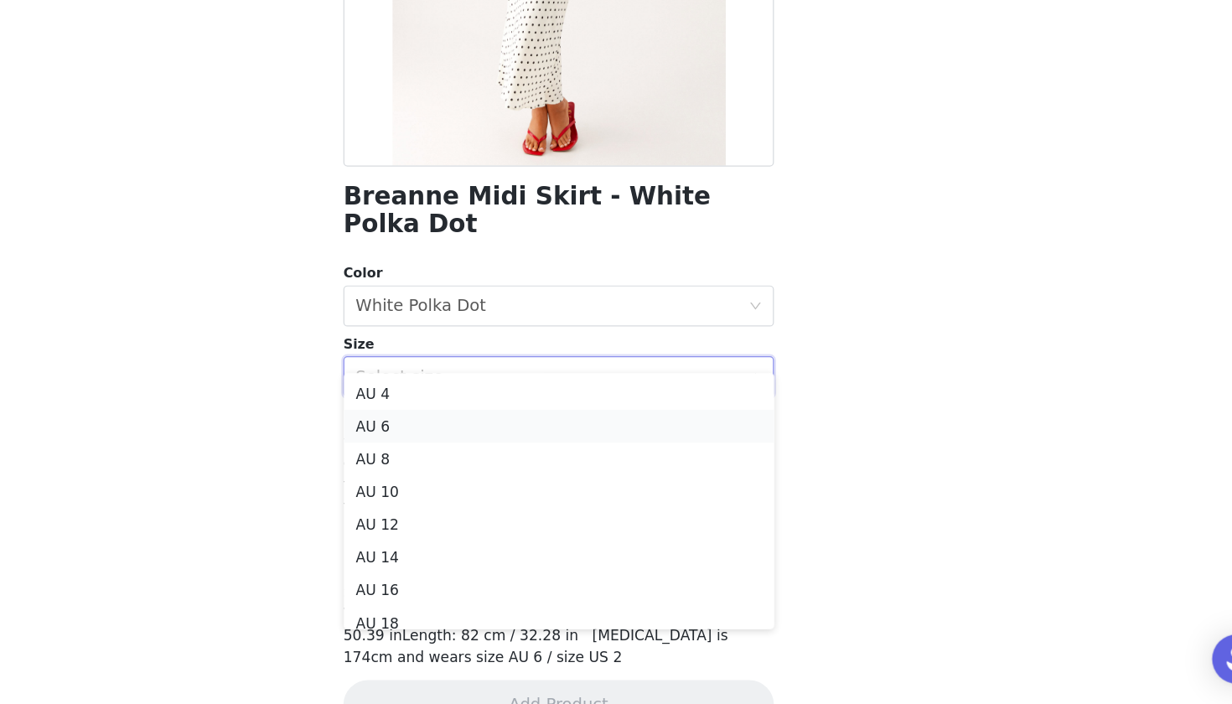
click at [440, 463] on li "AU 6" at bounding box center [616, 476] width 352 height 27
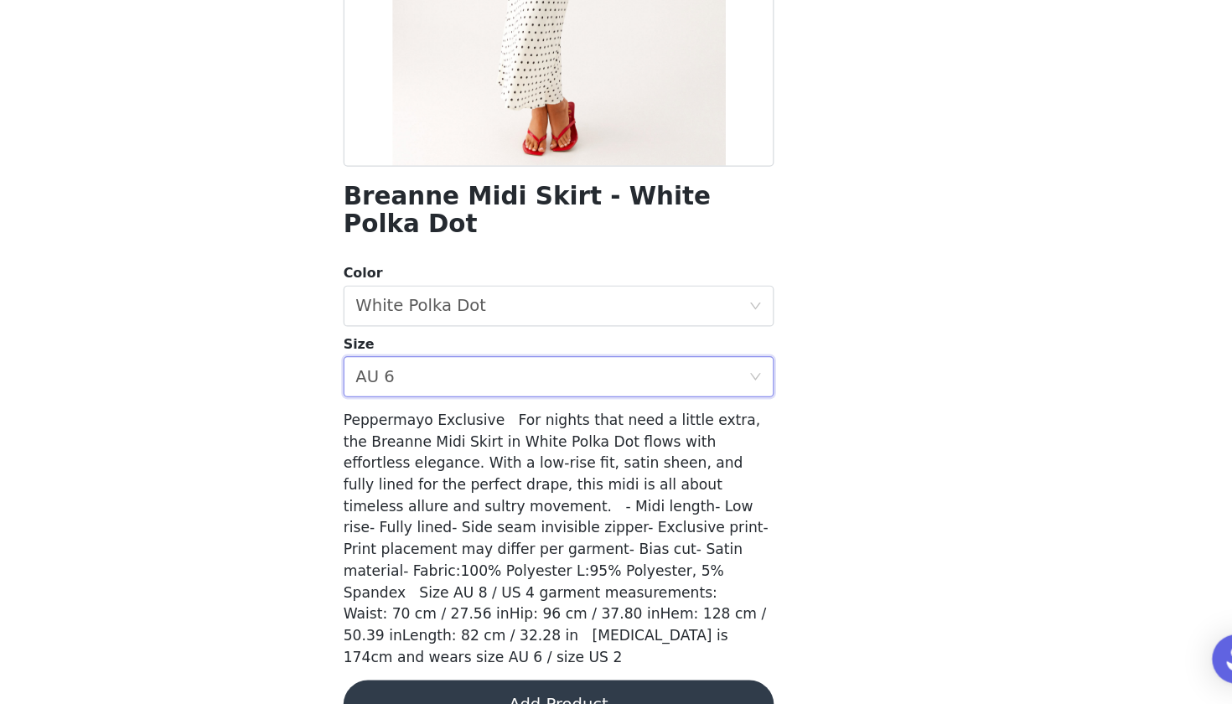
click at [440, 685] on button "Add Product" at bounding box center [616, 705] width 352 height 40
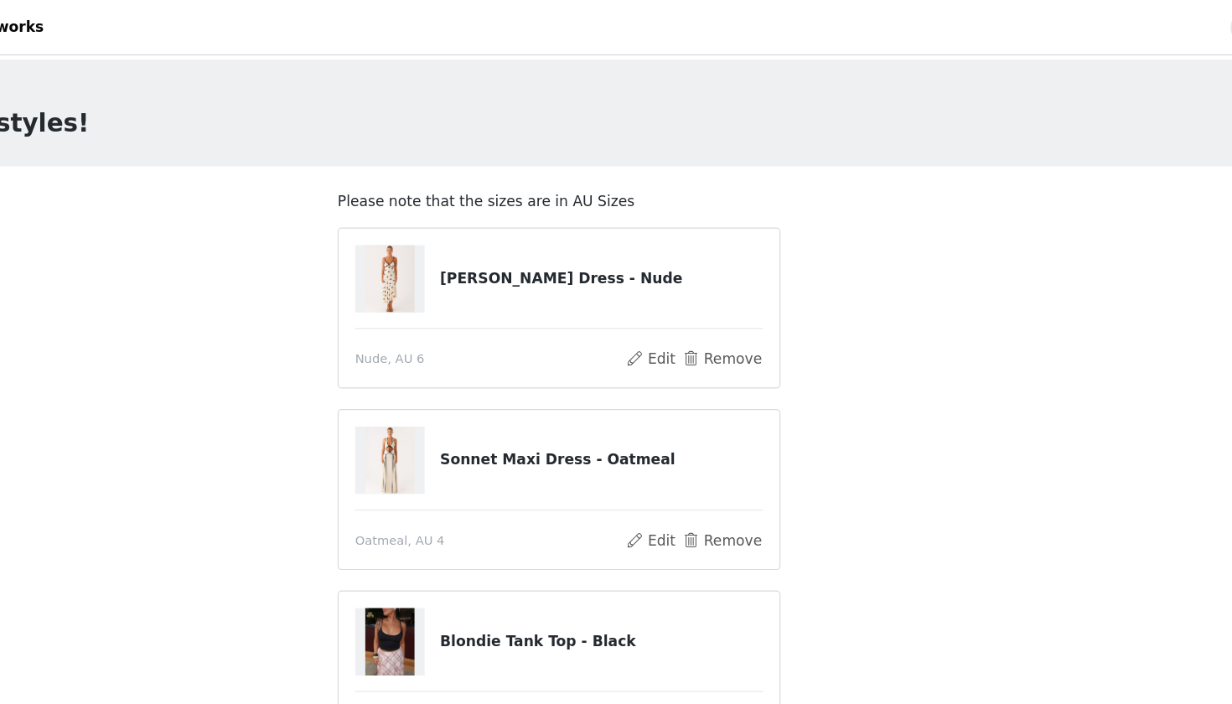
scroll to position [0, 0]
drag, startPoint x: 360, startPoint y: 225, endPoint x: 462, endPoint y: 229, distance: 101.4
click at [519, 229] on h4 "[PERSON_NAME] Dress - Nude" at bounding box center [651, 228] width 264 height 18
copy h4 "[PERSON_NAME] Dress"
click at [716, 292] on button "Remove" at bounding box center [749, 293] width 67 height 20
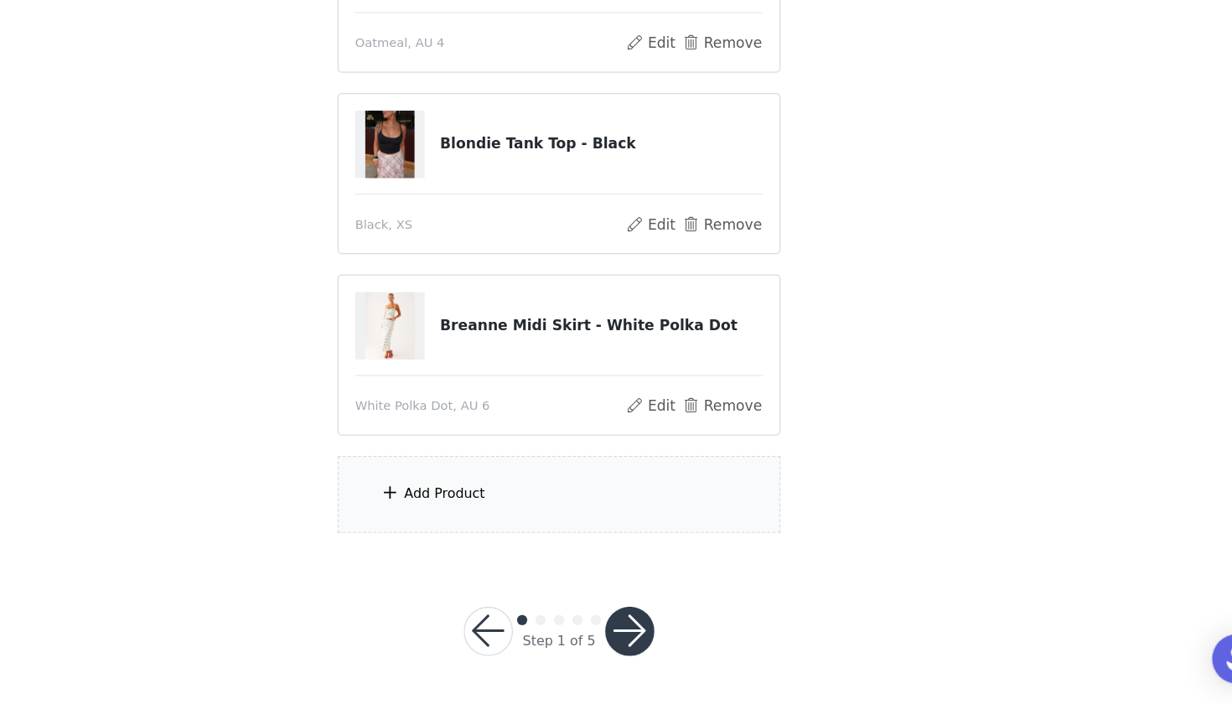
scroll to position [175, 0]
click at [435, 501] on div "Add Product" at bounding box center [616, 532] width 362 height 63
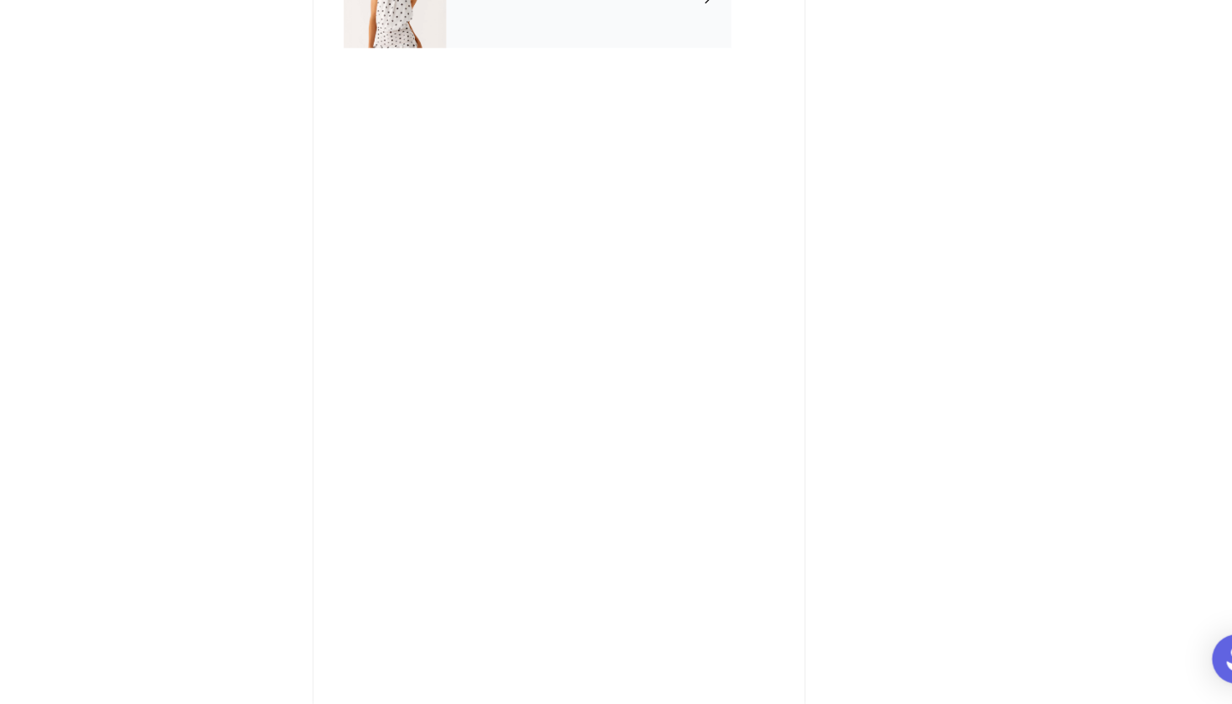
click at [524, 84] on div "September Gifting" at bounding box center [640, 126] width 233 height 84
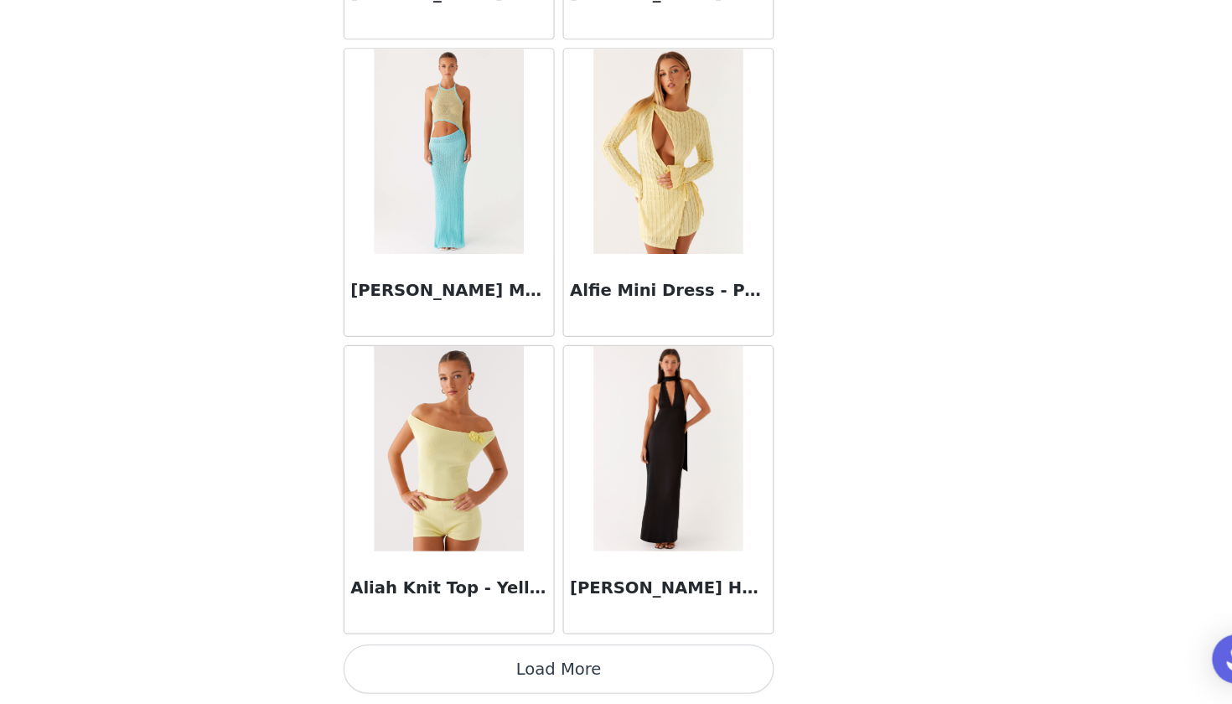
click at [440, 655] on button "Load More" at bounding box center [616, 675] width 352 height 40
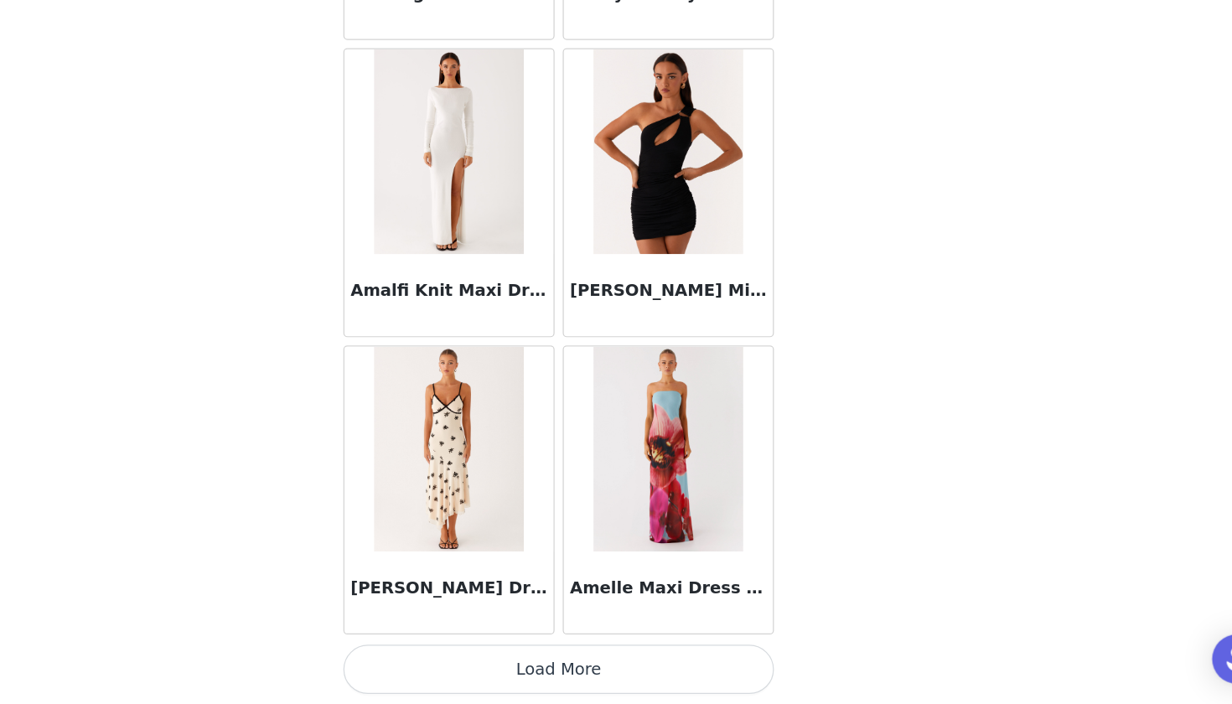
click at [440, 655] on button "Load More" at bounding box center [616, 675] width 352 height 40
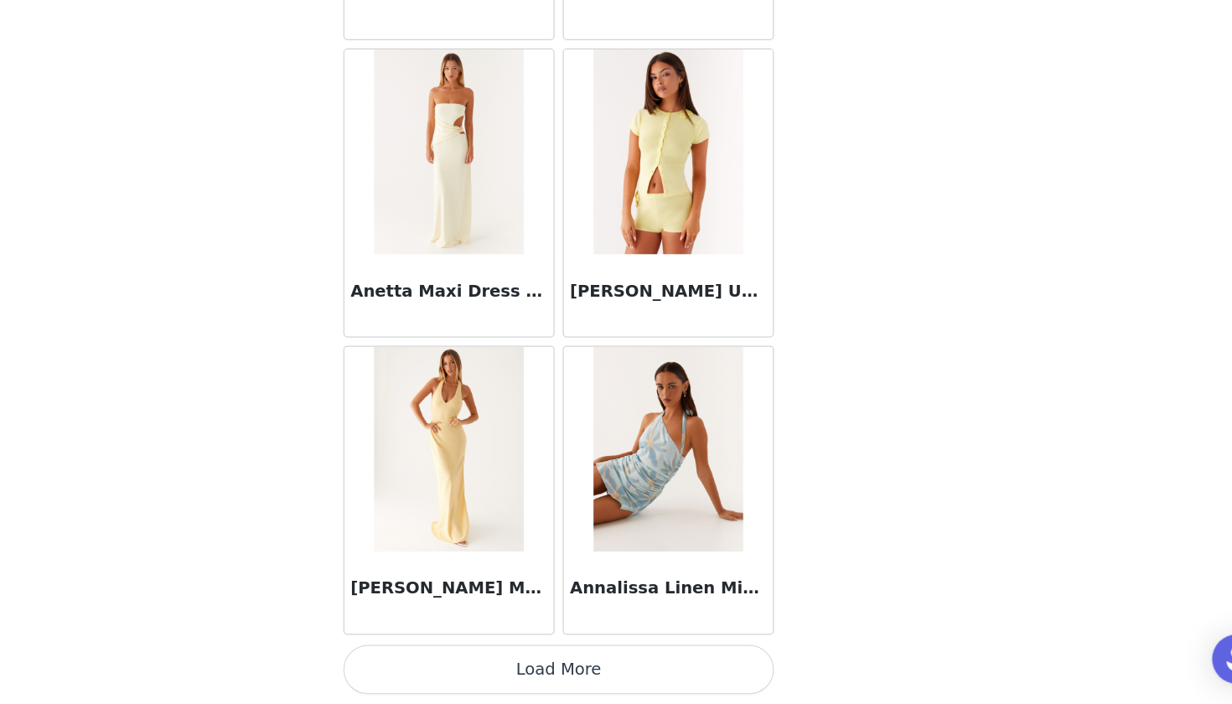
click at [440, 655] on button "Load More" at bounding box center [616, 675] width 352 height 40
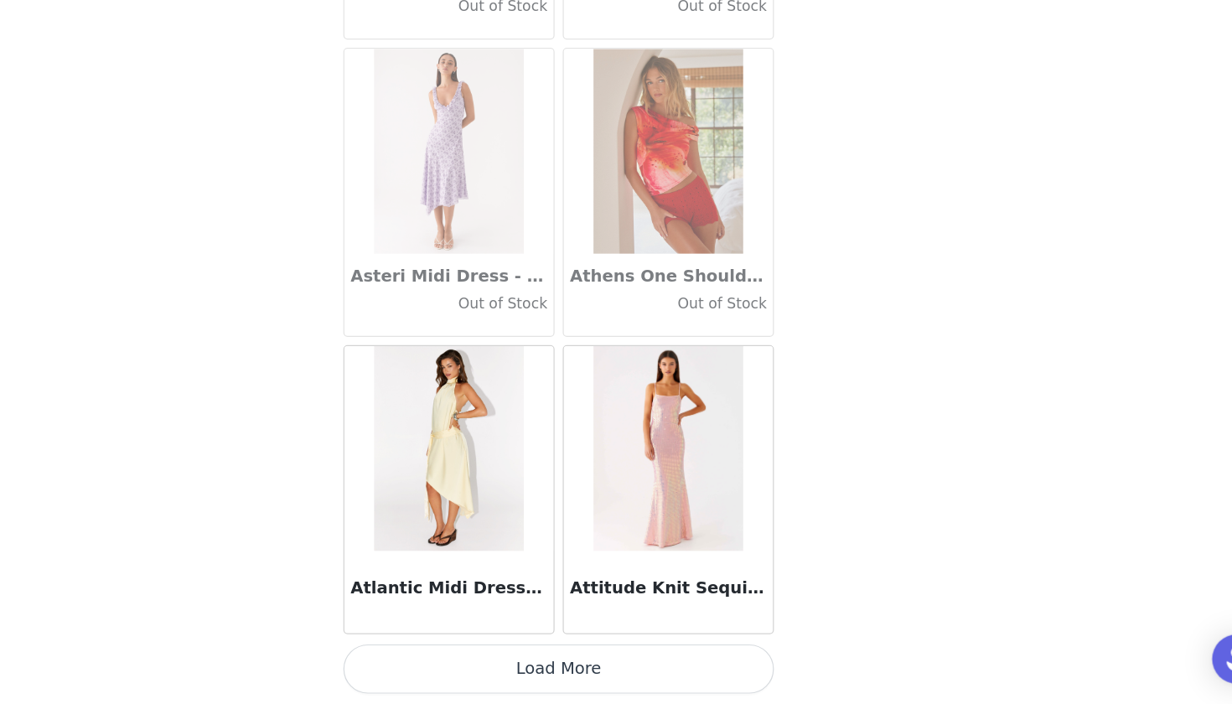
click at [440, 655] on button "Load More" at bounding box center [616, 675] width 352 height 40
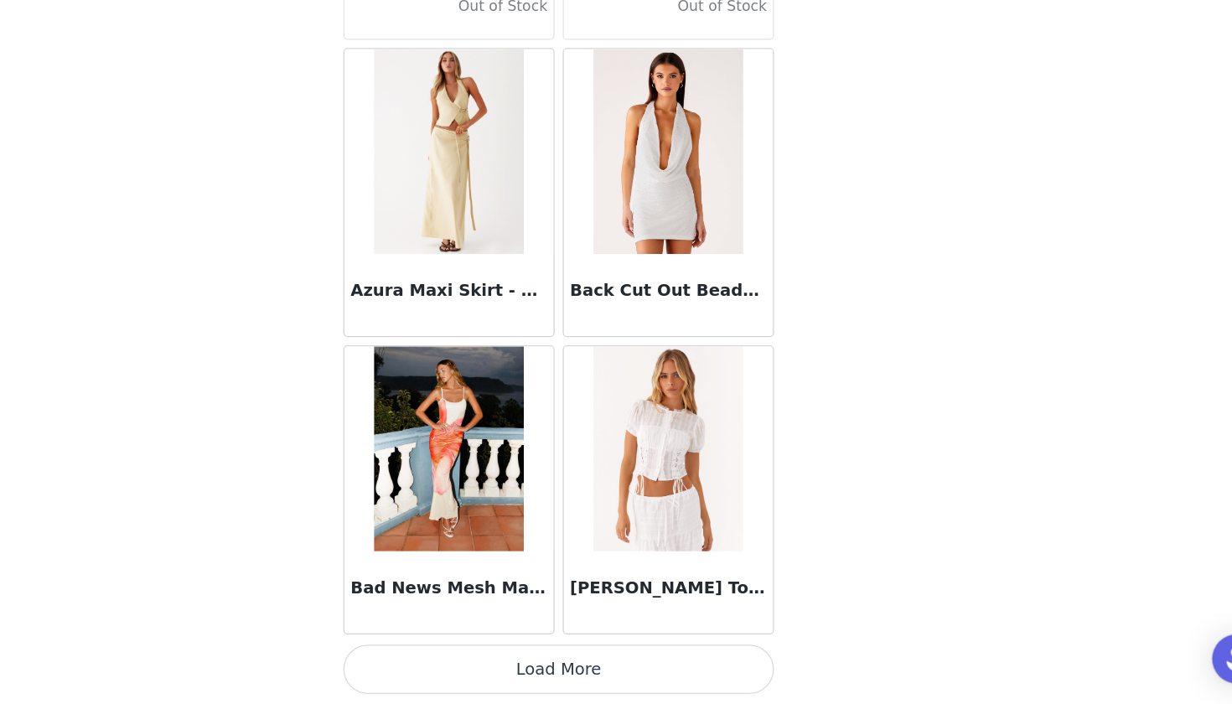
scroll to position [175, 0]
click at [440, 655] on button "Load More" at bounding box center [616, 675] width 352 height 40
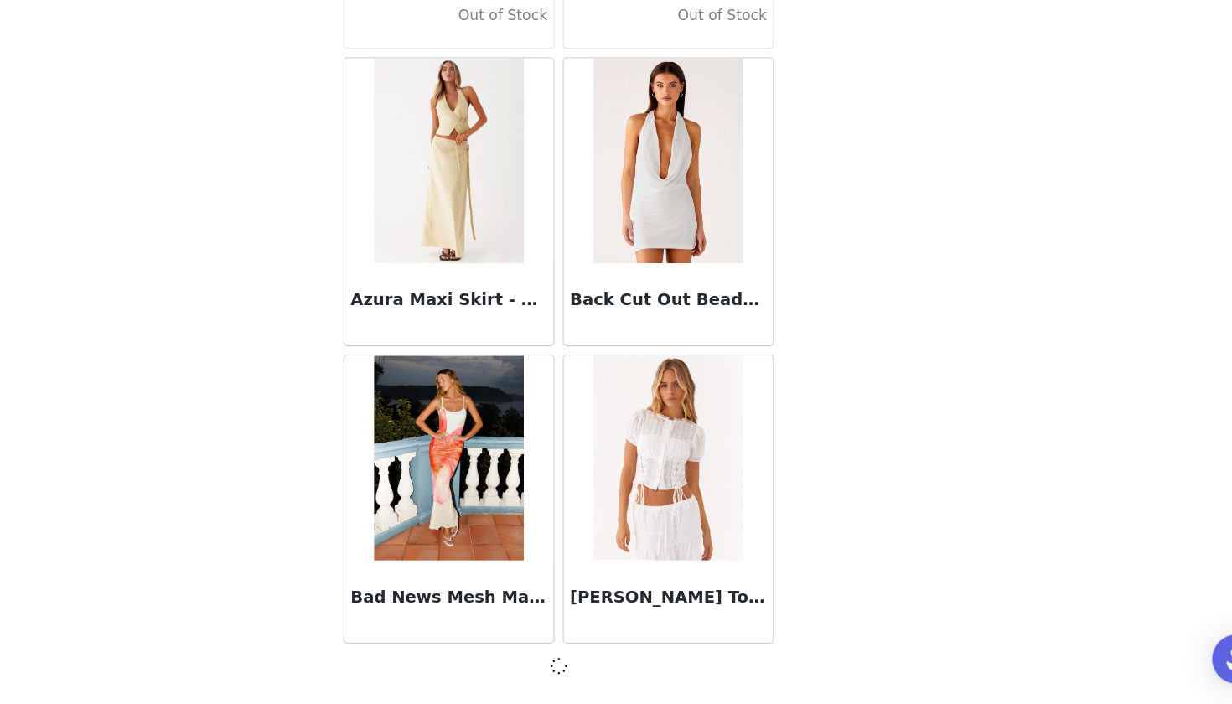
scroll to position [11573, 0]
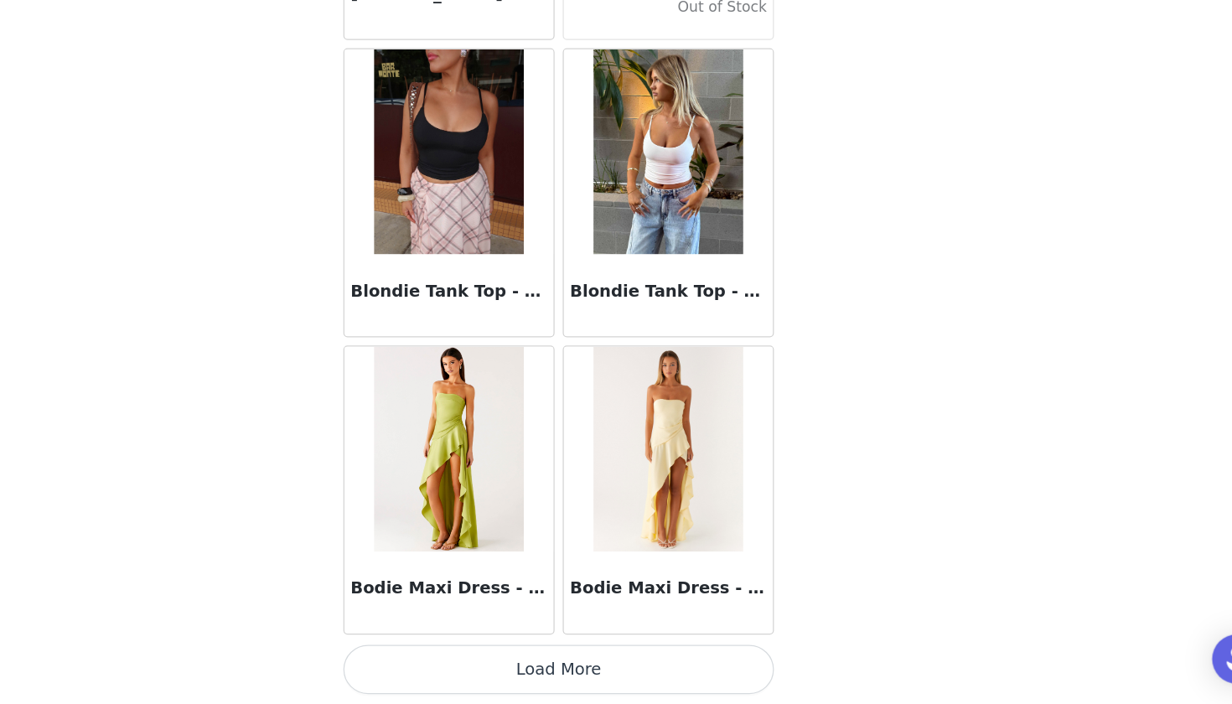
click at [469, 655] on button "Load More" at bounding box center [616, 675] width 352 height 40
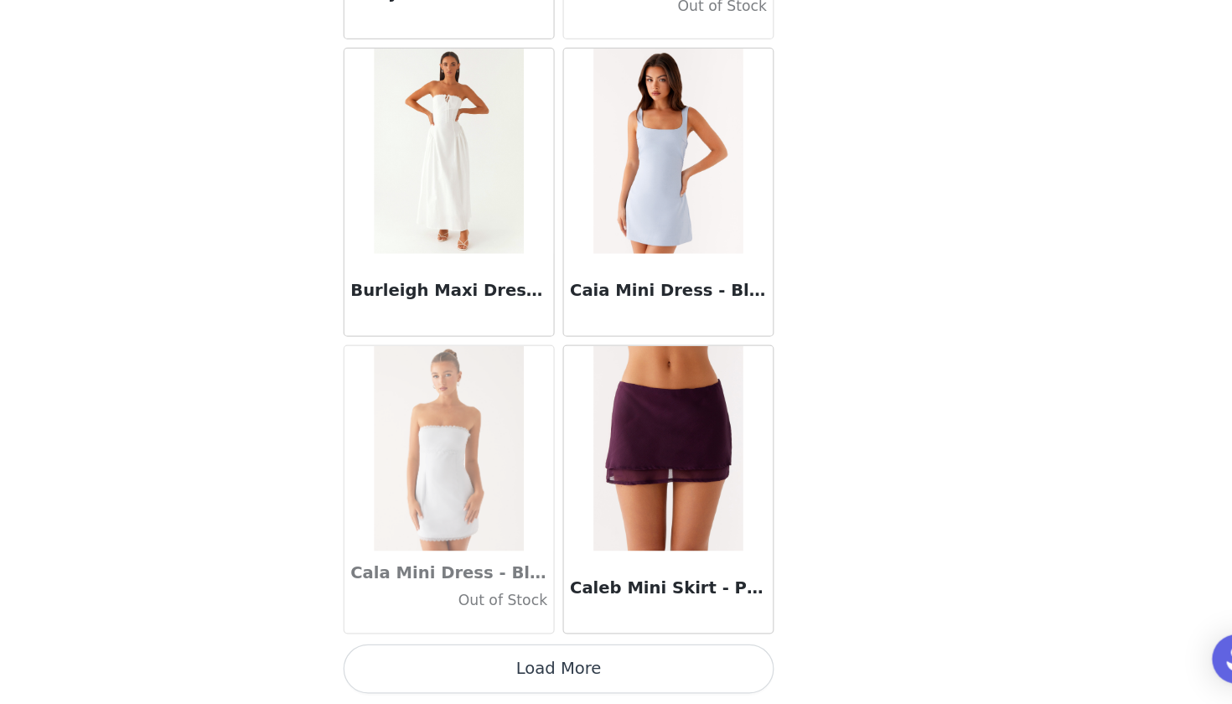
click at [478, 655] on button "Load More" at bounding box center [616, 675] width 352 height 40
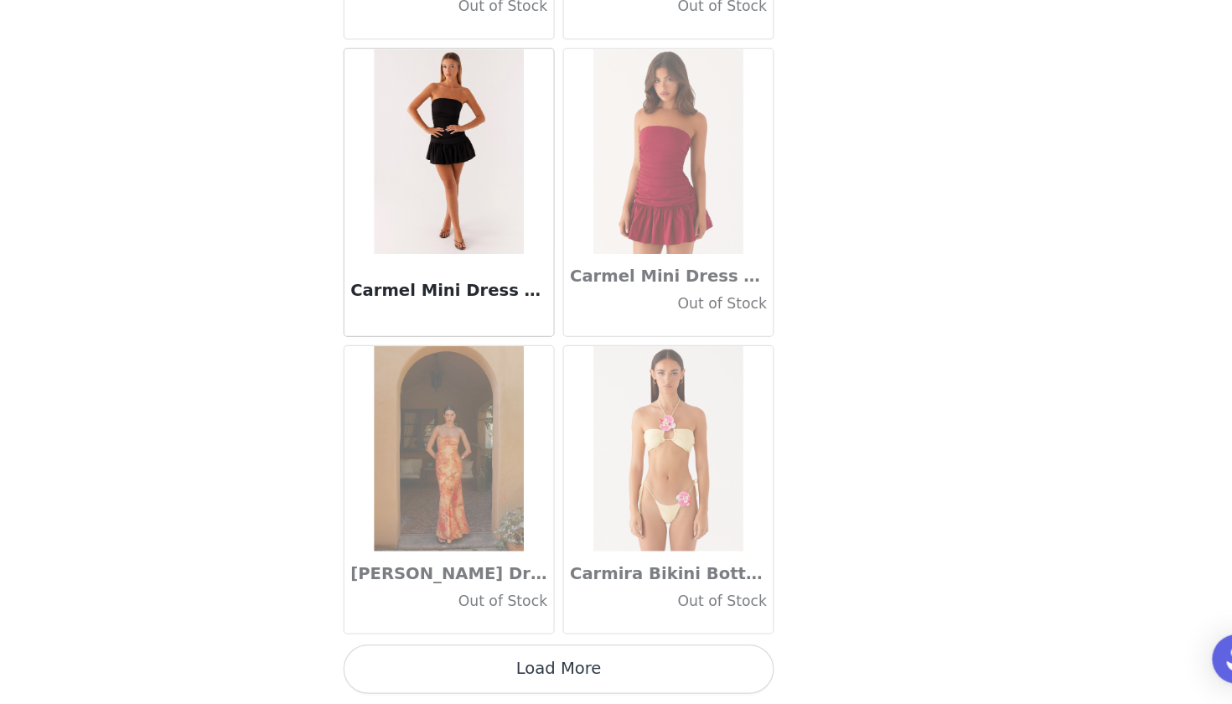
scroll to position [18870, 0]
click at [448, 655] on button "Load More" at bounding box center [616, 675] width 352 height 40
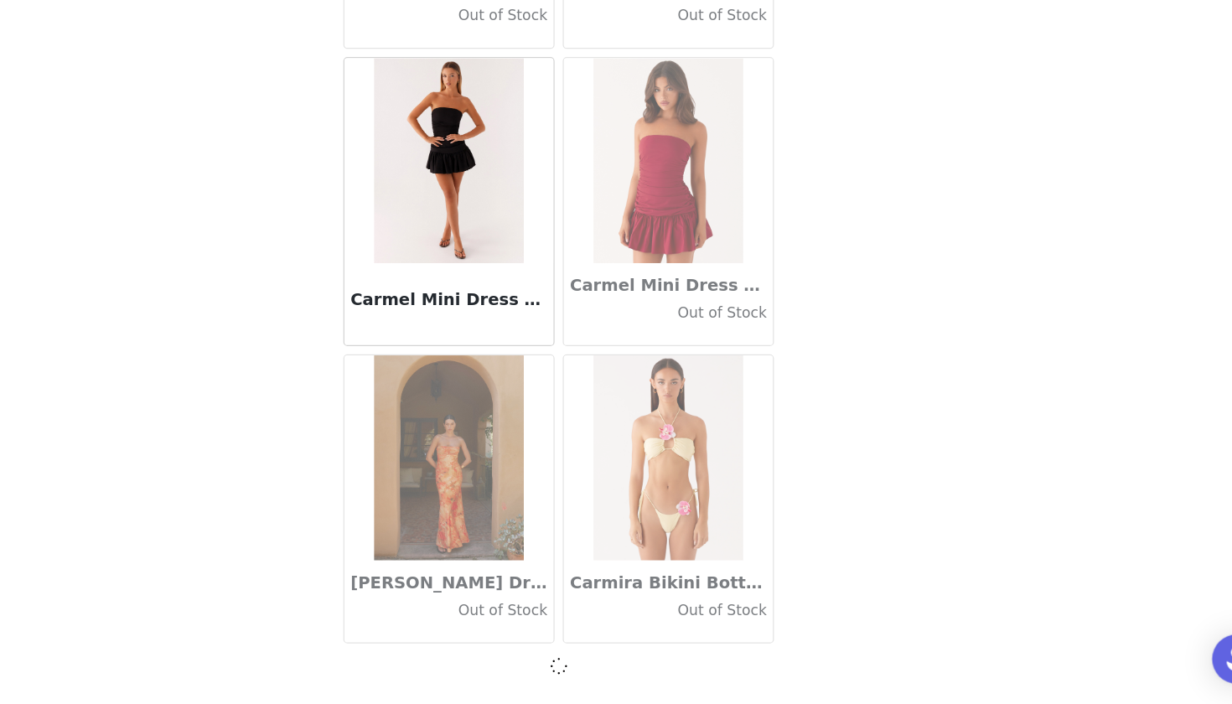
click at [607, 662] on span at bounding box center [616, 673] width 18 height 22
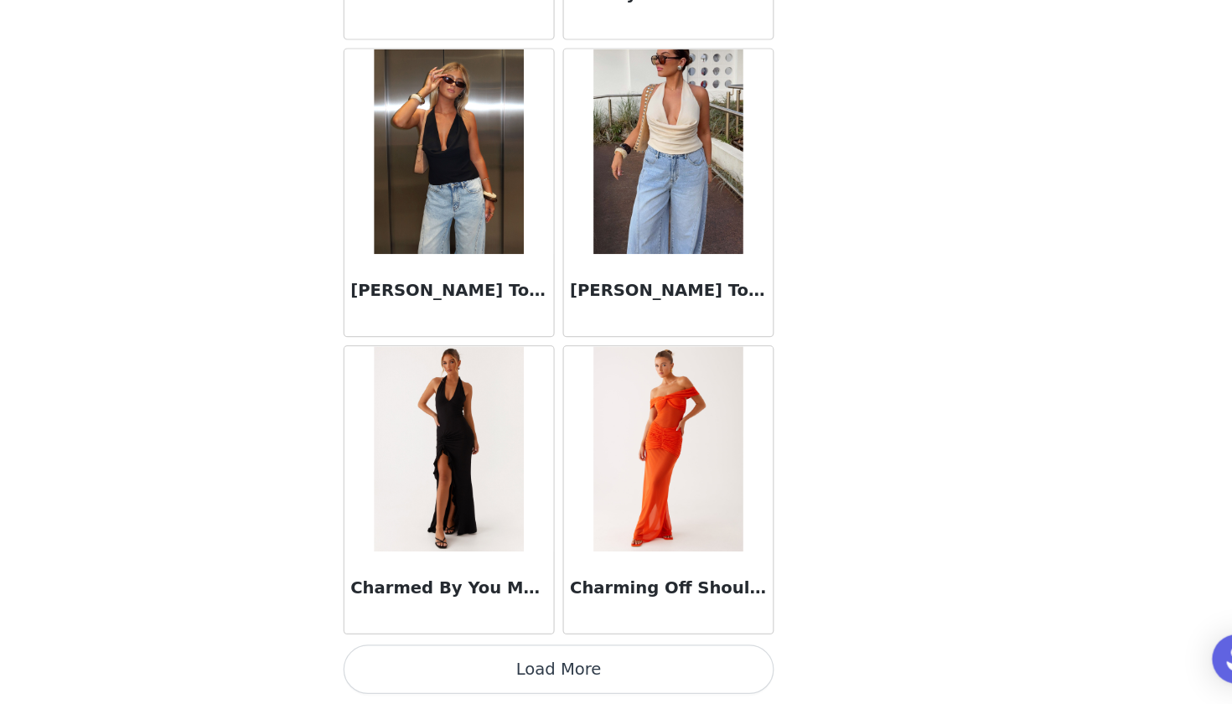
click at [473, 655] on button "Load More" at bounding box center [616, 675] width 352 height 40
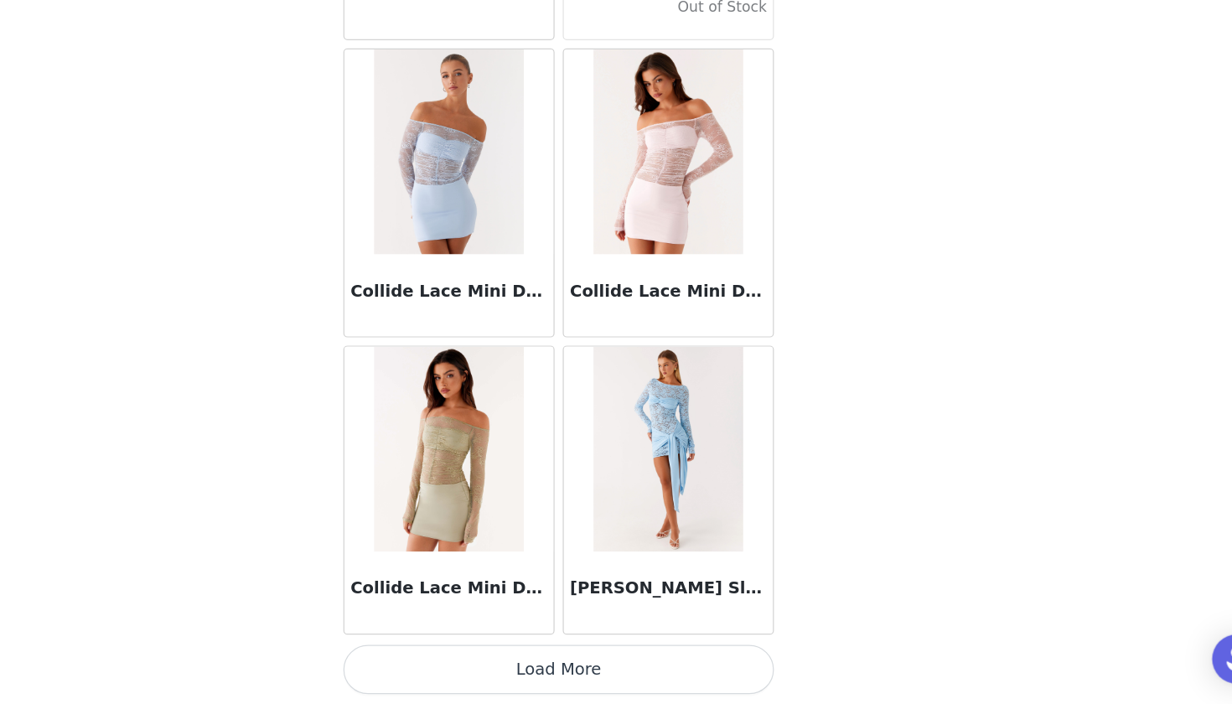
click at [447, 655] on button "Load More" at bounding box center [616, 675] width 352 height 40
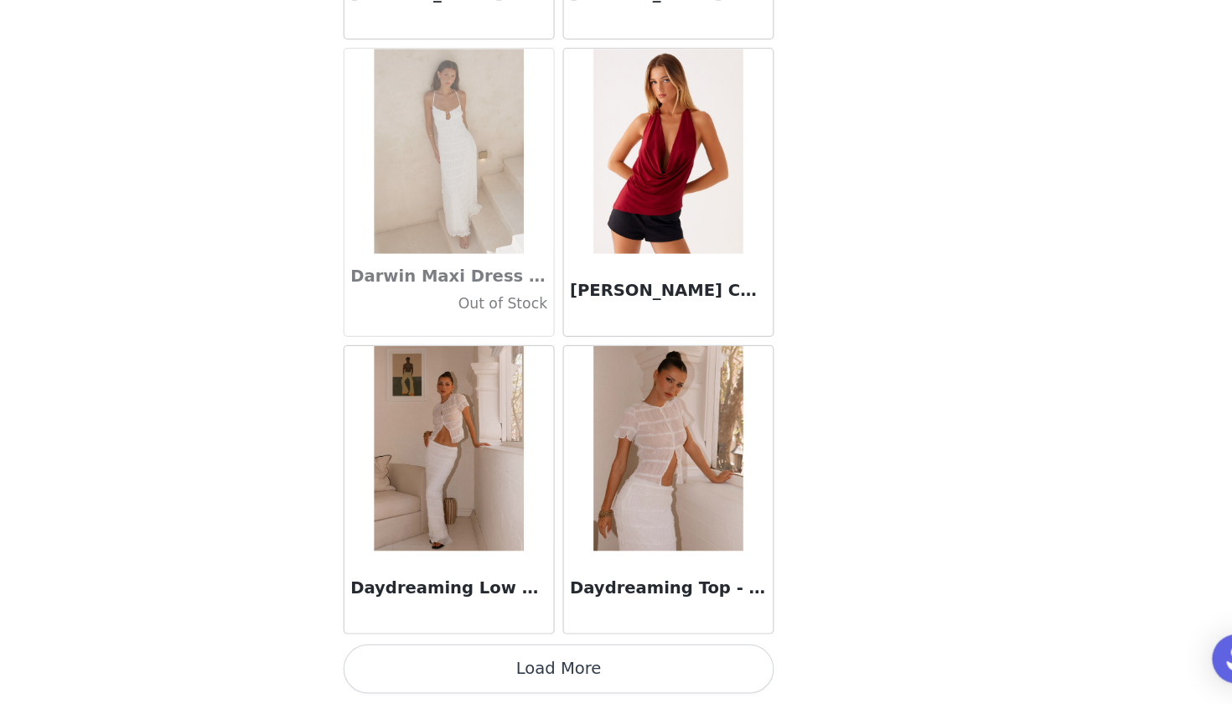
scroll to position [175, 0]
click at [451, 655] on button "Load More" at bounding box center [616, 675] width 352 height 40
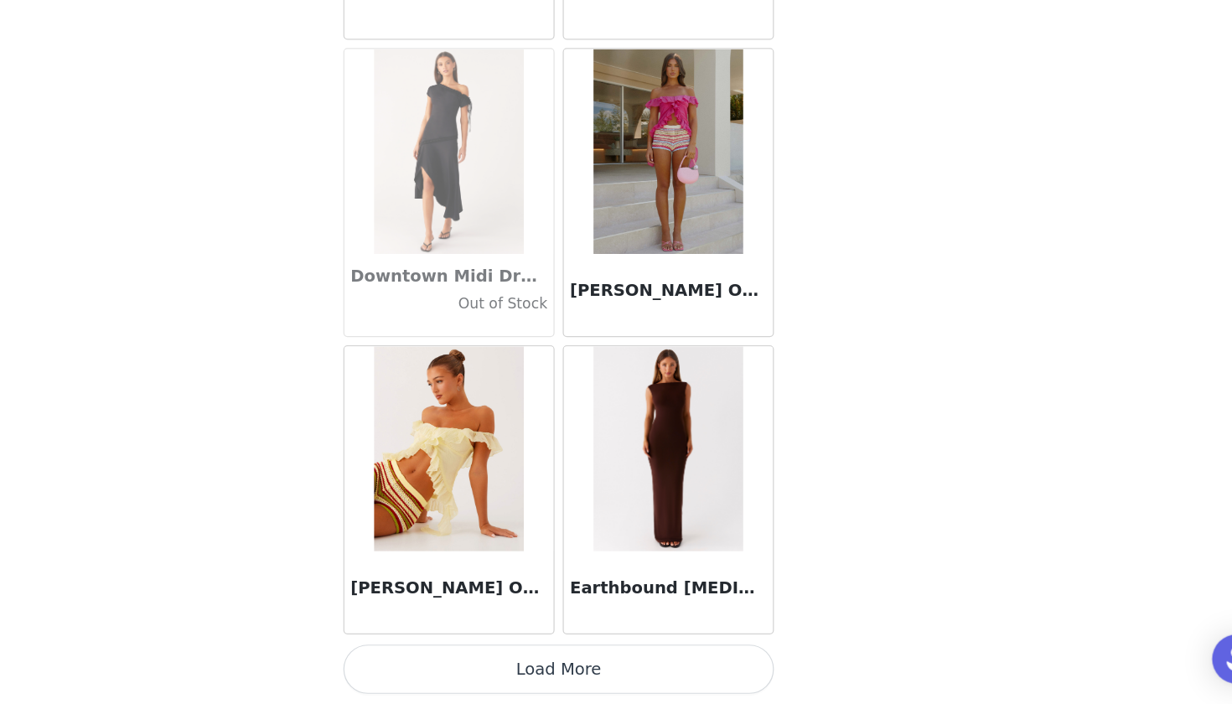
click at [457, 655] on button "Load More" at bounding box center [616, 675] width 352 height 40
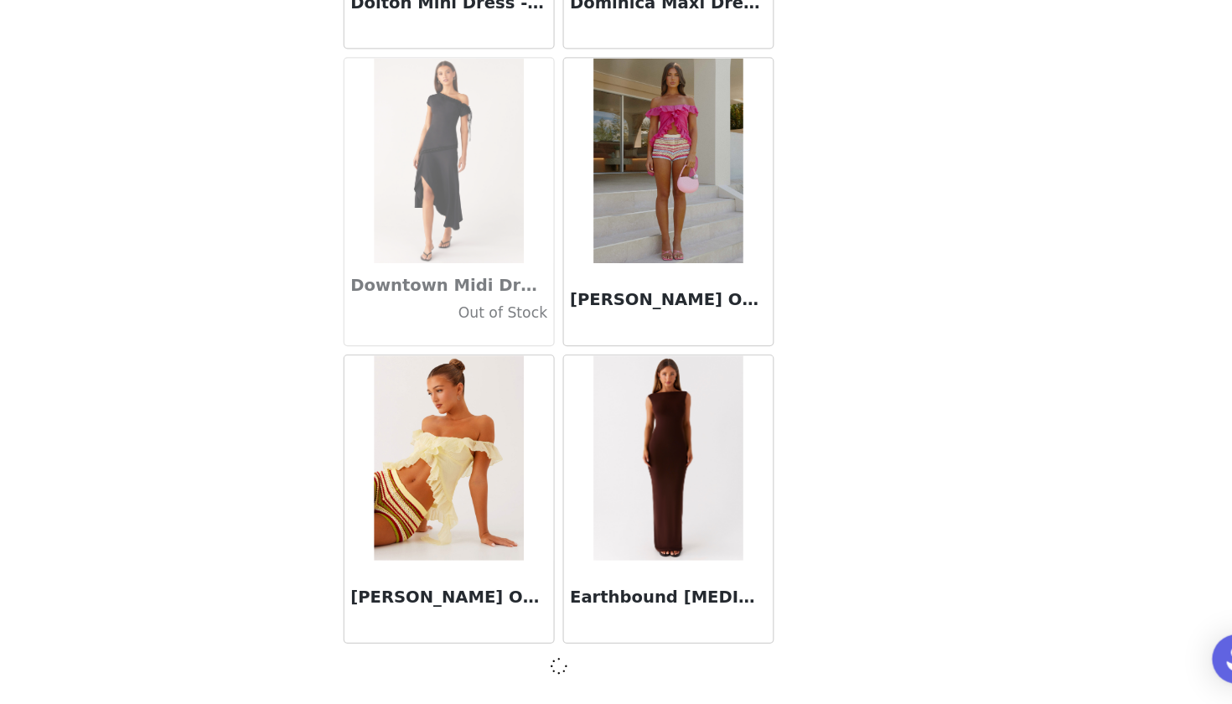
scroll to position [28582, 0]
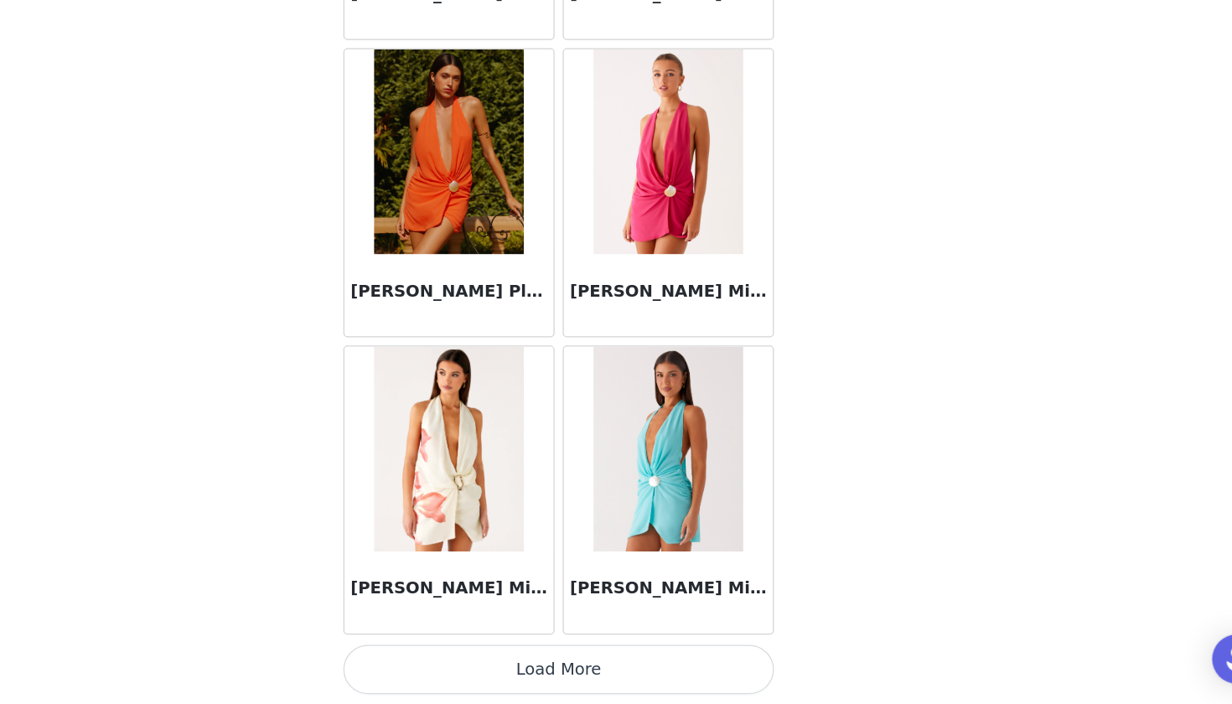
click at [454, 655] on button "Load More" at bounding box center [616, 675] width 352 height 40
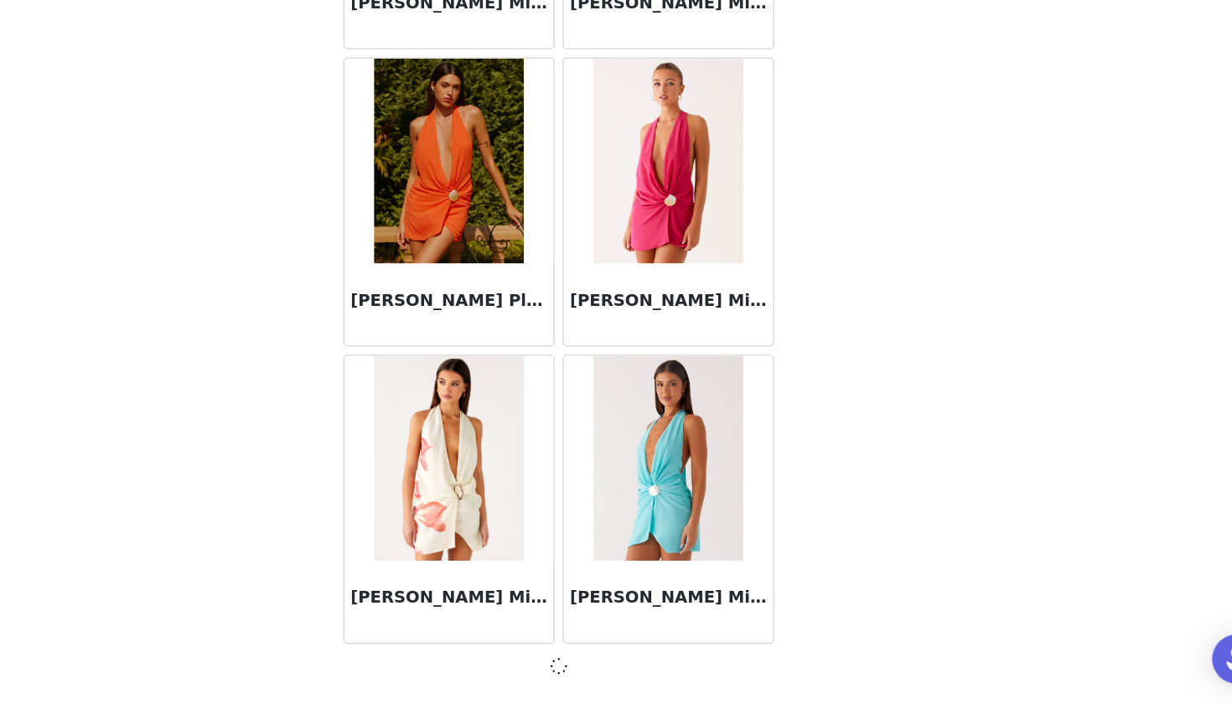
scroll to position [31012, 0]
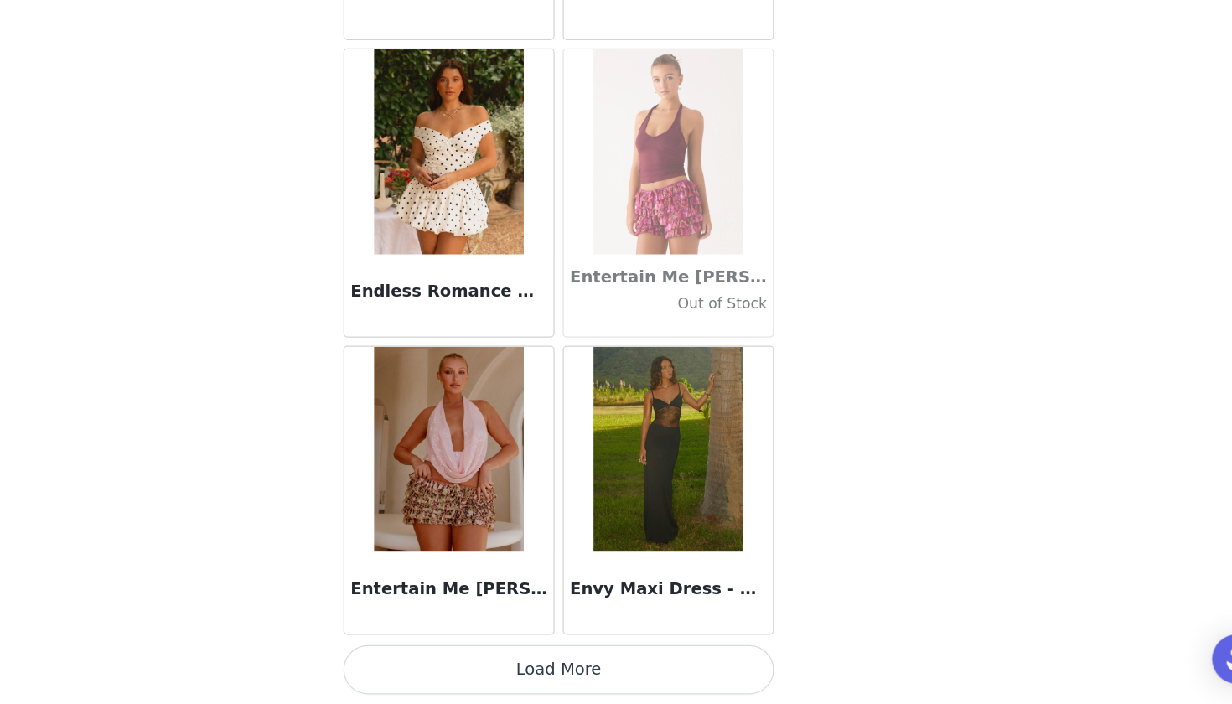
click at [458, 655] on button "Load More" at bounding box center [616, 675] width 352 height 40
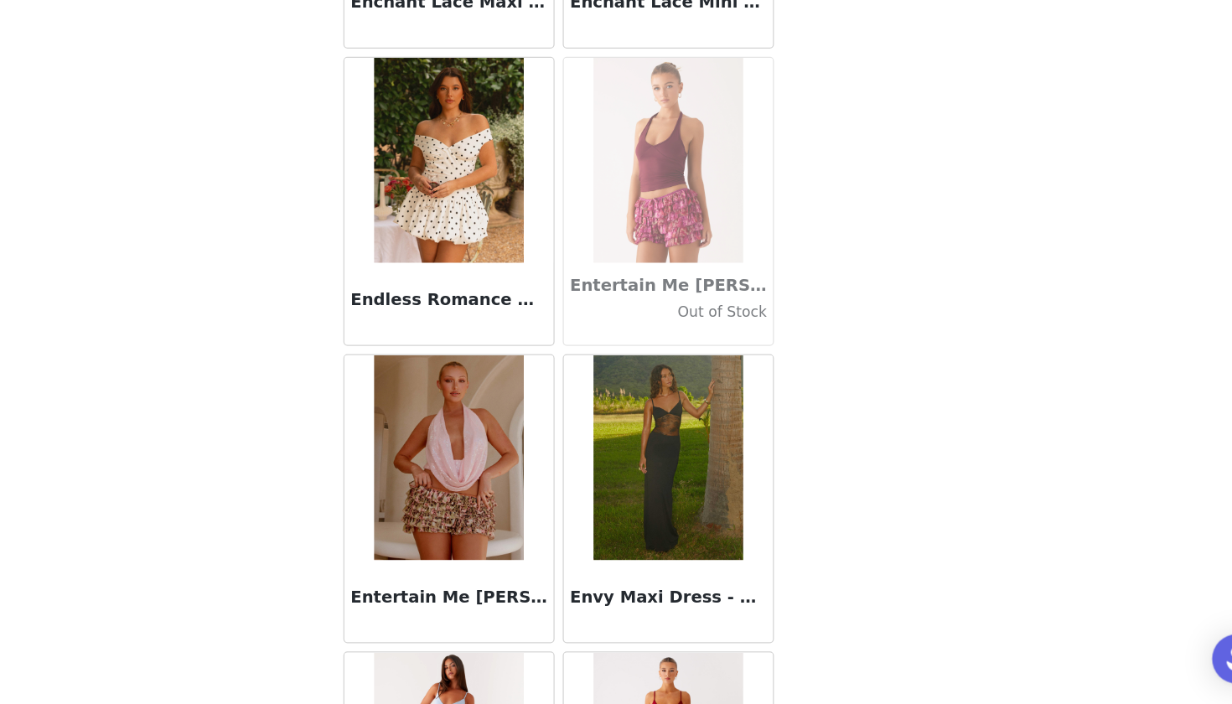
scroll to position [175, 0]
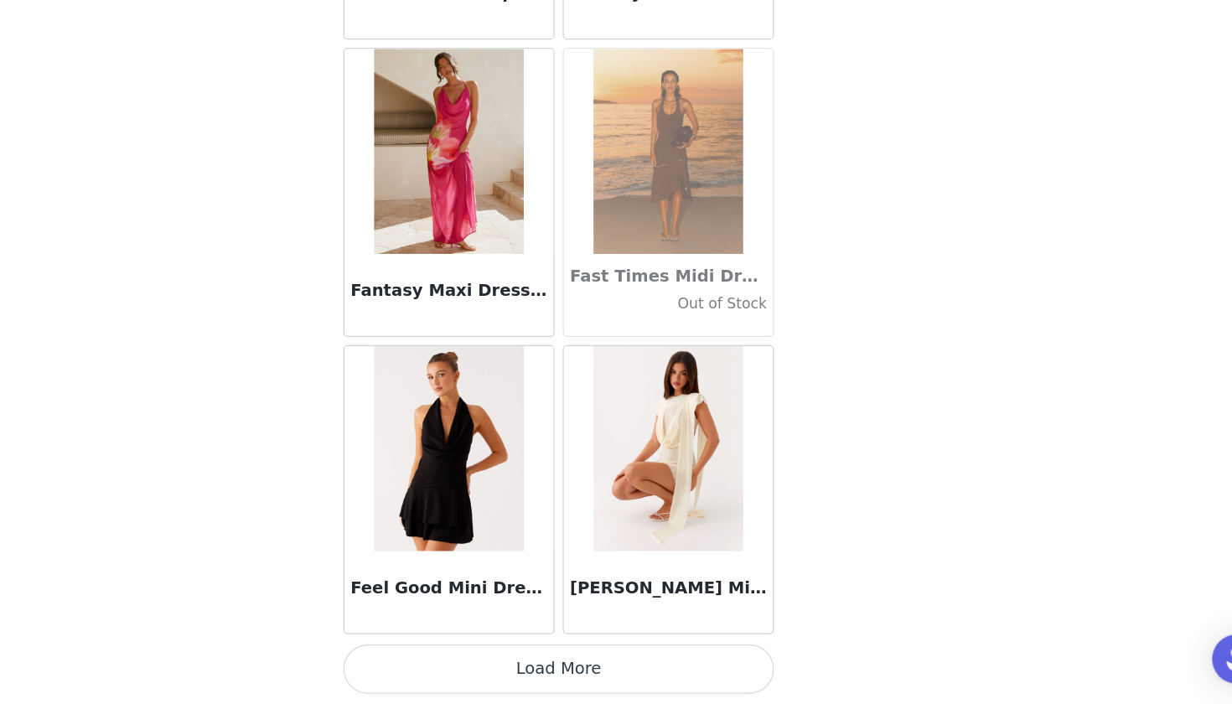
click at [444, 655] on button "Load More" at bounding box center [616, 675] width 352 height 40
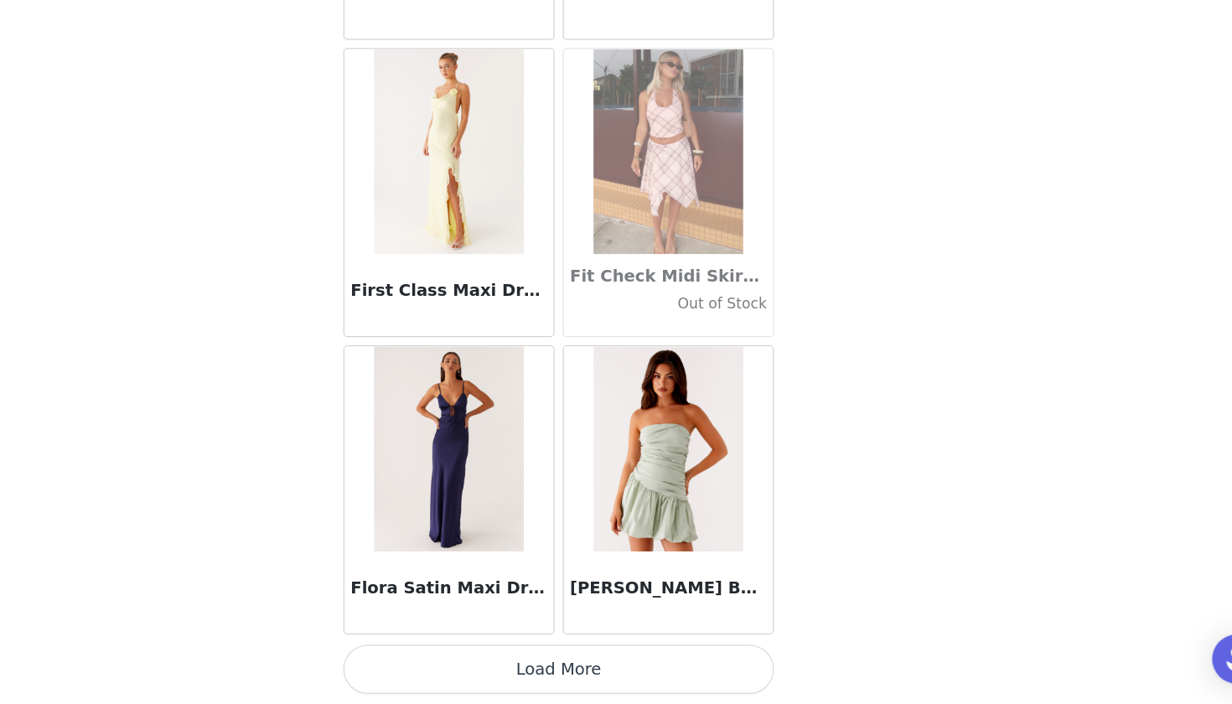
click at [446, 655] on button "Load More" at bounding box center [616, 675] width 352 height 40
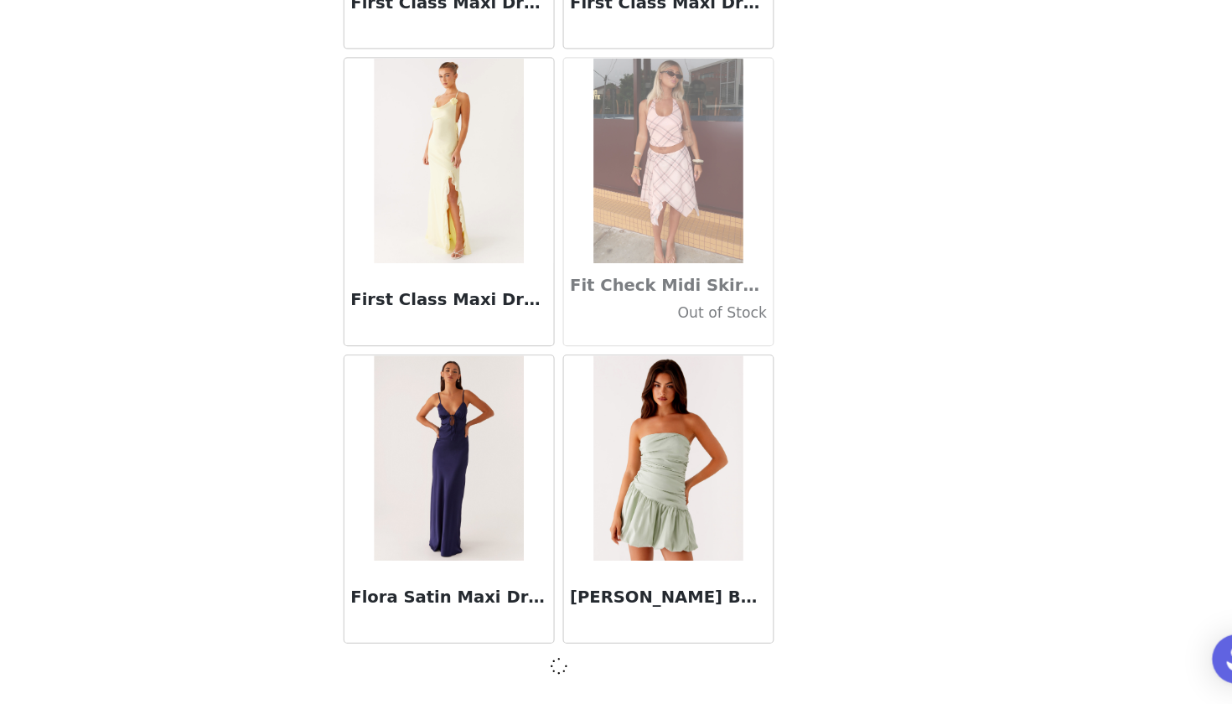
scroll to position [38302, 0]
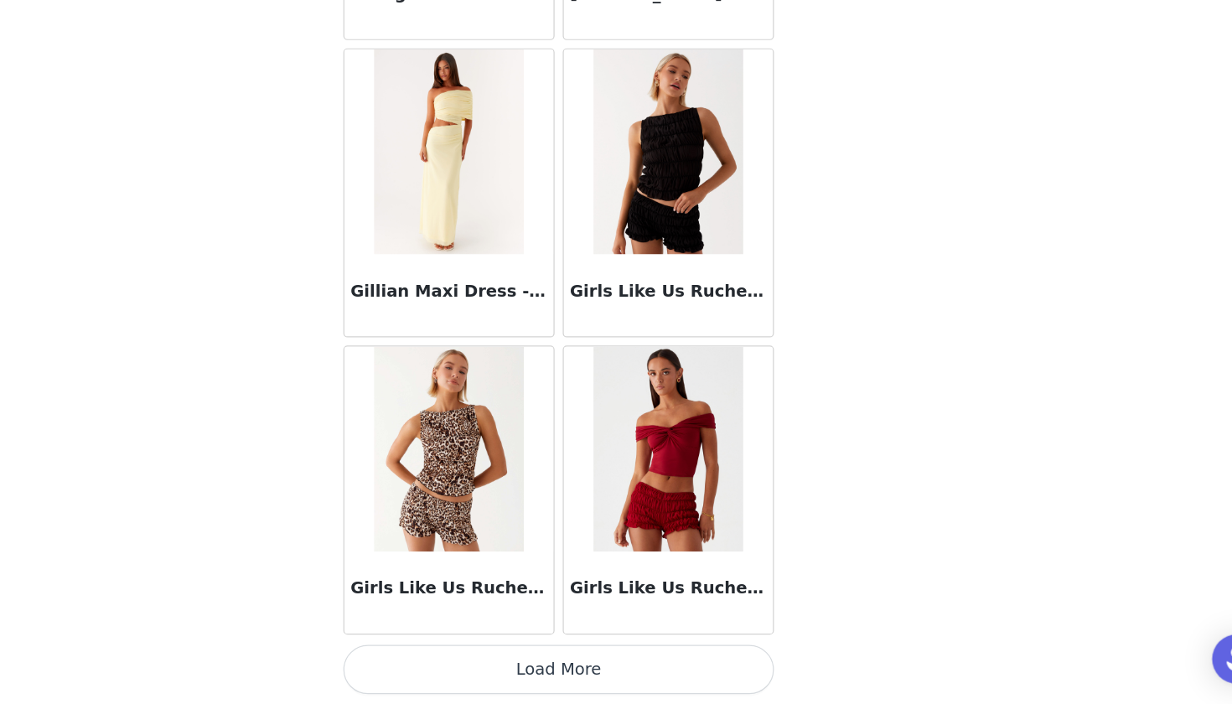
click at [452, 655] on button "Load More" at bounding box center [616, 675] width 352 height 40
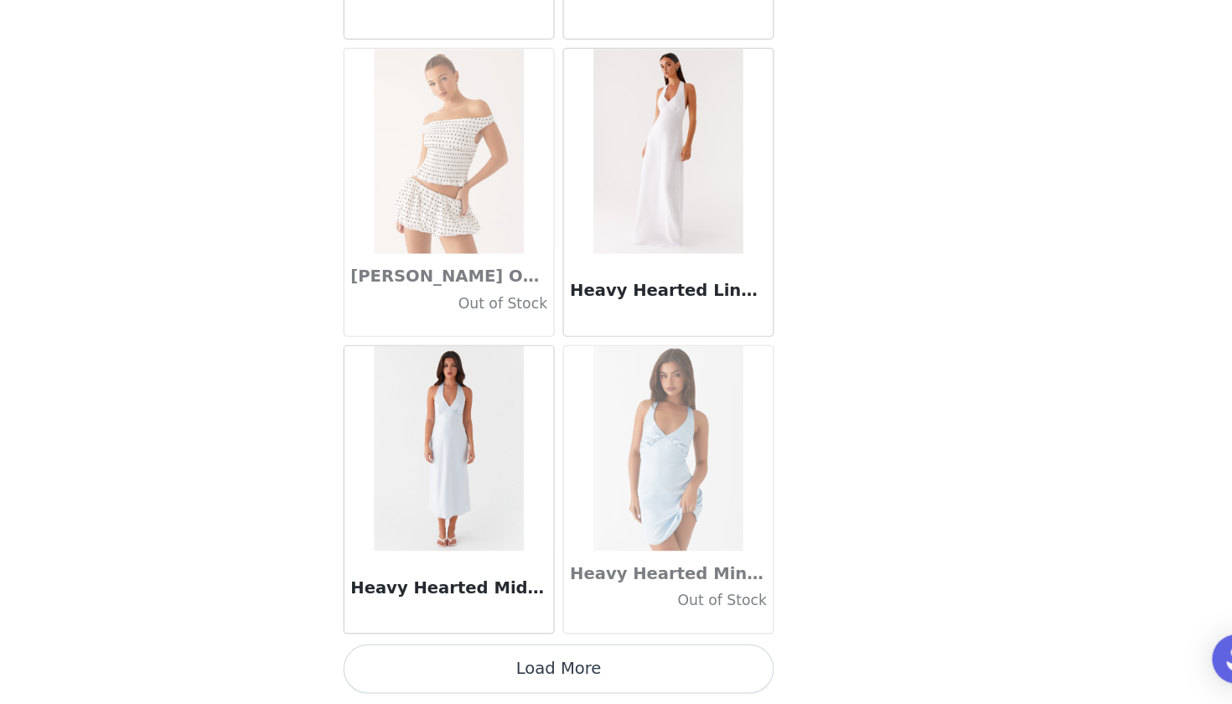
click at [473, 655] on button "Load More" at bounding box center [616, 675] width 352 height 40
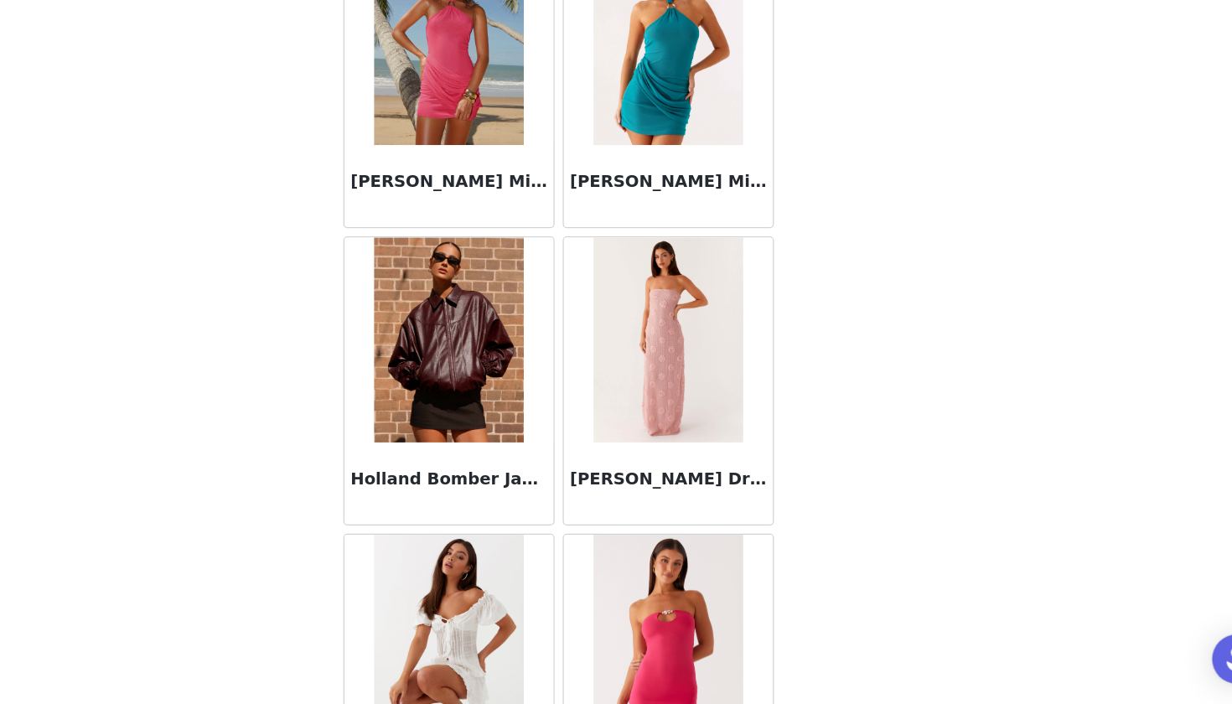
scroll to position [44836, 0]
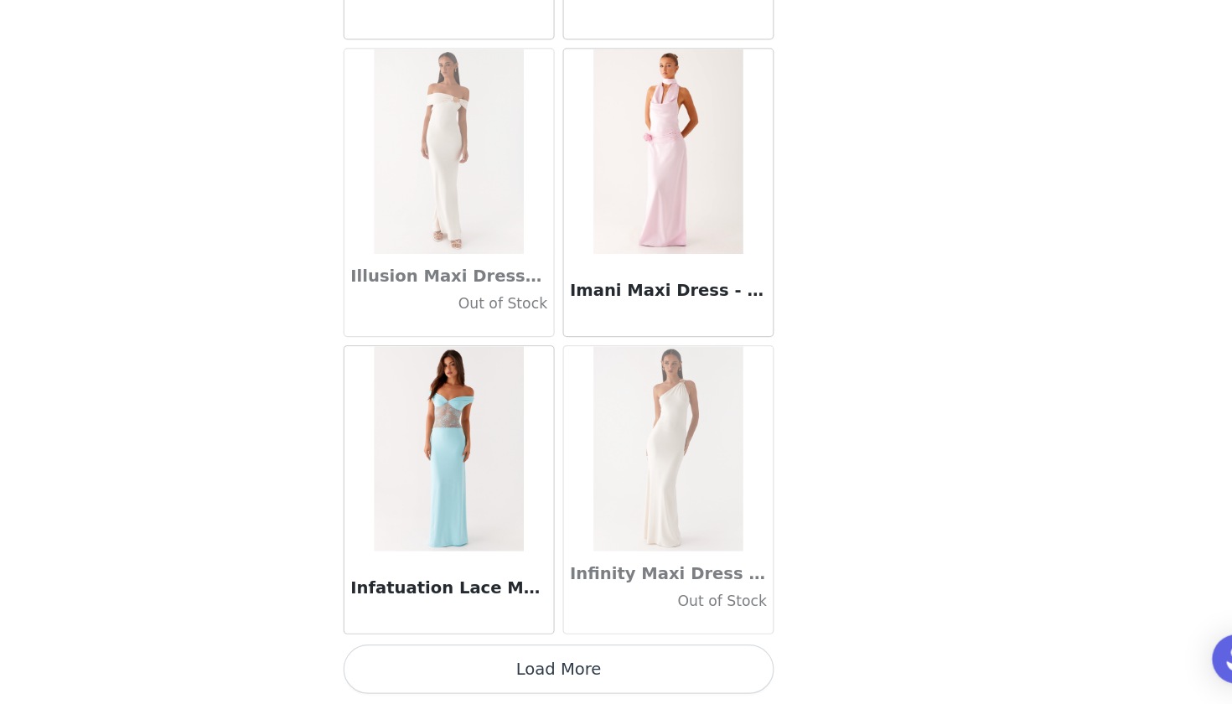
click at [460, 655] on button "Load More" at bounding box center [616, 675] width 352 height 40
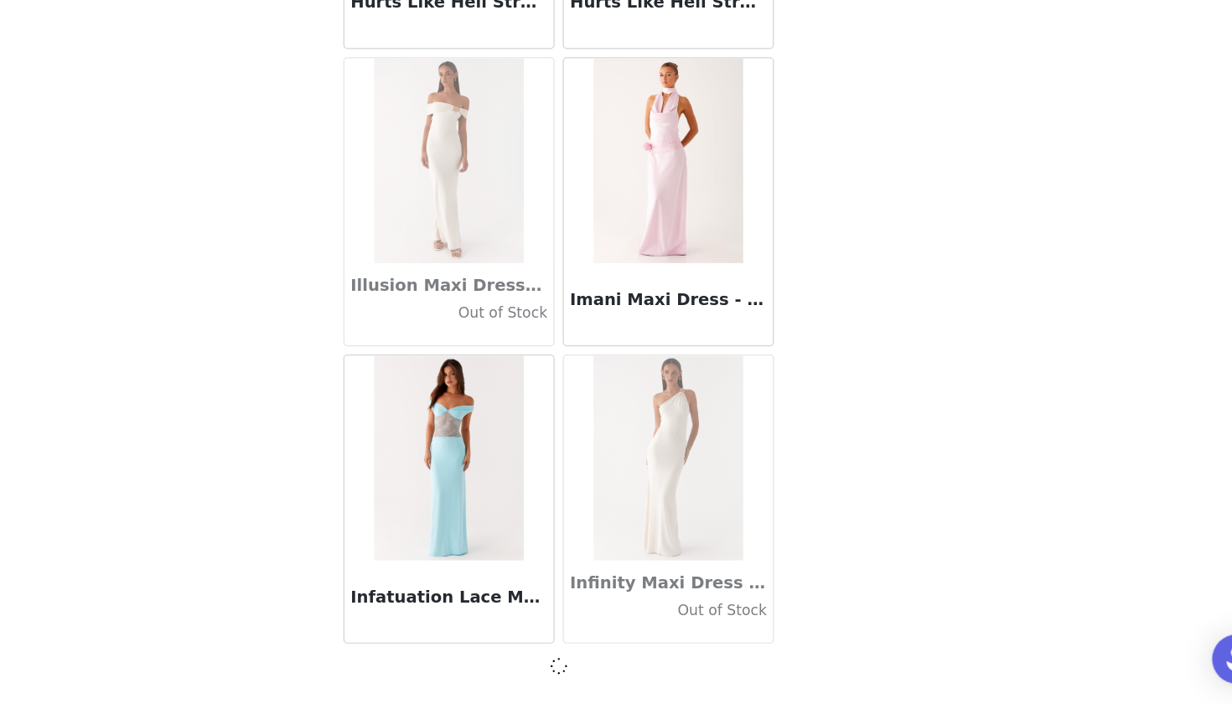
scroll to position [45592, 0]
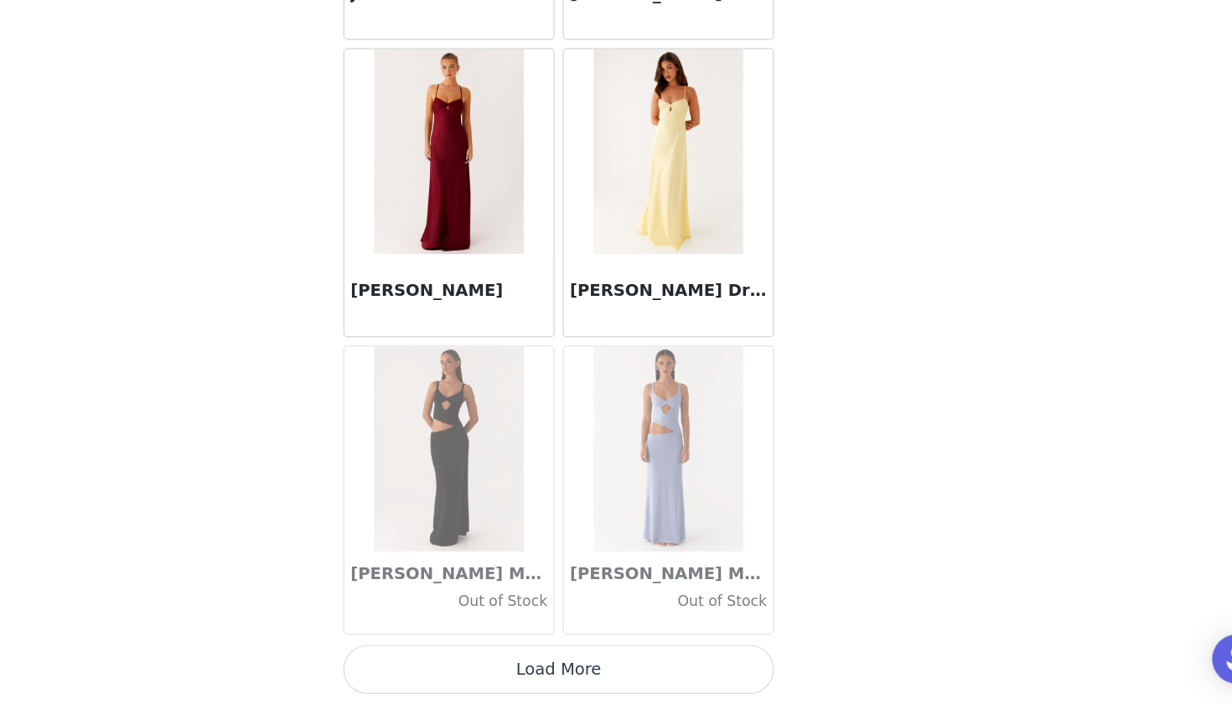
click at [468, 655] on button "Load More" at bounding box center [616, 675] width 352 height 40
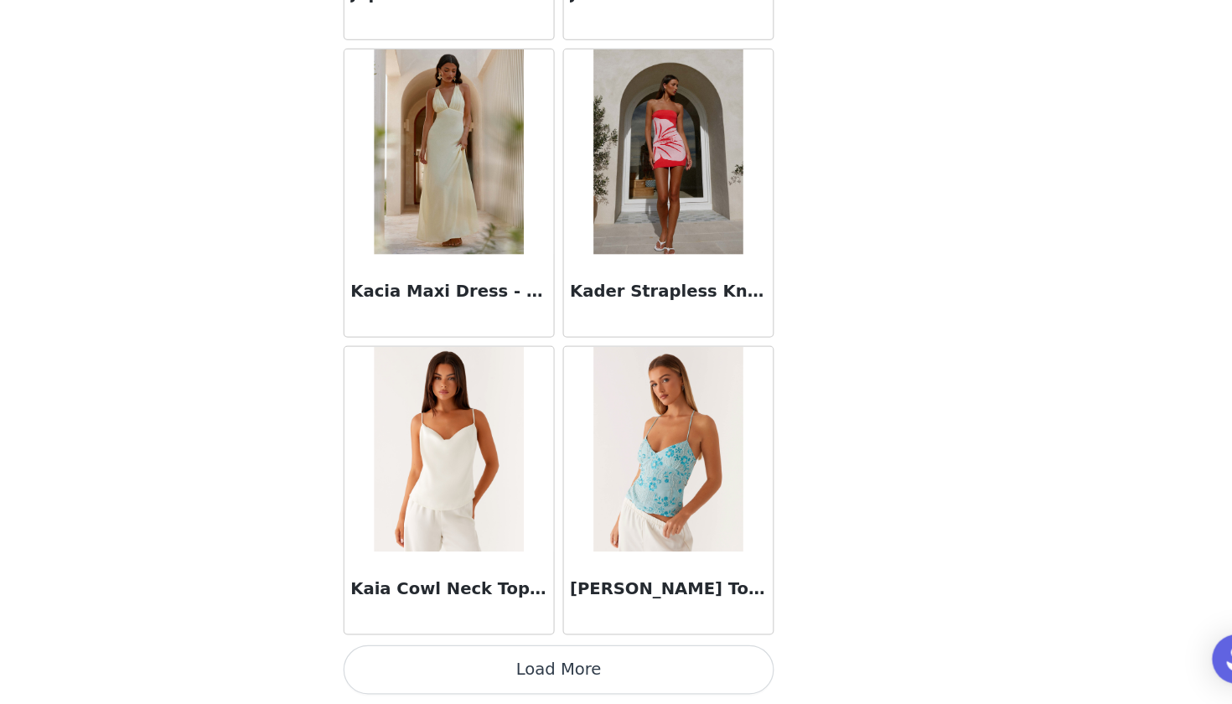
click at [442, 655] on button "Load More" at bounding box center [616, 675] width 352 height 40
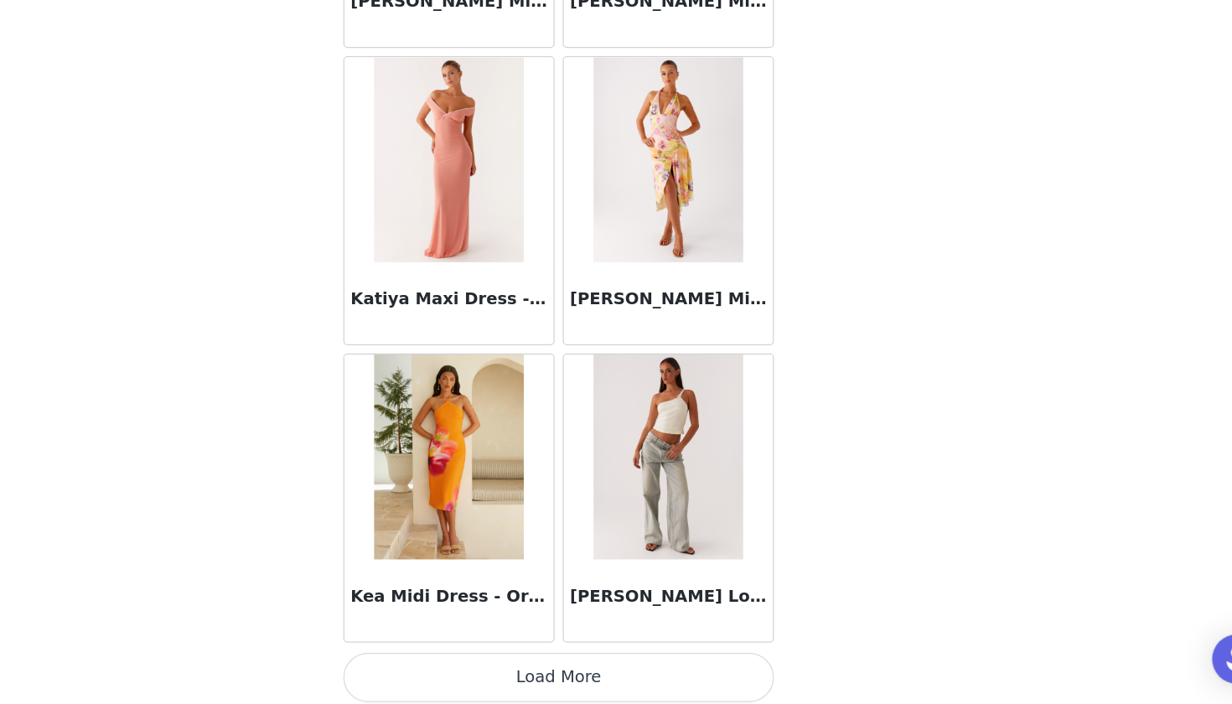
scroll to position [52885, 0]
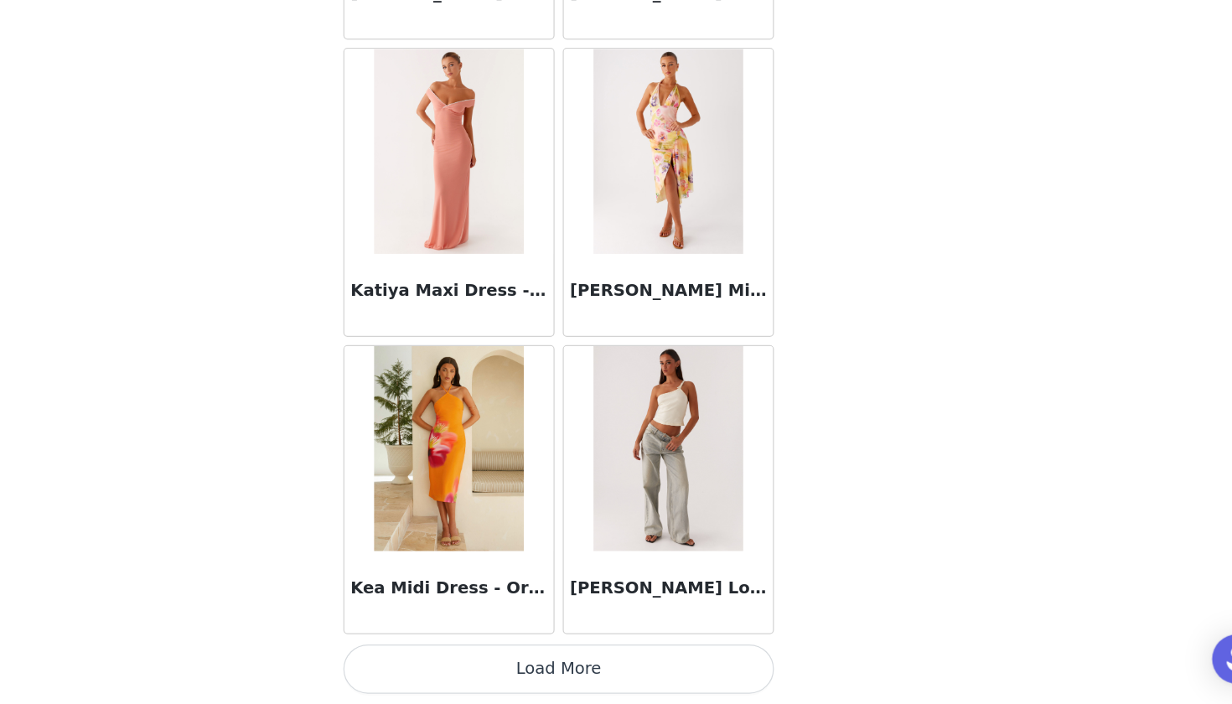
click at [446, 655] on button "Load More" at bounding box center [616, 675] width 352 height 40
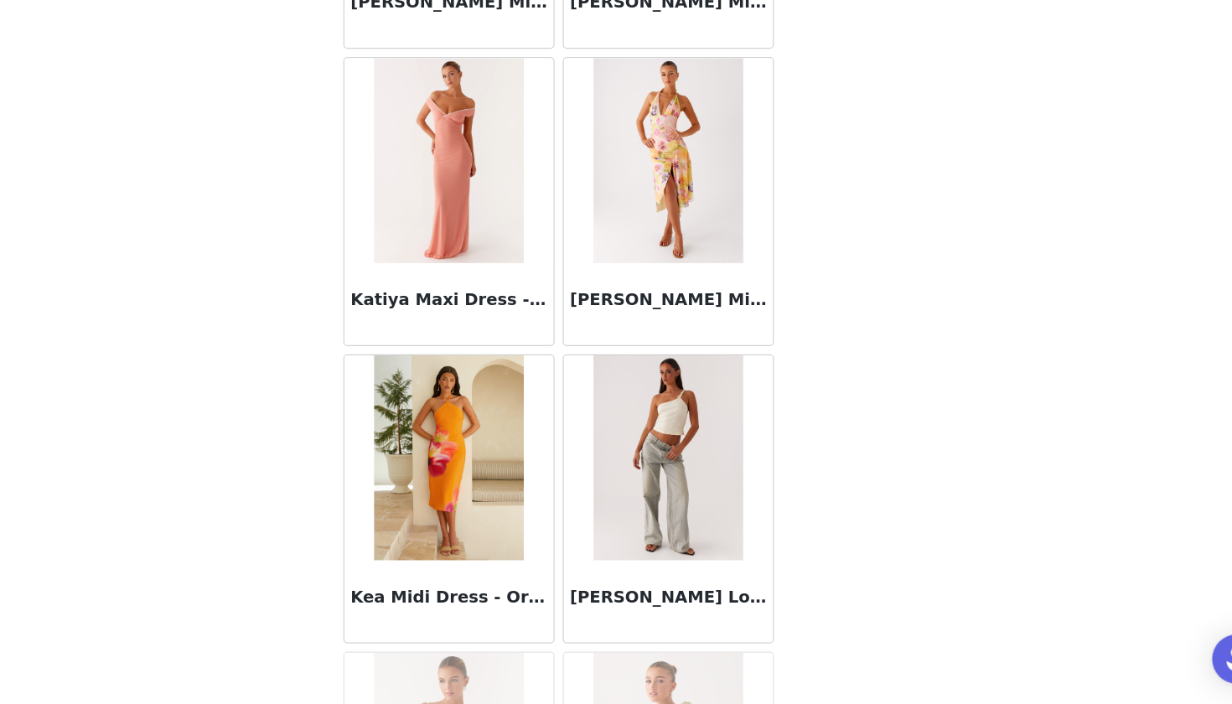
click at [644, 419] on img at bounding box center [704, 503] width 121 height 168
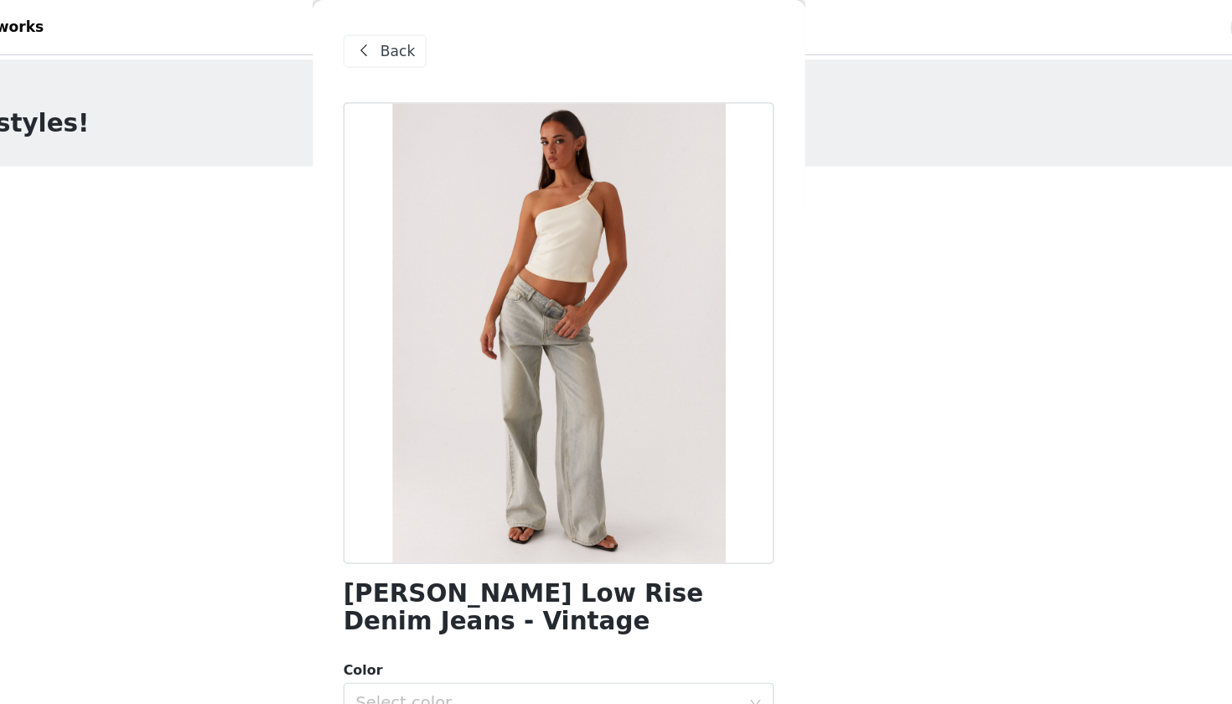
scroll to position [0, 0]
click at [440, 40] on div "Back" at bounding box center [474, 41] width 68 height 27
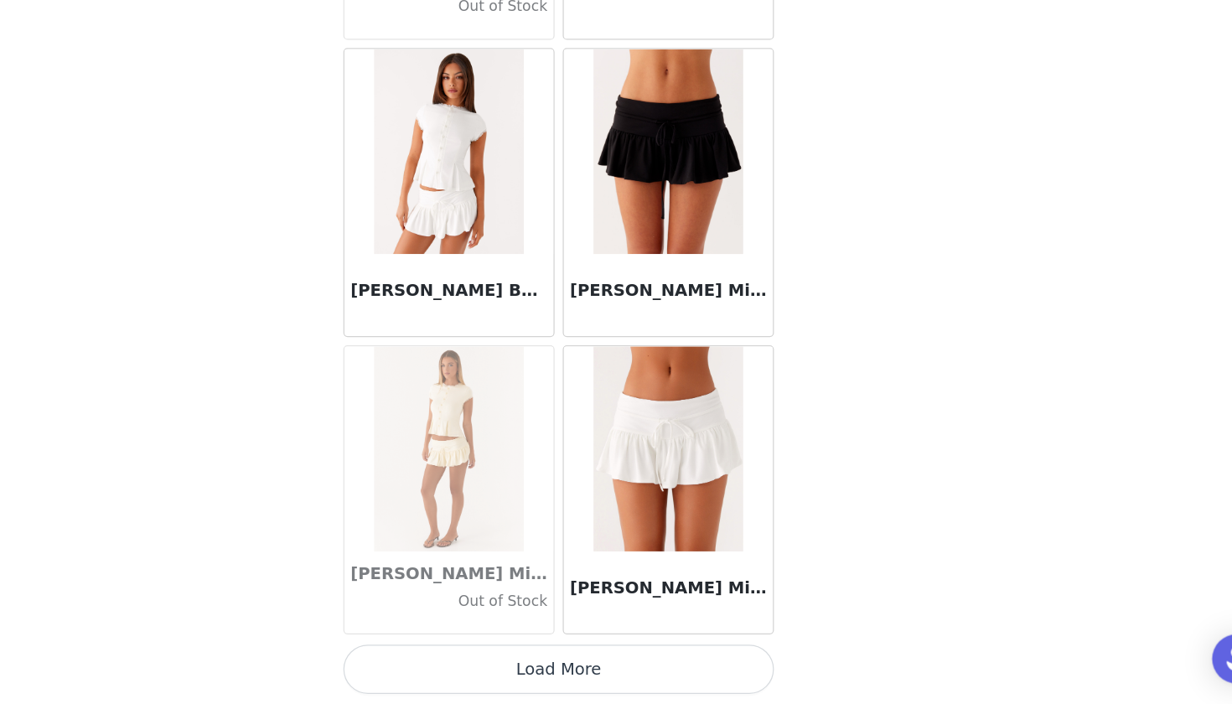
scroll to position [175, 0]
click at [490, 655] on button "Load More" at bounding box center [616, 675] width 352 height 40
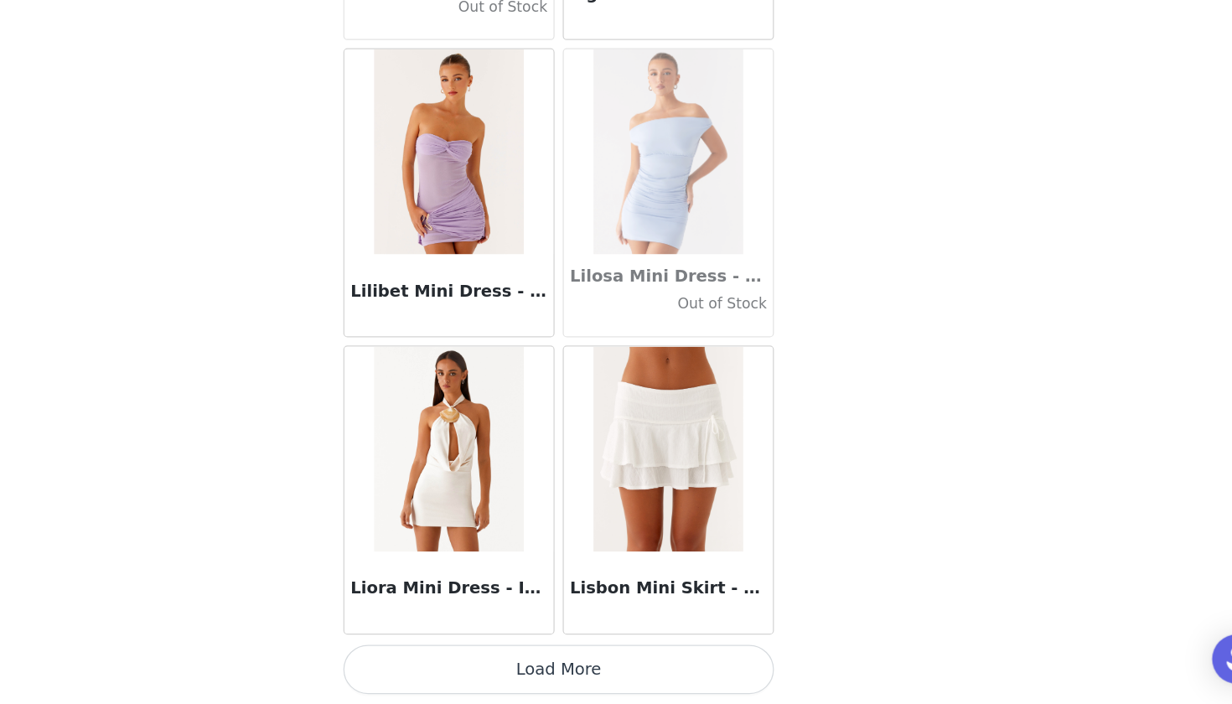
click at [465, 655] on button "Load More" at bounding box center [616, 675] width 352 height 40
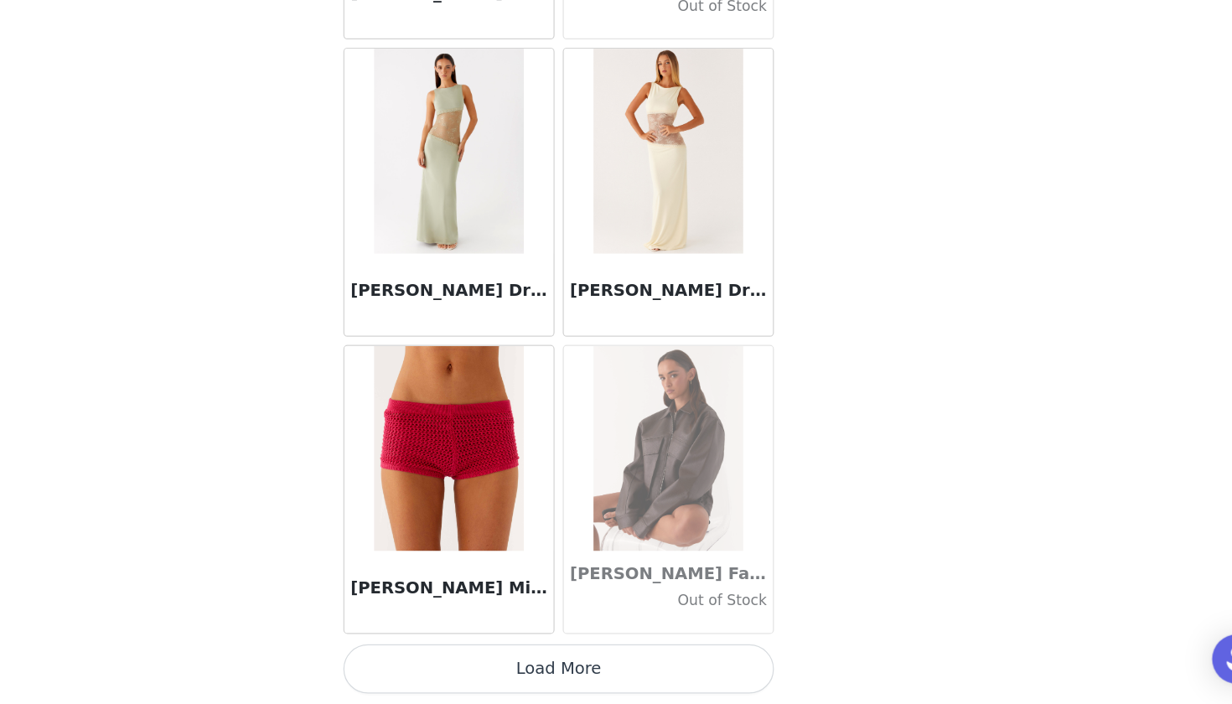
click at [440, 655] on button "Load More" at bounding box center [616, 675] width 352 height 40
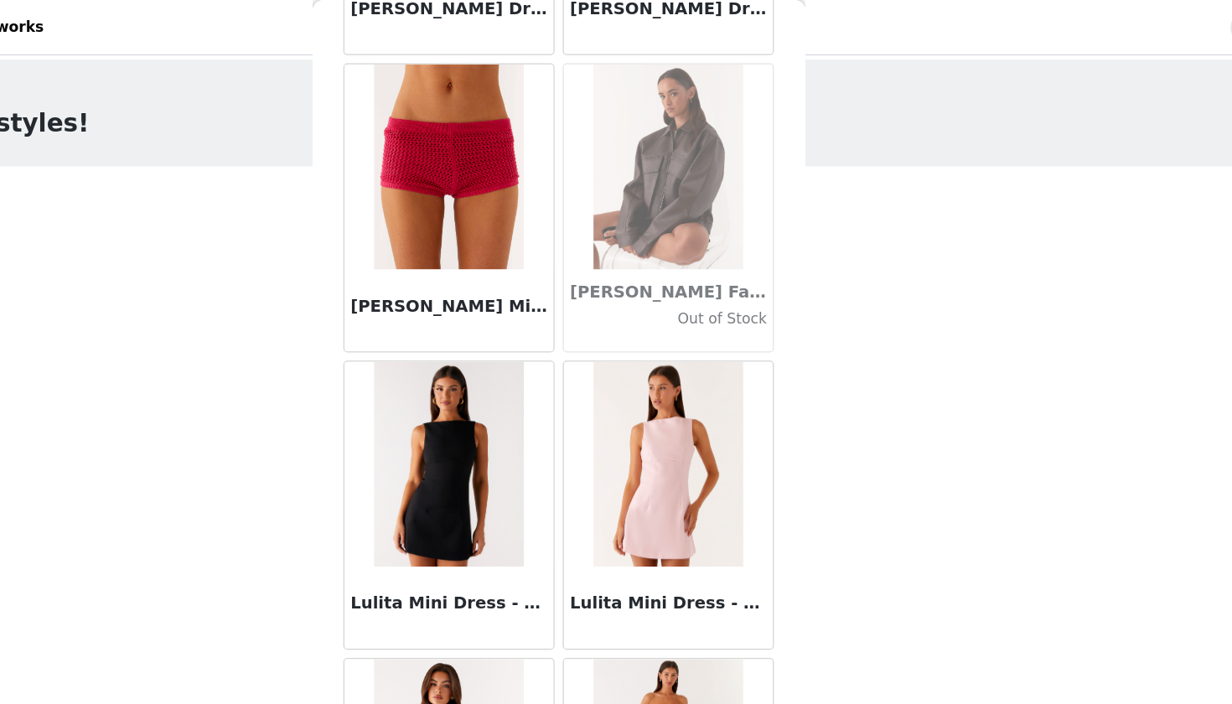
scroll to position [0, 0]
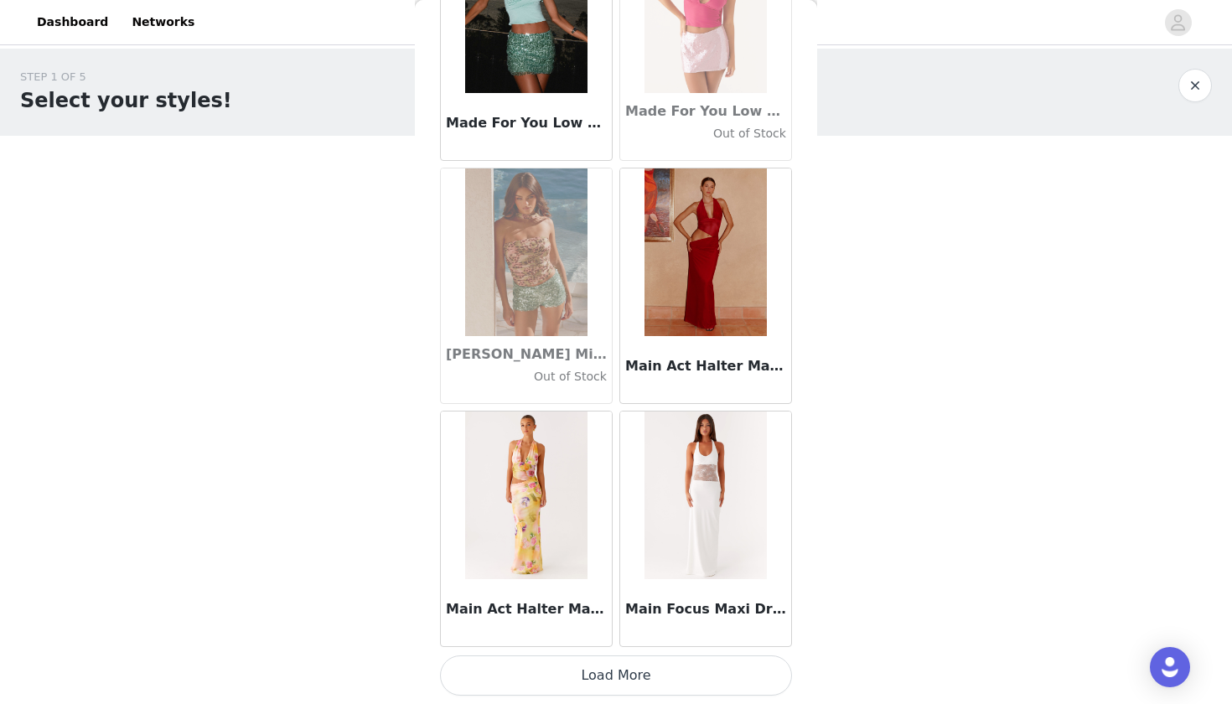
click at [659, 674] on button "Load More" at bounding box center [616, 675] width 352 height 40
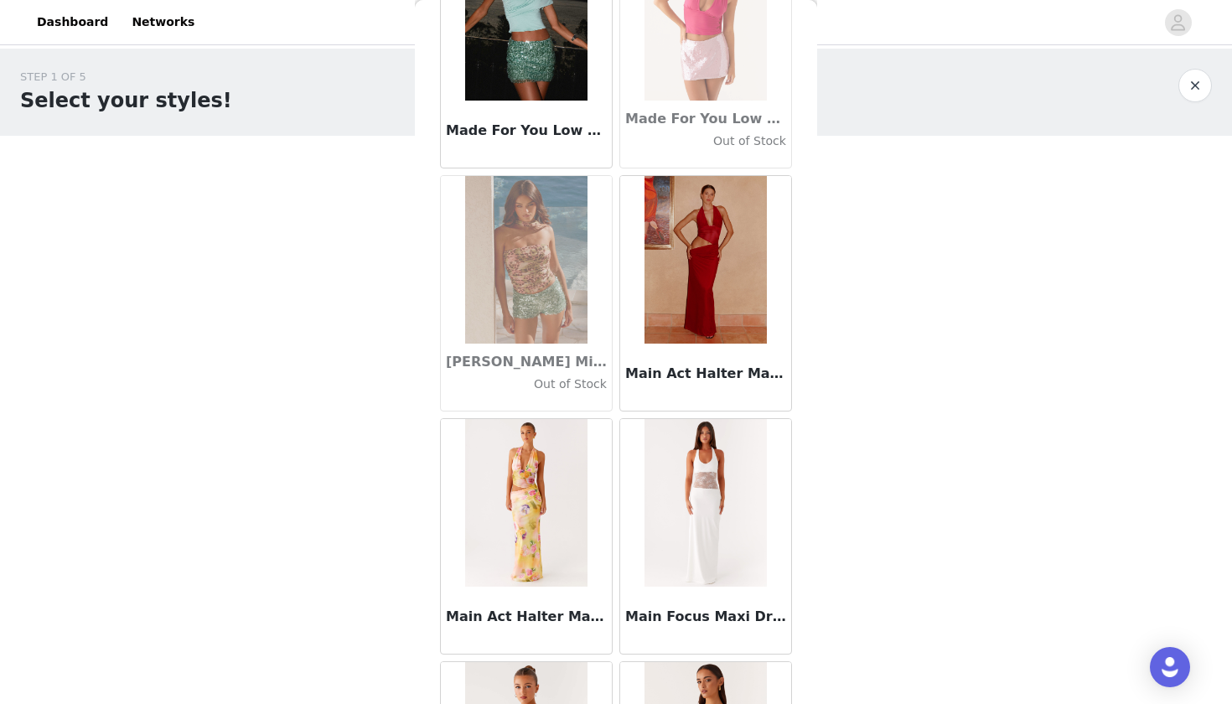
scroll to position [175, 0]
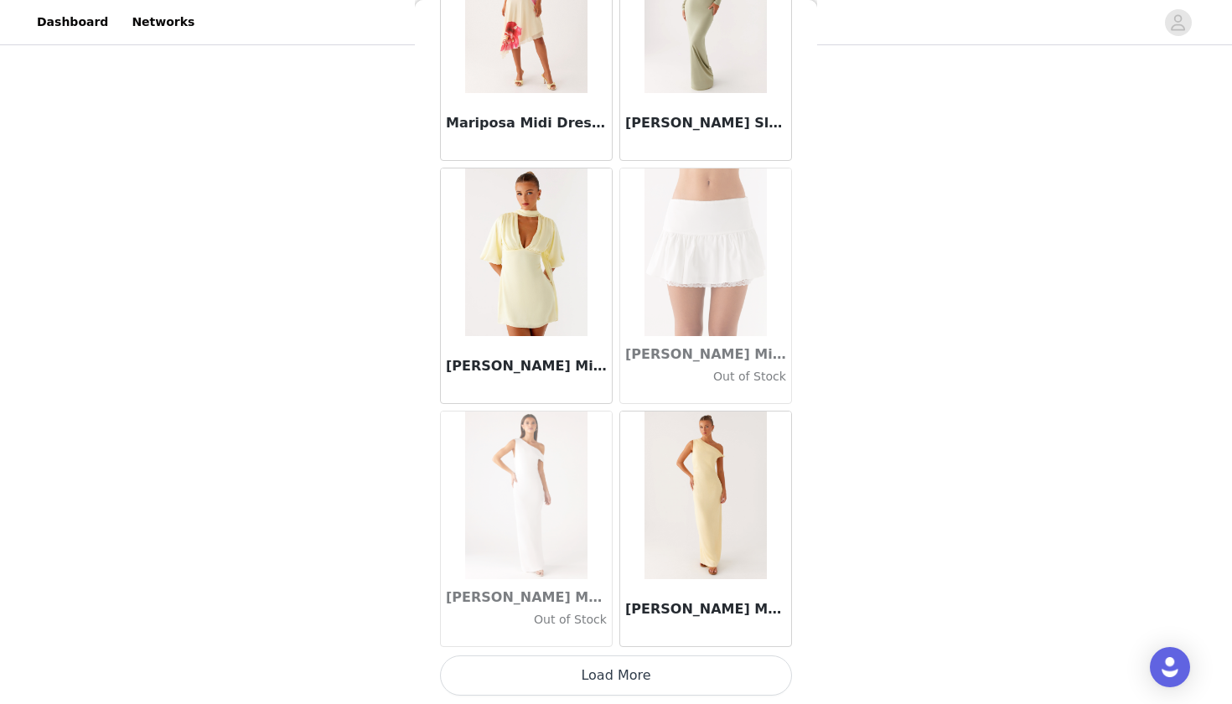
click at [597, 679] on button "Load More" at bounding box center [616, 675] width 352 height 40
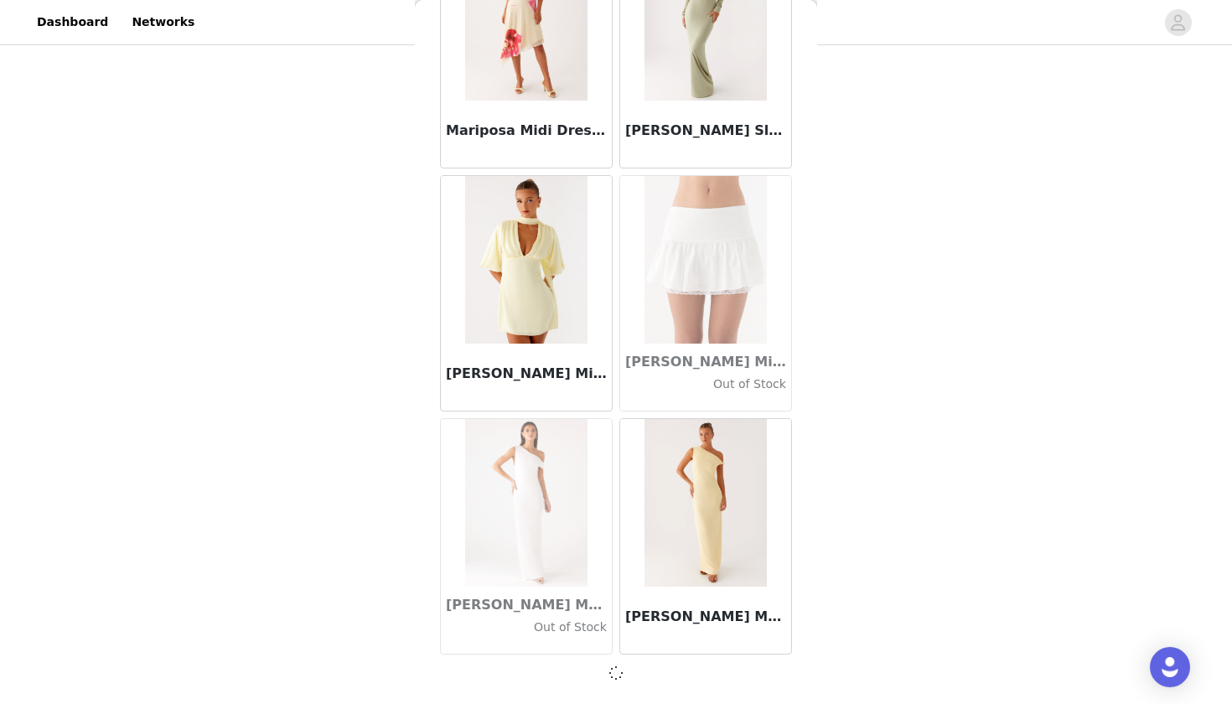
scroll to position [65032, 0]
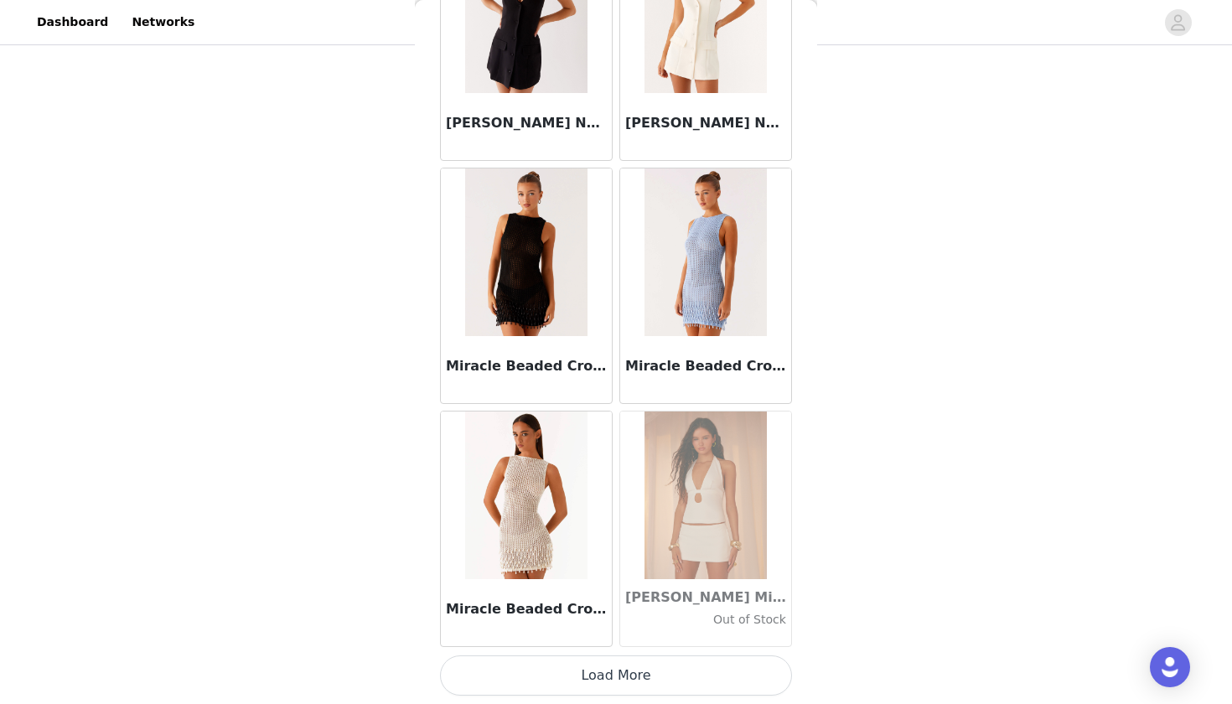
click at [586, 680] on button "Load More" at bounding box center [616, 675] width 352 height 40
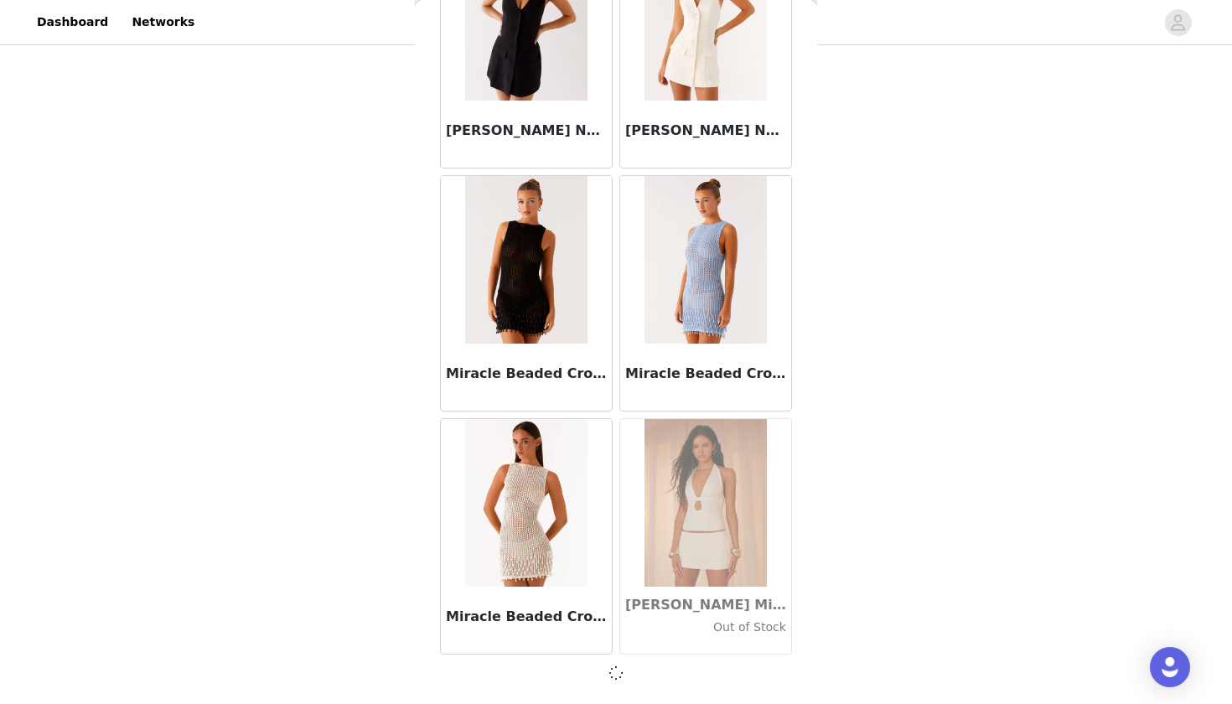
scroll to position [67462, 0]
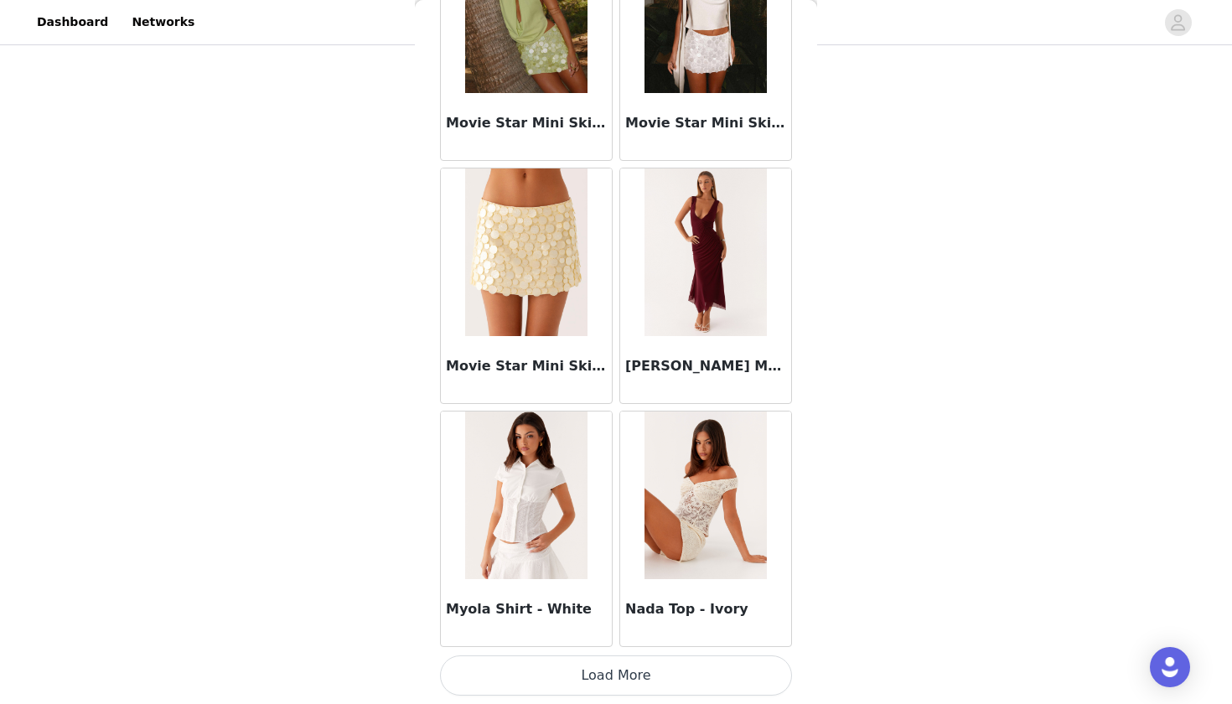
click at [620, 685] on button "Load More" at bounding box center [616, 675] width 352 height 40
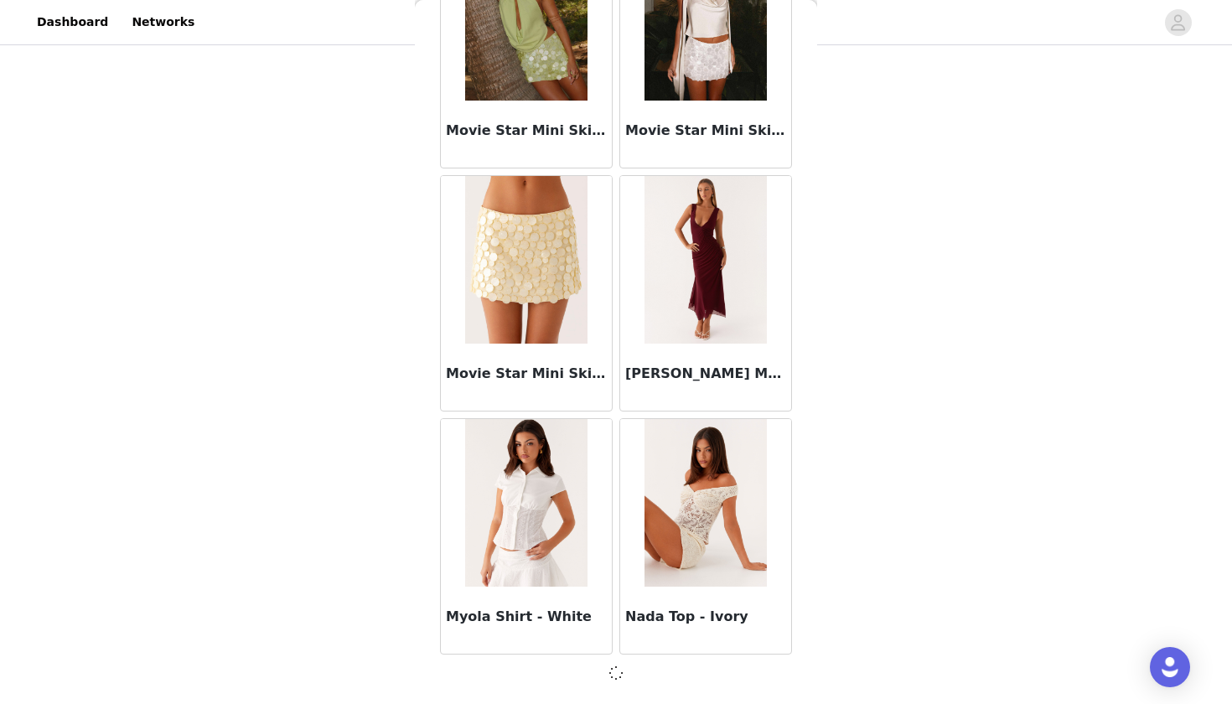
scroll to position [69892, 0]
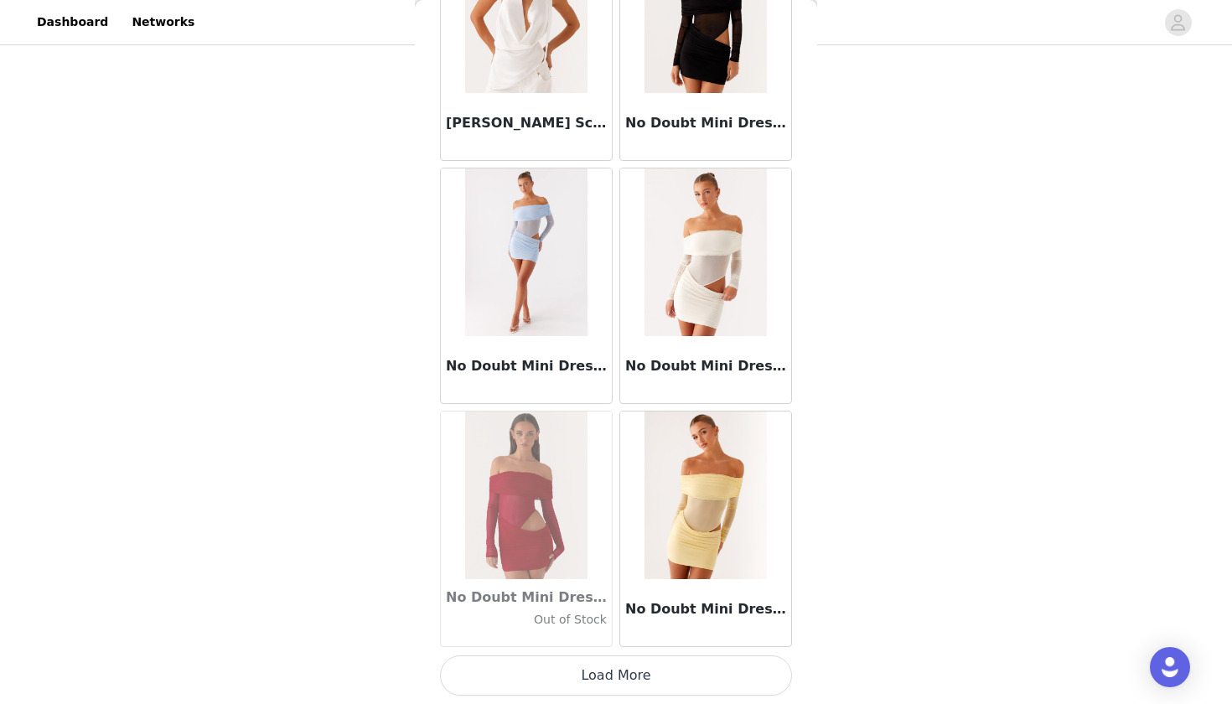
click at [619, 677] on button "Load More" at bounding box center [616, 675] width 352 height 40
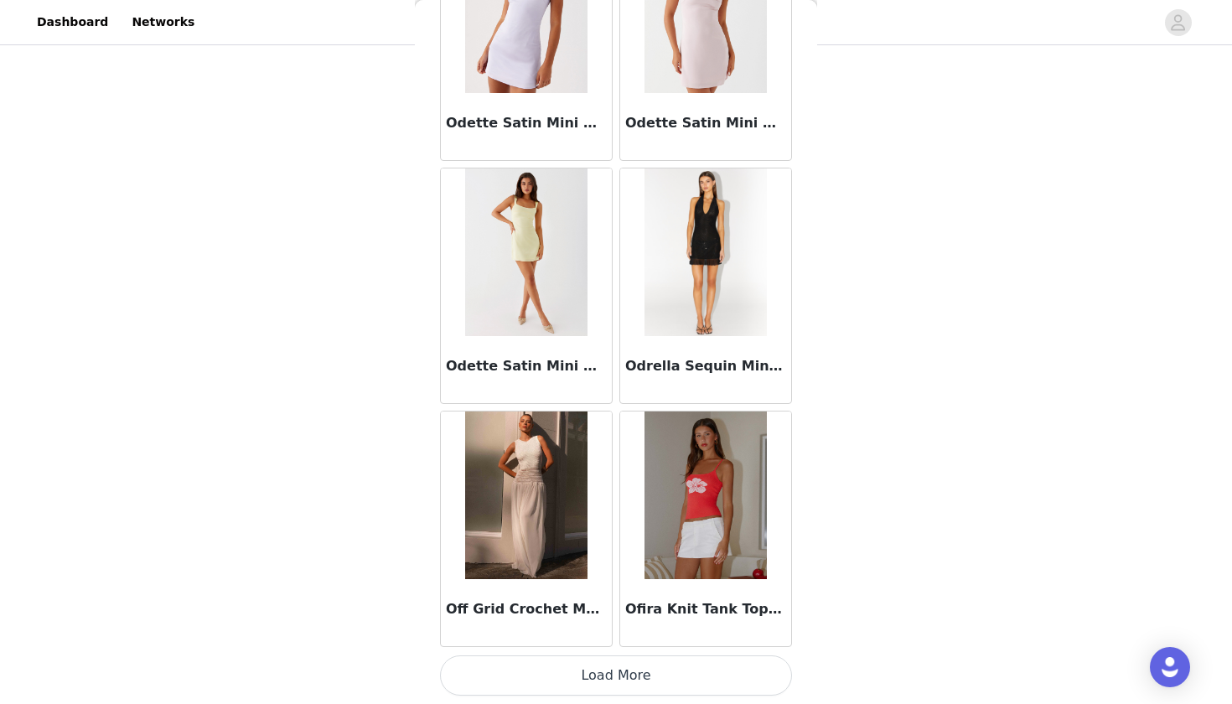
click at [626, 679] on button "Load More" at bounding box center [616, 675] width 352 height 40
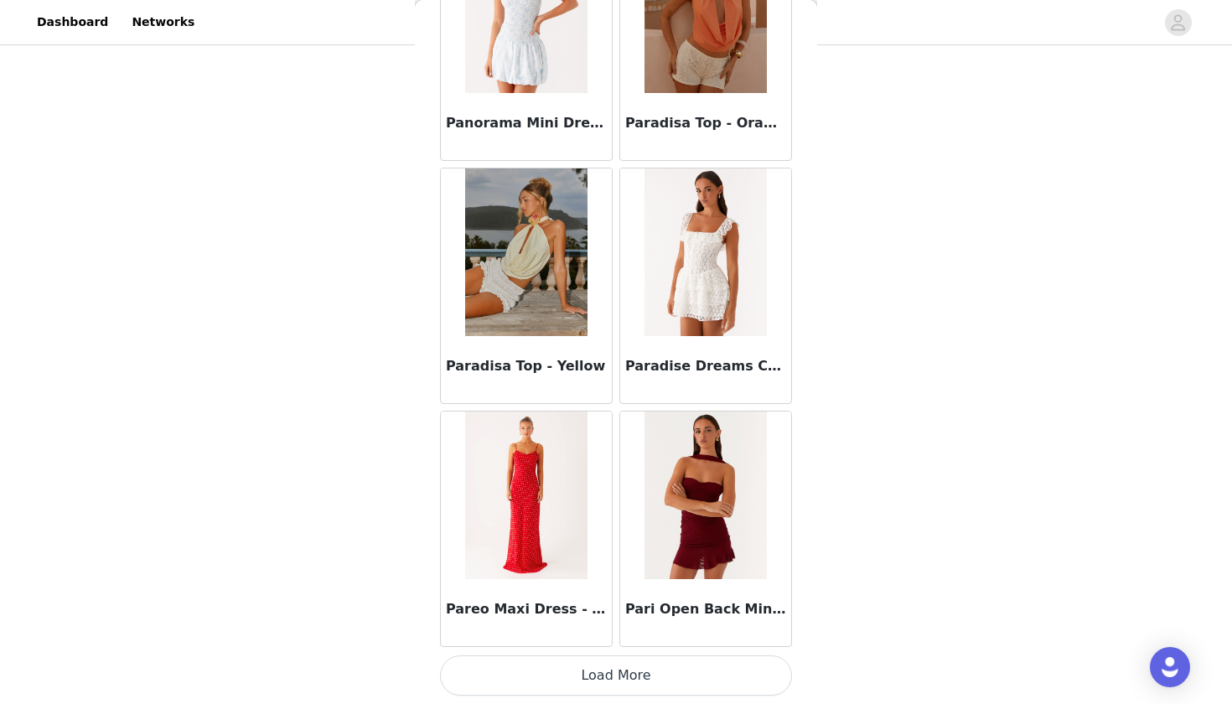
scroll to position [175, 0]
click at [615, 671] on button "Load More" at bounding box center [616, 675] width 352 height 40
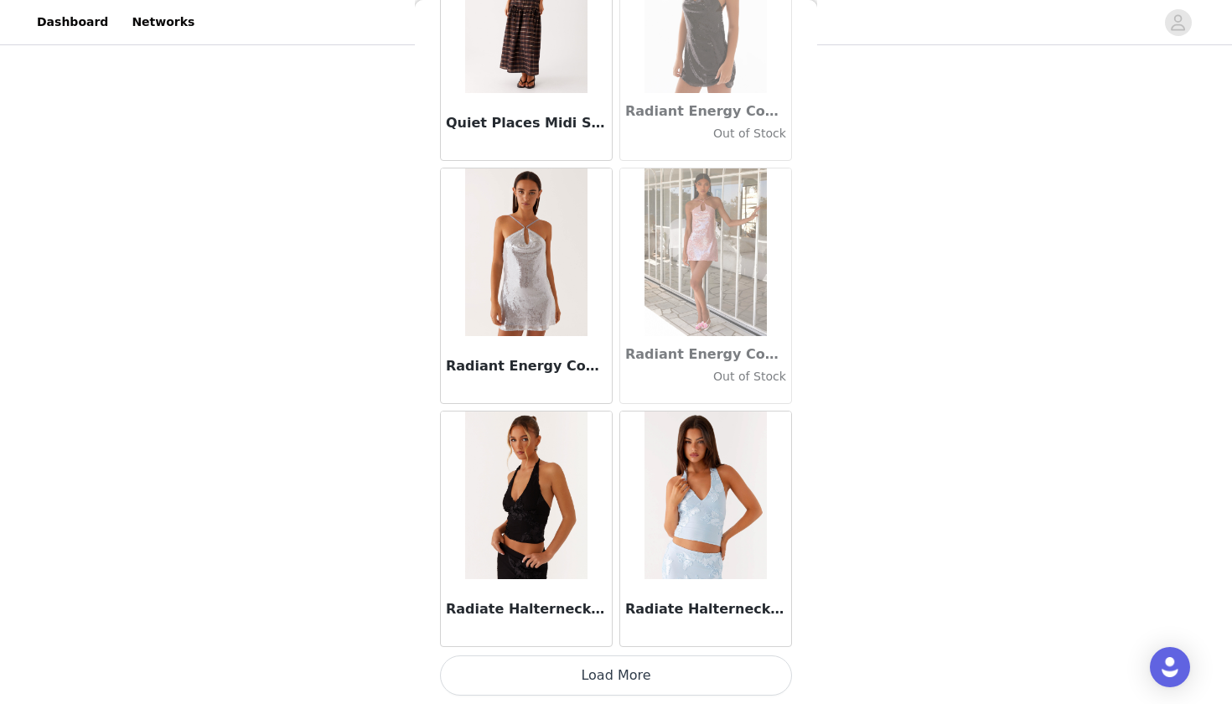
scroll to position [79619, 0]
click at [615, 671] on button "Load More" at bounding box center [616, 675] width 352 height 40
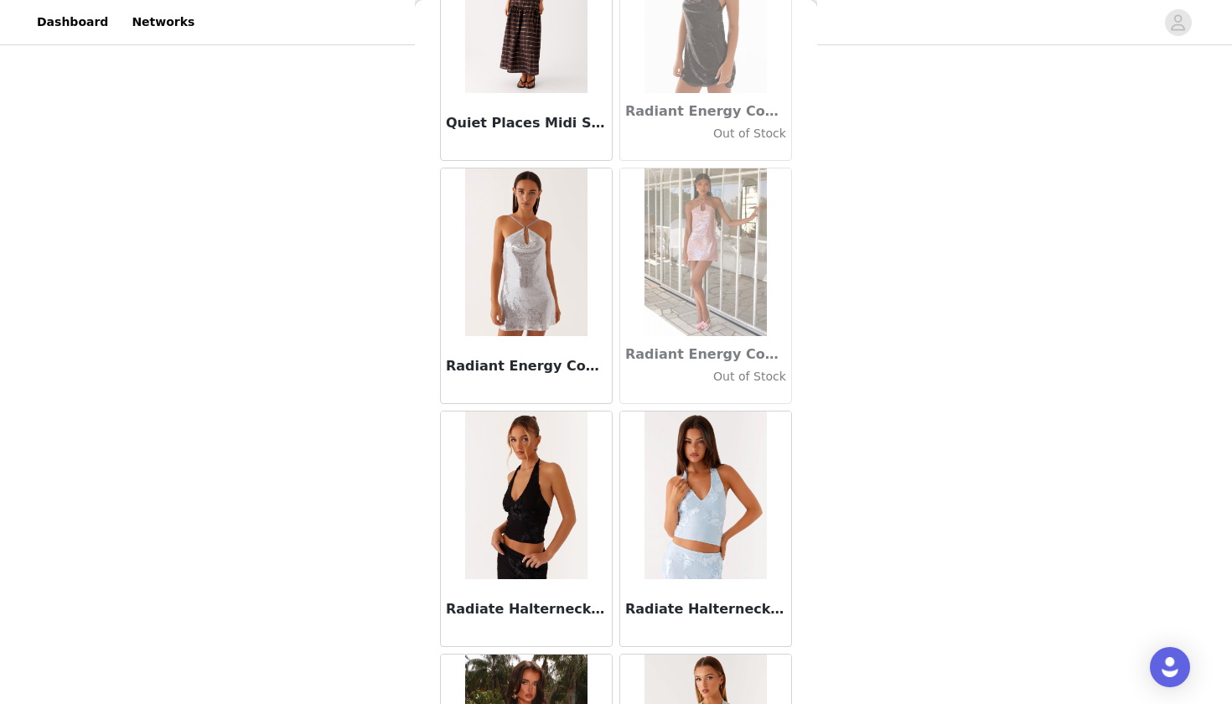
scroll to position [0, 0]
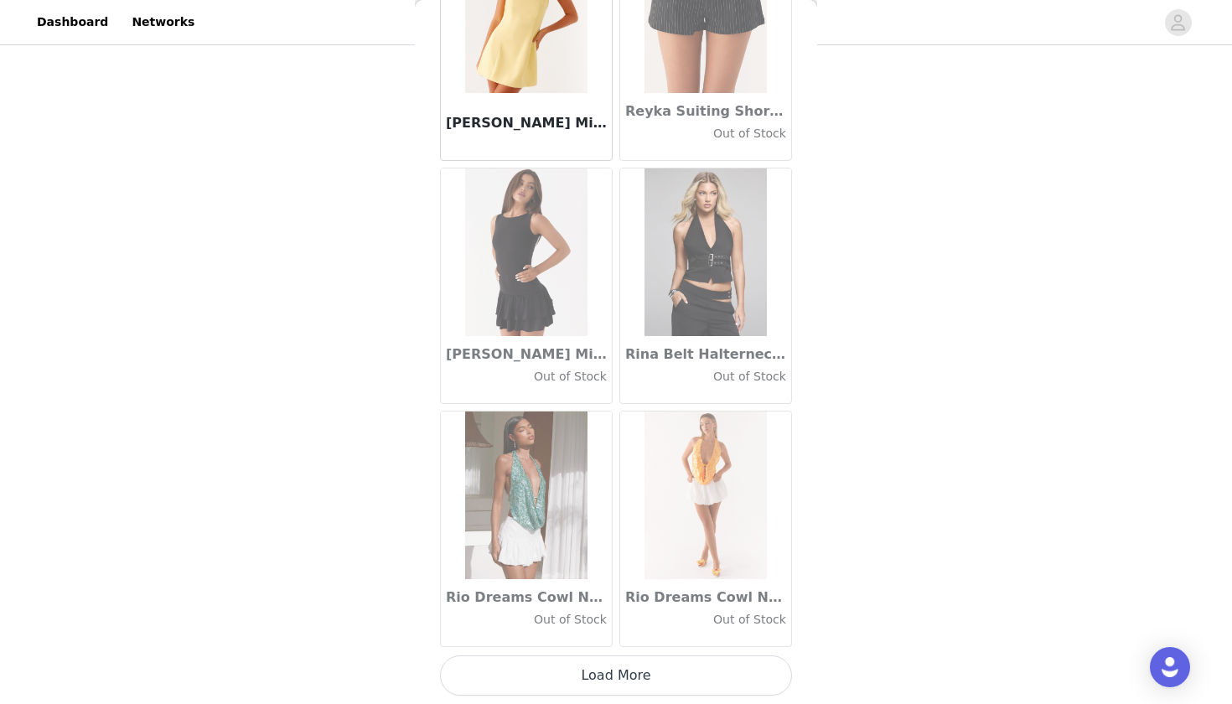
click at [615, 671] on button "Load More" at bounding box center [616, 675] width 352 height 40
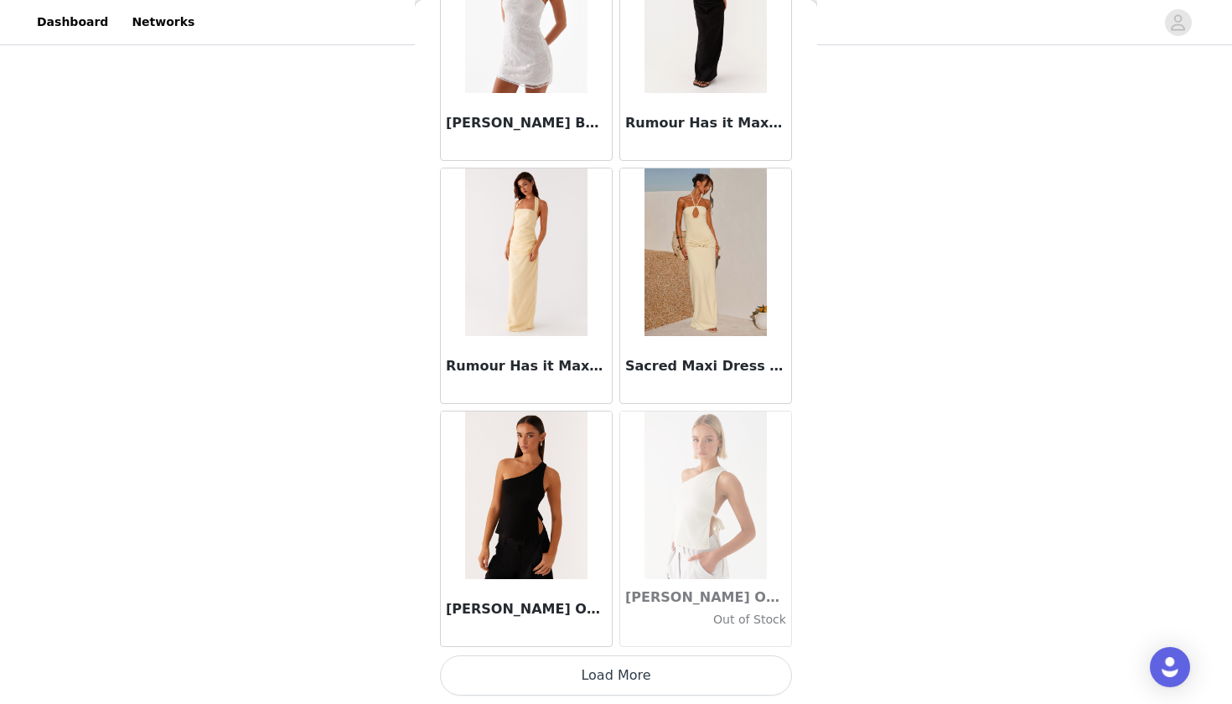
click at [615, 671] on button "Load More" at bounding box center [616, 675] width 352 height 40
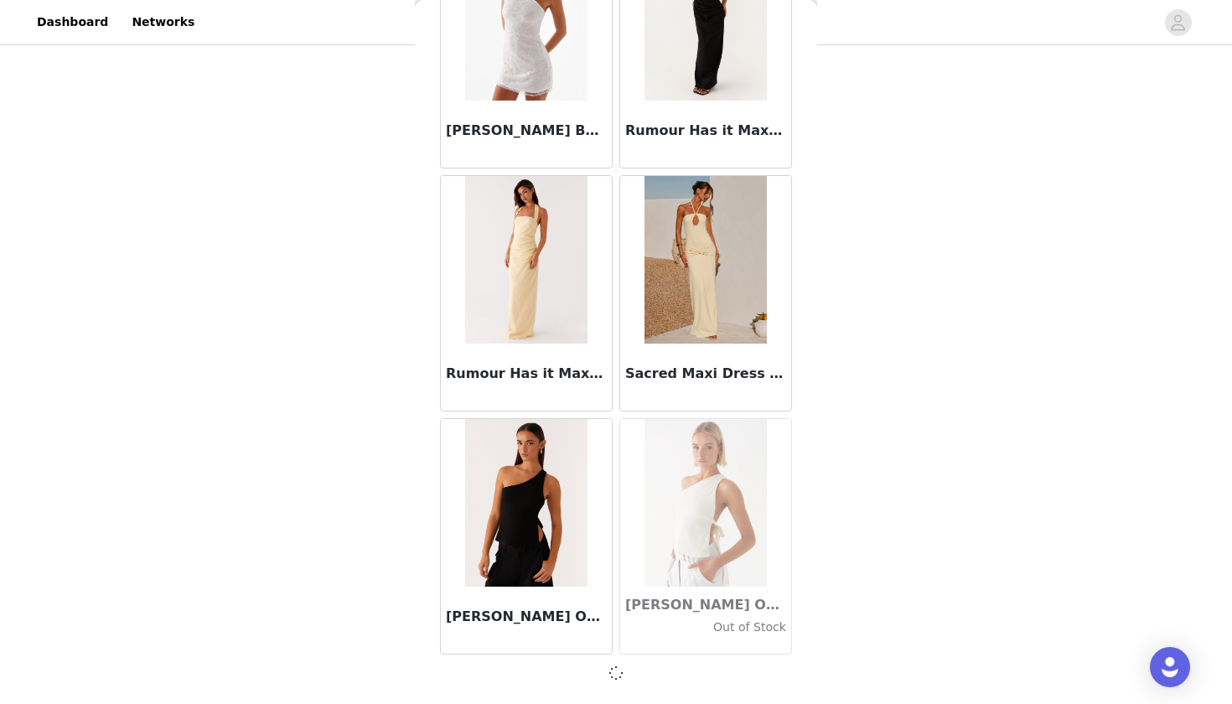
scroll to position [84472, 0]
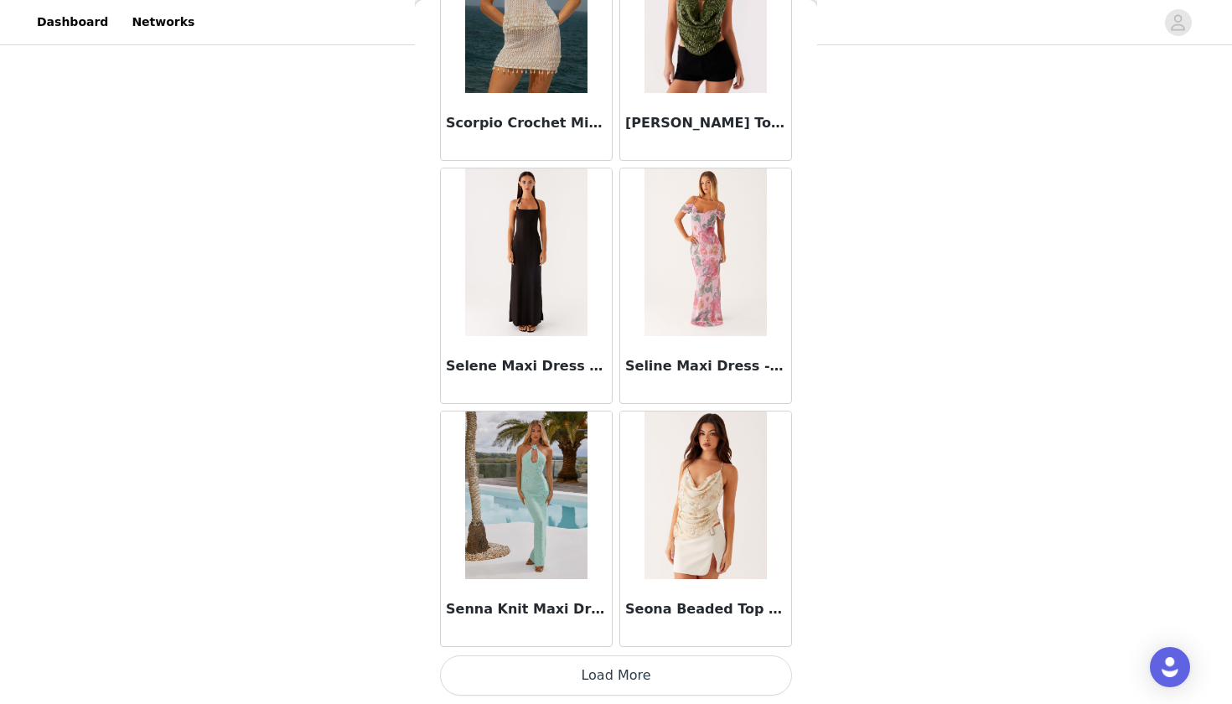
click at [615, 671] on button "Load More" at bounding box center [616, 675] width 352 height 40
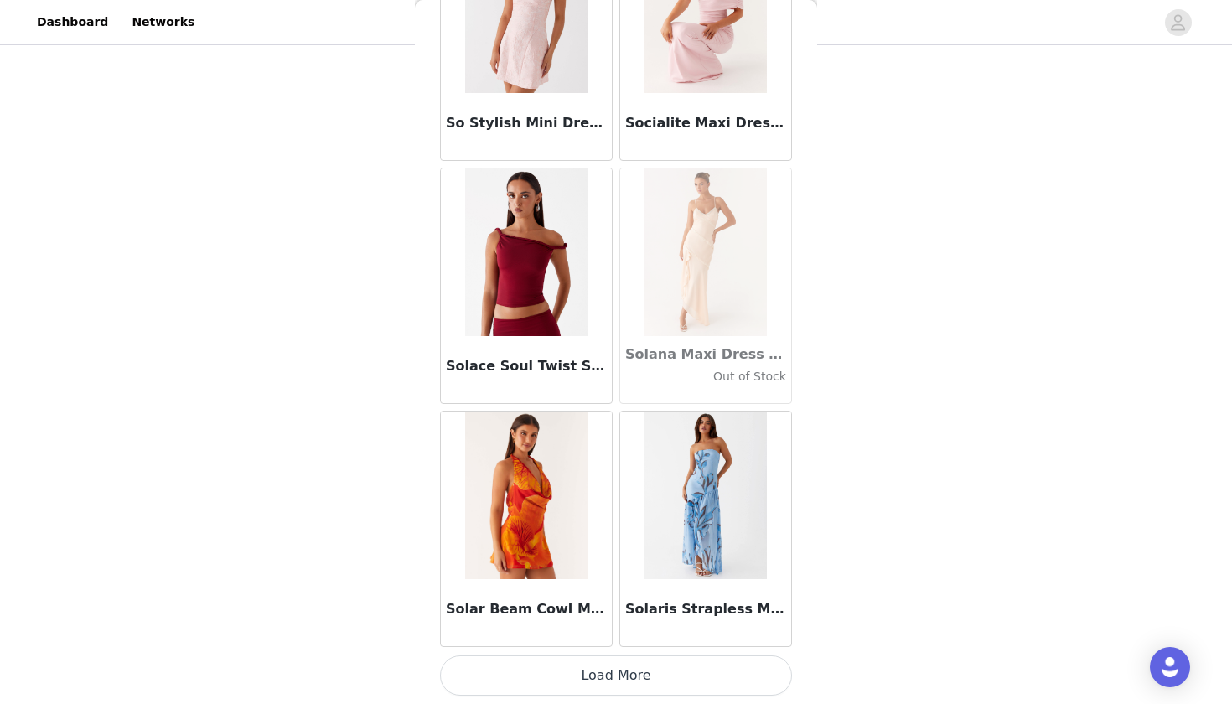
scroll to position [175, 0]
click at [615, 671] on button "Load More" at bounding box center [616, 675] width 352 height 40
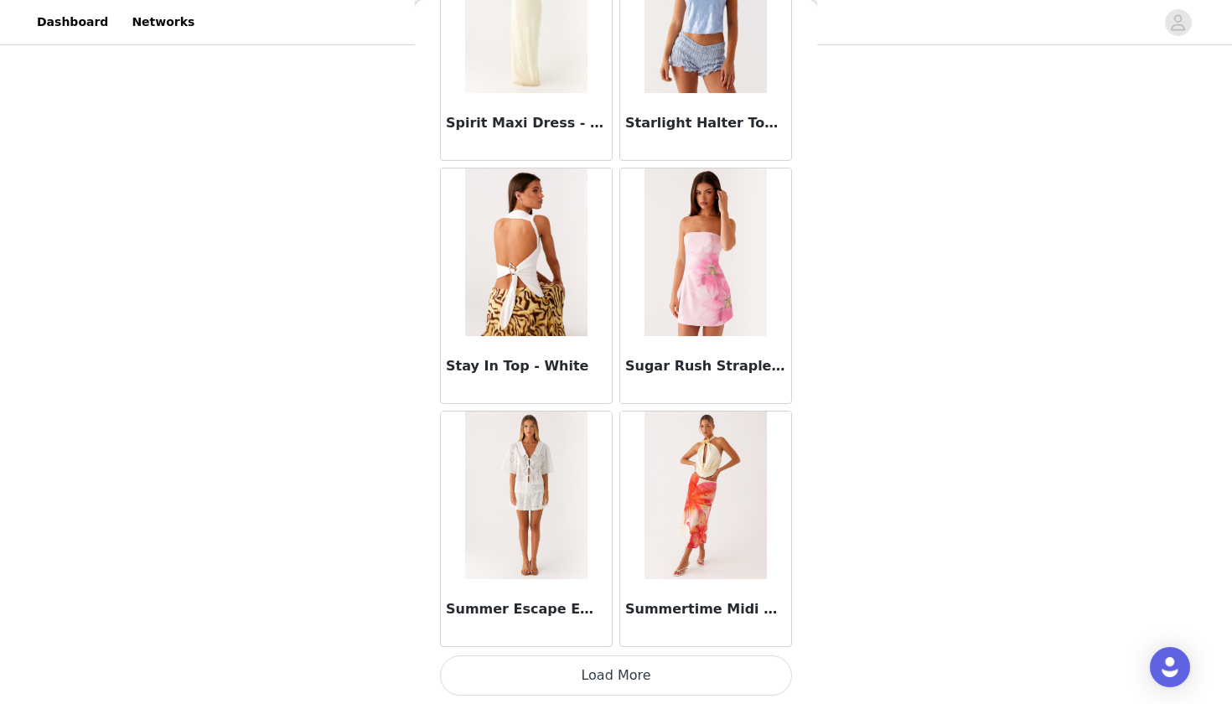
click at [615, 671] on button "Load More" at bounding box center [616, 675] width 352 height 40
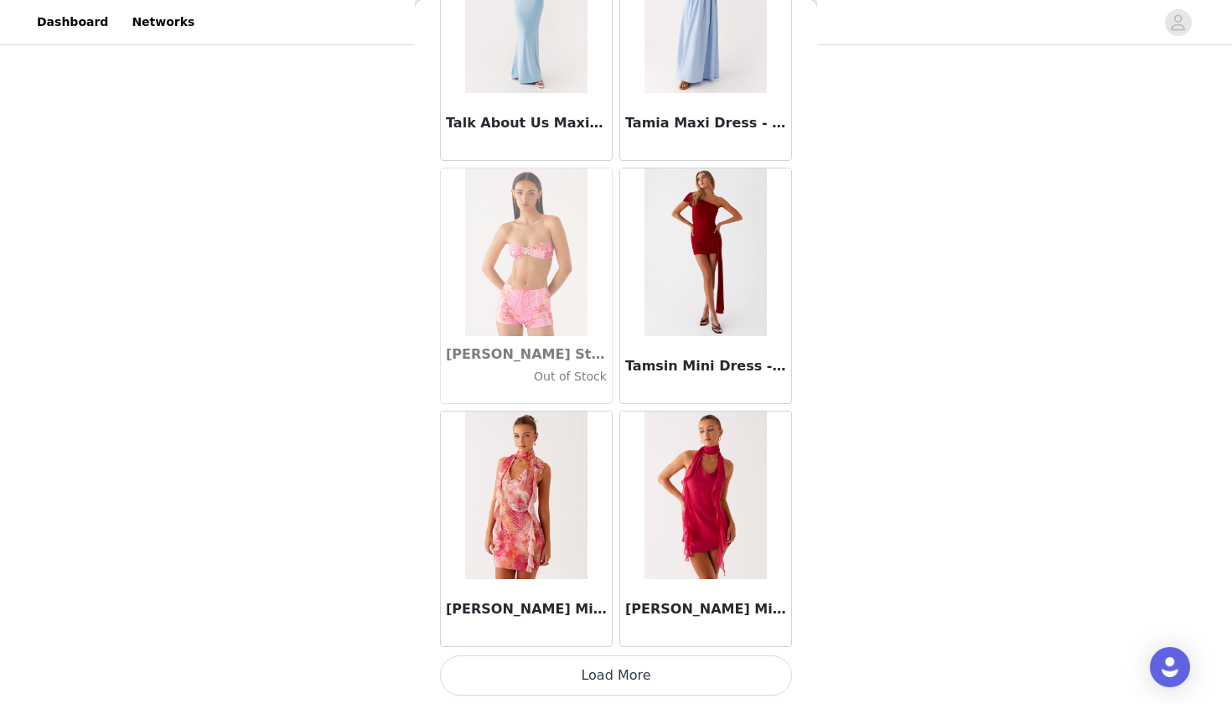
click at [615, 671] on button "Load More" at bounding box center [616, 675] width 352 height 40
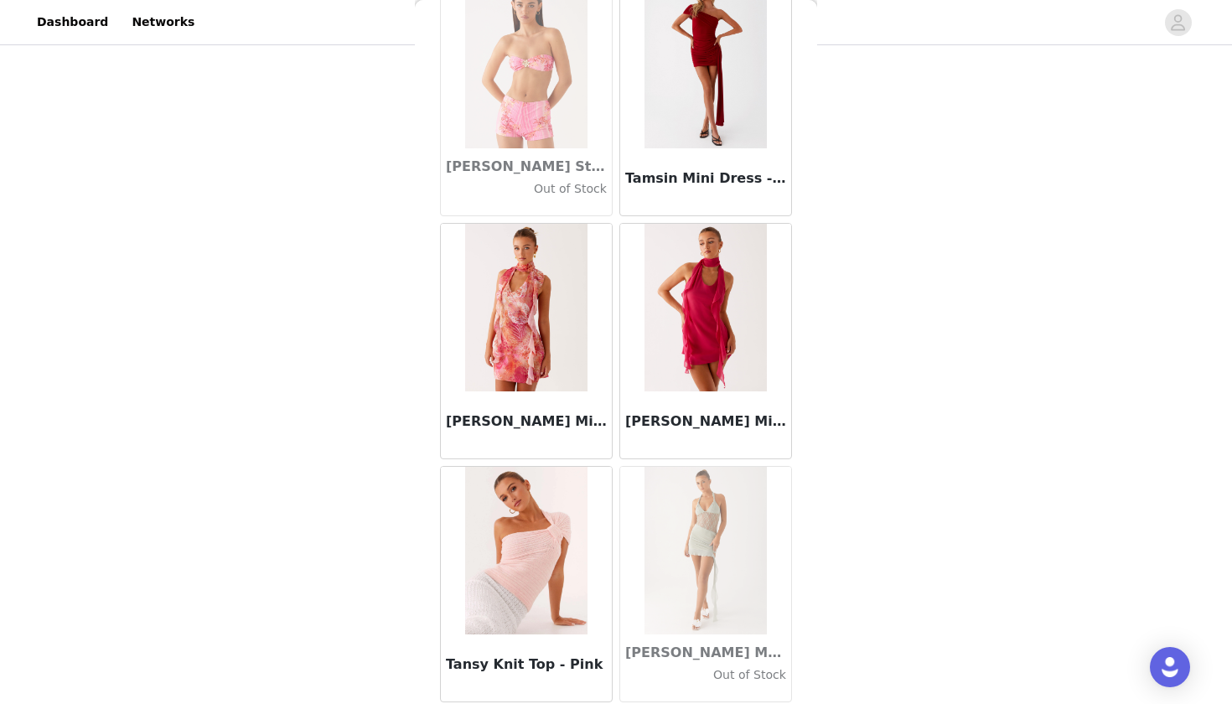
scroll to position [94628, 0]
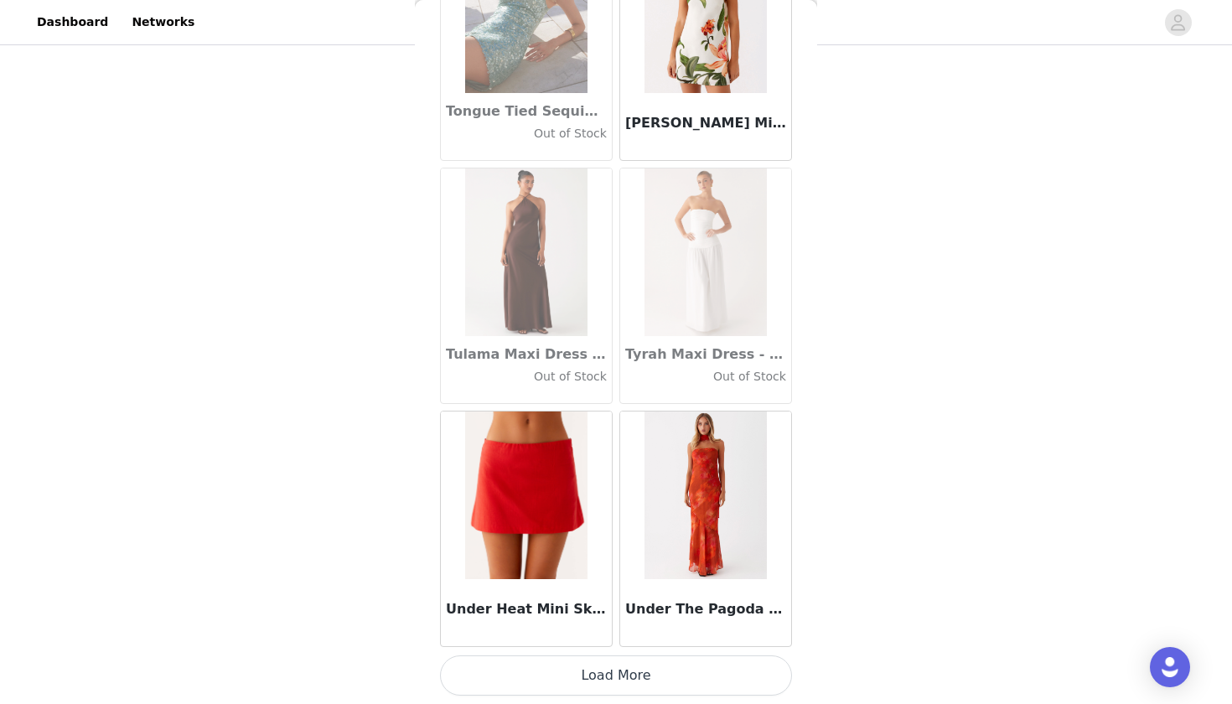
click at [615, 671] on button "Load More" at bounding box center [616, 675] width 352 height 40
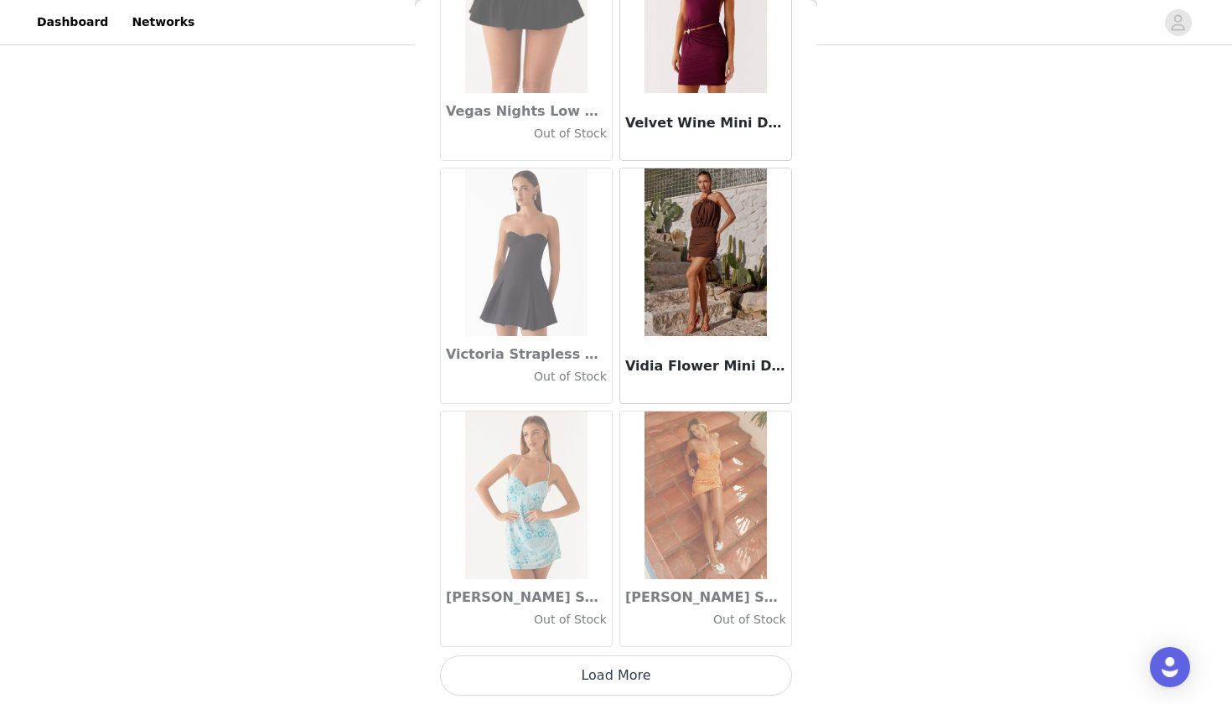
scroll to position [99059, 0]
click at [618, 672] on button "Load More" at bounding box center [616, 675] width 352 height 40
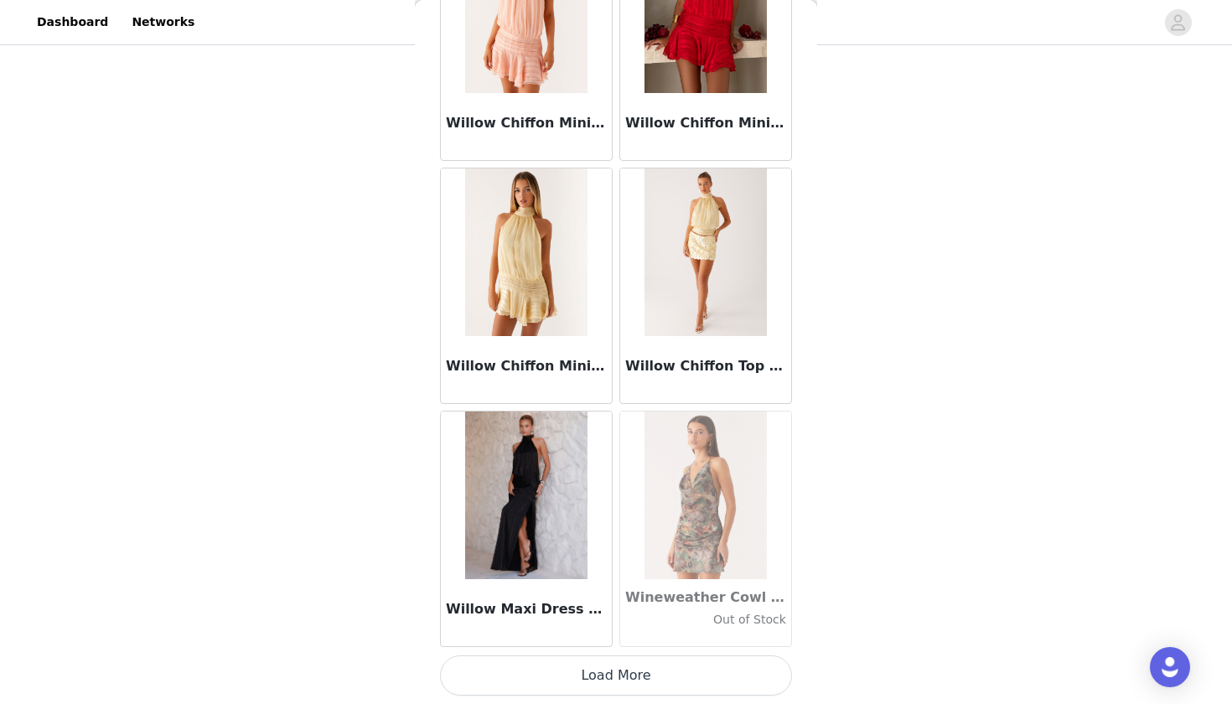
scroll to position [175, 0]
click at [618, 672] on button "Load More" at bounding box center [616, 675] width 352 height 40
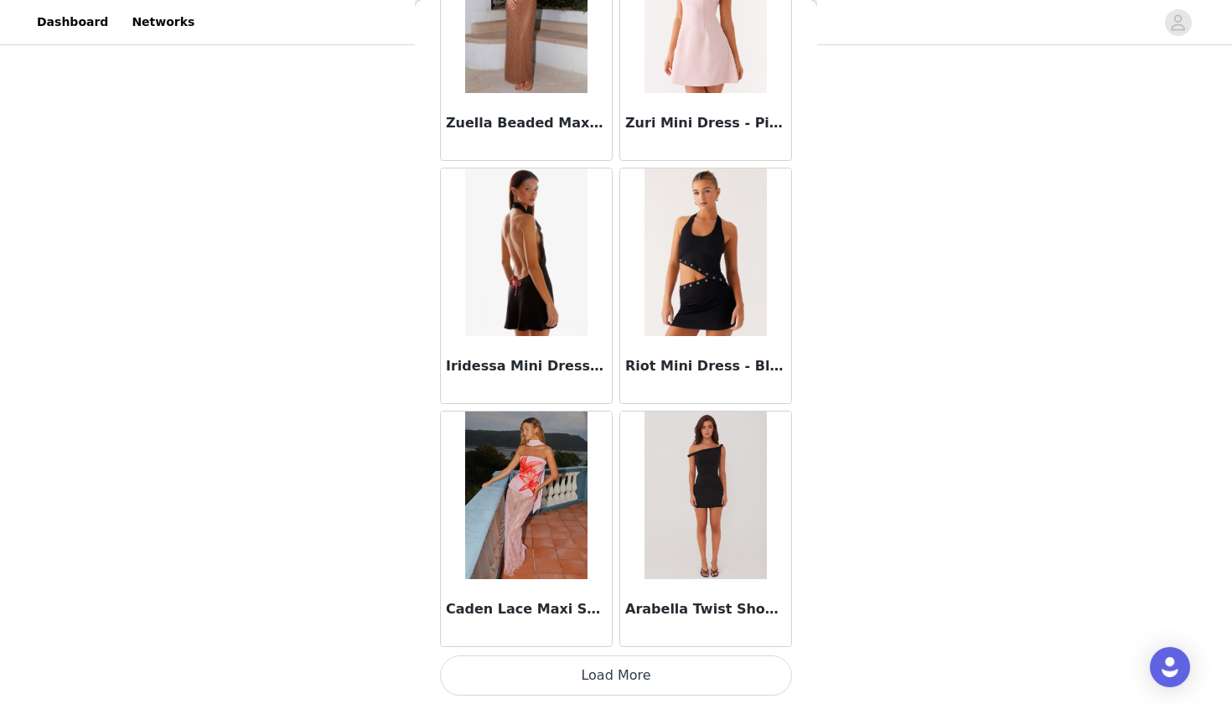
click at [618, 664] on button "Load More" at bounding box center [616, 675] width 352 height 40
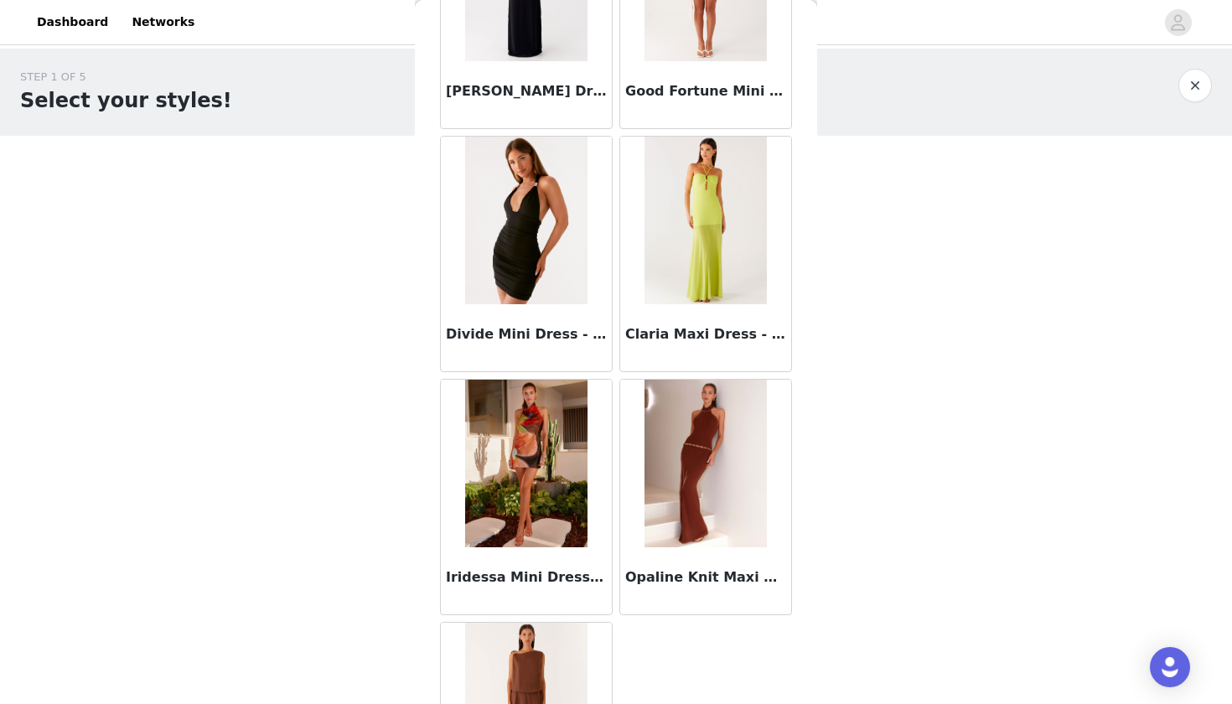
scroll to position [0, 0]
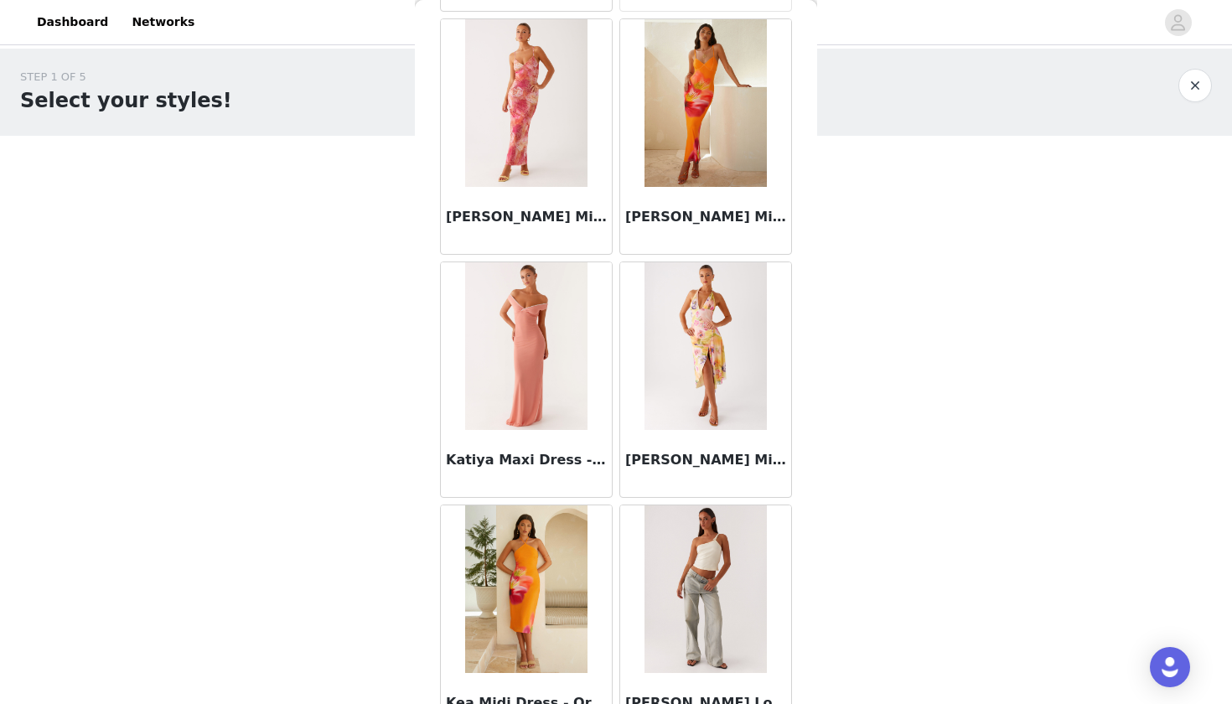
click at [726, 597] on img at bounding box center [704, 589] width 121 height 168
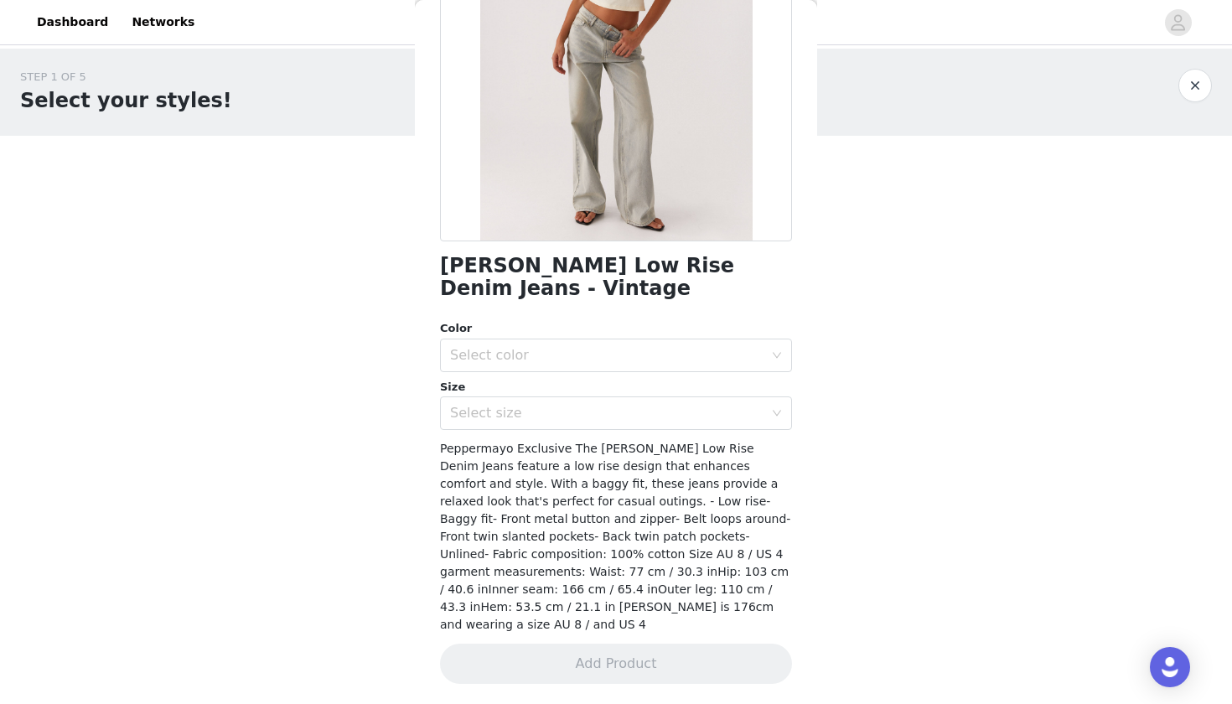
scroll to position [201, 0]
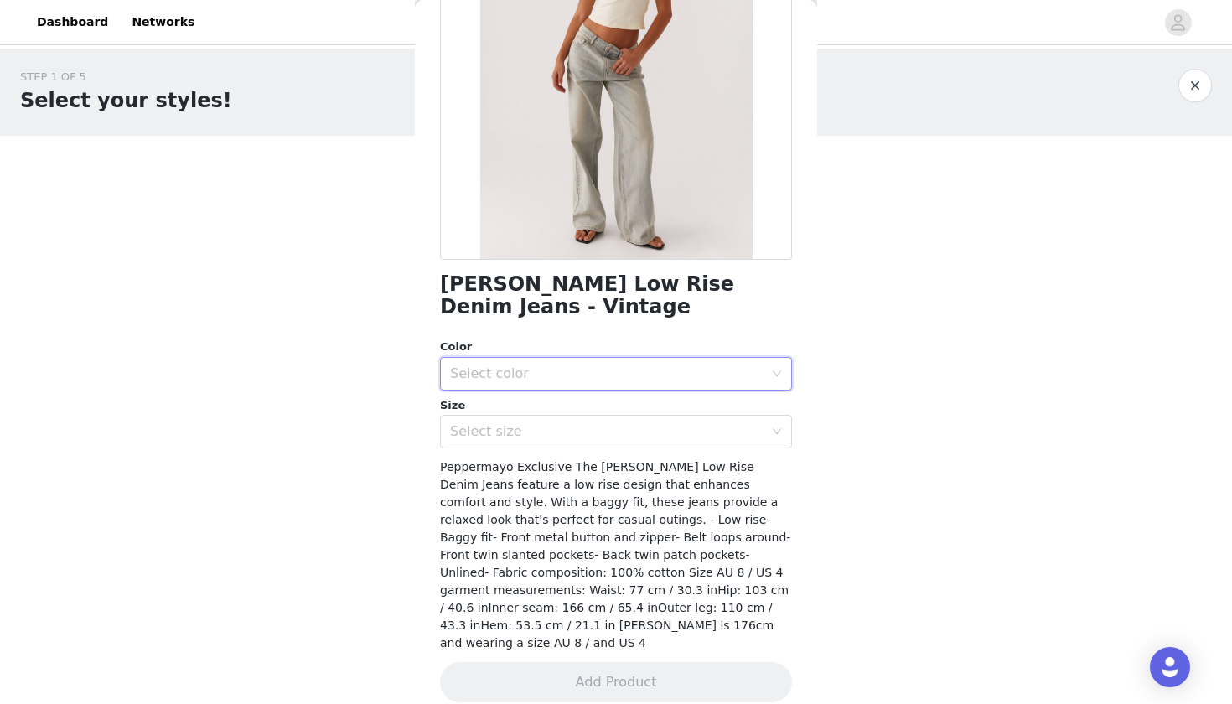
click at [743, 359] on div "Select color" at bounding box center [610, 374] width 321 height 32
click at [679, 423] on ul "Vintage" at bounding box center [616, 410] width 352 height 34
click at [679, 413] on li "Vintage" at bounding box center [616, 409] width 352 height 27
click at [679, 435] on div "Select size" at bounding box center [606, 431] width 313 height 17
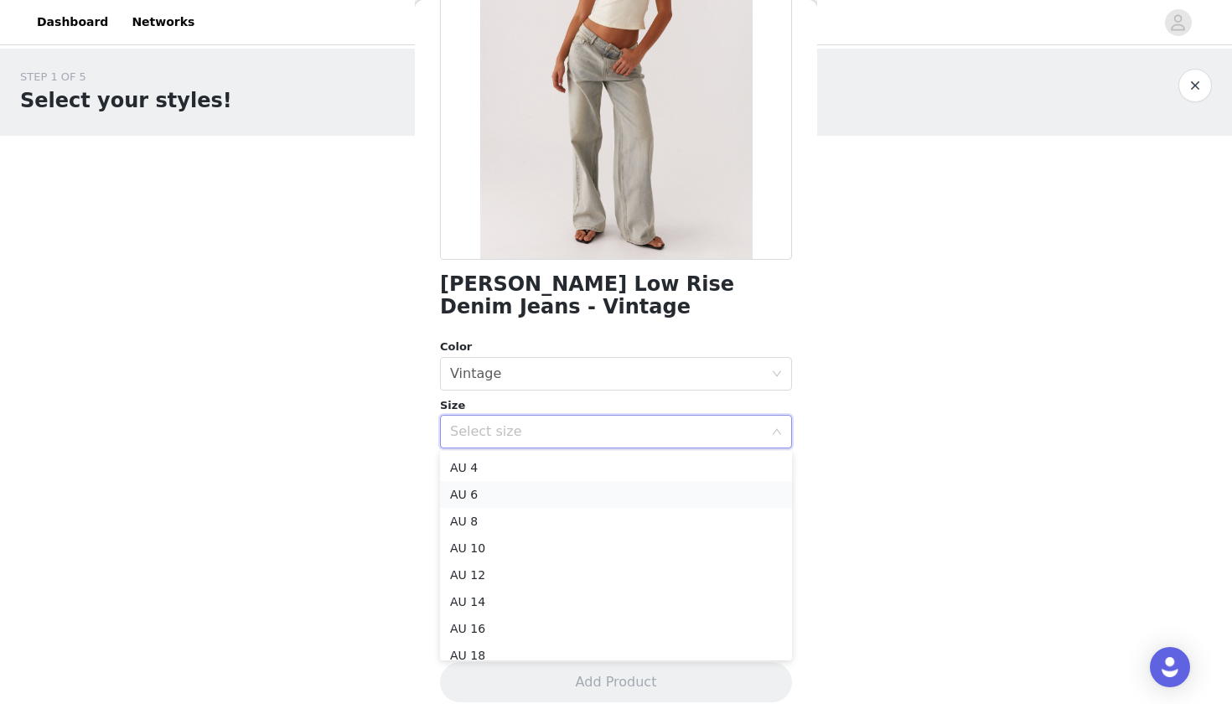
click at [652, 489] on li "AU 6" at bounding box center [616, 494] width 352 height 27
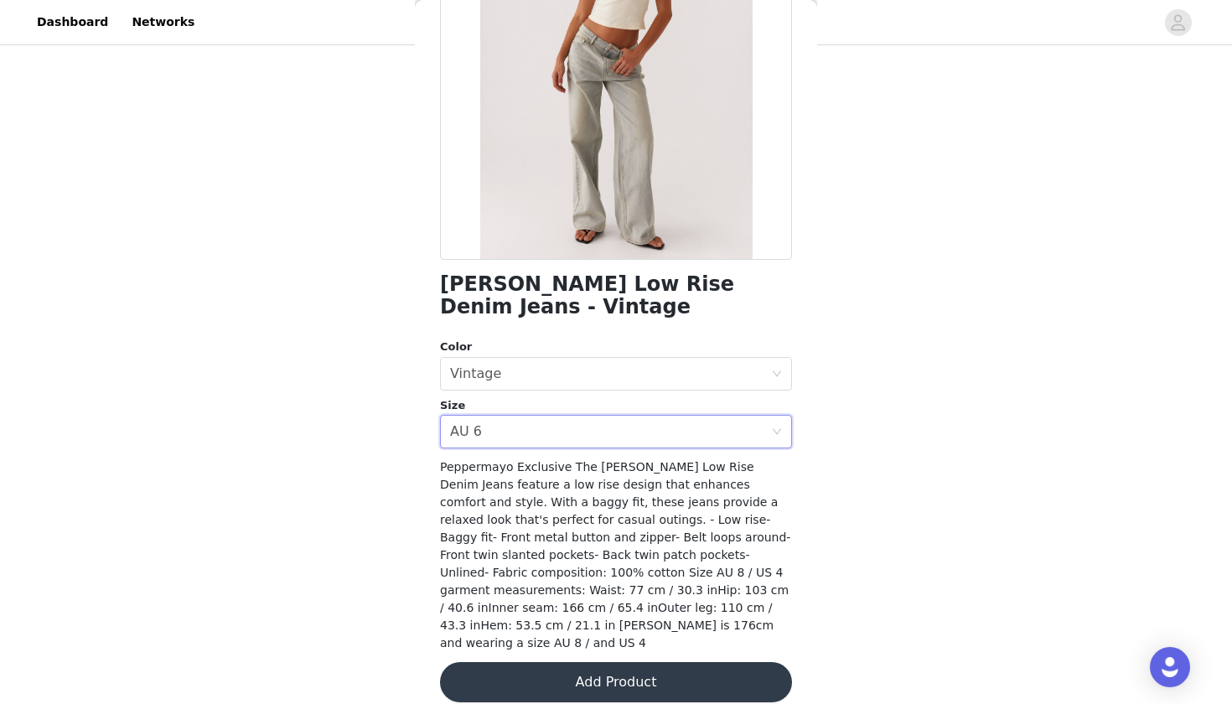
click at [607, 667] on button "Add Product" at bounding box center [616, 682] width 352 height 40
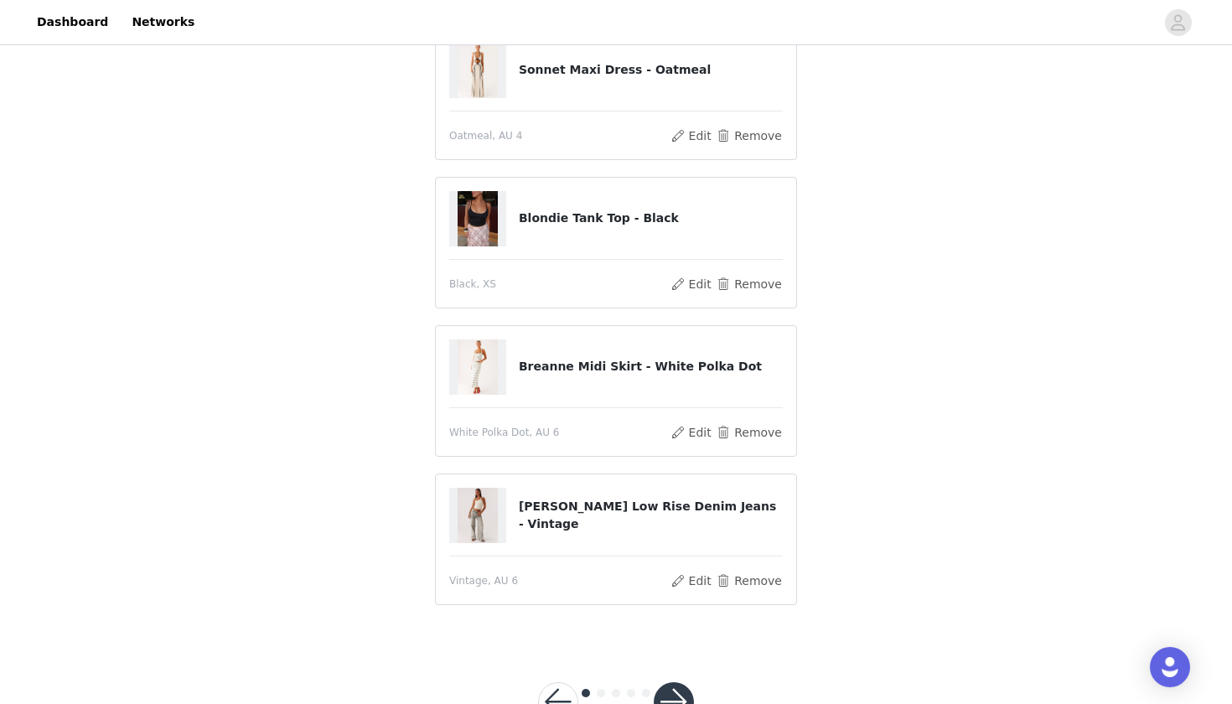
scroll to position [173, 0]
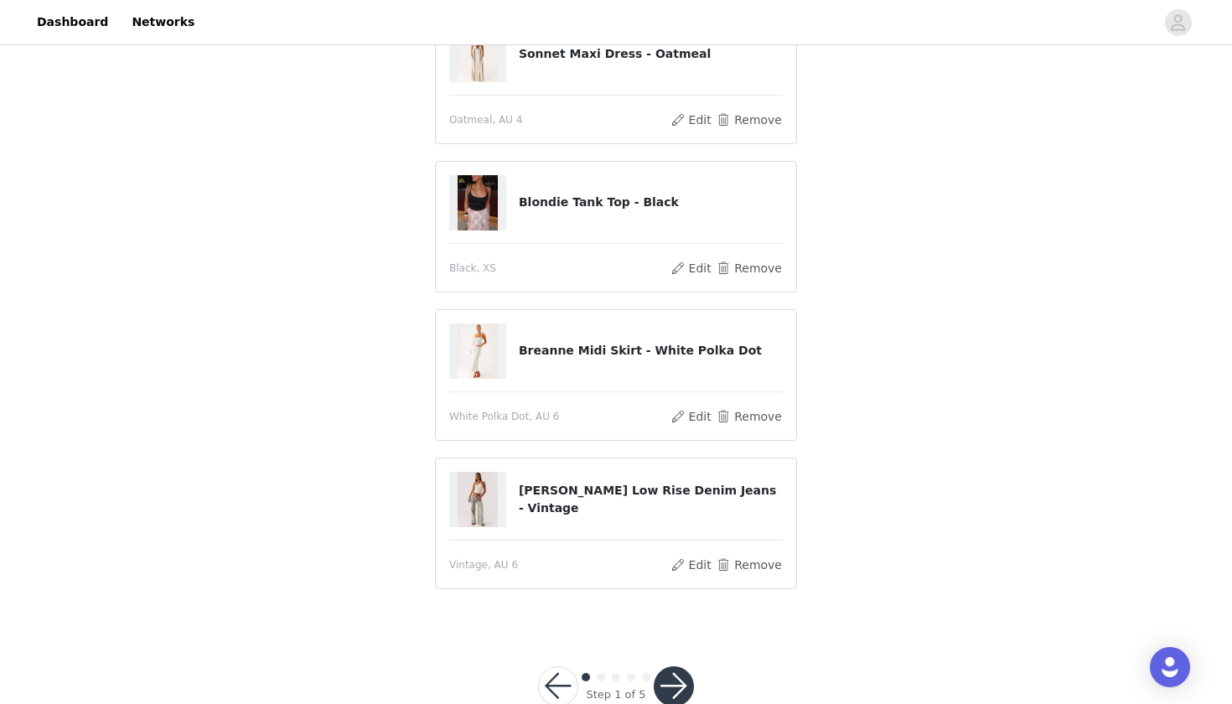
click at [674, 683] on button "button" at bounding box center [674, 686] width 40 height 40
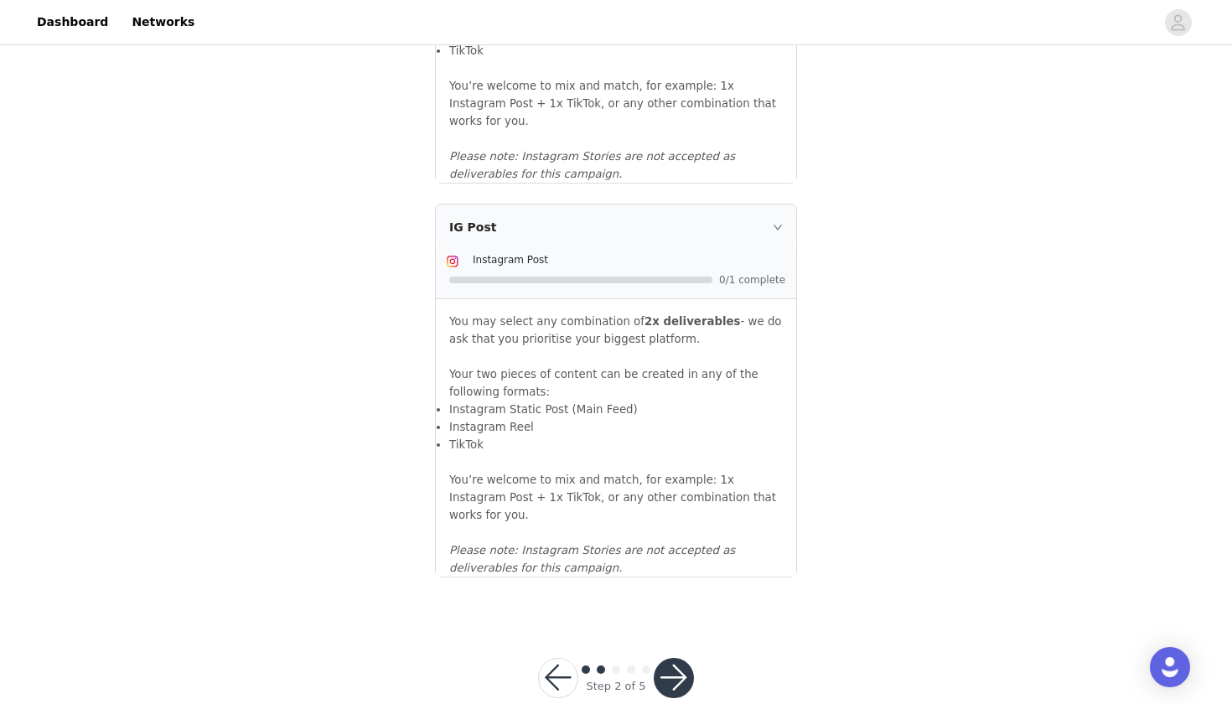
scroll to position [1770, 0]
click at [679, 659] on button "button" at bounding box center [674, 679] width 40 height 40
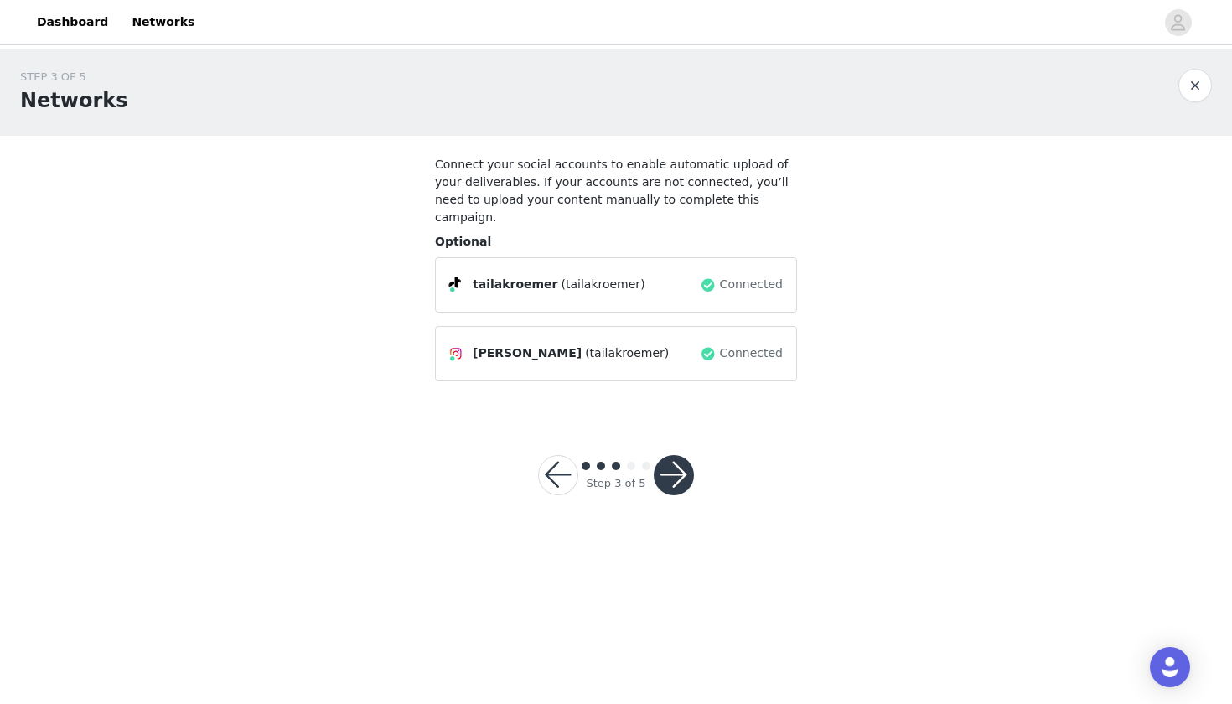
click at [682, 455] on button "button" at bounding box center [674, 475] width 40 height 40
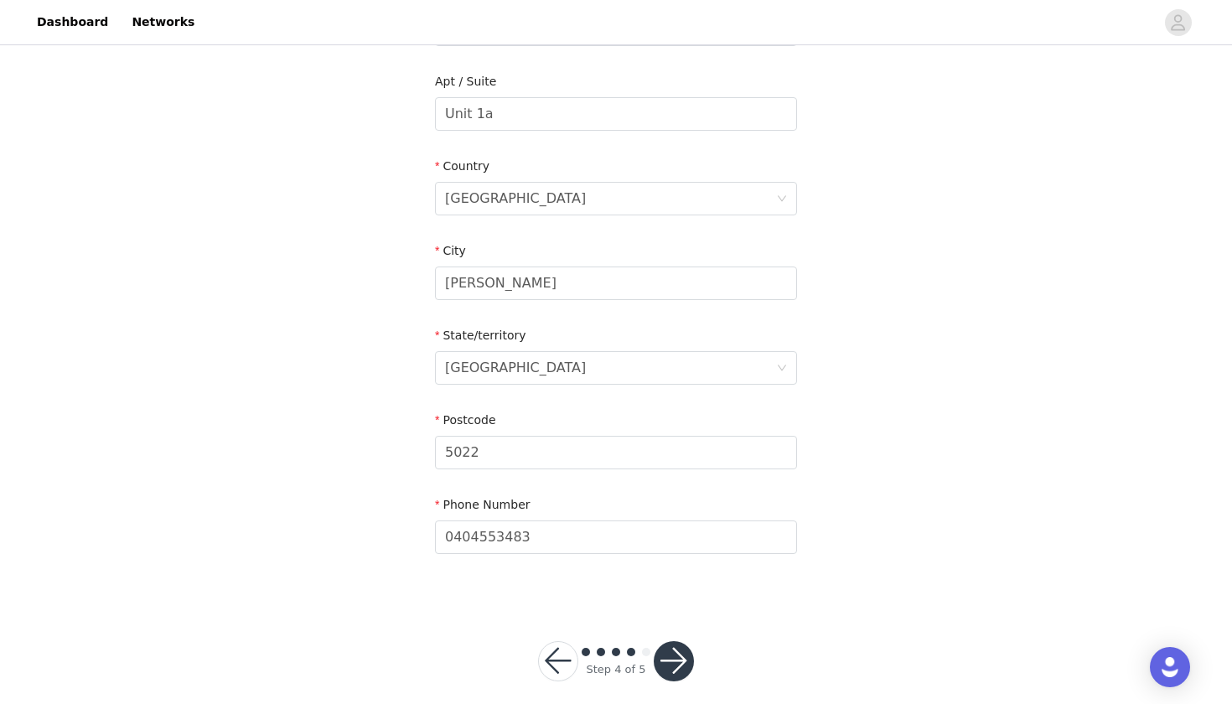
scroll to position [509, 0]
click at [665, 653] on button "button" at bounding box center [674, 662] width 40 height 40
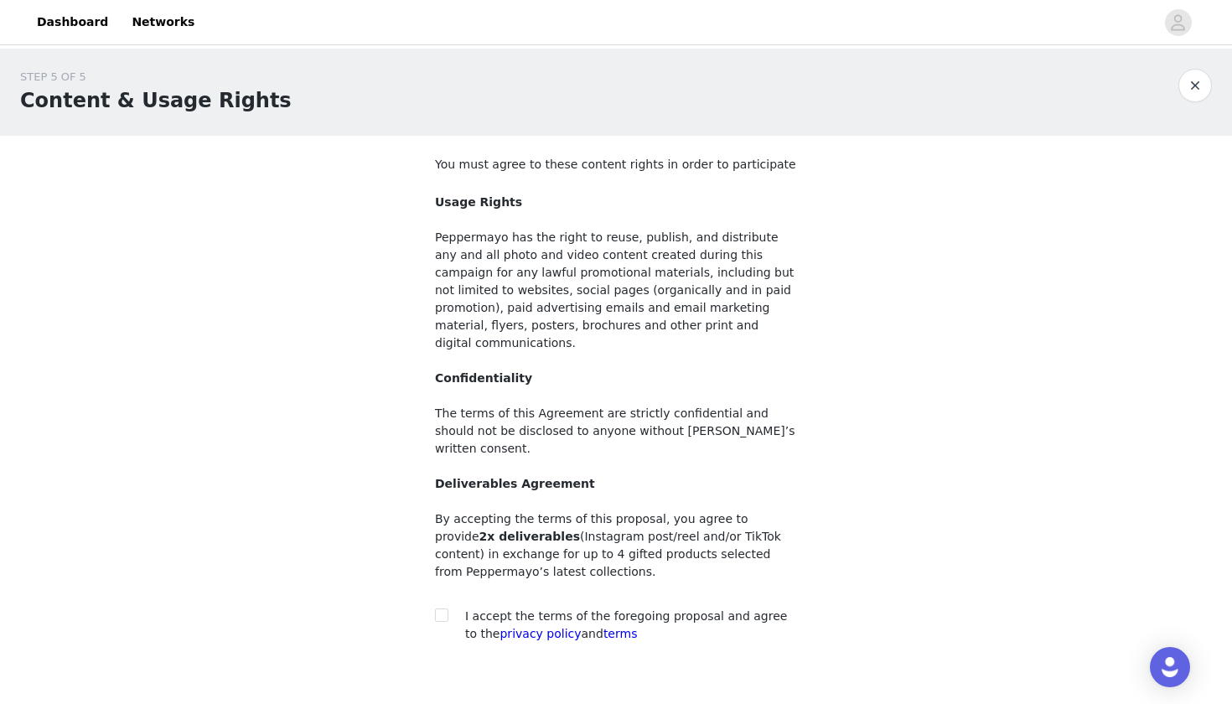
scroll to position [38, 0]
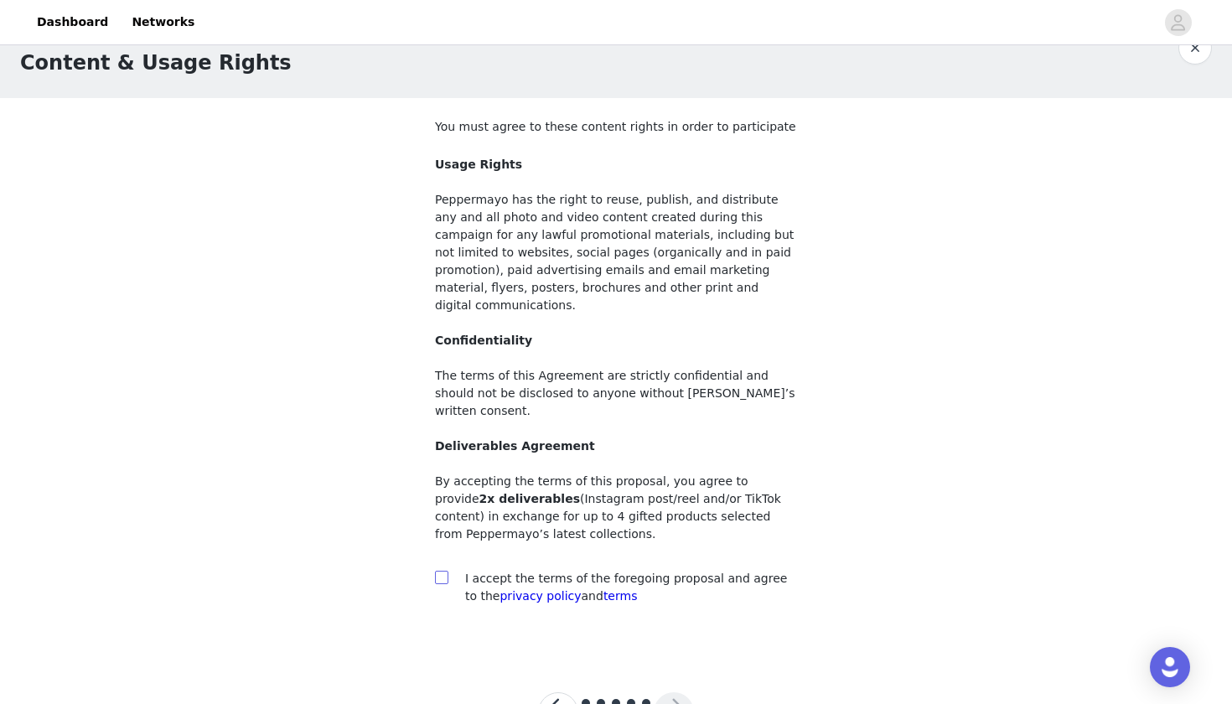
click at [445, 571] on input "checkbox" at bounding box center [441, 577] width 12 height 12
checkbox input "true"
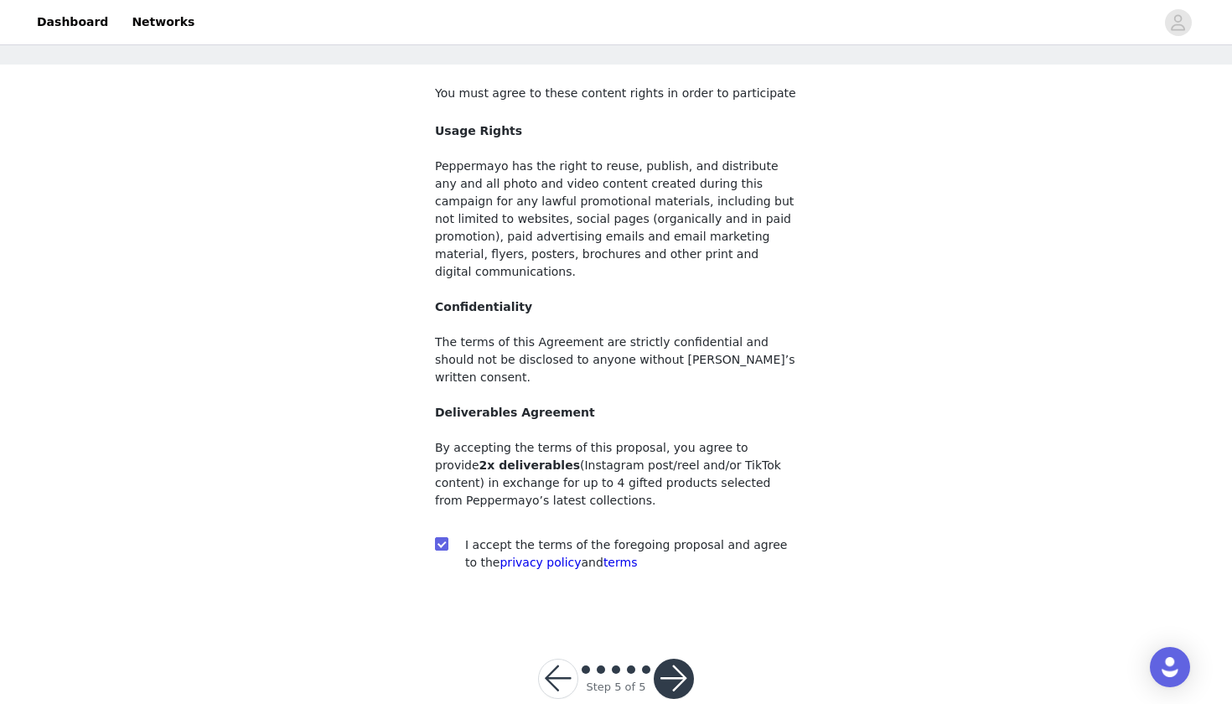
scroll to position [70, 0]
click at [675, 659] on button "button" at bounding box center [674, 679] width 40 height 40
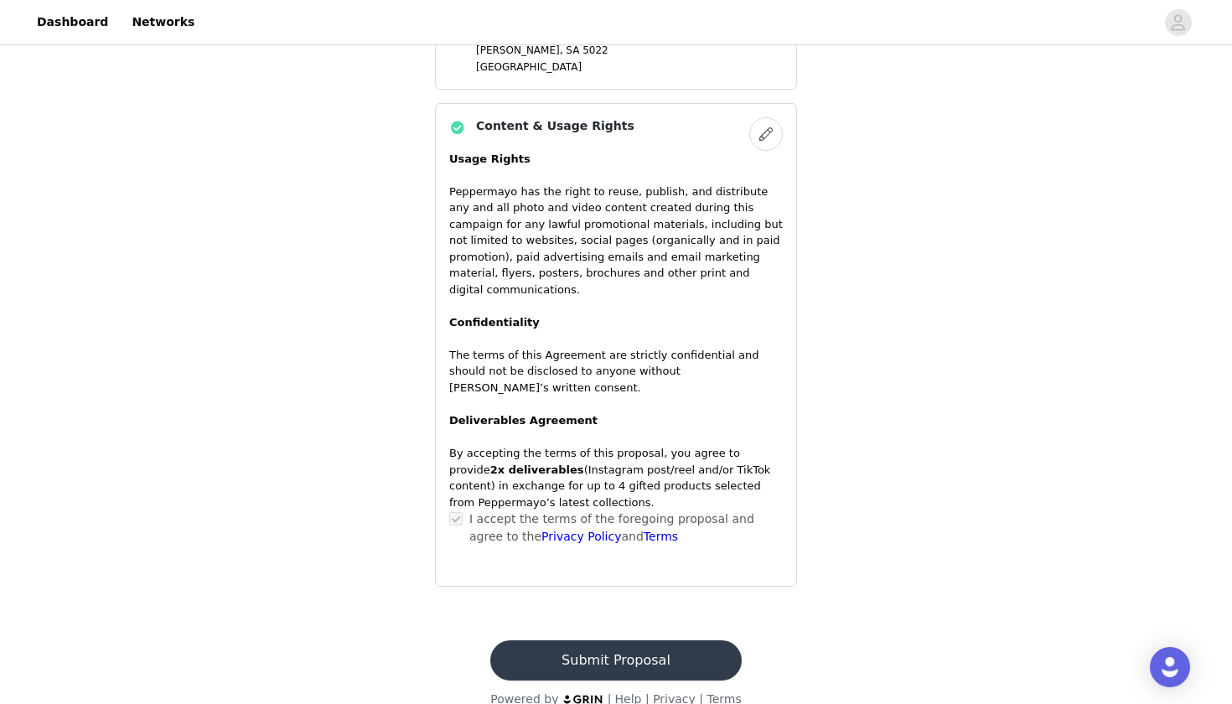
scroll to position [1305, 0]
click at [658, 641] on button "Submit Proposal" at bounding box center [615, 661] width 251 height 40
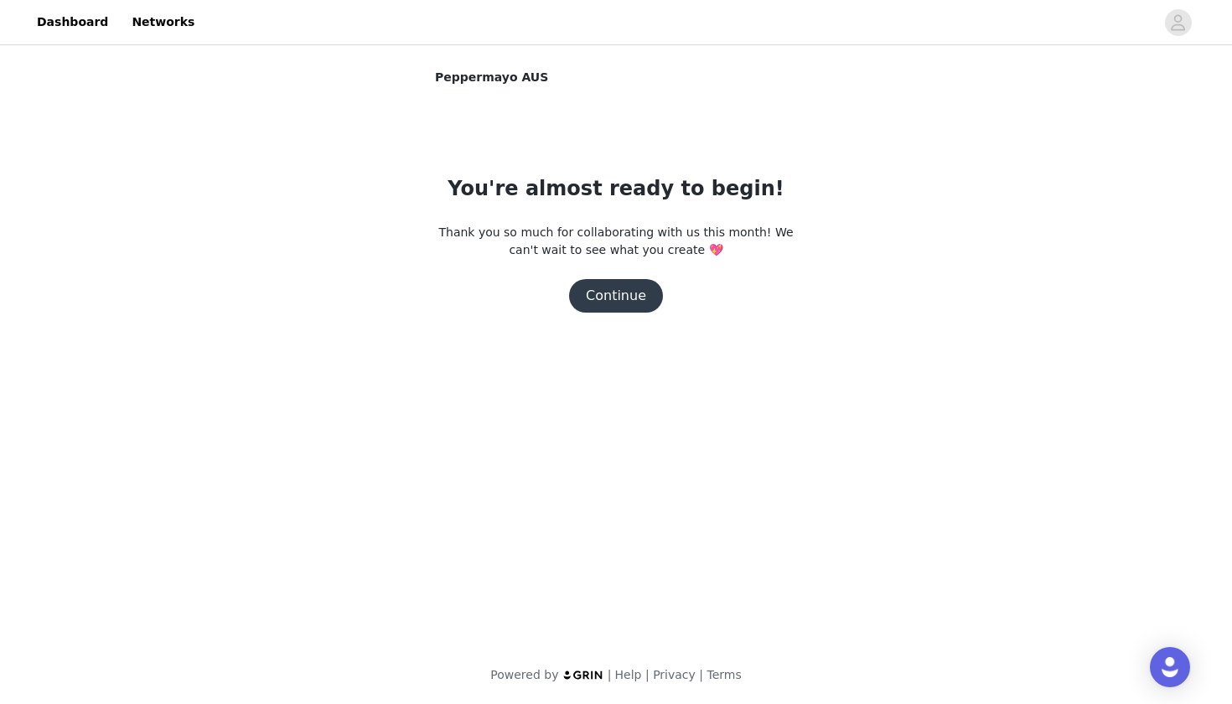
click at [644, 297] on button "Continue" at bounding box center [616, 296] width 94 height 34
